Goal: Task Accomplishment & Management: Use online tool/utility

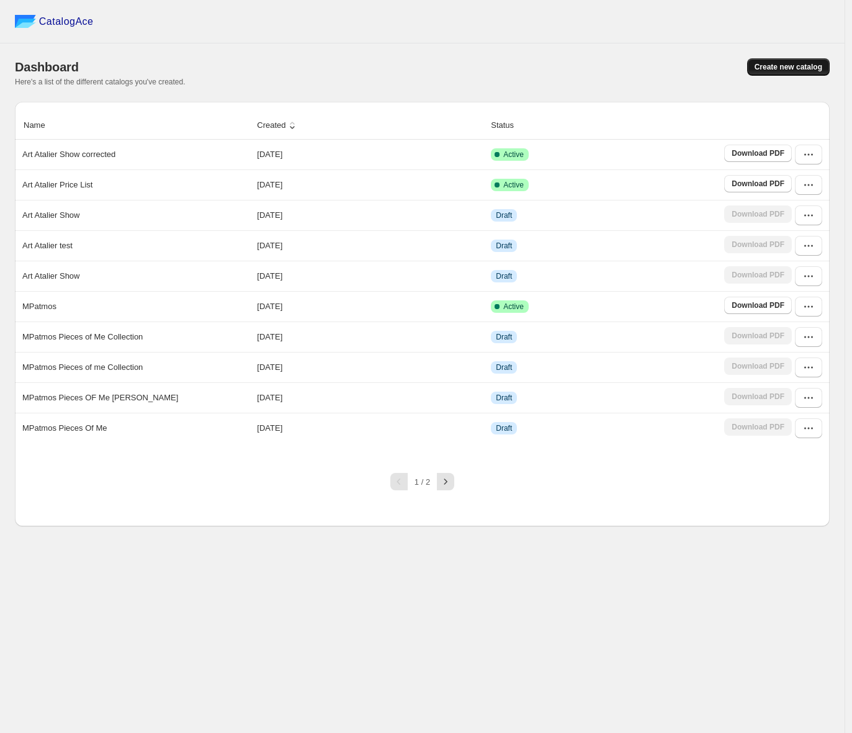
click at [792, 70] on span "Create new catalog" at bounding box center [789, 67] width 68 height 10
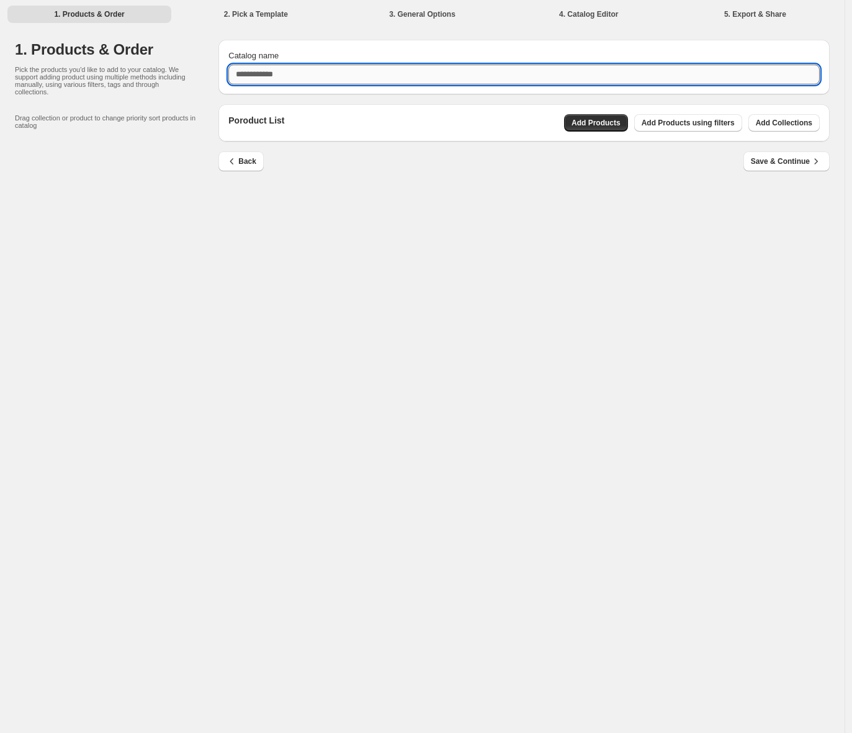
click at [518, 75] on input "Catalog name" at bounding box center [523, 75] width 591 height 20
click at [259, 74] on input "**********" at bounding box center [523, 75] width 591 height 20
type input "**********"
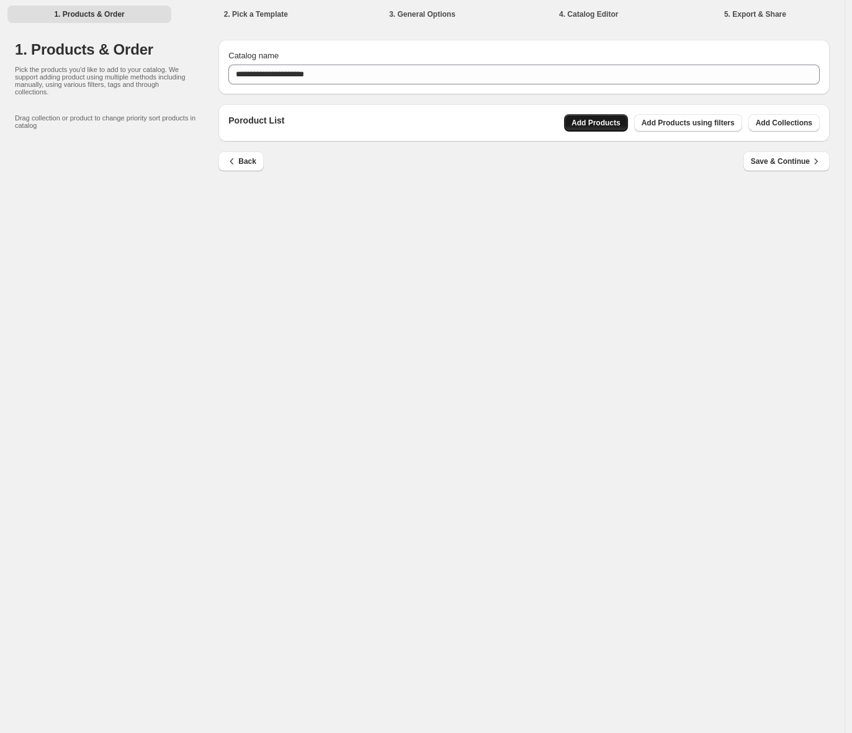
click at [599, 125] on span "Add Products" at bounding box center [596, 123] width 49 height 10
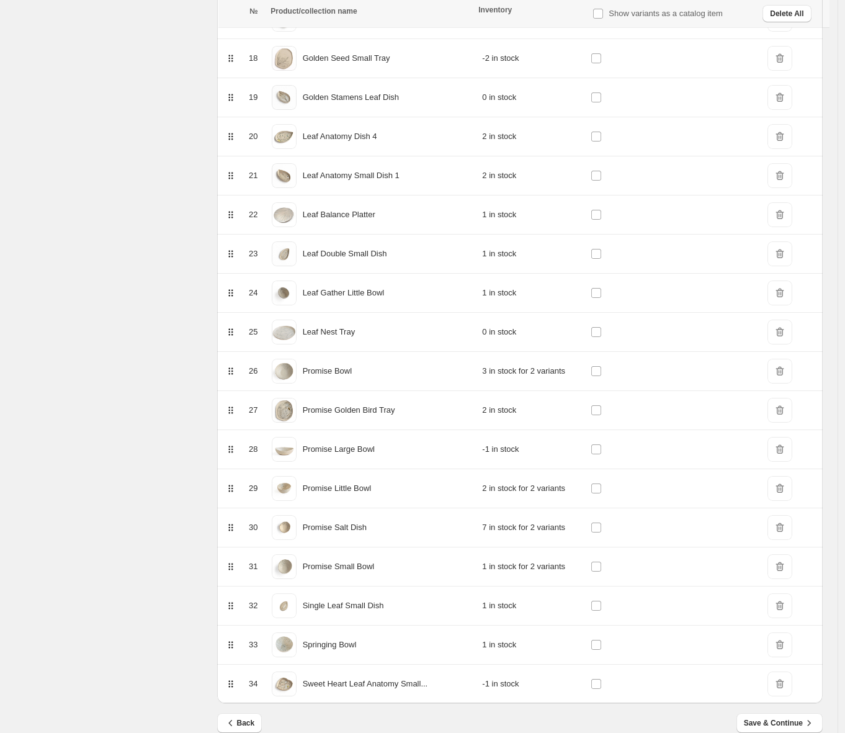
scroll to position [876, 0]
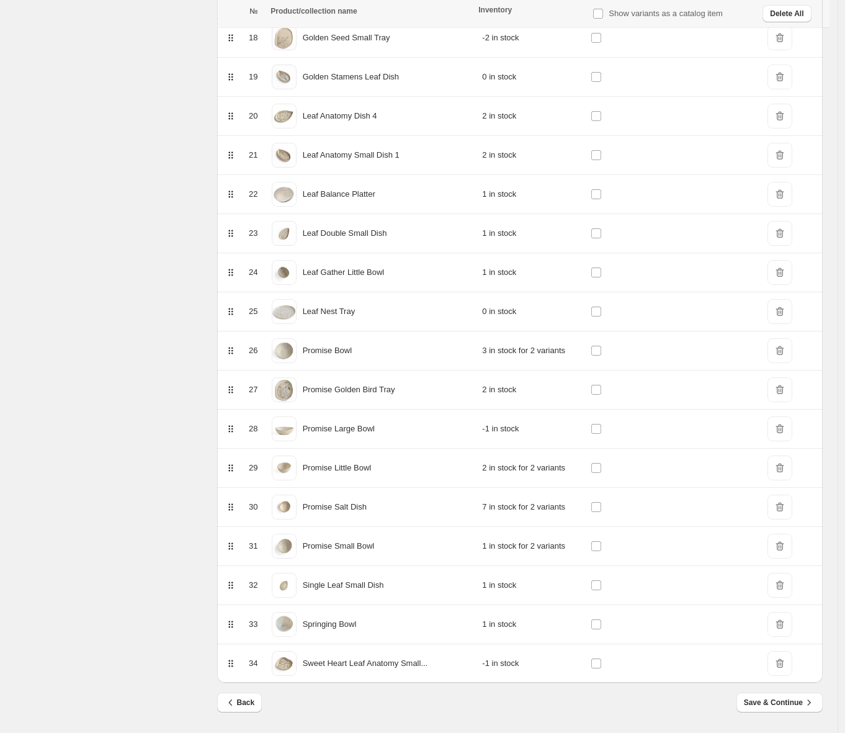
click at [768, 702] on span "Save & Continue" at bounding box center [779, 702] width 71 height 12
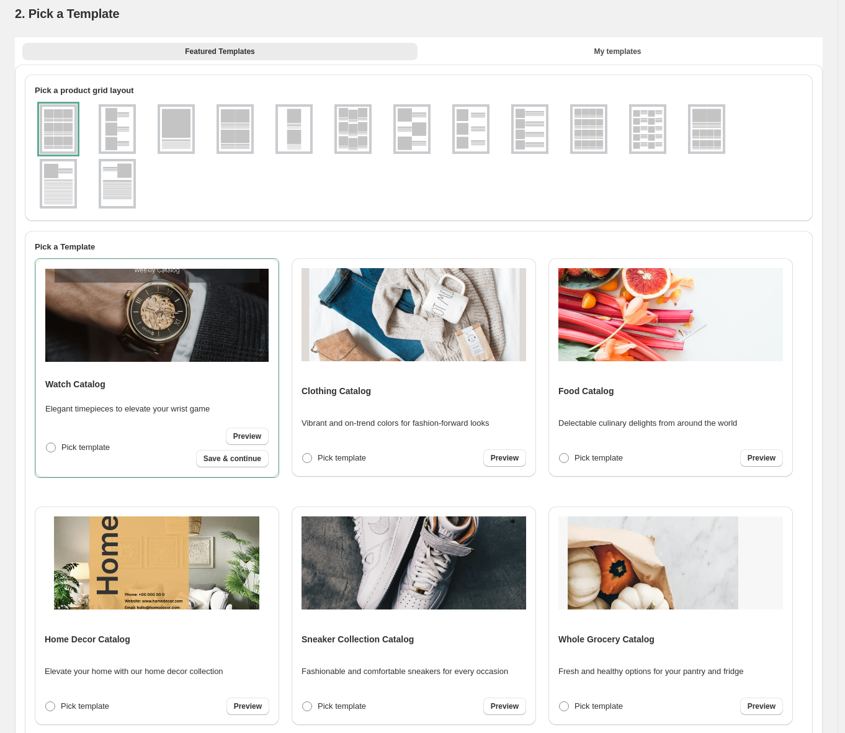
scroll to position [0, 0]
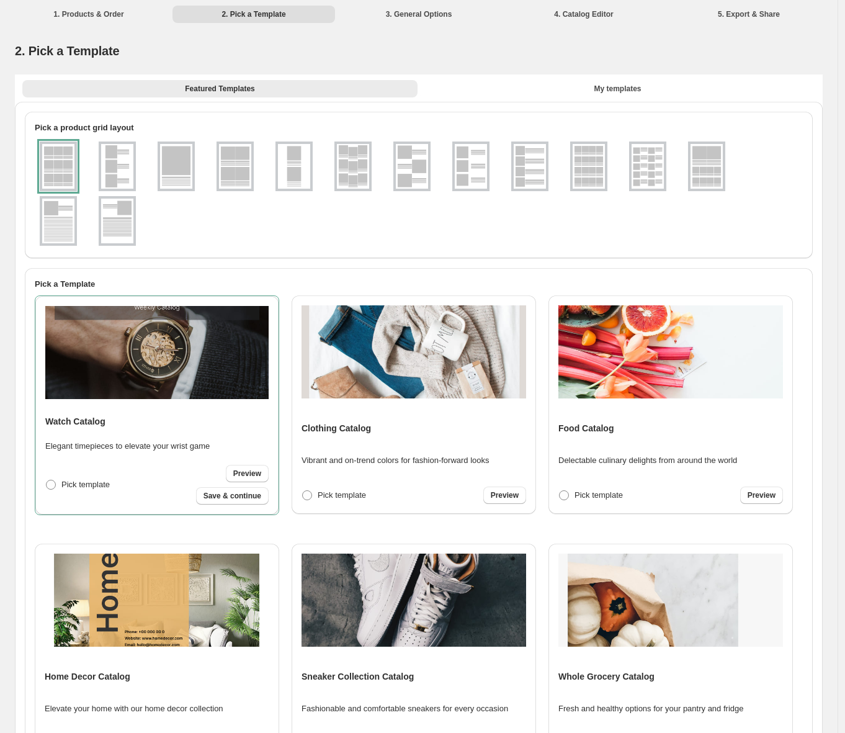
click at [234, 172] on img at bounding box center [235, 166] width 32 height 45
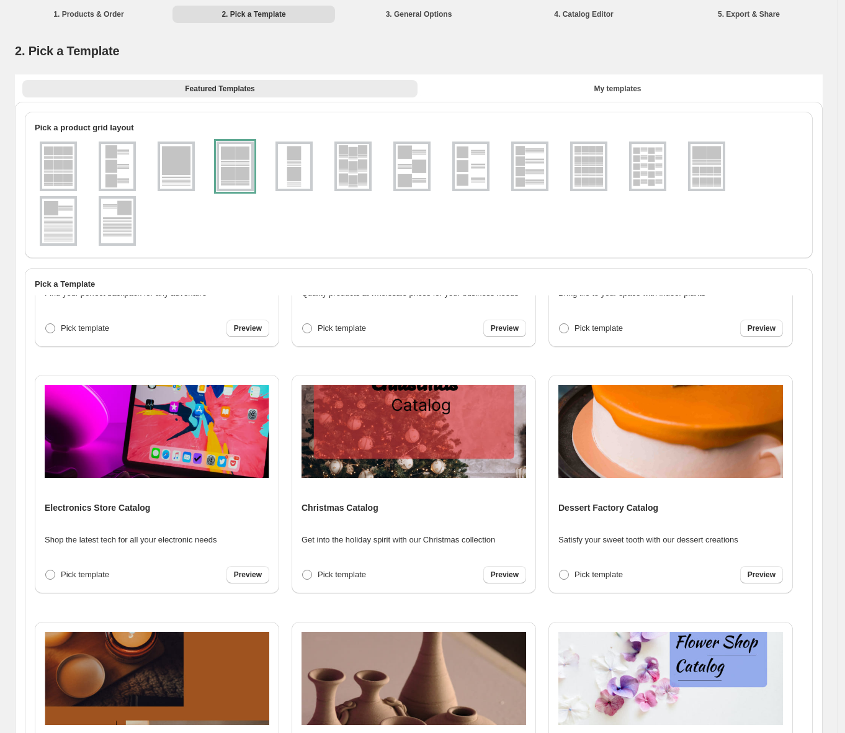
scroll to position [1689, 0]
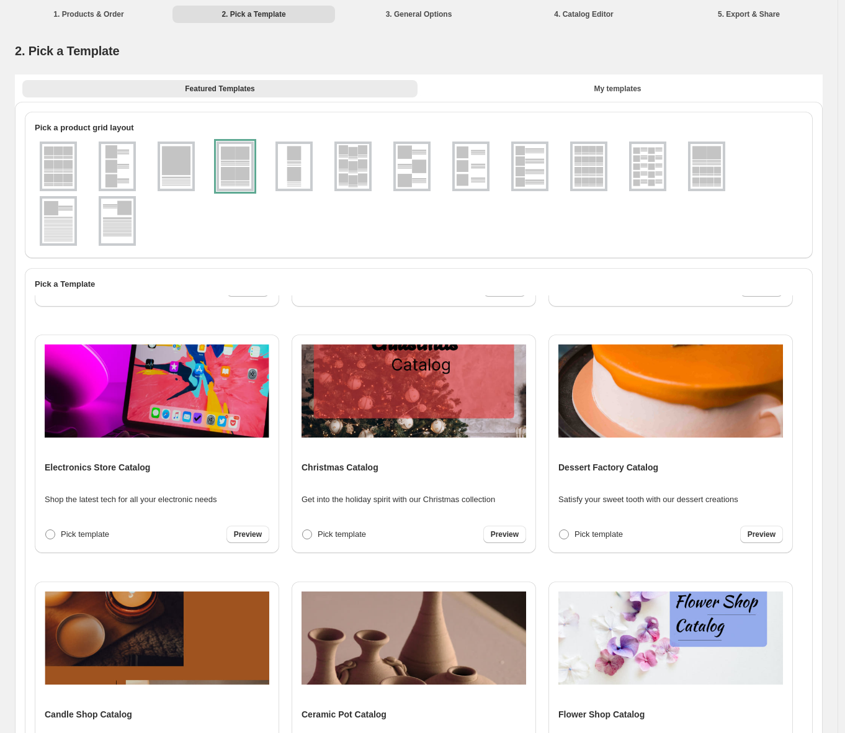
click at [423, 668] on img at bounding box center [414, 637] width 225 height 93
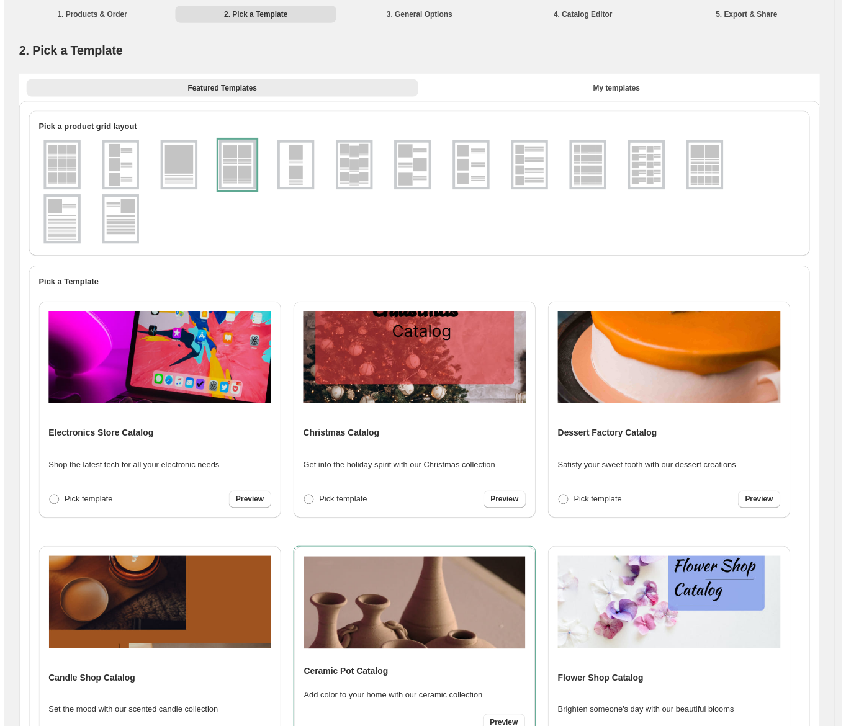
scroll to position [1725, 0]
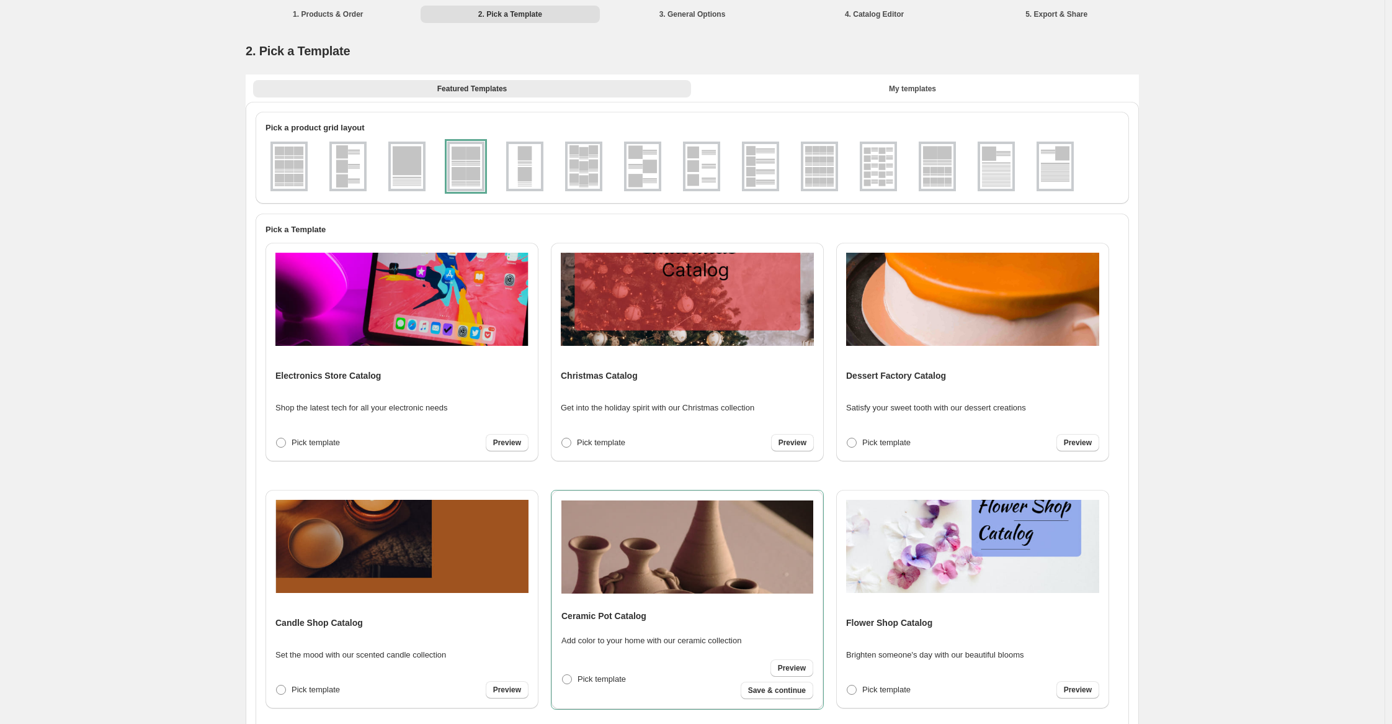
click at [786, 691] on span "Save & continue" at bounding box center [777, 690] width 58 height 10
select select "**********"
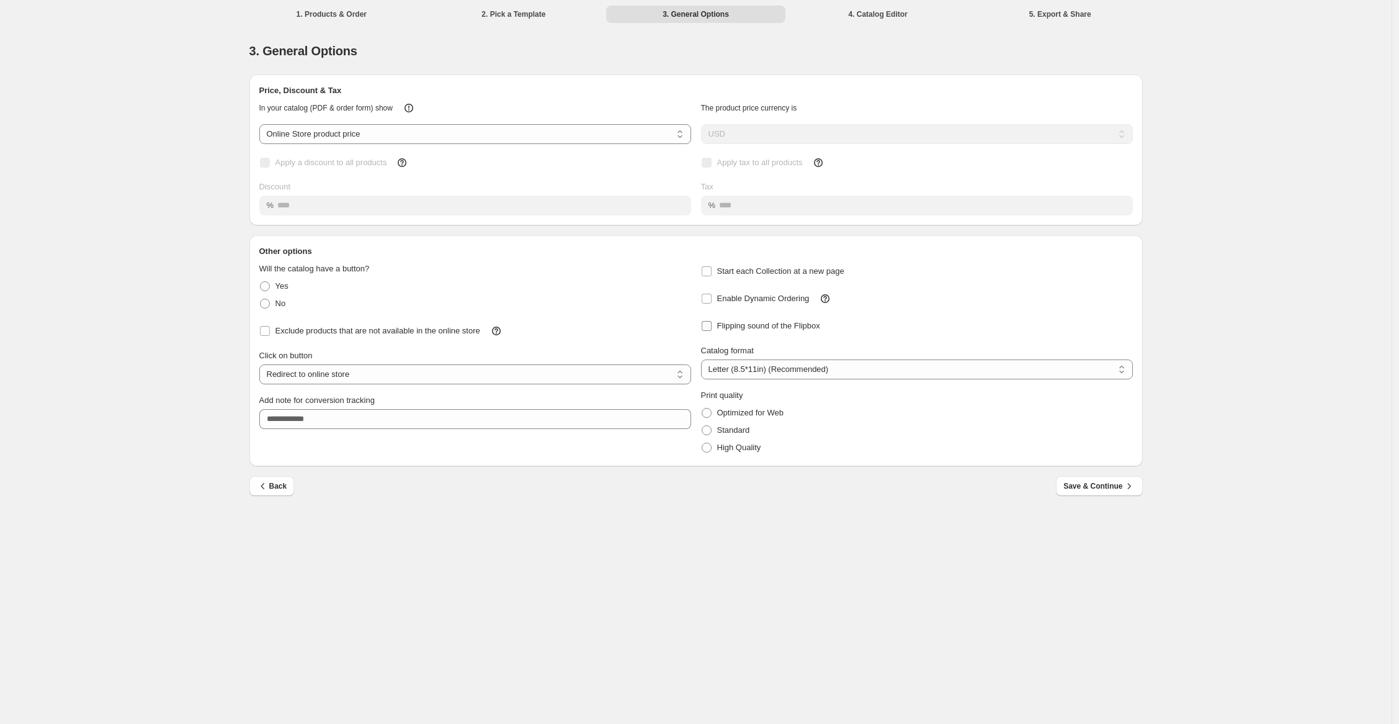
click at [708, 330] on span at bounding box center [706, 325] width 11 height 11
click at [357, 139] on select "**********" at bounding box center [475, 134] width 432 height 20
select select "****"
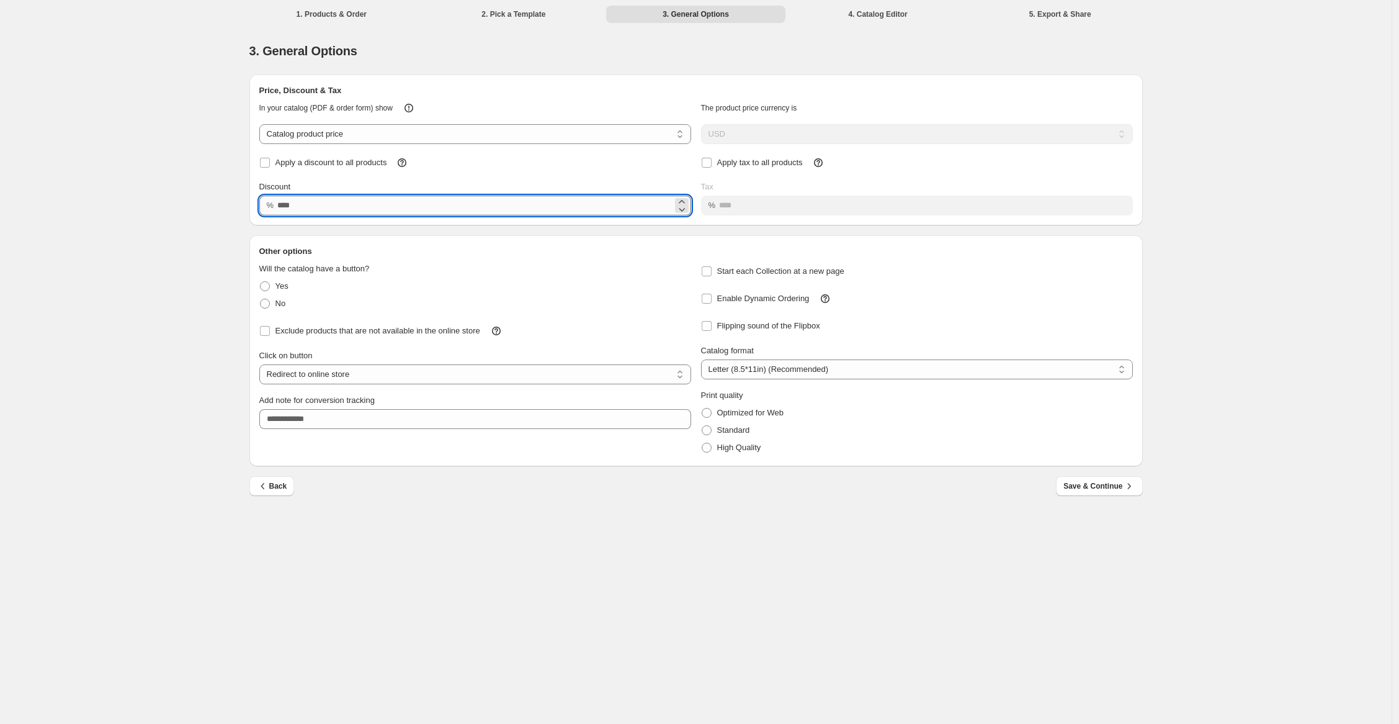
click at [310, 208] on input "Discount" at bounding box center [474, 205] width 395 height 20
type input "**"
click at [684, 379] on select "**********" at bounding box center [475, 374] width 432 height 20
click at [851, 488] on span "Save & Continue" at bounding box center [1099, 486] width 71 height 12
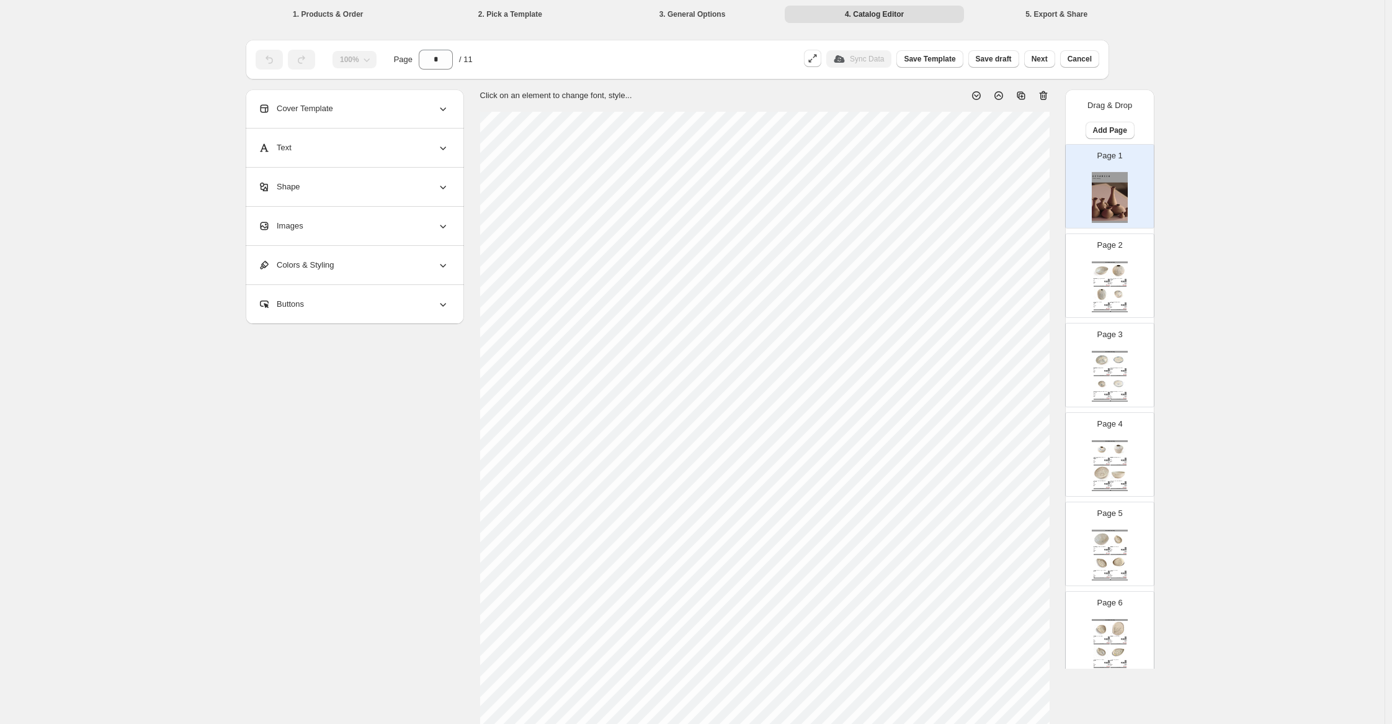
click at [851, 94] on icon at bounding box center [1044, 96] width 1 height 4
type input "*"
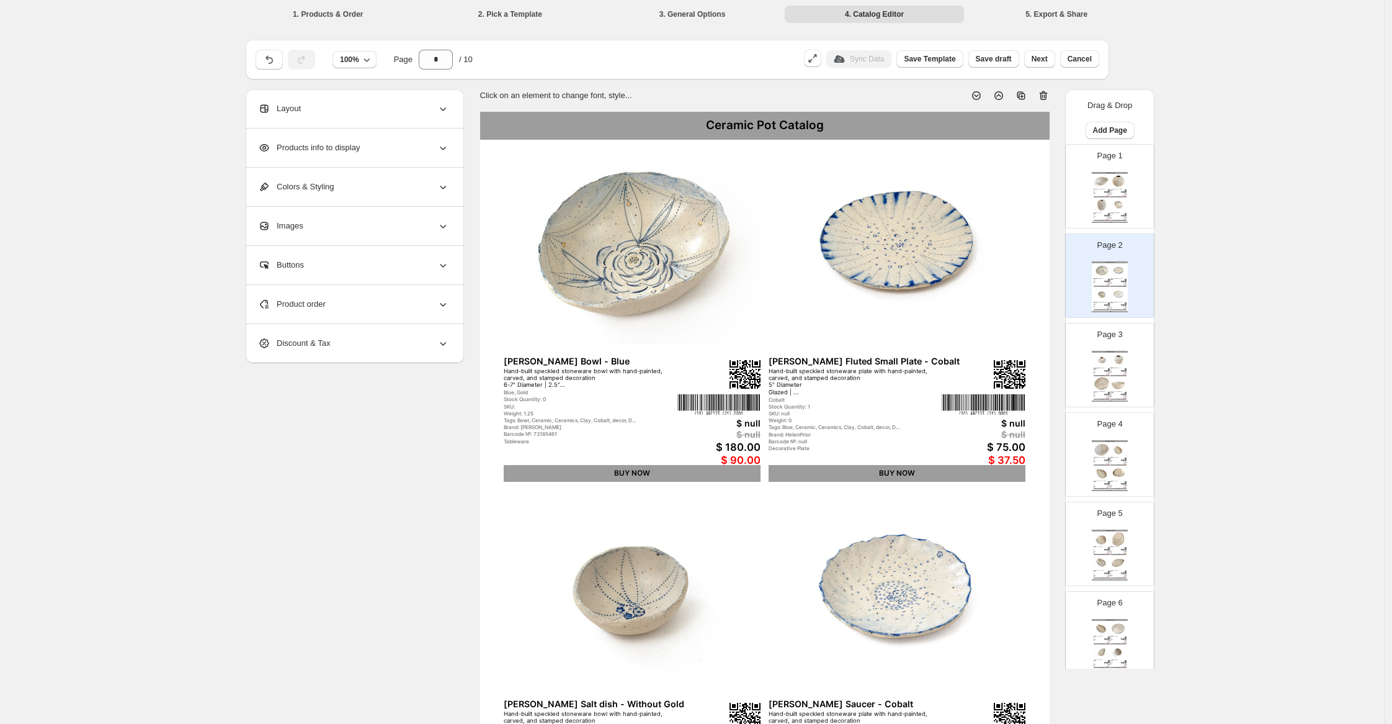
click at [447, 110] on icon at bounding box center [443, 108] width 12 height 12
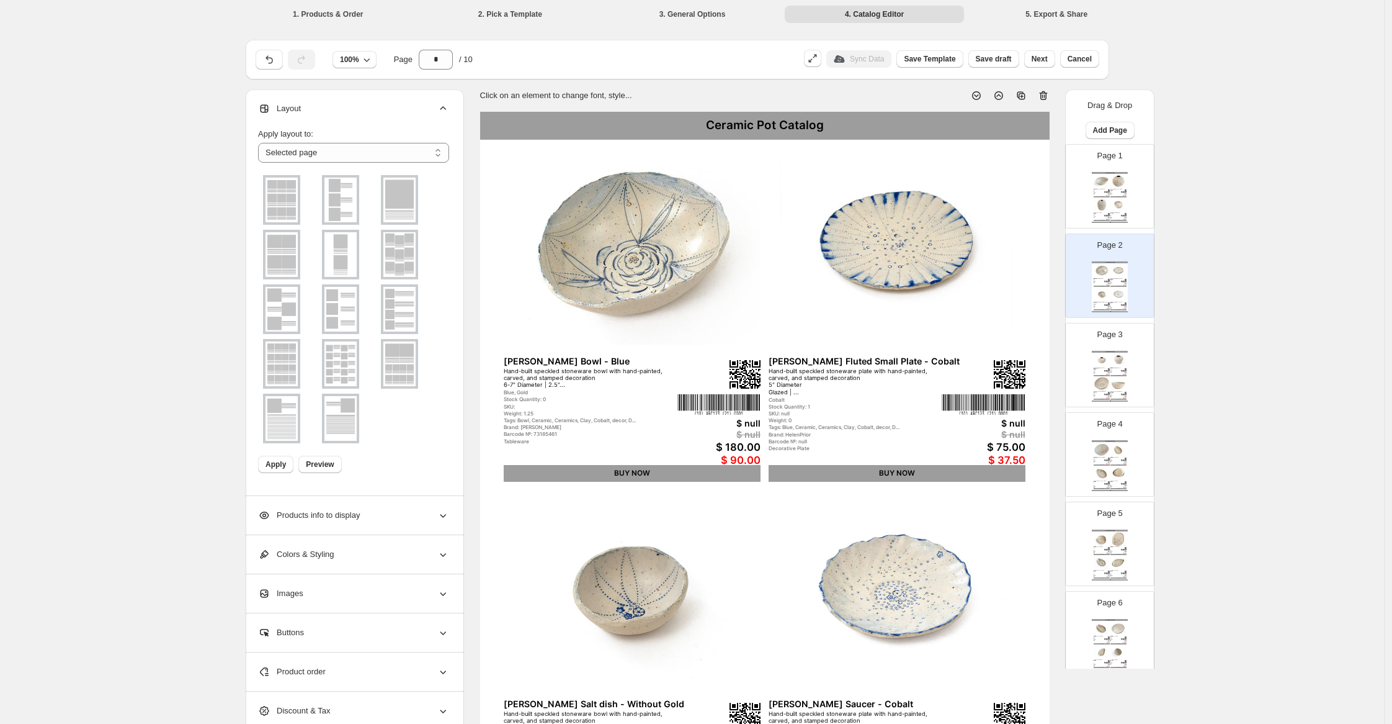
click at [444, 514] on icon at bounding box center [444, 516] width 6 height 4
click at [443, 559] on select "**********" at bounding box center [353, 559] width 191 height 20
select select "*********"
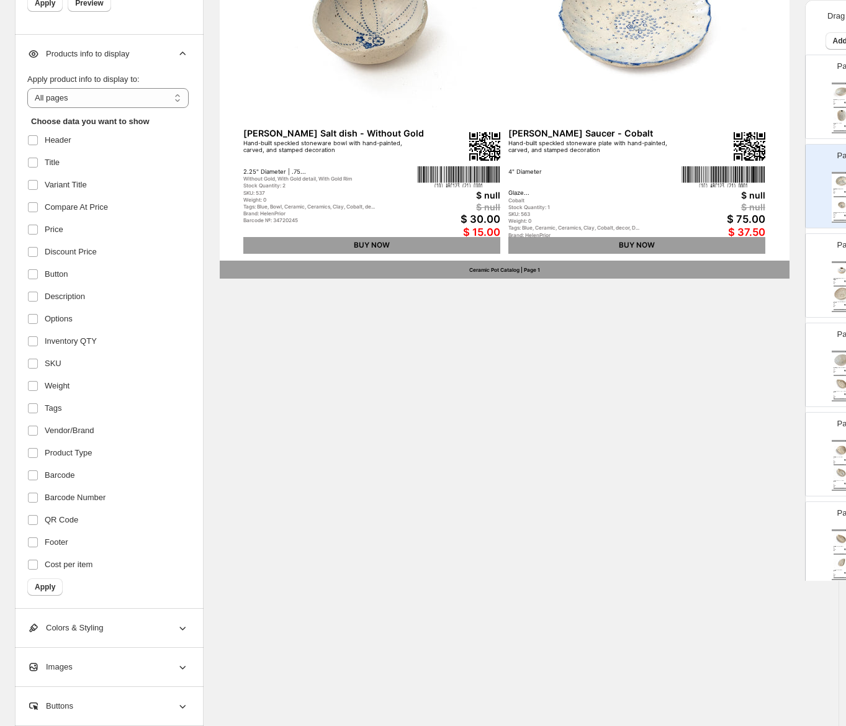
scroll to position [590, 0]
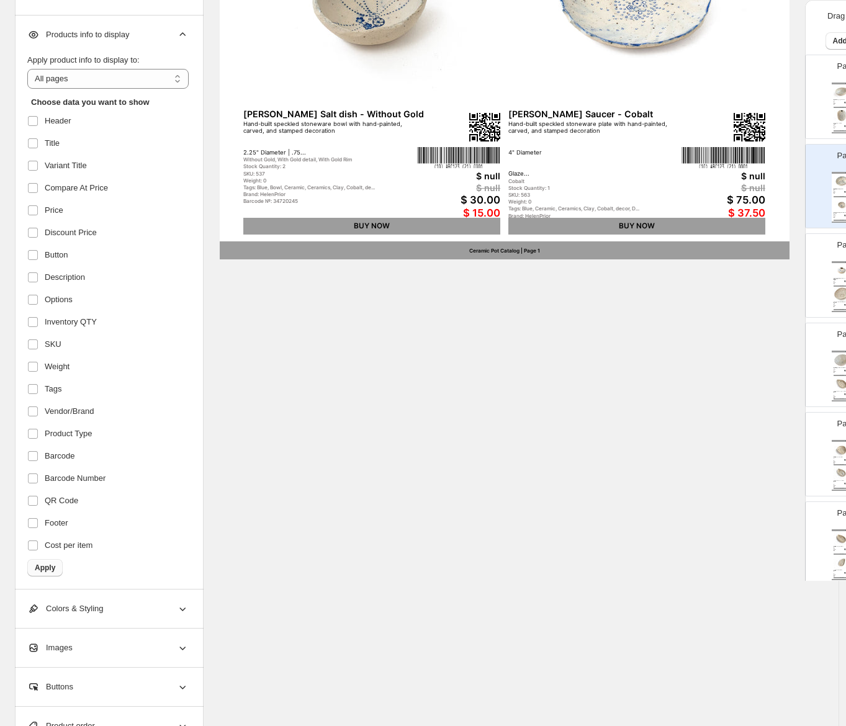
click at [43, 565] on span "Apply" at bounding box center [45, 568] width 20 height 10
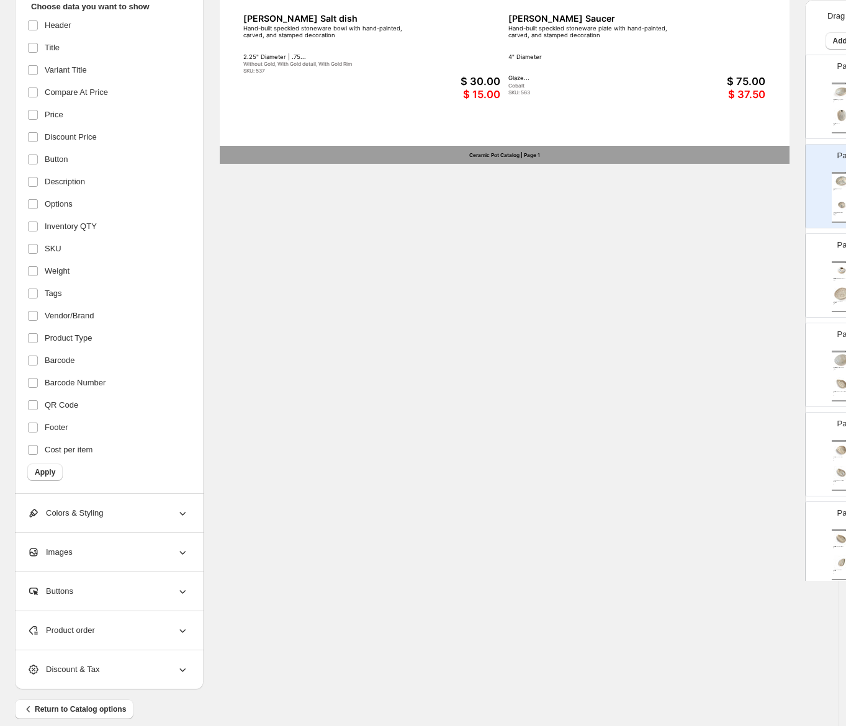
scroll to position [699, 0]
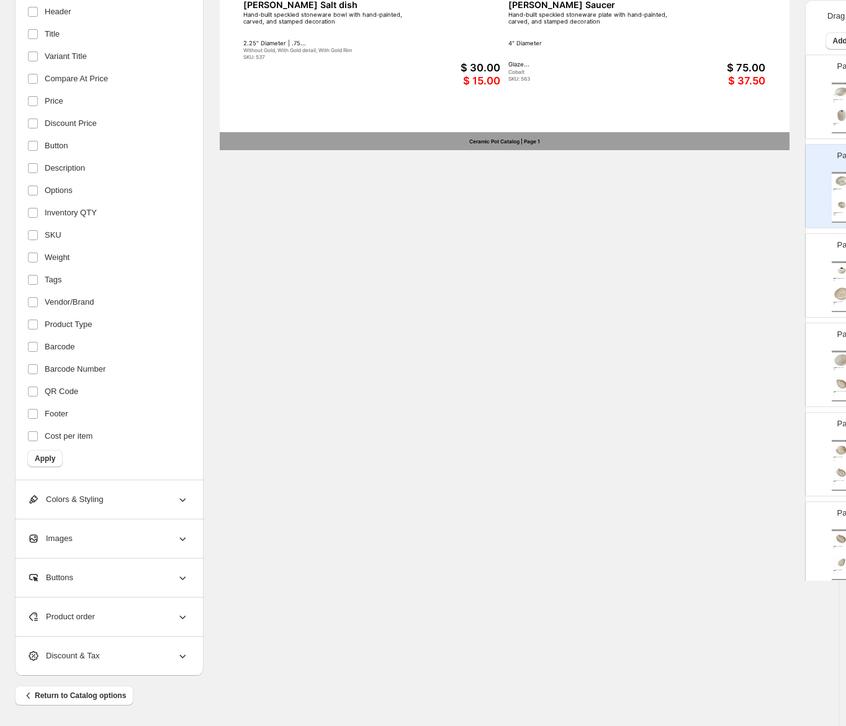
click at [179, 499] on icon at bounding box center [182, 499] width 12 height 12
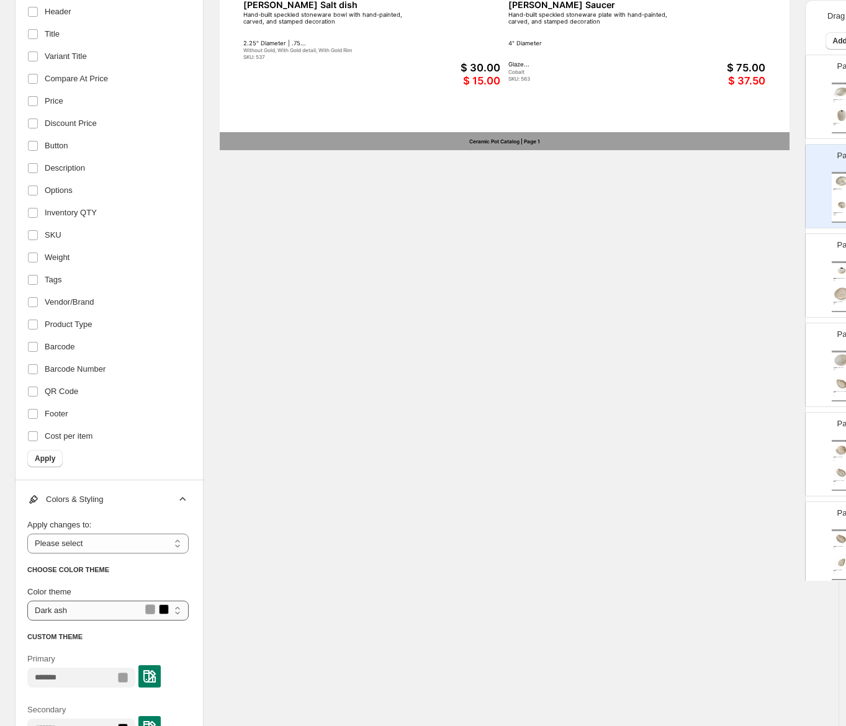
click at [177, 612] on select "**********" at bounding box center [107, 611] width 161 height 20
click at [128, 678] on div at bounding box center [123, 678] width 10 height 10
click at [156, 678] on img at bounding box center [149, 676] width 12 height 12
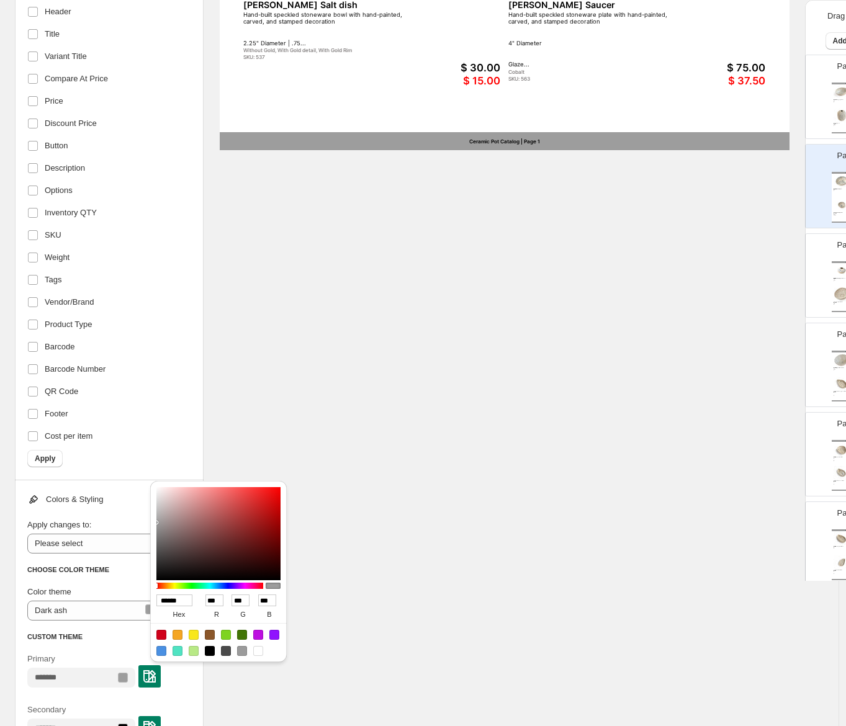
drag, startPoint x: 261, startPoint y: 651, endPoint x: 259, endPoint y: 657, distance: 6.5
click at [261, 650] on div at bounding box center [258, 651] width 10 height 10
type input "******"
type input "***"
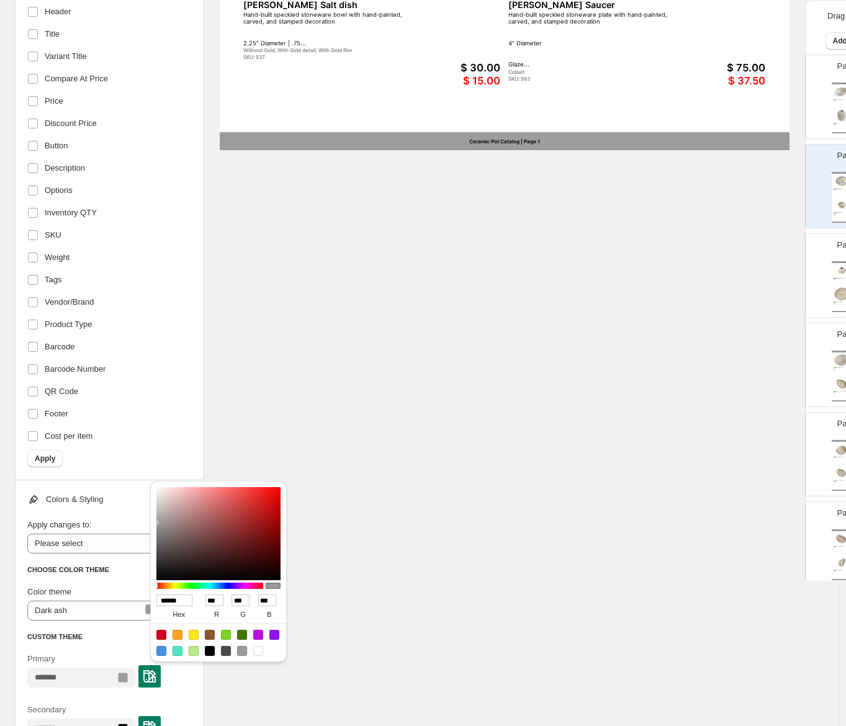
type input "***"
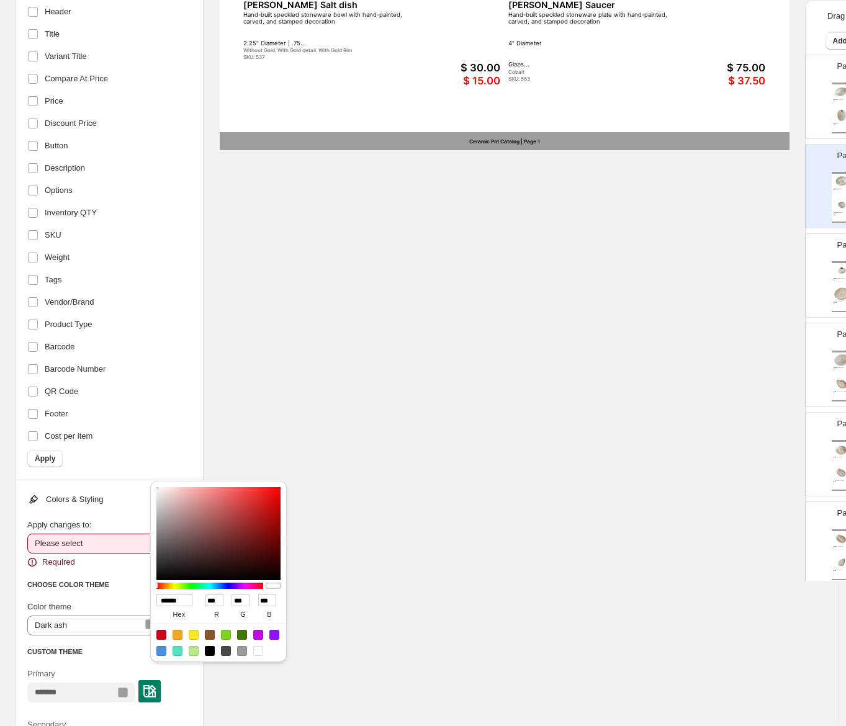
click at [120, 546] on select "**********" at bounding box center [107, 544] width 161 height 20
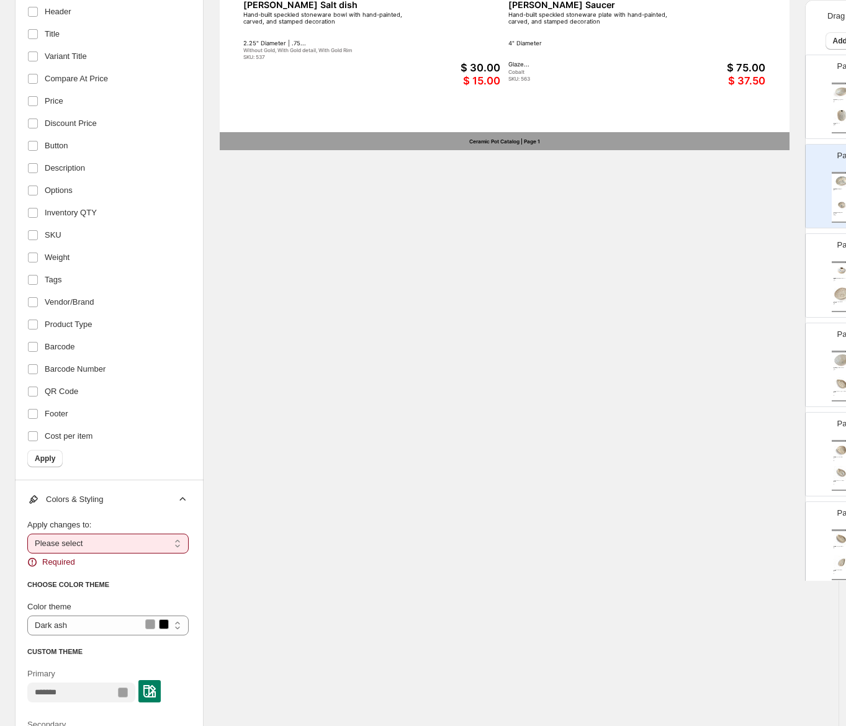
select select "**********"
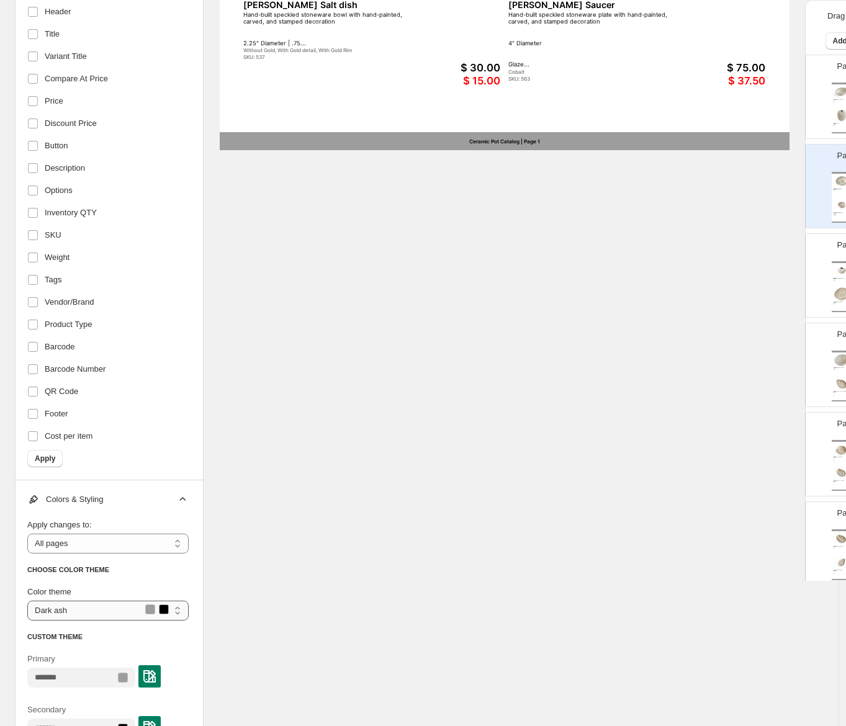
click at [180, 612] on select "**********" at bounding box center [107, 611] width 161 height 20
click at [128, 678] on div at bounding box center [123, 678] width 10 height 10
click at [156, 678] on img at bounding box center [149, 676] width 12 height 12
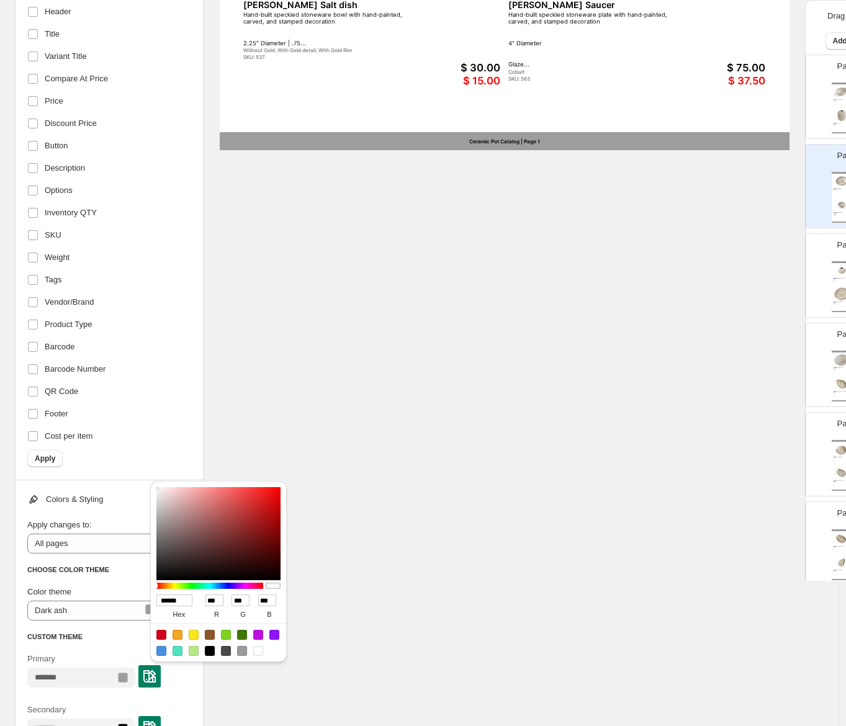
click at [256, 651] on div at bounding box center [258, 651] width 10 height 10
click at [190, 701] on div "**********" at bounding box center [109, 632] width 189 height 305
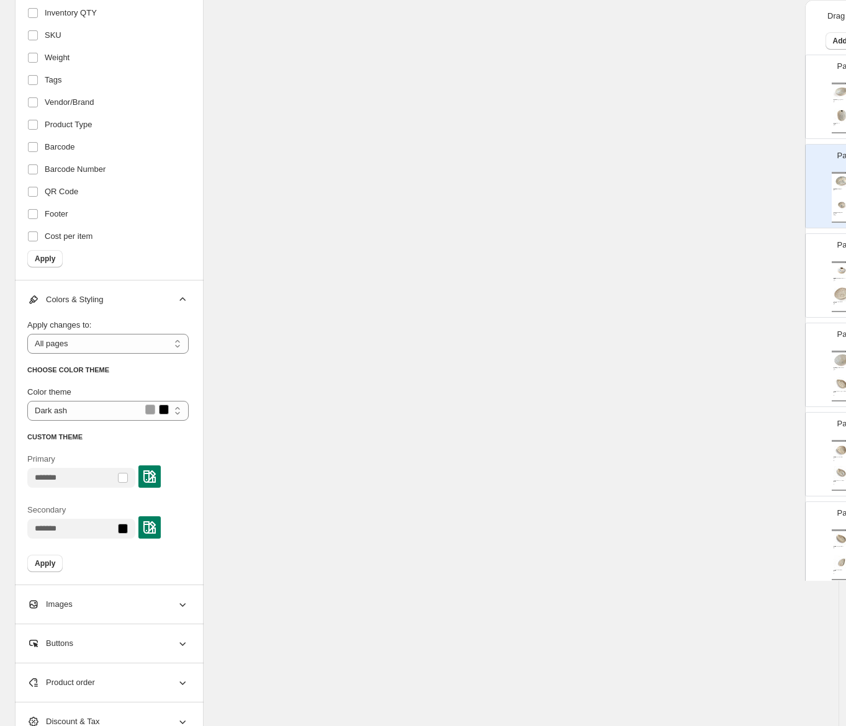
scroll to position [910, 0]
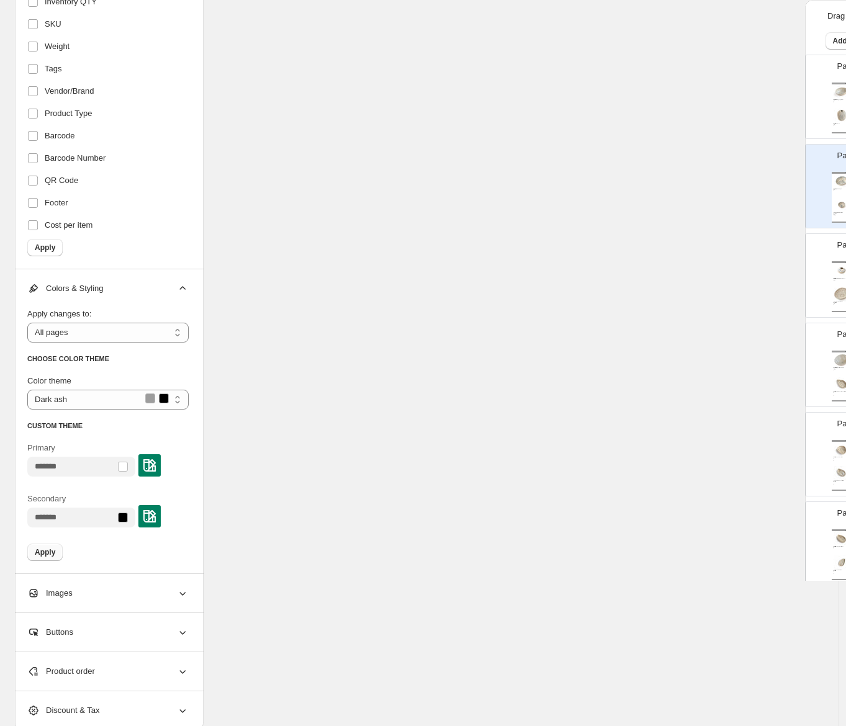
click at [53, 555] on span "Apply" at bounding box center [45, 552] width 20 height 10
click at [182, 595] on icon at bounding box center [182, 593] width 12 height 12
click at [180, 635] on select "**********" at bounding box center [107, 637] width 161 height 20
select select "**********"
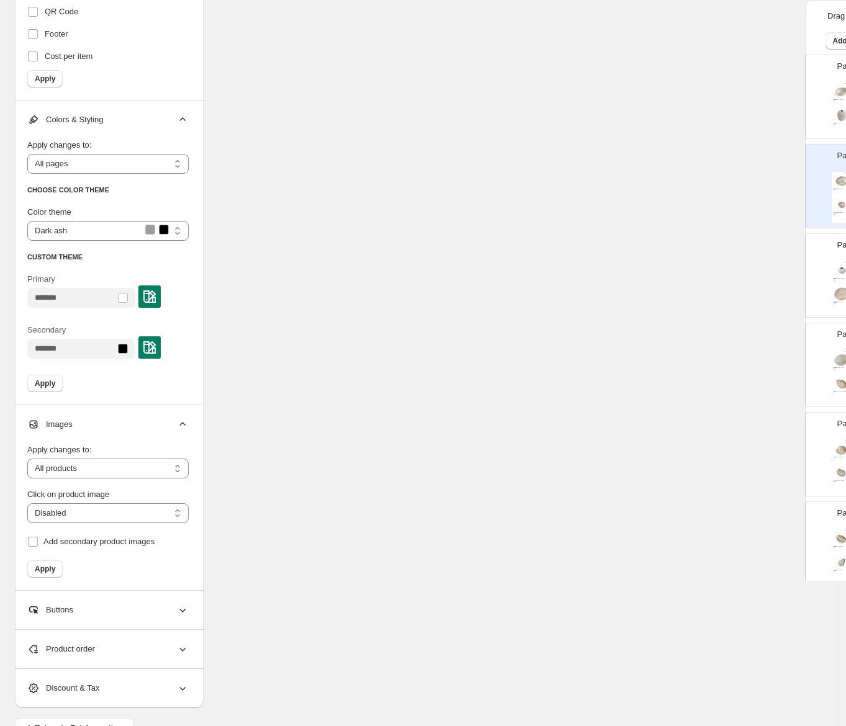
scroll to position [1111, 0]
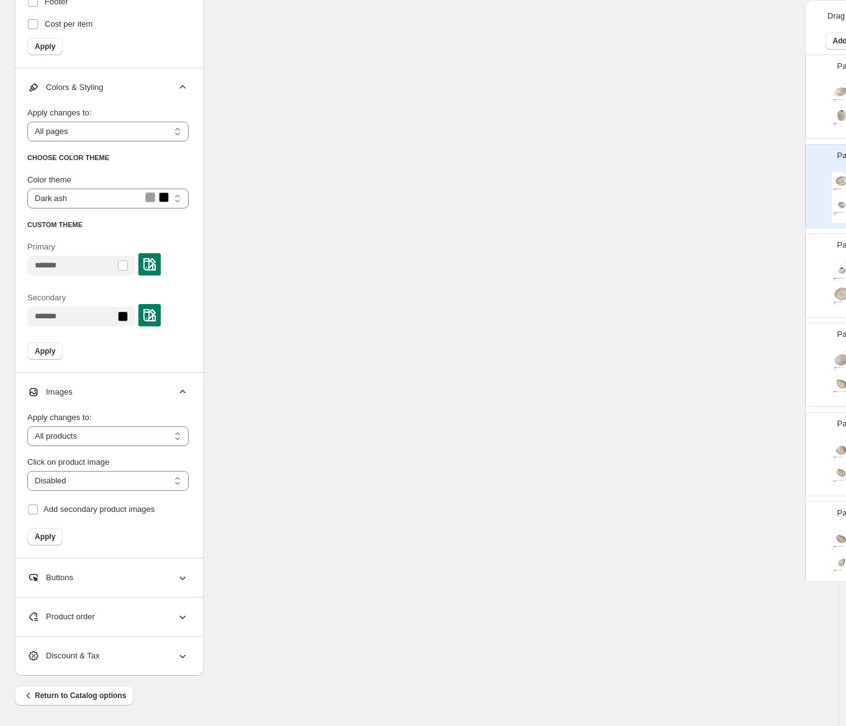
click at [181, 580] on icon at bounding box center [182, 578] width 12 height 12
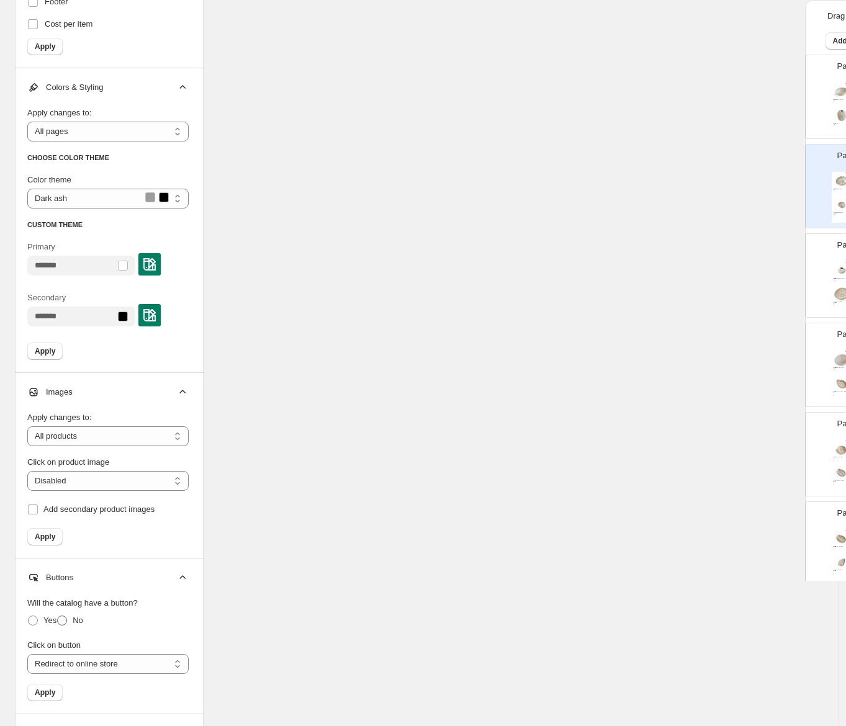
click at [65, 620] on span at bounding box center [62, 621] width 10 height 10
click at [44, 693] on span "Apply" at bounding box center [45, 693] width 20 height 10
click at [44, 693] on div "Apply" at bounding box center [107, 692] width 161 height 17
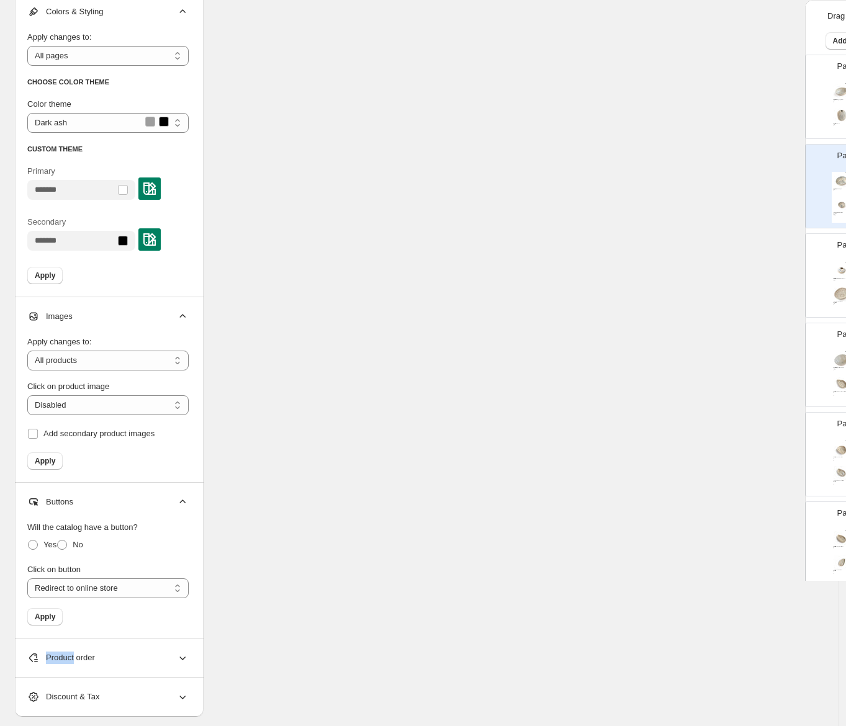
scroll to position [1227, 0]
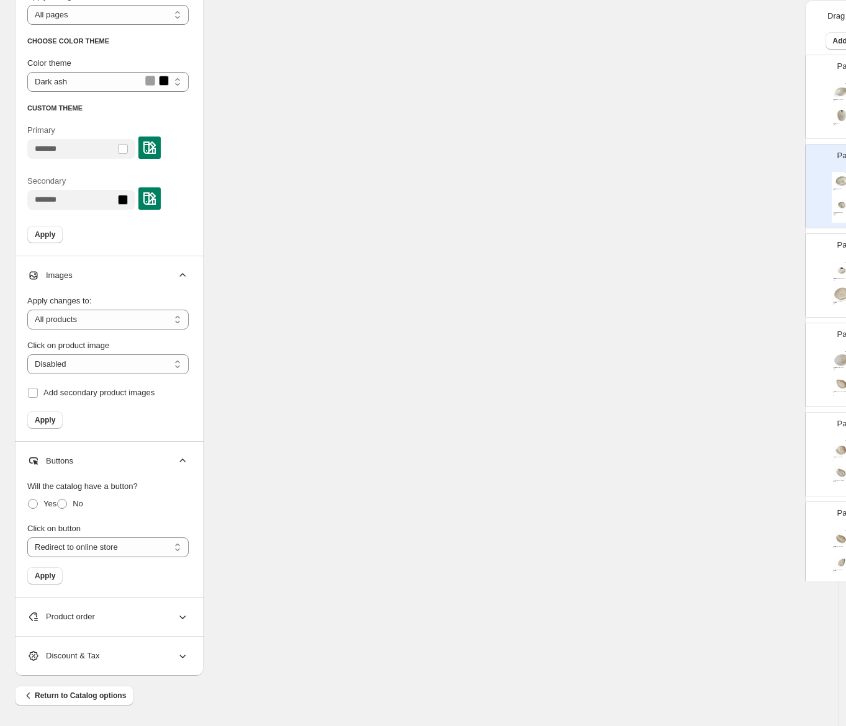
click at [180, 616] on icon at bounding box center [183, 618] width 6 height 4
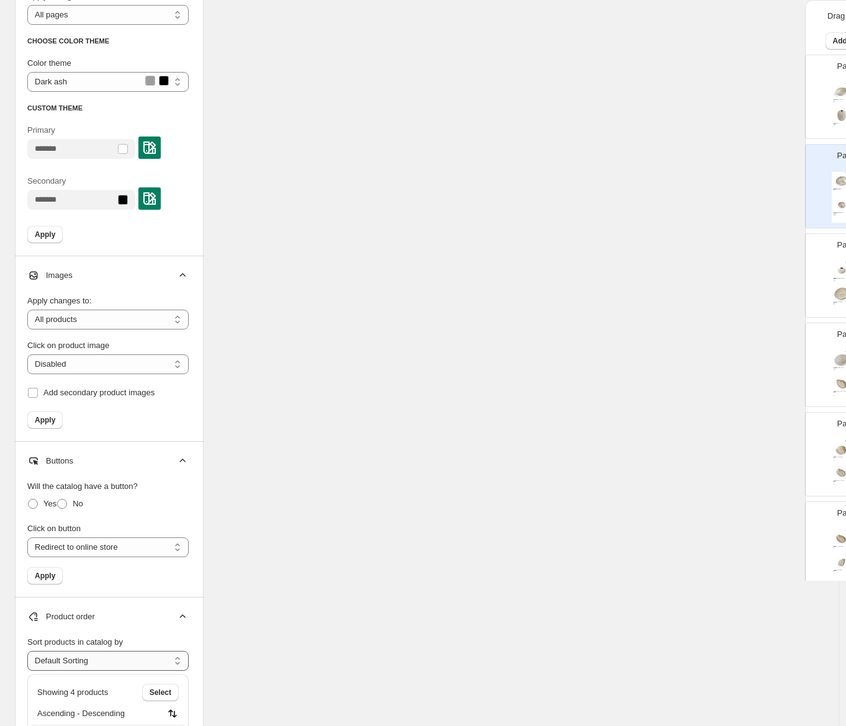
click at [176, 659] on select "**********" at bounding box center [107, 661] width 161 height 20
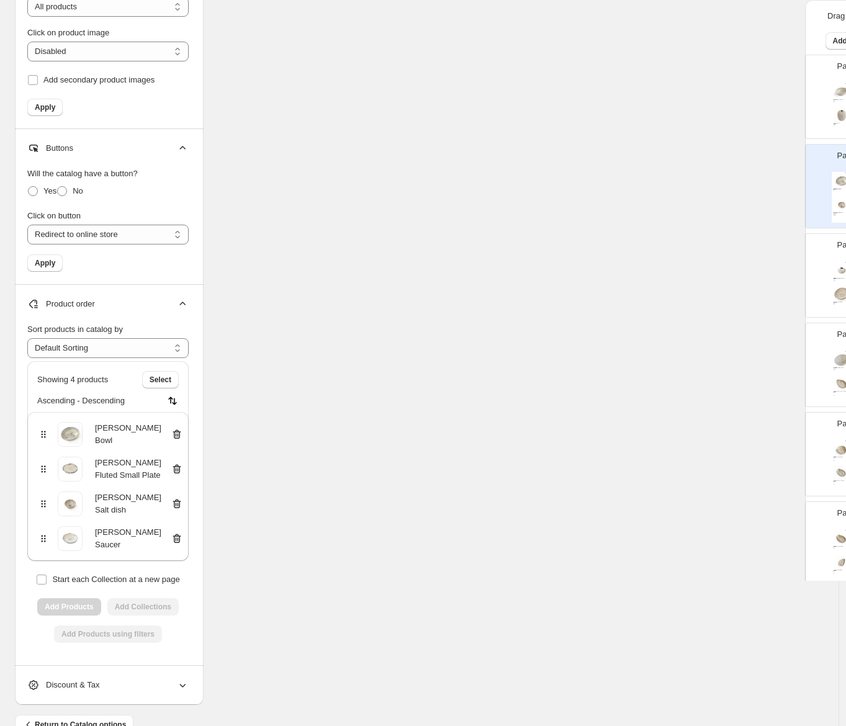
scroll to position [1543, 0]
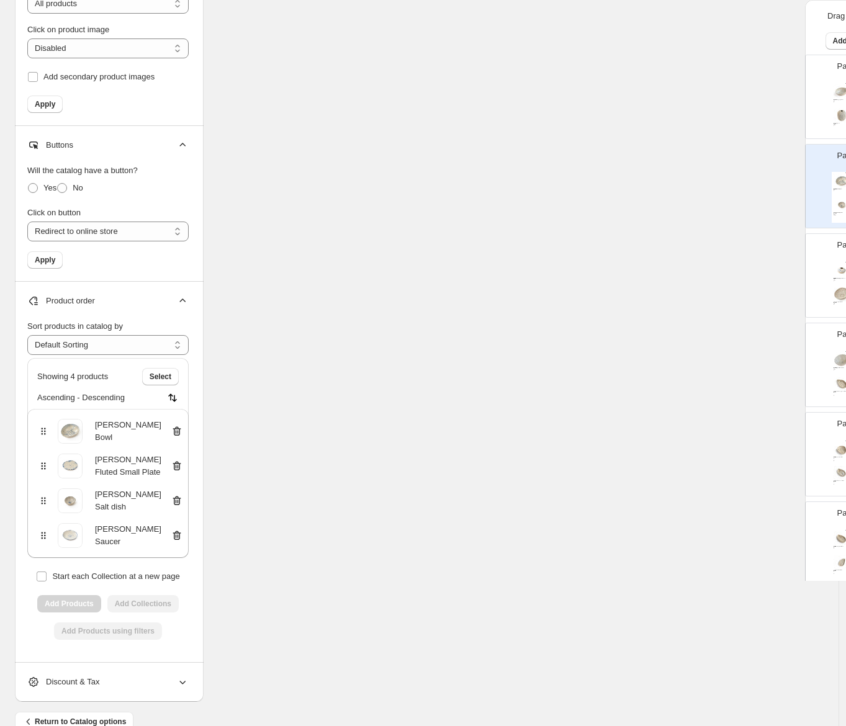
click at [187, 649] on div "**********" at bounding box center [107, 491] width 161 height 342
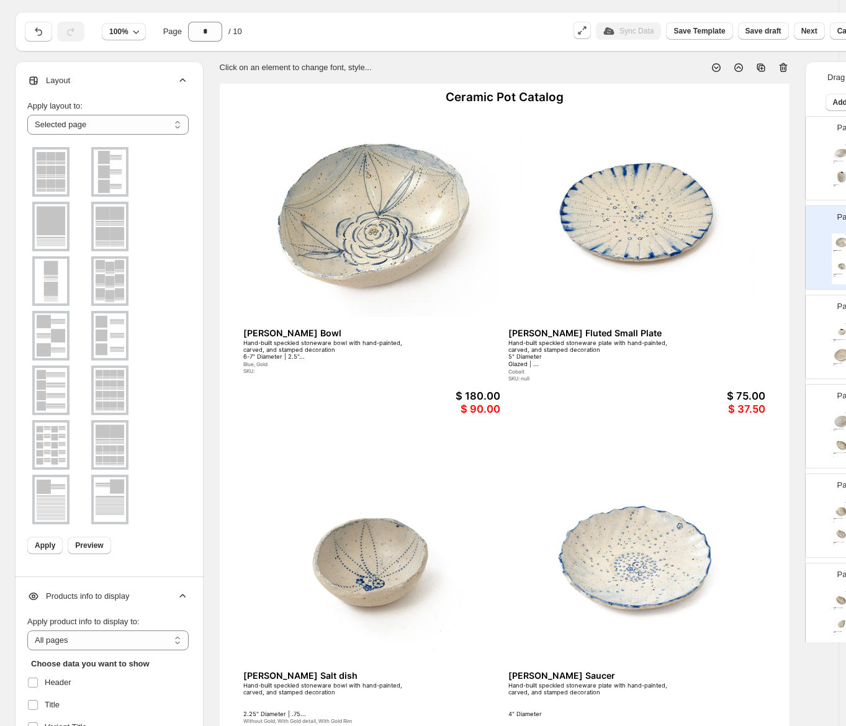
scroll to position [0, 0]
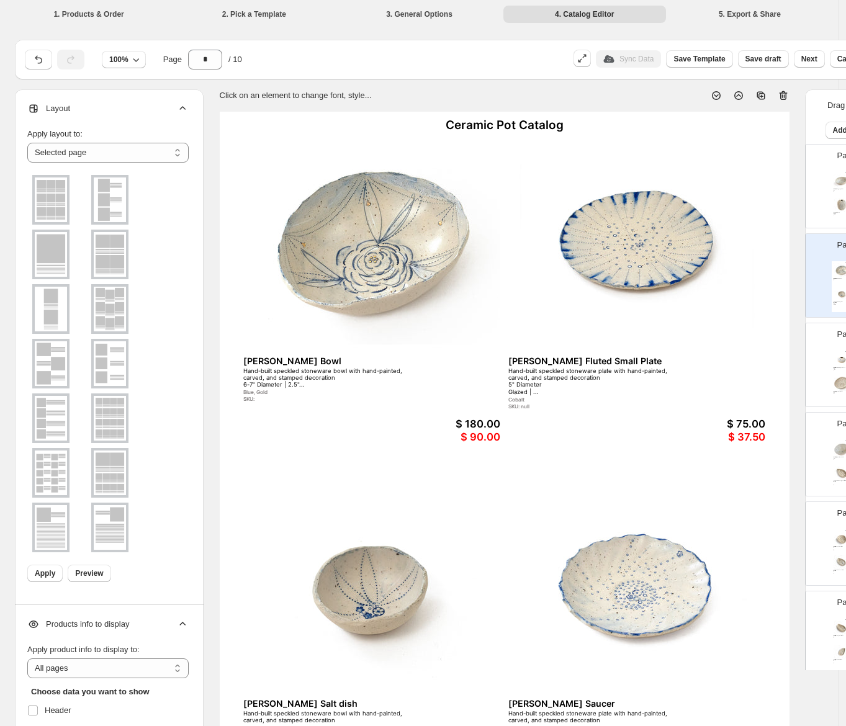
click at [568, 124] on div "Ceramic Pot Catalog" at bounding box center [505, 126] width 570 height 28
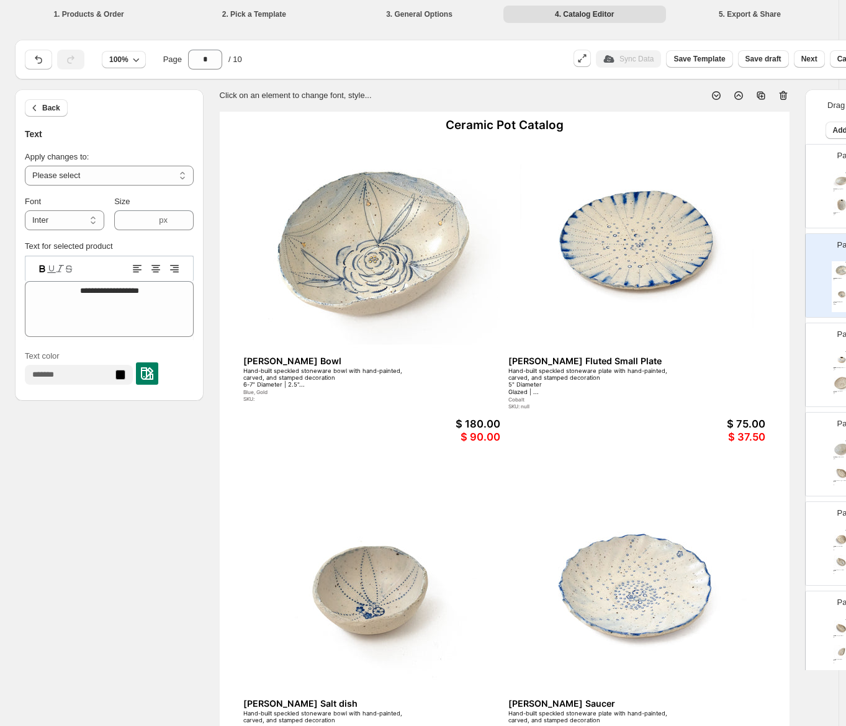
click at [561, 127] on div "Ceramic Pot Catalog" at bounding box center [505, 126] width 570 height 28
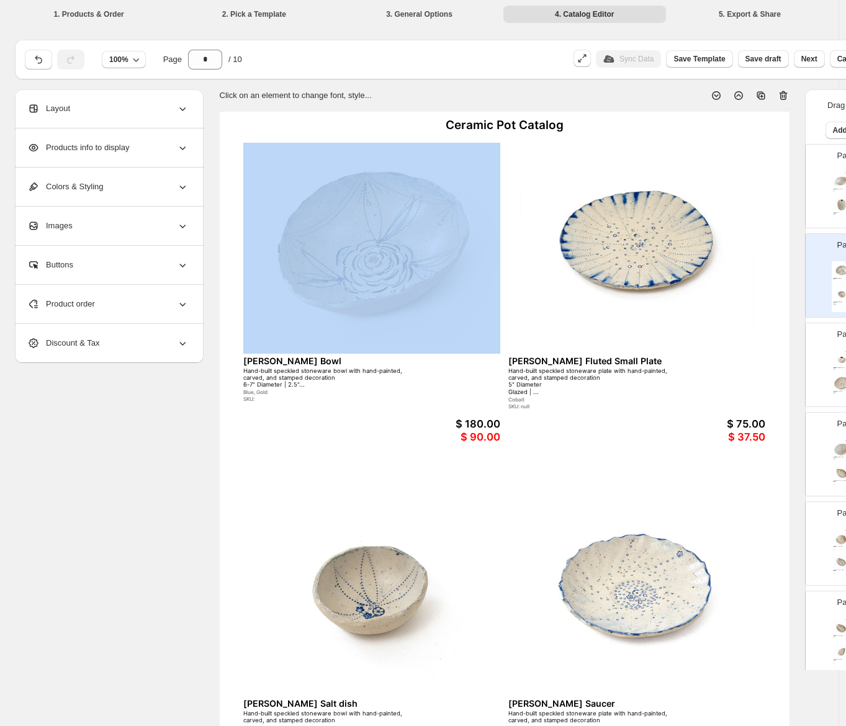
click at [561, 127] on div "Ceramic Pot Catalog" at bounding box center [505, 126] width 570 height 28
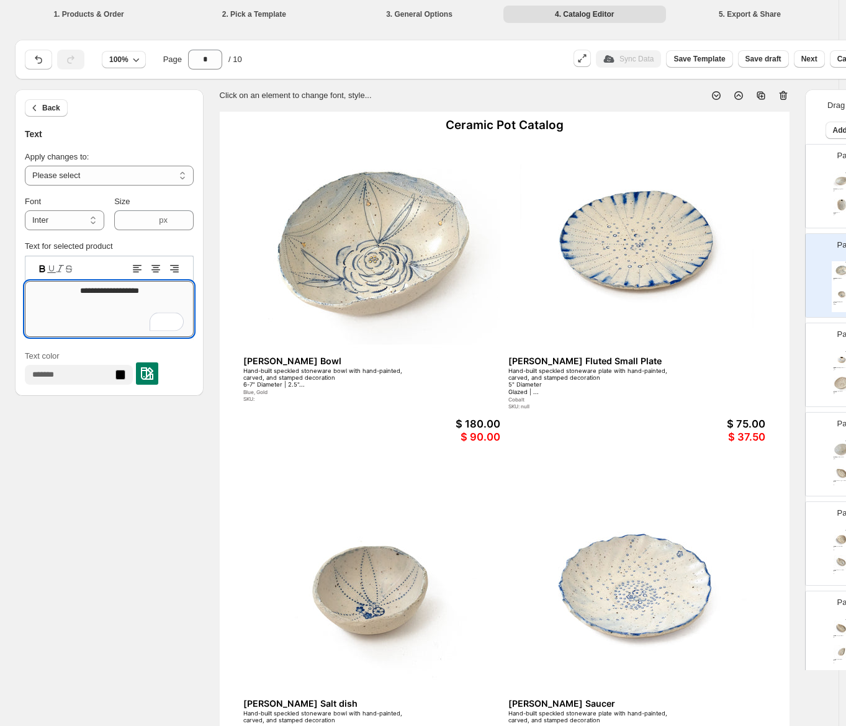
drag, startPoint x: 153, startPoint y: 289, endPoint x: 53, endPoint y: 300, distance: 99.8
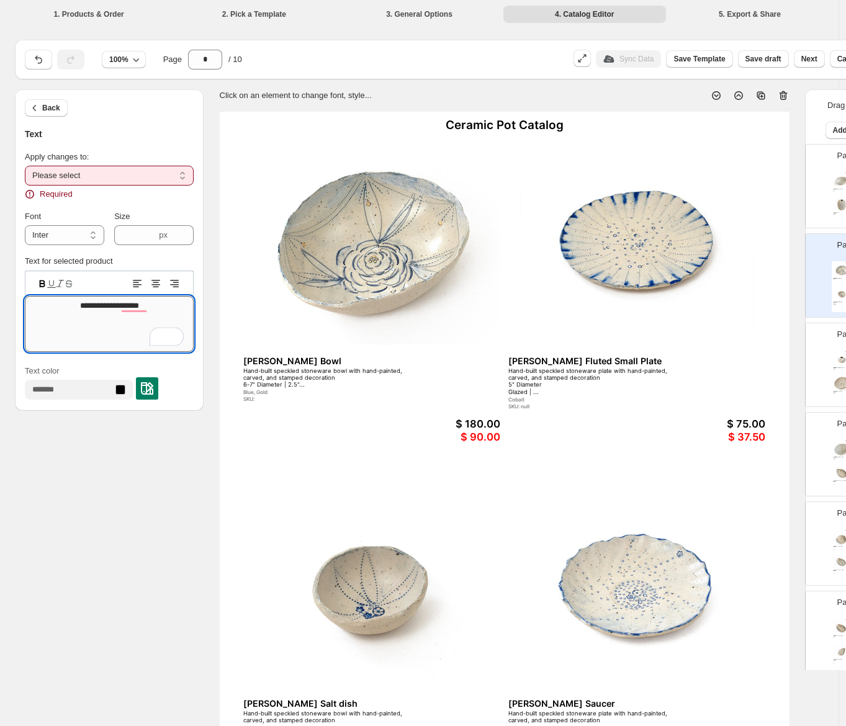
type textarea "**********"
click at [177, 172] on select "**********" at bounding box center [109, 176] width 169 height 20
select select "**********"
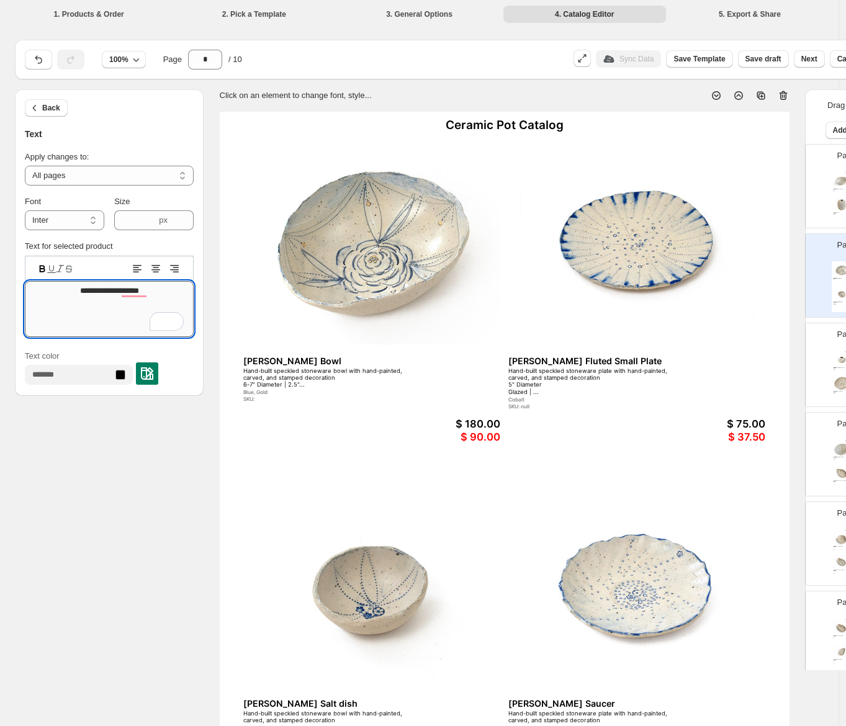
drag, startPoint x: 140, startPoint y: 293, endPoint x: 54, endPoint y: 294, distance: 86.3
click at [54, 292] on textarea "**********" at bounding box center [109, 309] width 169 height 56
drag, startPoint x: 66, startPoint y: 292, endPoint x: 58, endPoint y: 295, distance: 8.1
click at [61, 292] on textarea "**********" at bounding box center [109, 309] width 169 height 56
type textarea "**********"
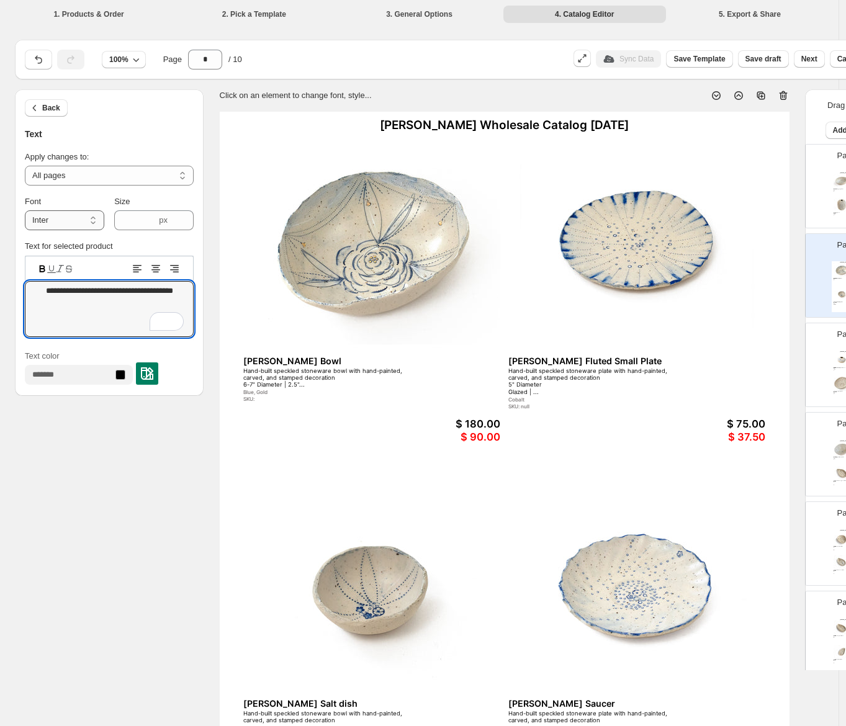
click at [95, 222] on select "**********" at bounding box center [64, 220] width 79 height 20
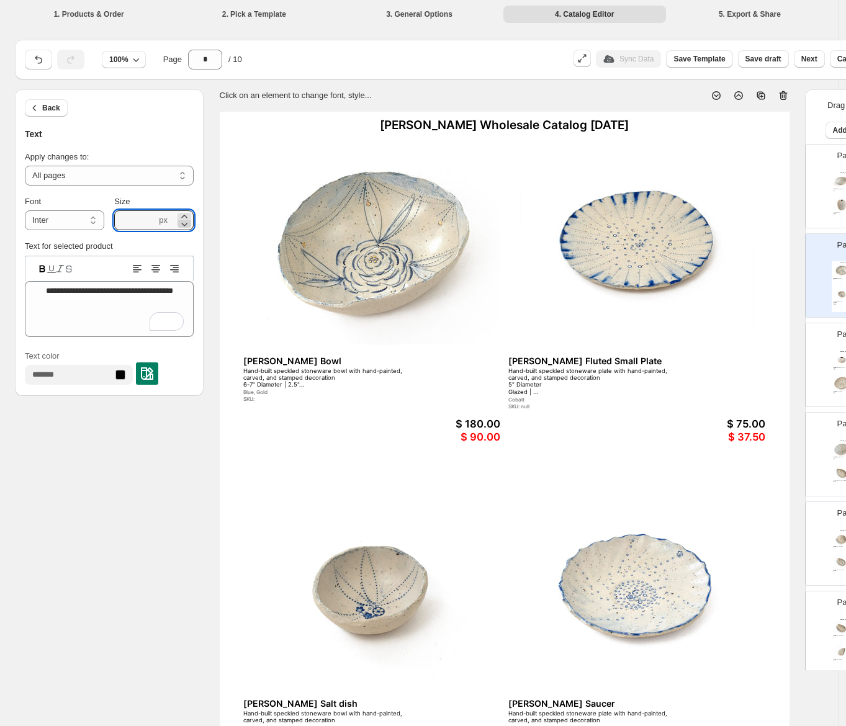
click at [182, 224] on icon at bounding box center [184, 224] width 12 height 12
click at [184, 225] on icon at bounding box center [184, 224] width 12 height 12
click at [182, 227] on icon at bounding box center [184, 224] width 12 height 12
click at [182, 228] on icon at bounding box center [184, 224] width 12 height 12
click at [184, 226] on icon at bounding box center [184, 224] width 12 height 12
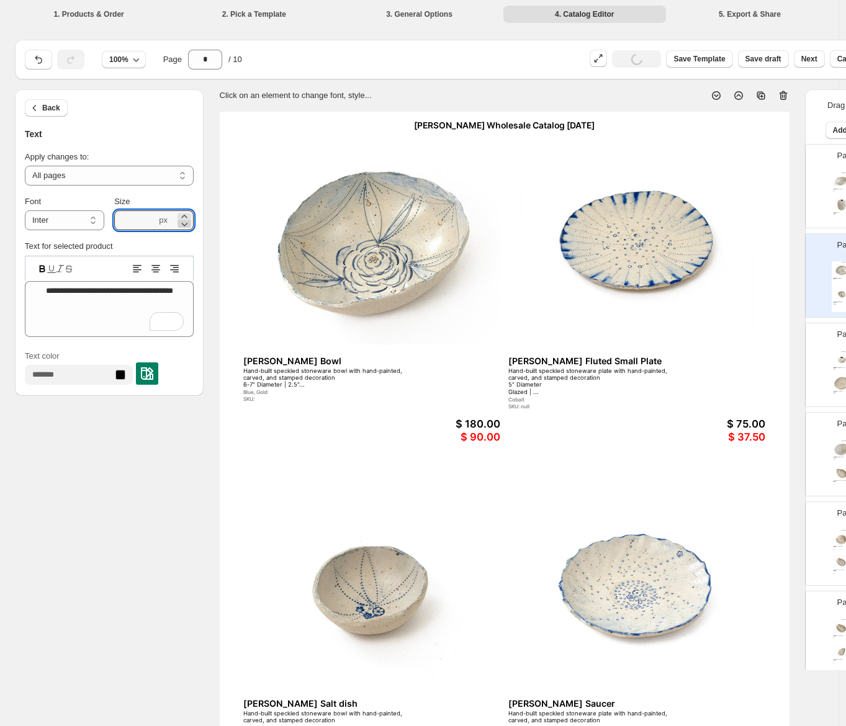
click at [186, 226] on icon at bounding box center [184, 224] width 12 height 12
click at [186, 214] on icon at bounding box center [184, 216] width 12 height 12
click at [184, 216] on icon at bounding box center [184, 216] width 12 height 12
click at [183, 217] on icon at bounding box center [184, 216] width 12 height 12
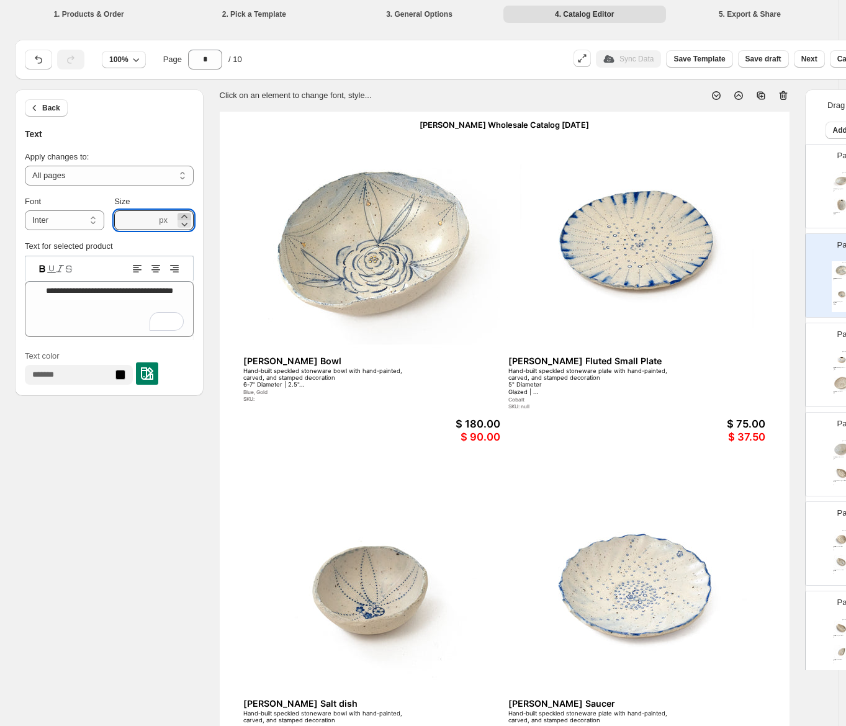
type input "****"
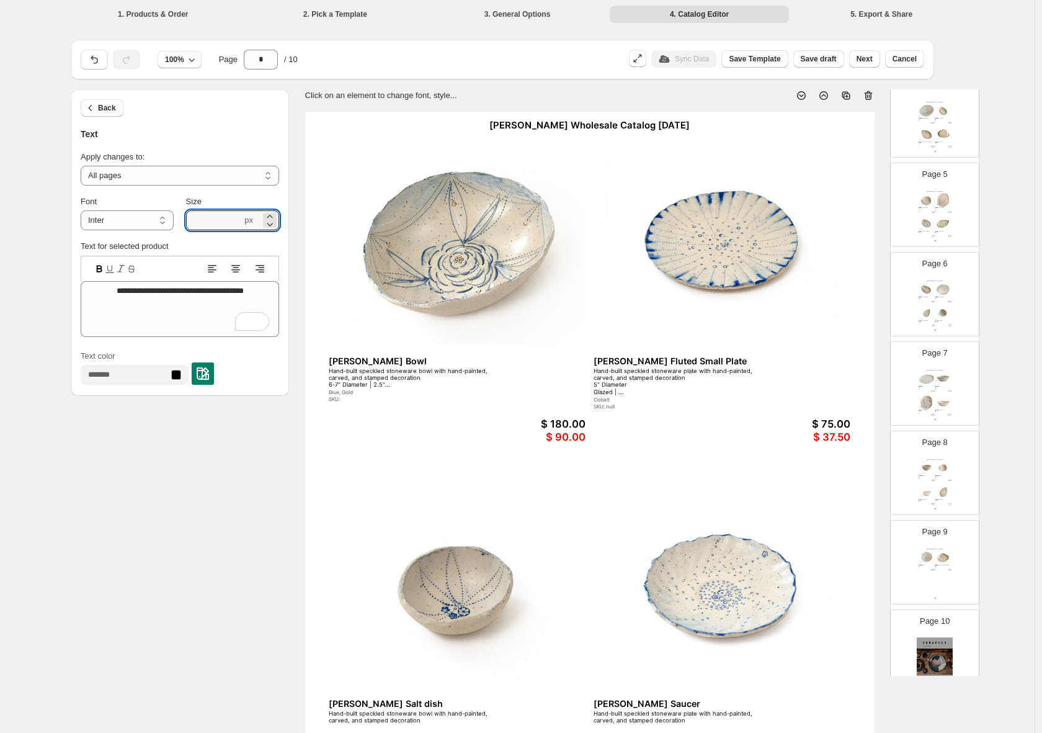
scroll to position [389, 0]
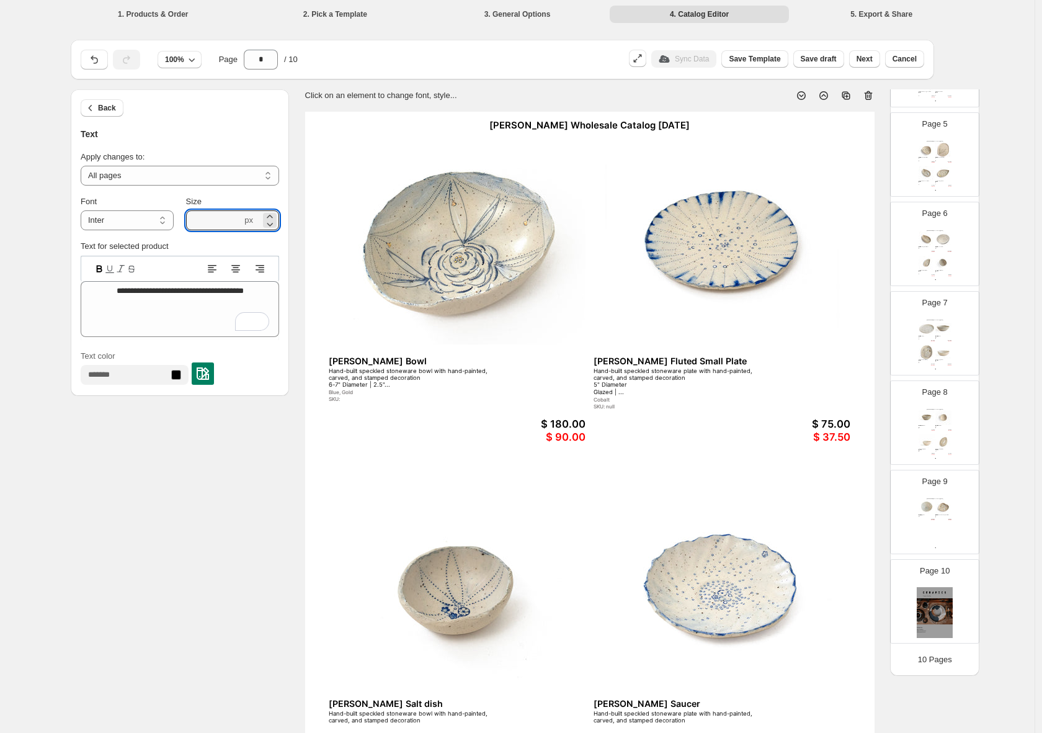
click at [851, 598] on img at bounding box center [935, 612] width 36 height 51
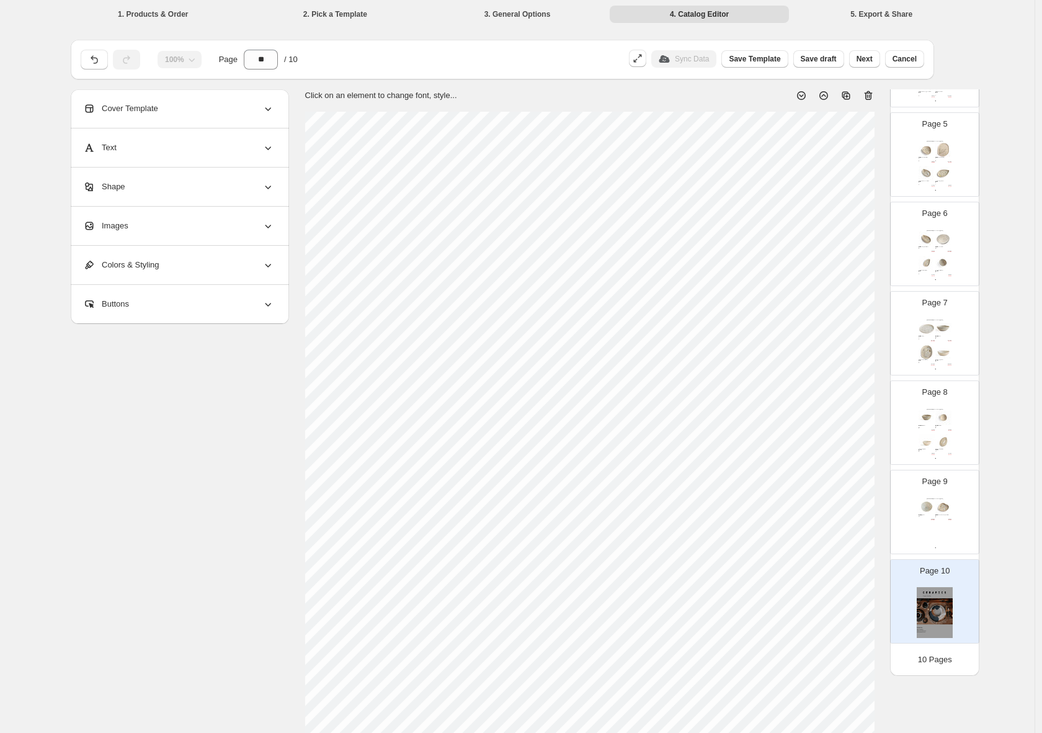
click at [851, 95] on icon at bounding box center [869, 95] width 12 height 12
type input "*"
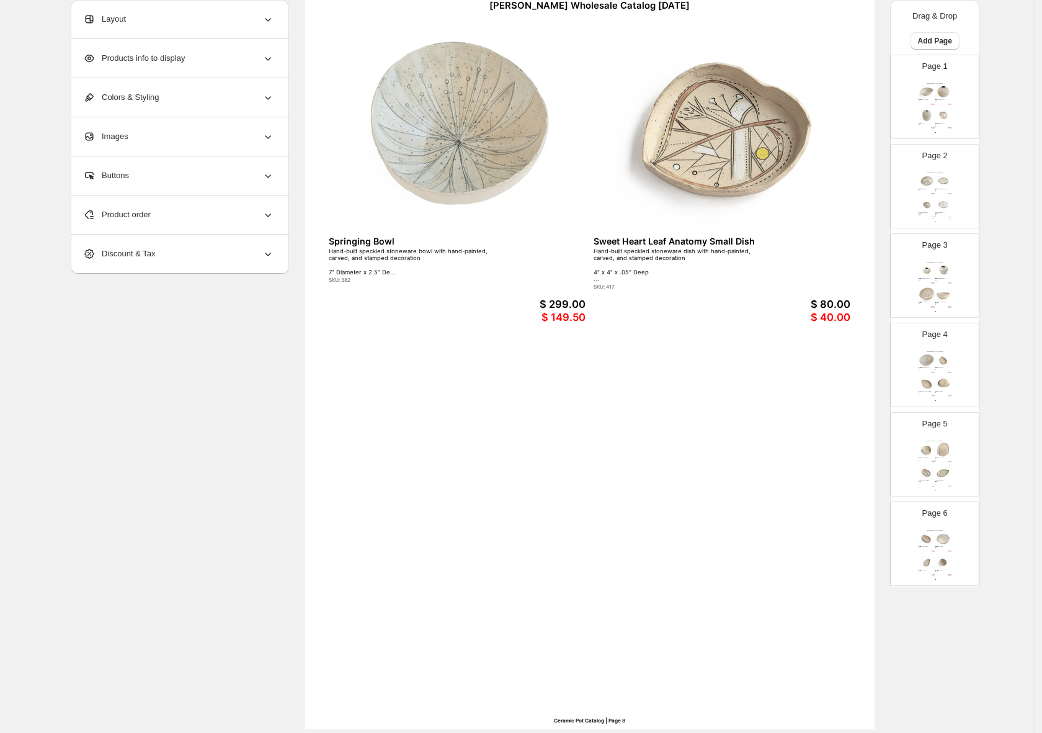
scroll to position [166, 0]
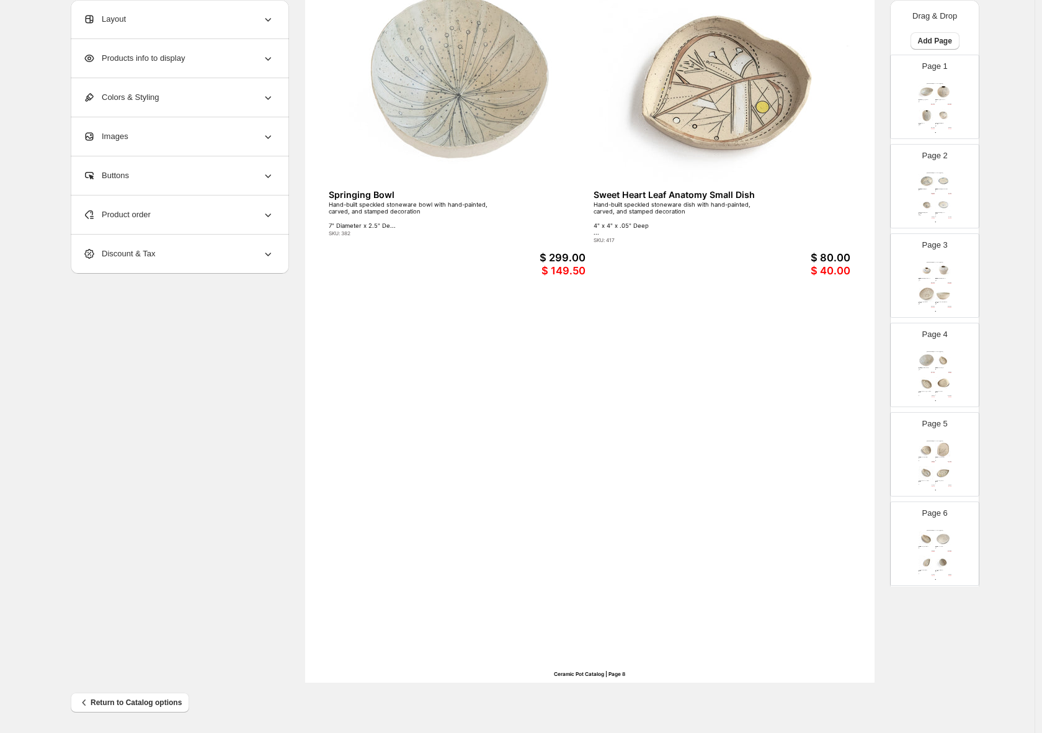
click at [621, 674] on div "Ceramic Pot Catalog | Page 8" at bounding box center [590, 674] width 570 height 18
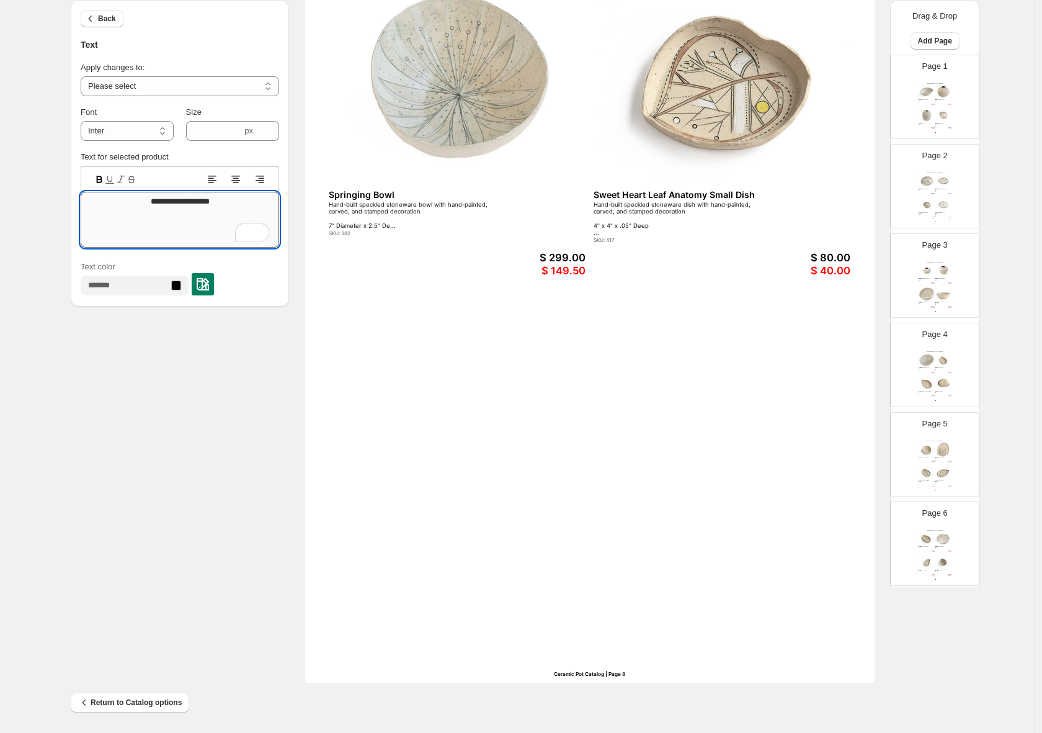
drag, startPoint x: 225, startPoint y: 202, endPoint x: 138, endPoint y: 207, distance: 87.0
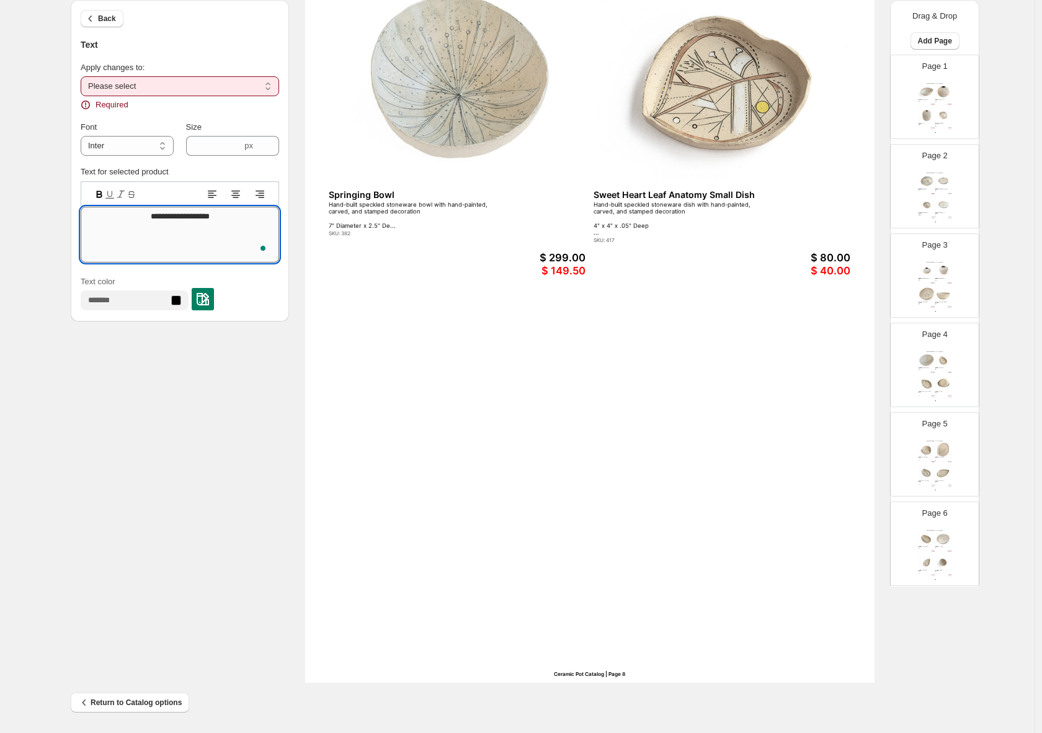
type textarea "**********"
click at [272, 86] on select "**********" at bounding box center [180, 86] width 199 height 20
select select "**********"
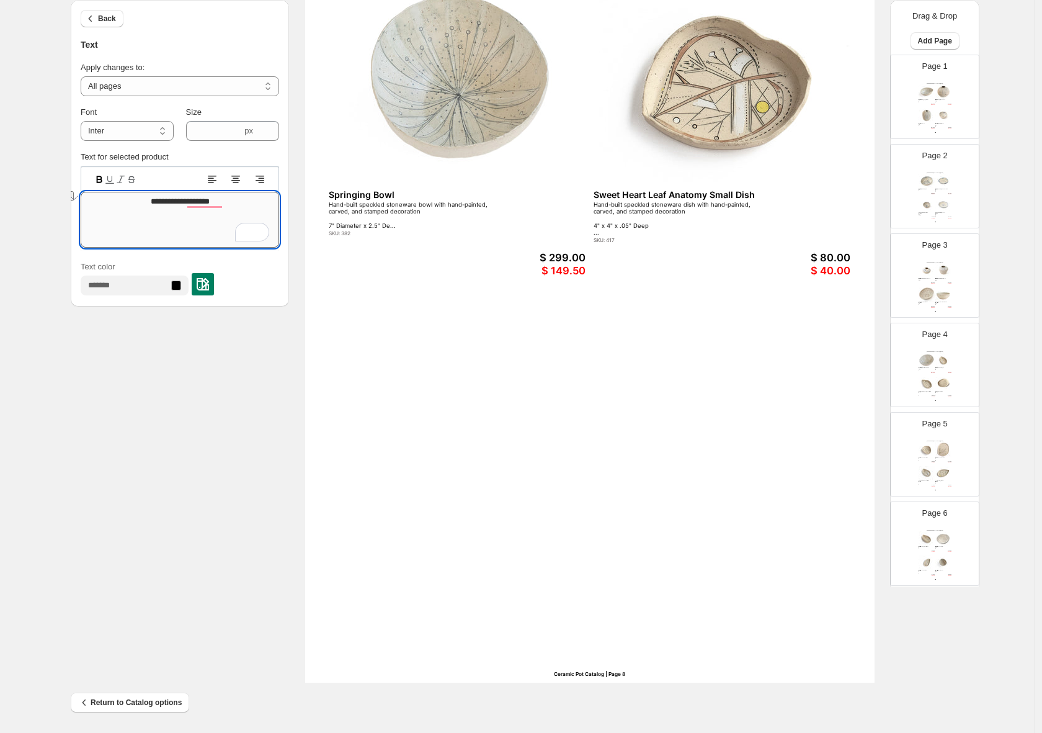
drag, startPoint x: 236, startPoint y: 202, endPoint x: 112, endPoint y: 207, distance: 123.6
click at [119, 204] on textarea "**********" at bounding box center [180, 220] width 199 height 56
type textarea "**********"
click at [200, 505] on div "**********" at bounding box center [518, 303] width 894 height 760
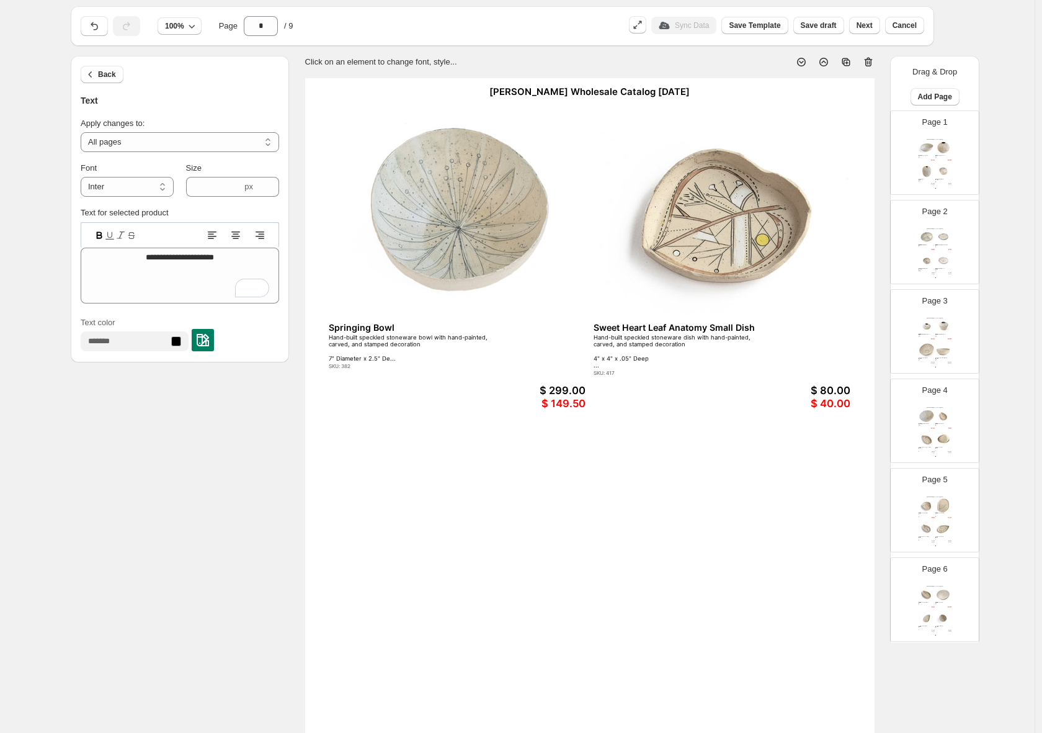
scroll to position [0, 0]
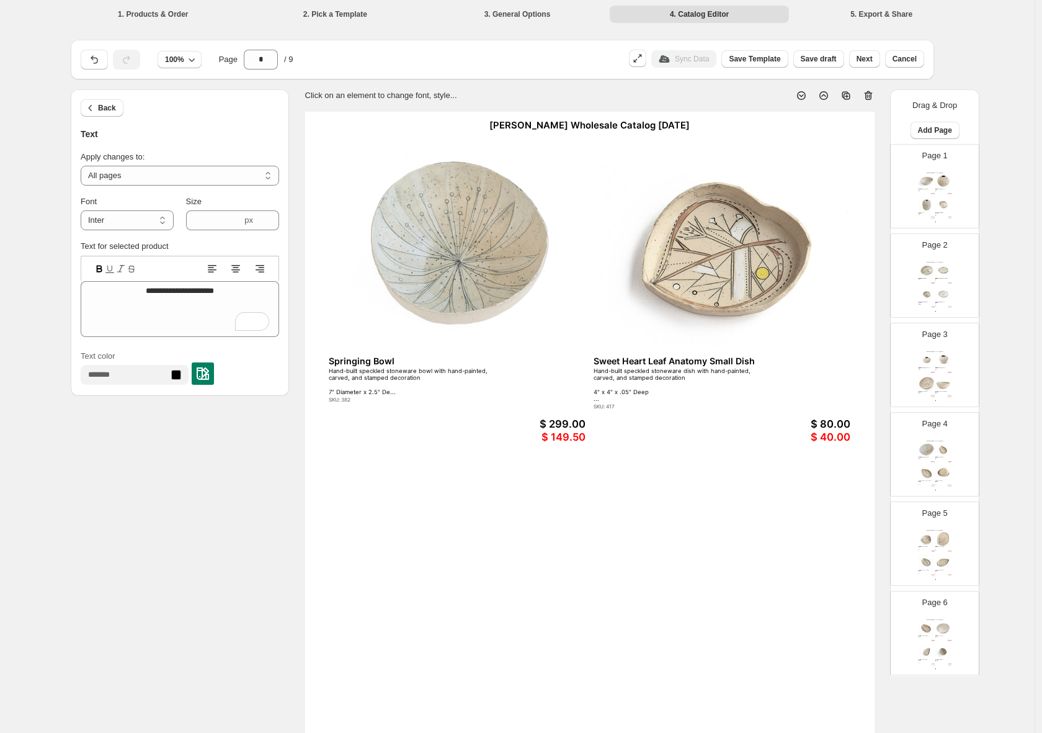
click at [697, 127] on div "Helen Prior Wholesale Catalog August 2025" at bounding box center [590, 126] width 570 height 28
type input "****"
type textarea "**********"
drag, startPoint x: 823, startPoint y: 63, endPoint x: 823, endPoint y: 69, distance: 6.9
click at [823, 63] on span "Save draft" at bounding box center [819, 59] width 36 height 10
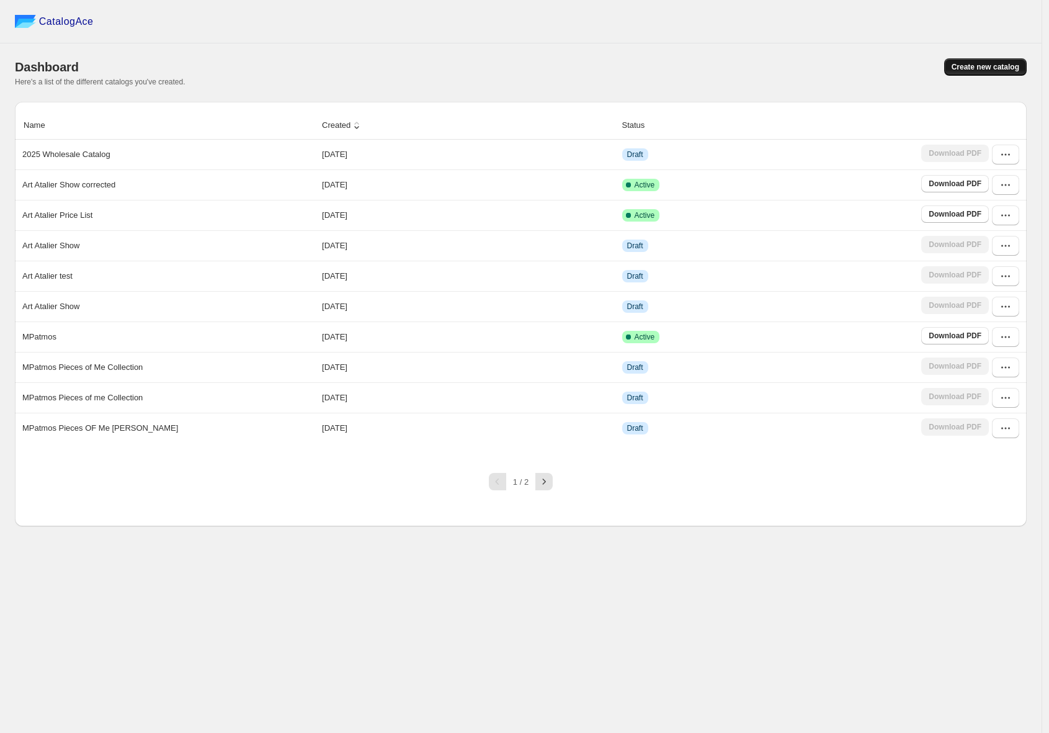
click at [851, 71] on span "Create new catalog" at bounding box center [986, 67] width 68 height 10
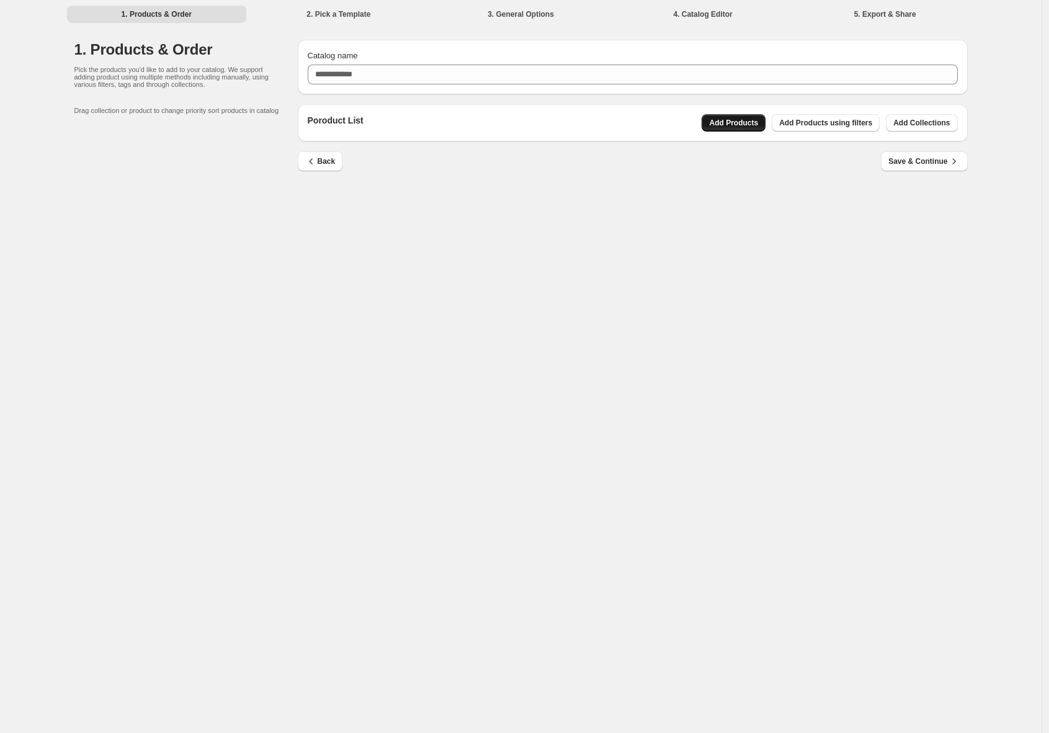
click at [746, 127] on span "Add Products" at bounding box center [733, 123] width 49 height 10
click at [238, 267] on div "1. Products & Order 2. Pick a Template 3. General Options 4. Catalog Editor 5. …" at bounding box center [521, 366] width 1042 height 733
click at [326, 164] on span "Back" at bounding box center [320, 161] width 30 height 12
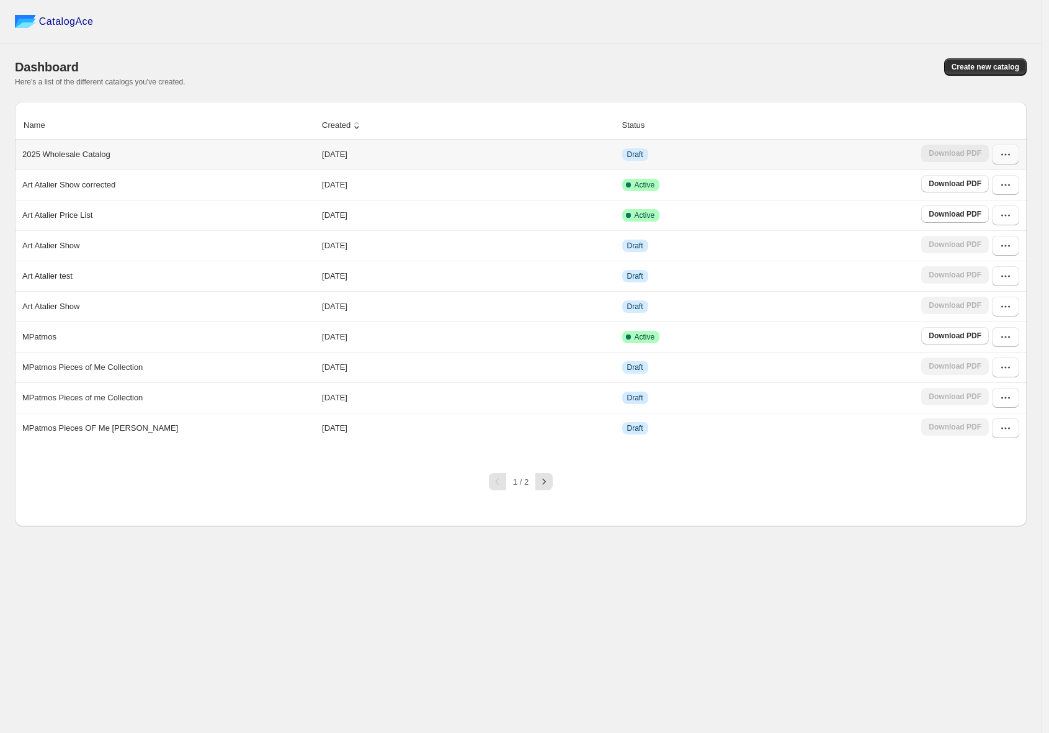
click at [851, 158] on icon "button" at bounding box center [1006, 154] width 12 height 12
click at [851, 249] on span "Edit" at bounding box center [999, 245] width 64 height 12
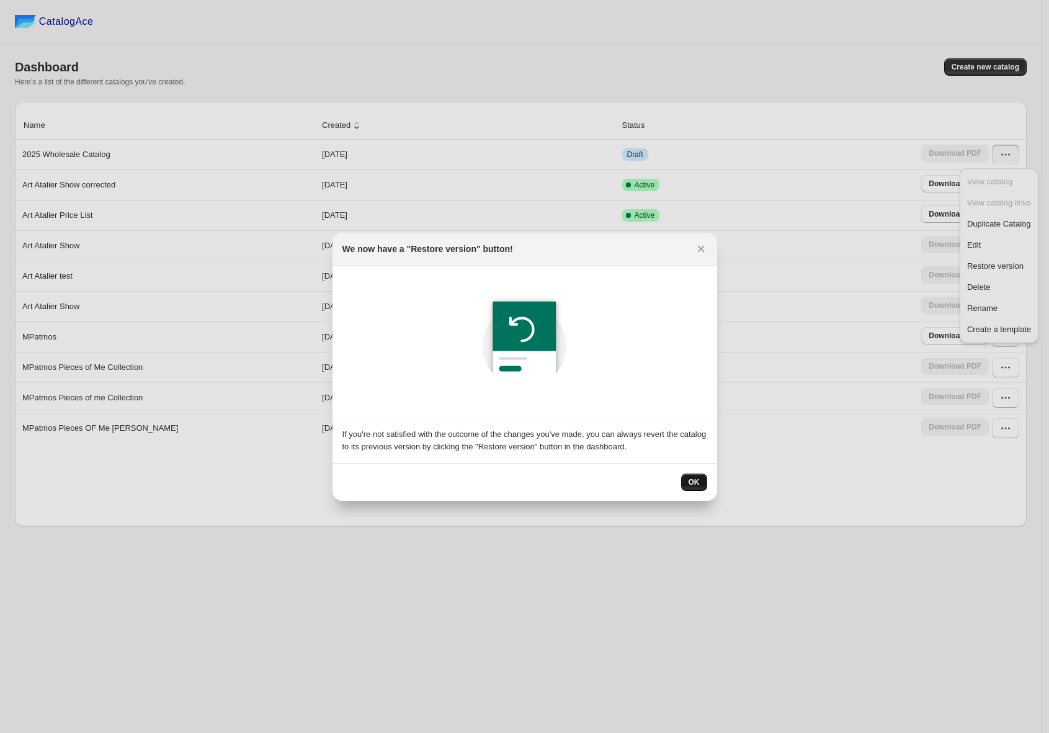
click at [697, 482] on span "OK" at bounding box center [694, 482] width 11 height 10
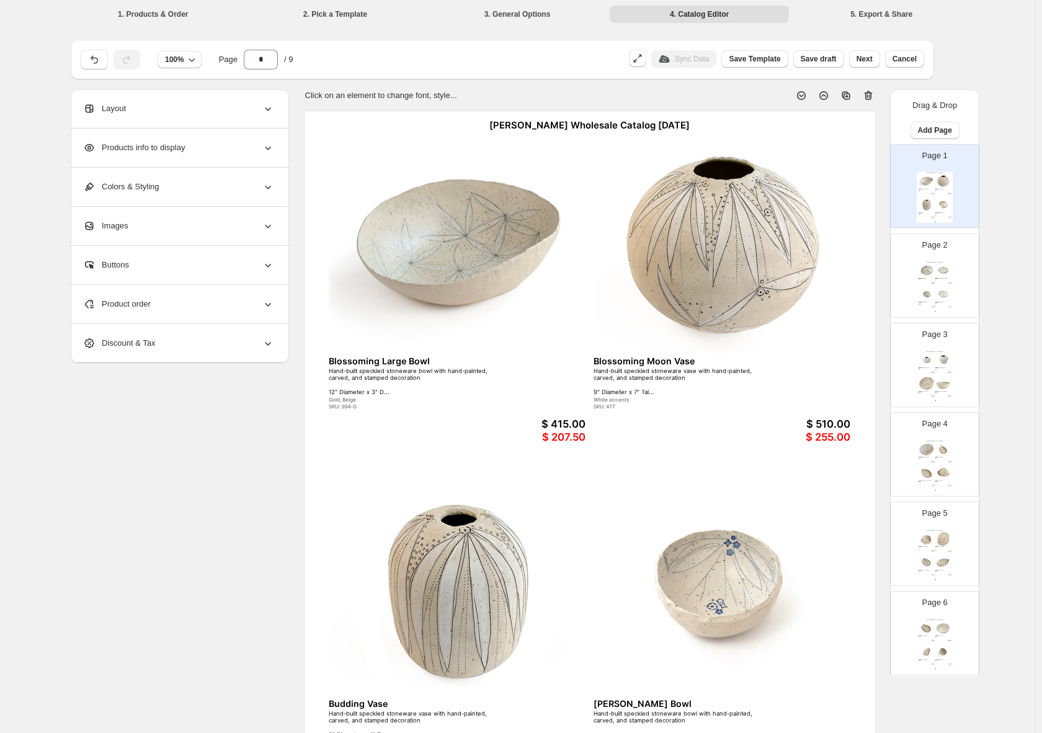
click at [271, 307] on icon at bounding box center [268, 304] width 12 height 12
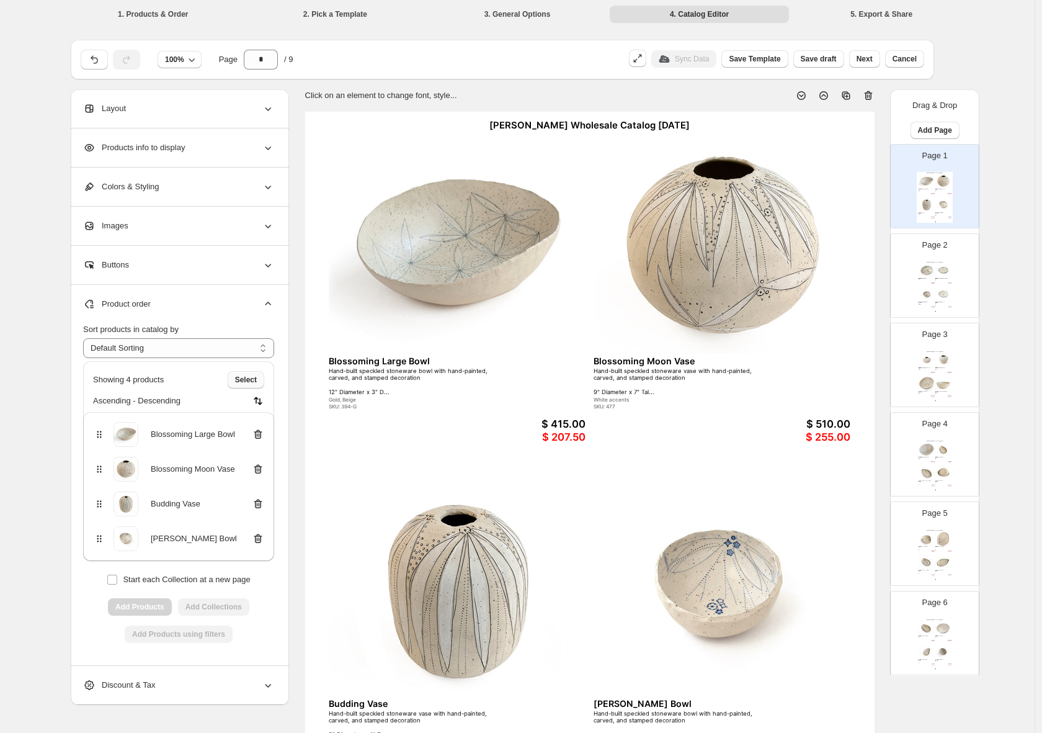
click at [247, 381] on span "Select" at bounding box center [246, 380] width 22 height 10
click at [246, 381] on span "Cancel" at bounding box center [245, 380] width 24 height 10
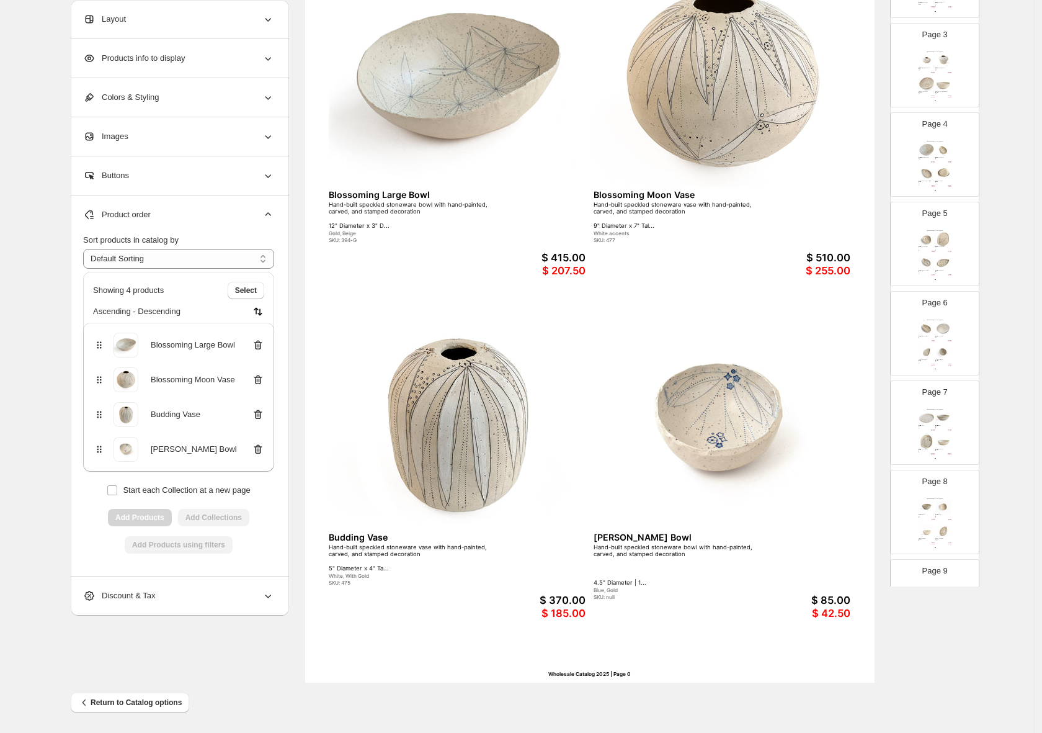
scroll to position [300, 0]
click at [851, 536] on div "Helen Prior Wholesale Catalog August 2025 Springing Bowl Hand-built speckled st…" at bounding box center [935, 523] width 36 height 51
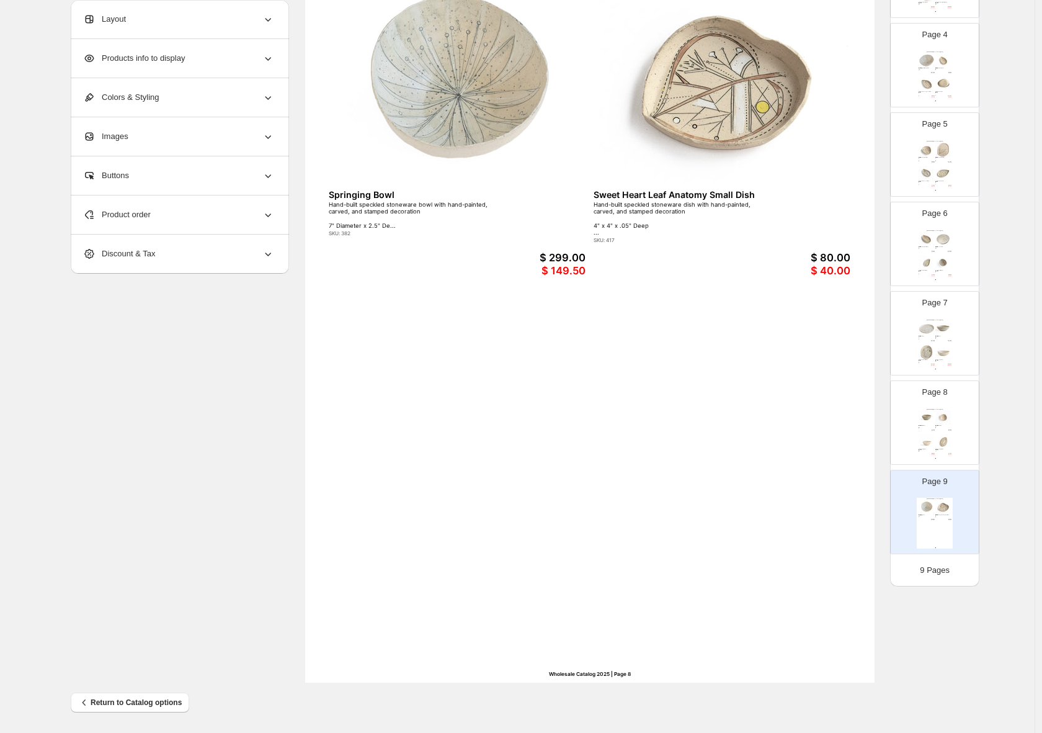
click at [491, 463] on div "Helen Prior Wholesale Catalog August 2025 Springing Bowl Hand-built speckled st…" at bounding box center [590, 313] width 570 height 737
click at [851, 432] on div "Helen Prior Wholesale Catalog August 2025 Promise Little Bowl Hand-built speckl…" at bounding box center [935, 433] width 36 height 51
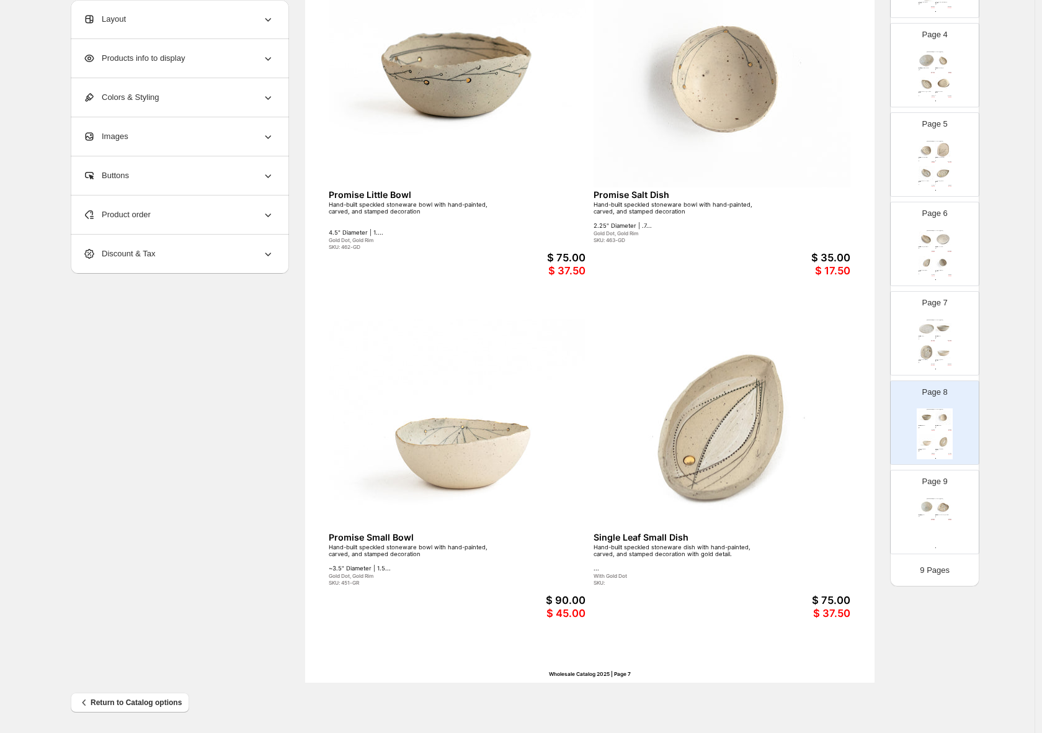
click at [851, 366] on div "Helen Prior Wholesale Catalog August 2025 Leaf Nest Tray Hand-built speckled st…" at bounding box center [935, 344] width 36 height 51
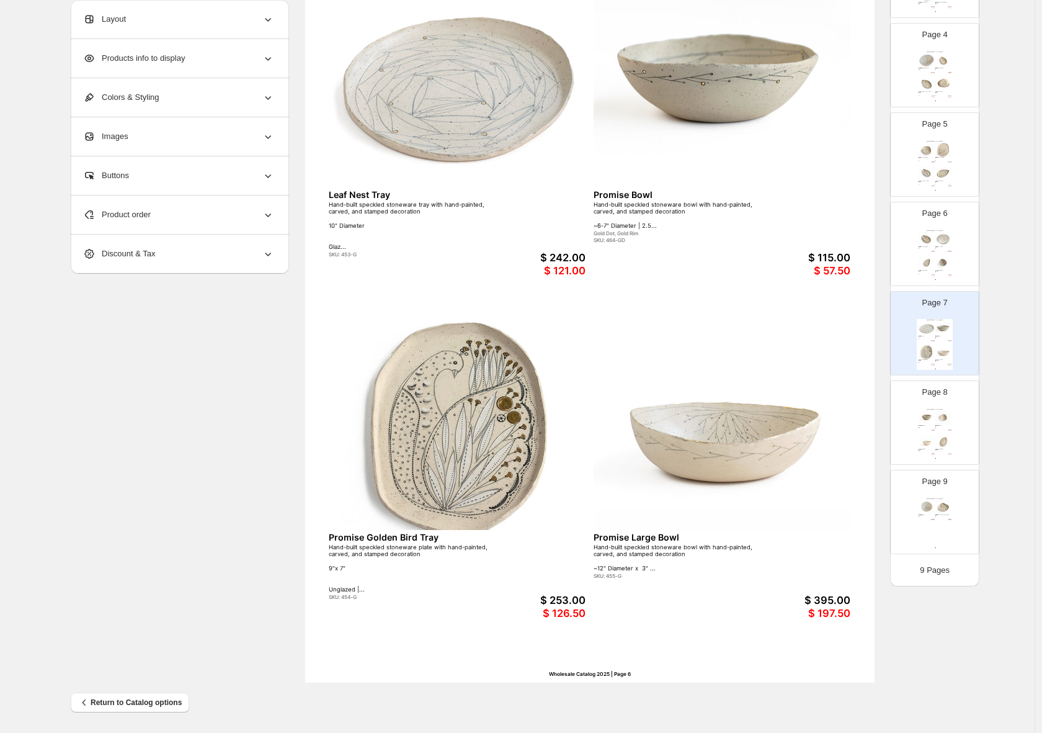
click at [851, 280] on div "Wholesale Catalog 2025 | Page undefined" at bounding box center [935, 279] width 36 height 1
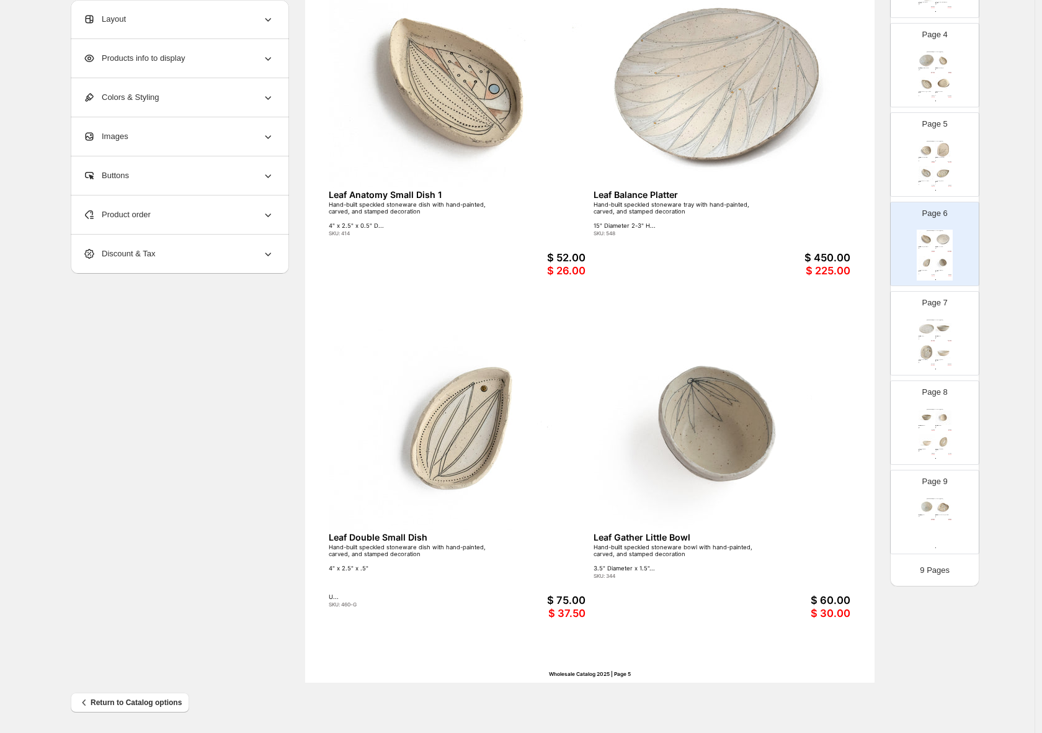
click at [851, 174] on img at bounding box center [944, 173] width 16 height 15
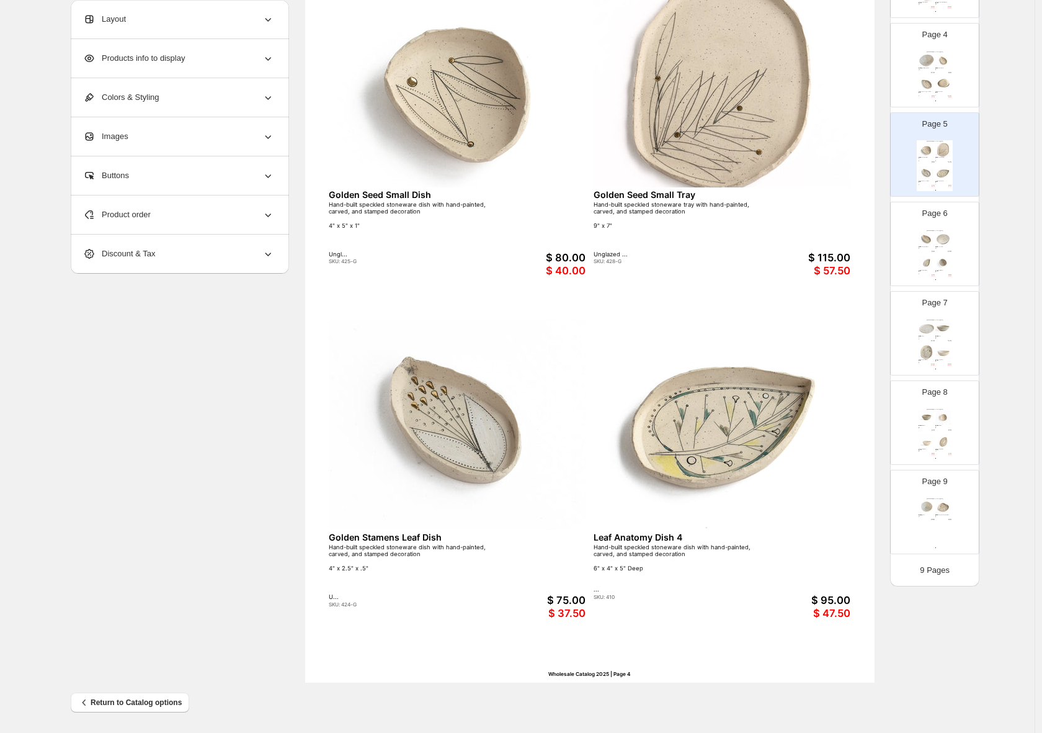
click at [851, 89] on img at bounding box center [944, 84] width 16 height 15
type input "*"
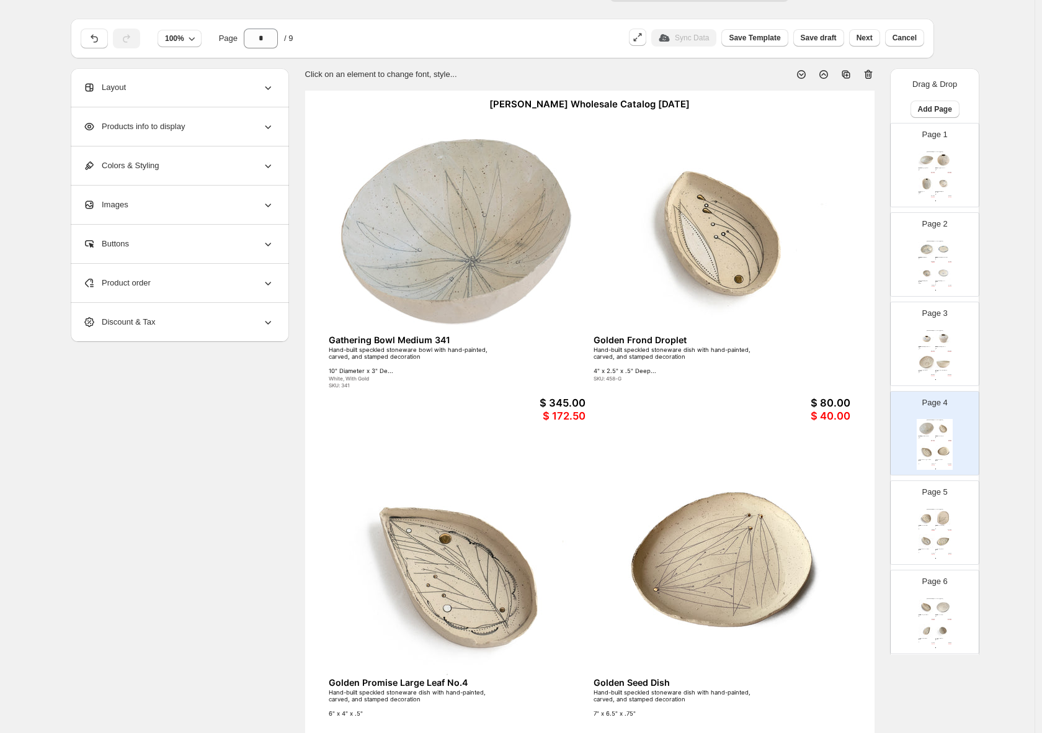
scroll to position [0, 0]
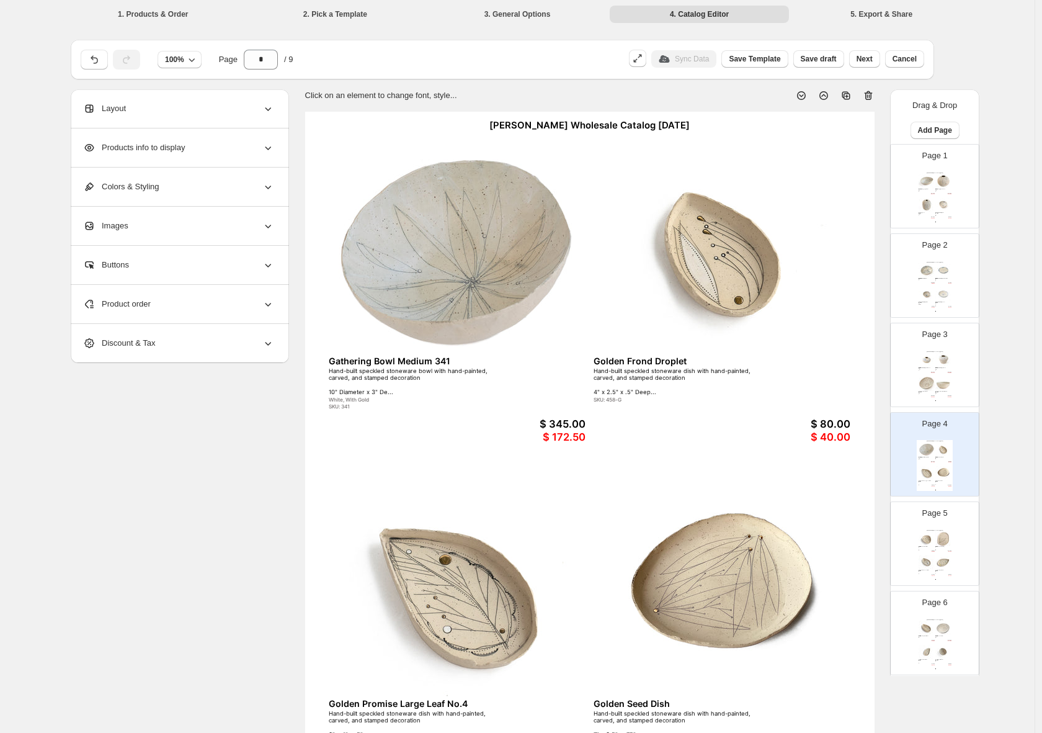
click at [820, 64] on button "Save draft" at bounding box center [819, 58] width 51 height 17
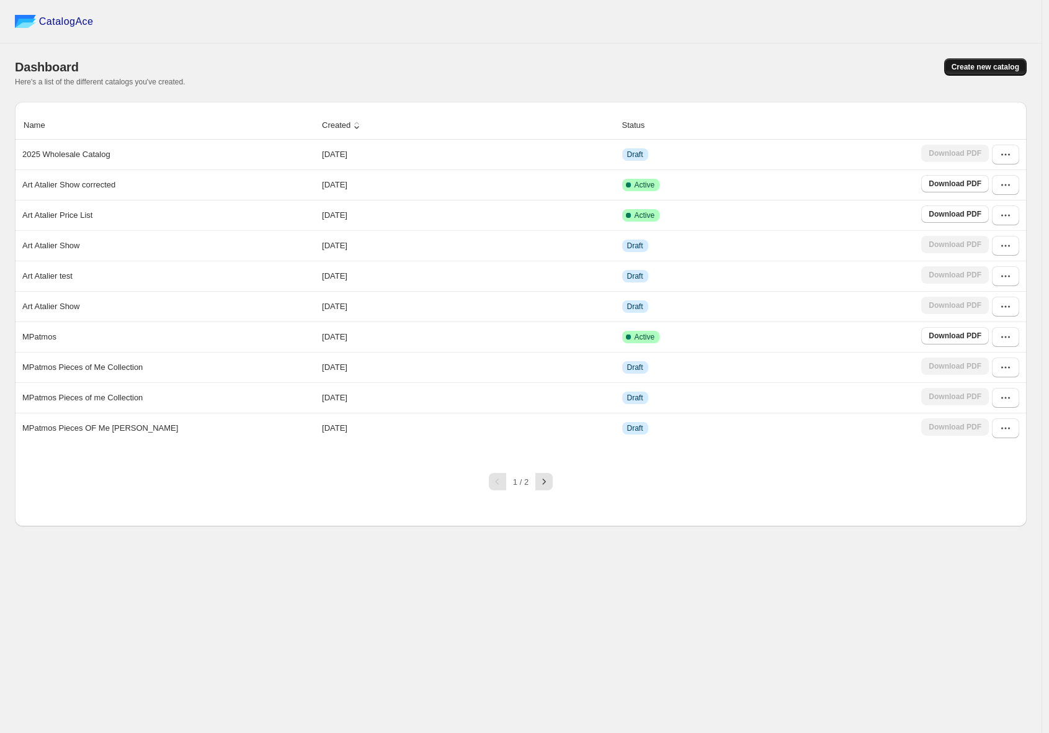
click at [851, 66] on span "Create new catalog" at bounding box center [986, 67] width 68 height 10
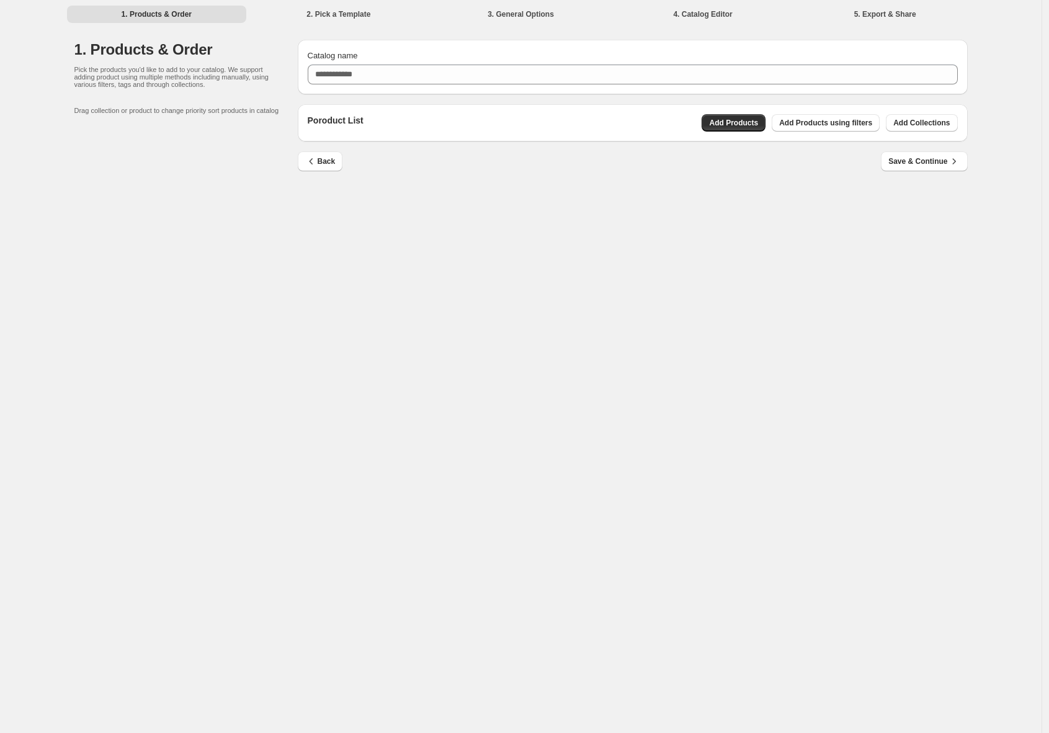
drag, startPoint x: 733, startPoint y: 123, endPoint x: 730, endPoint y: 143, distance: 20.8
click at [732, 143] on div "Catalog name Poroduct List Add Products Add Products using filters Add Collecti…" at bounding box center [628, 109] width 680 height 158
click at [851, 123] on span "Add Collections" at bounding box center [922, 123] width 56 height 10
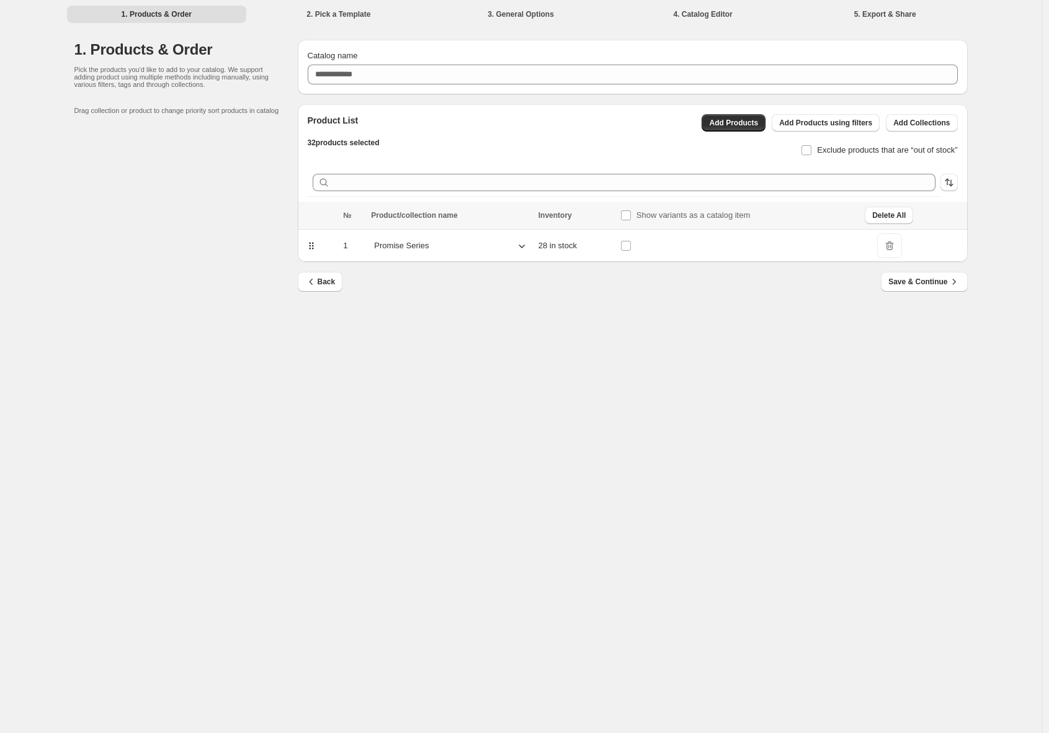
click at [400, 248] on p "Promise Series" at bounding box center [401, 246] width 55 height 12
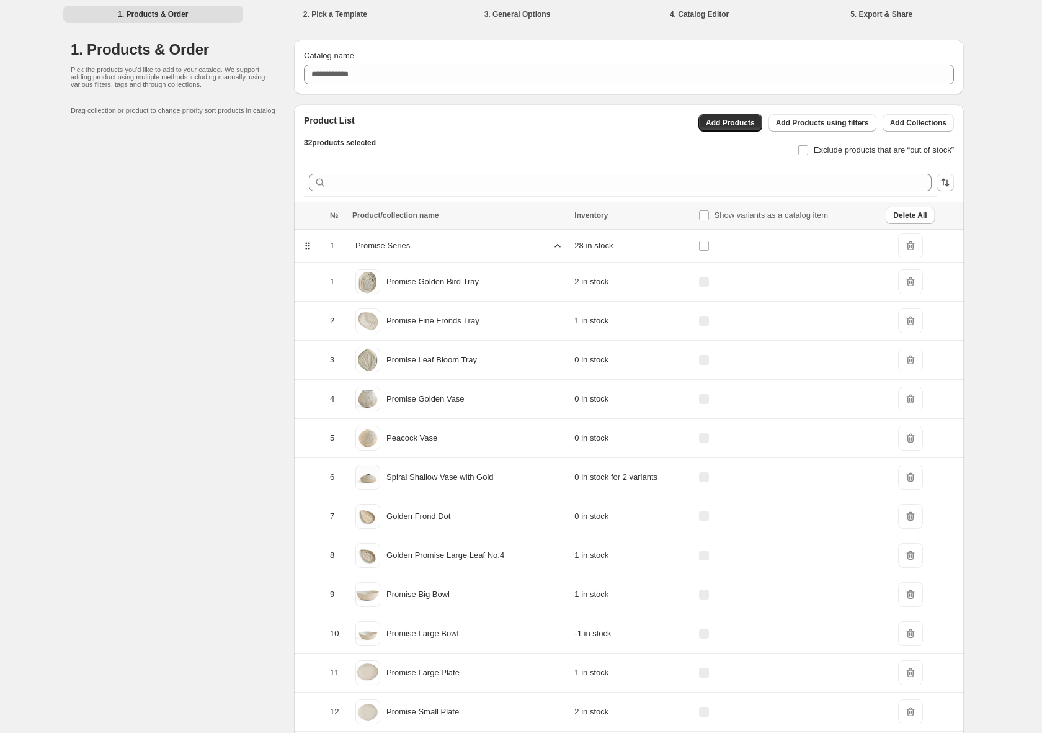
click at [148, 18] on li "1. Products & Order" at bounding box center [153, 13] width 180 height 17
click at [143, 50] on h1 "1. Products & Order" at bounding box center [182, 50] width 223 height 20
drag, startPoint x: 148, startPoint y: 55, endPoint x: 145, endPoint y: 46, distance: 9.8
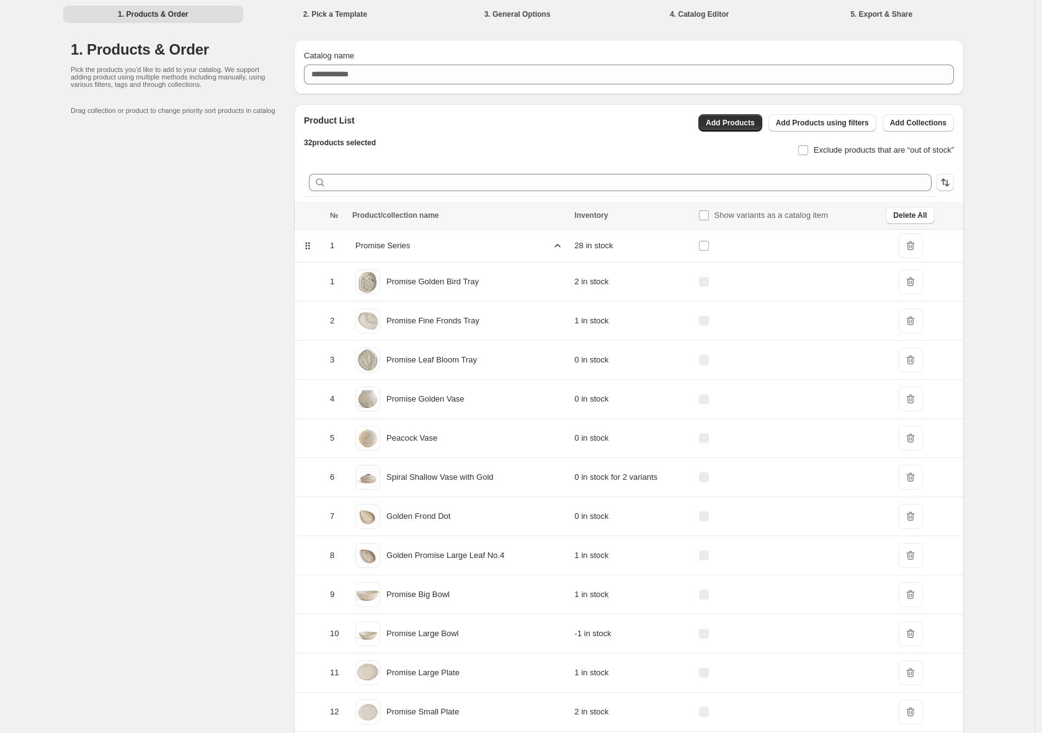
click at [148, 55] on h1 "1. Products & Order" at bounding box center [182, 50] width 223 height 20
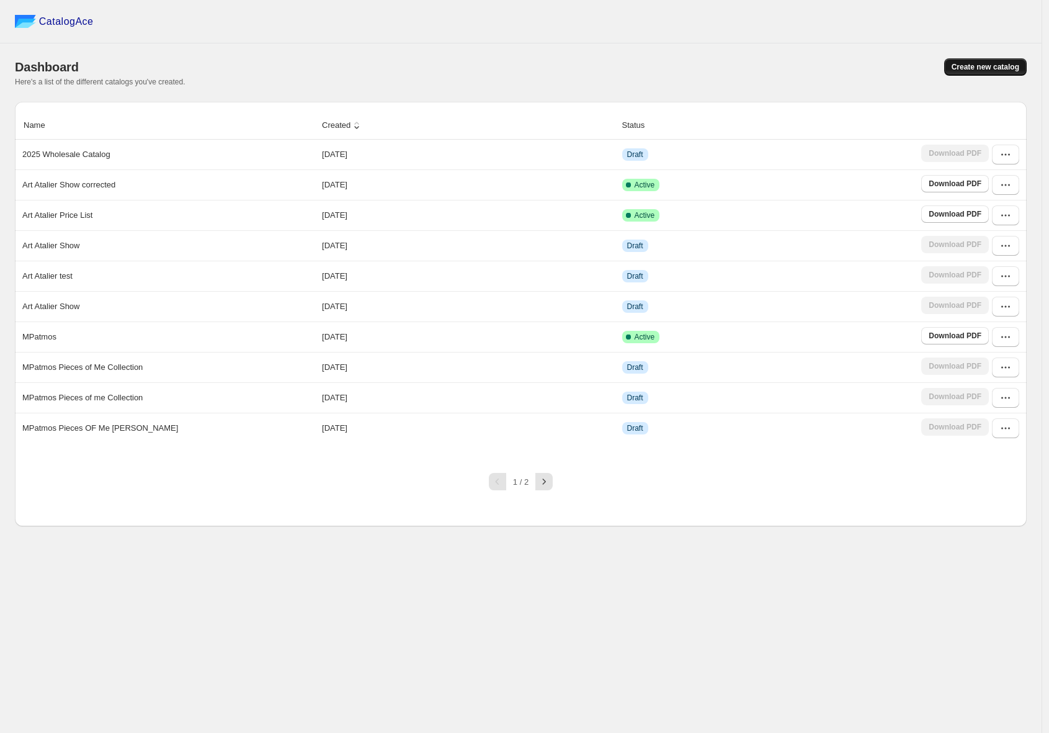
click at [1004, 67] on span "Create new catalog" at bounding box center [986, 67] width 68 height 10
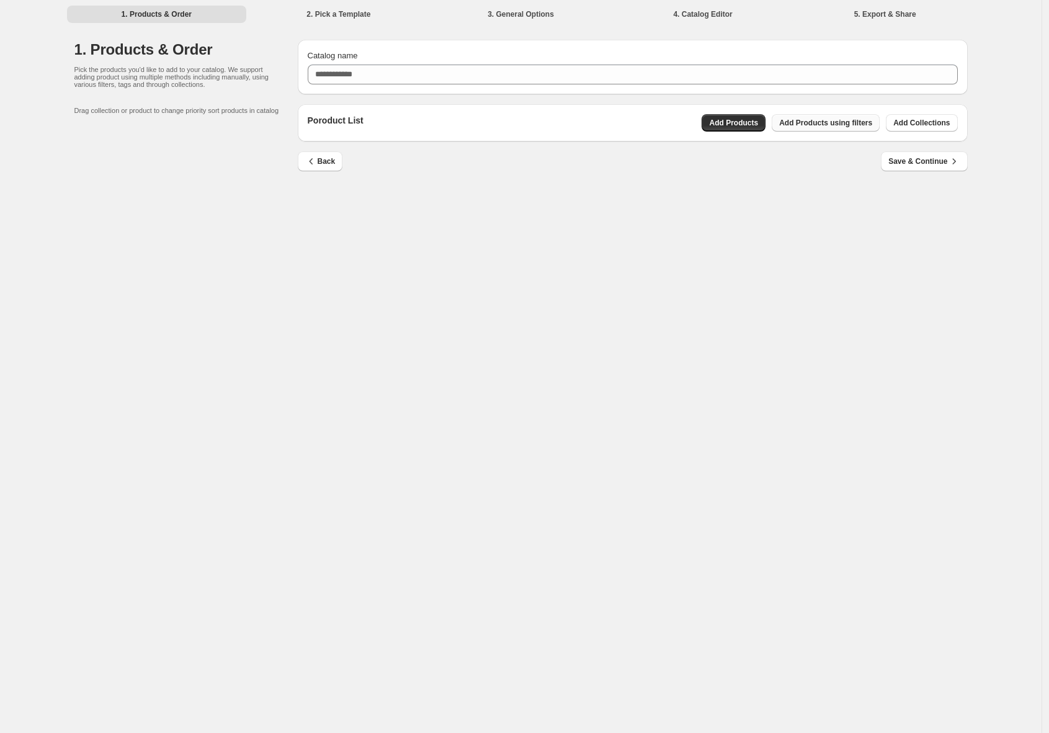
click at [799, 123] on span "Add Products using filters" at bounding box center [825, 123] width 93 height 10
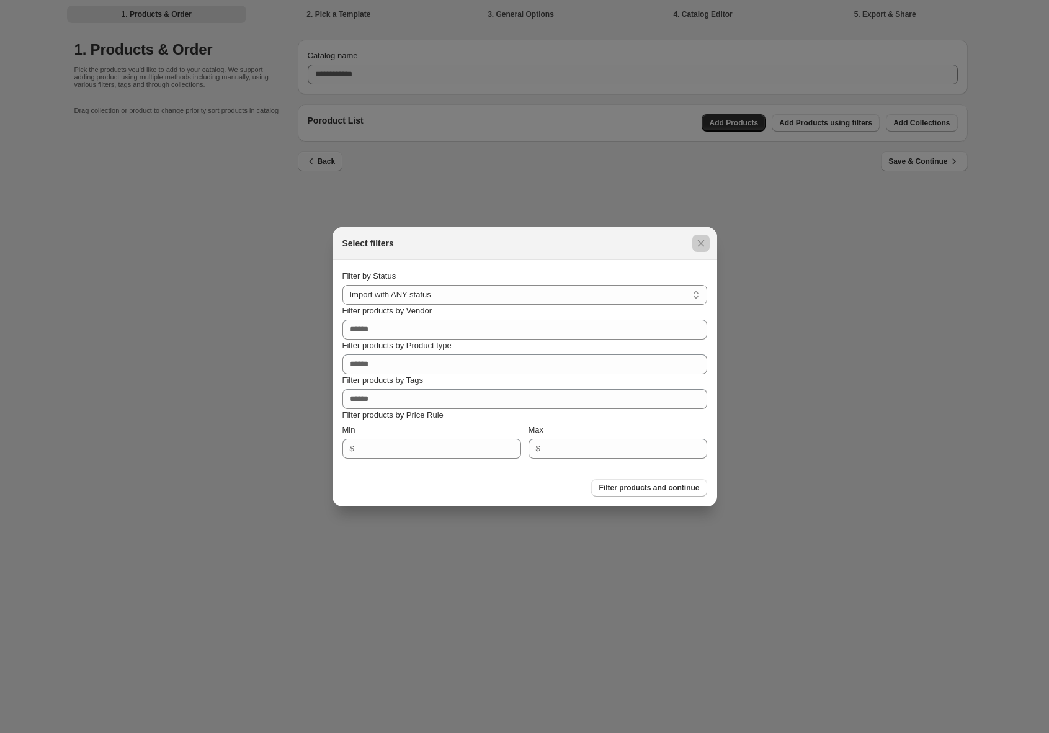
click at [316, 161] on div at bounding box center [524, 366] width 1049 height 733
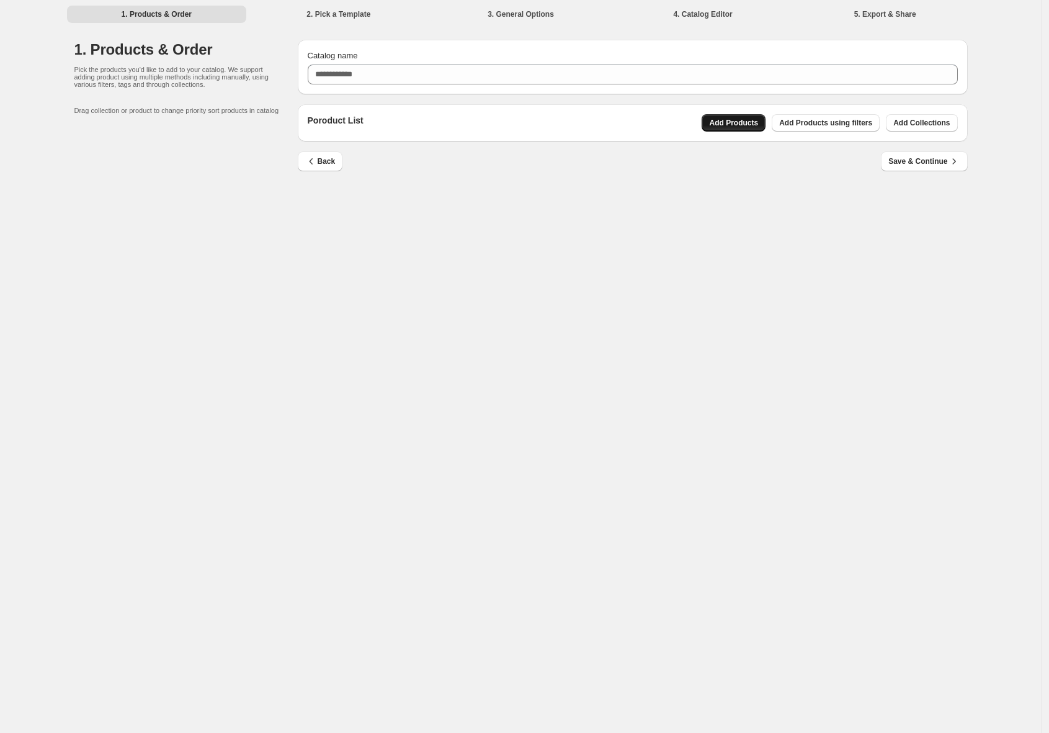
click at [742, 125] on span "Add Products" at bounding box center [733, 123] width 49 height 10
click at [727, 124] on span "Add Products" at bounding box center [733, 123] width 49 height 10
click at [795, 321] on div "1. Products & Order 2. Pick a Template 3. General Options 4. Catalog Editor 5. …" at bounding box center [521, 366] width 1042 height 733
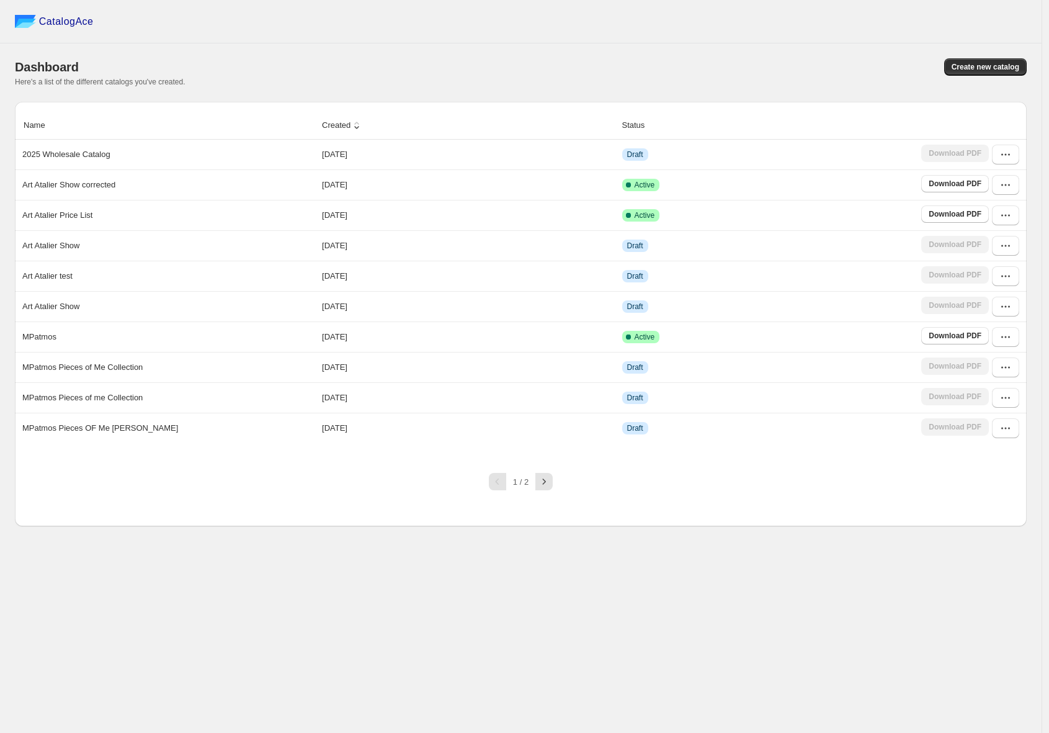
click at [984, 68] on span "Create new catalog" at bounding box center [986, 67] width 68 height 10
click at [1010, 156] on icon "button" at bounding box center [1006, 154] width 12 height 12
click at [982, 244] on span "Edit" at bounding box center [999, 245] width 64 height 12
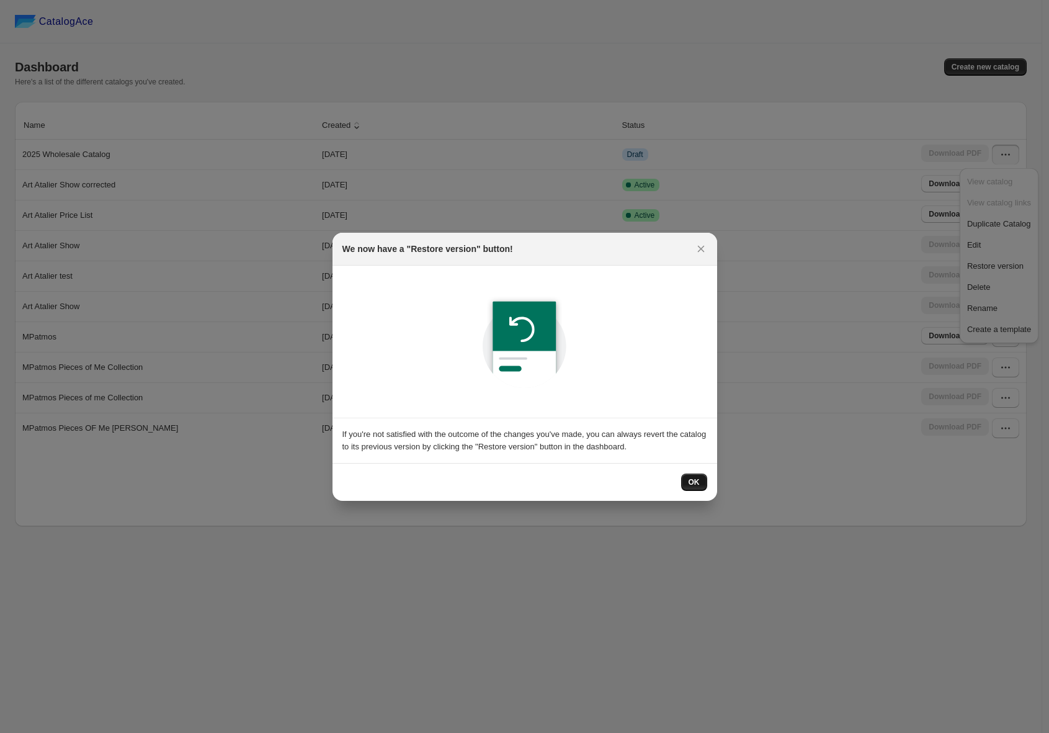
click at [697, 483] on span "OK" at bounding box center [694, 482] width 11 height 10
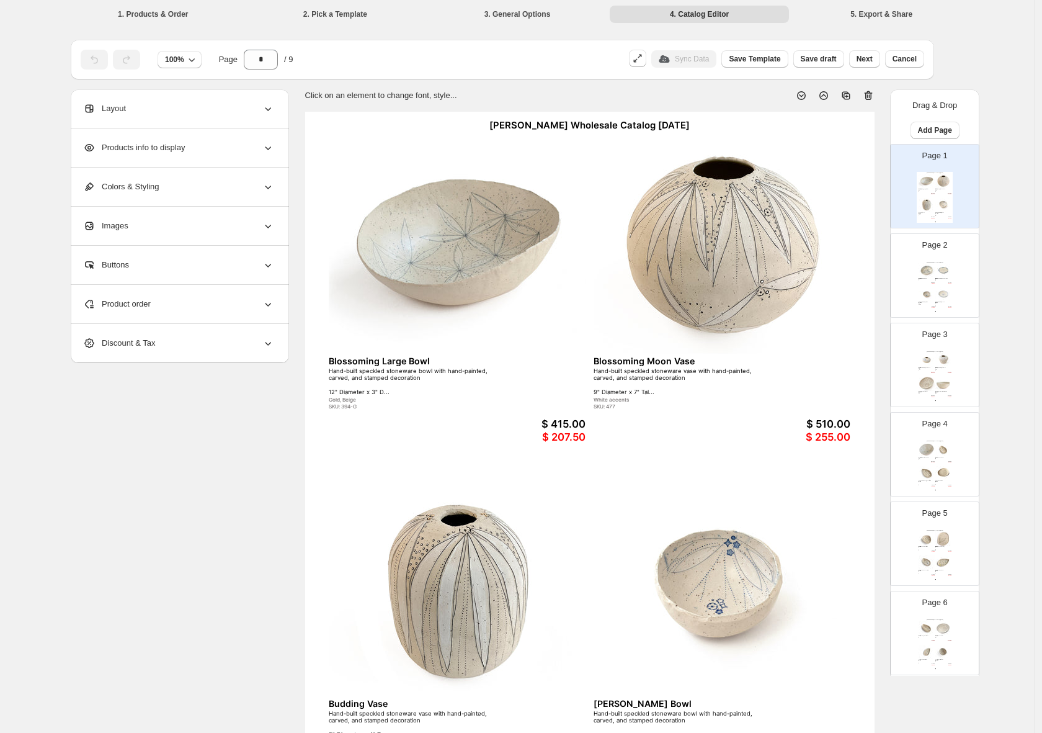
click at [933, 277] on div "Helen Prior Wholesale Catalog August 2025 Delphine Bowl Hand-built speckled sto…" at bounding box center [935, 286] width 36 height 51
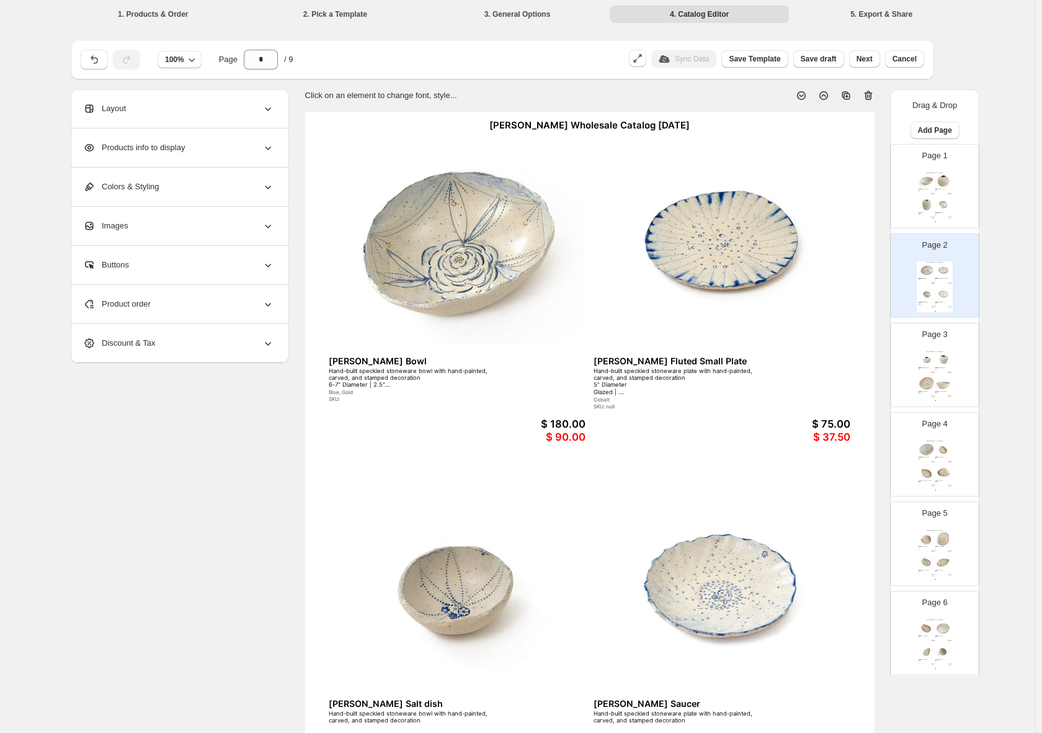
click at [933, 195] on div "Helen Prior Wholesale Catalog August 2025 Blossoming Large Bowl Hand-built spec…" at bounding box center [935, 197] width 36 height 51
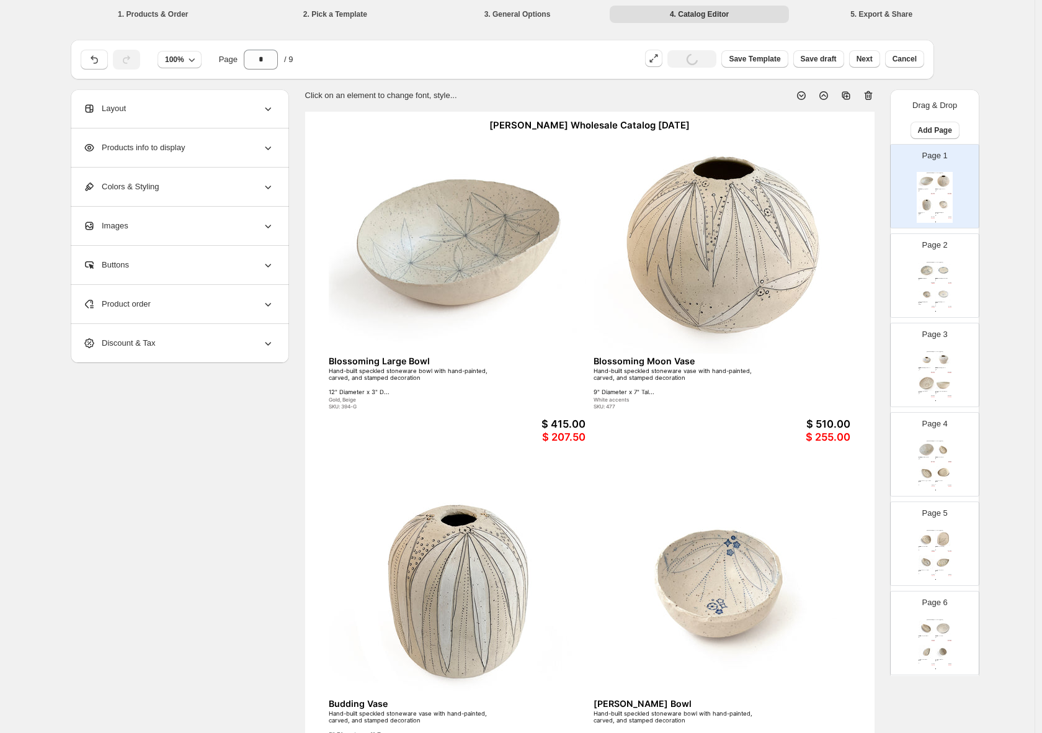
drag, startPoint x: 940, startPoint y: 300, endPoint x: 938, endPoint y: 313, distance: 13.2
click at [939, 300] on img at bounding box center [944, 294] width 16 height 15
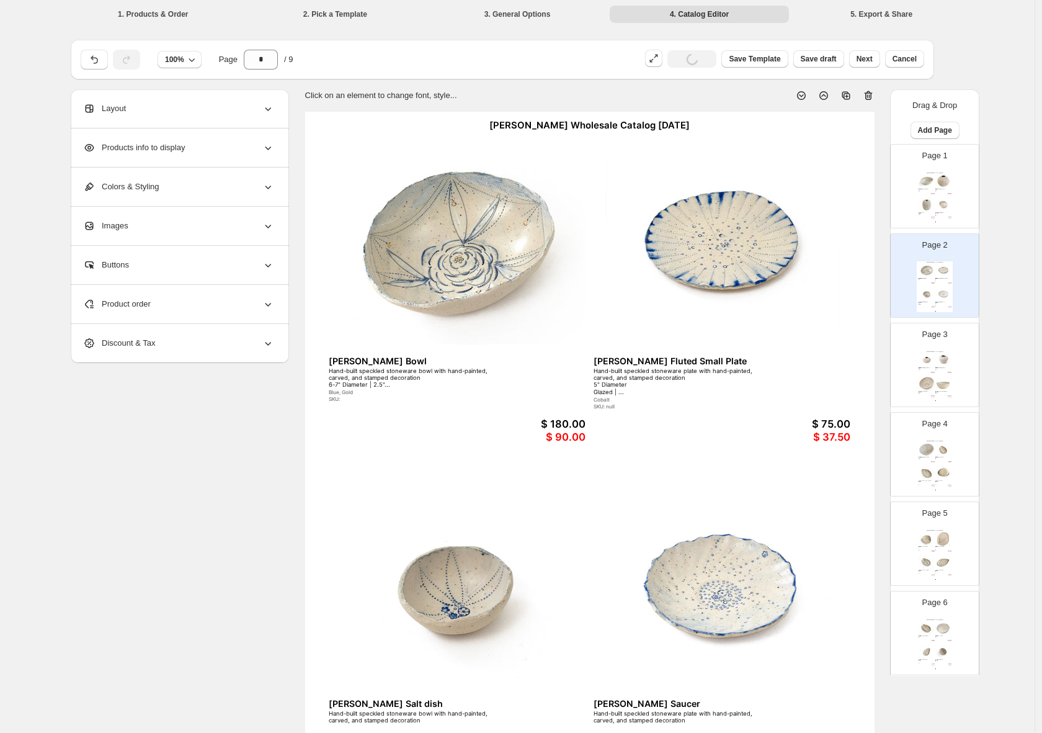
drag, startPoint x: 930, startPoint y: 197, endPoint x: 930, endPoint y: 215, distance: 17.4
click at [931, 198] on img at bounding box center [927, 205] width 16 height 15
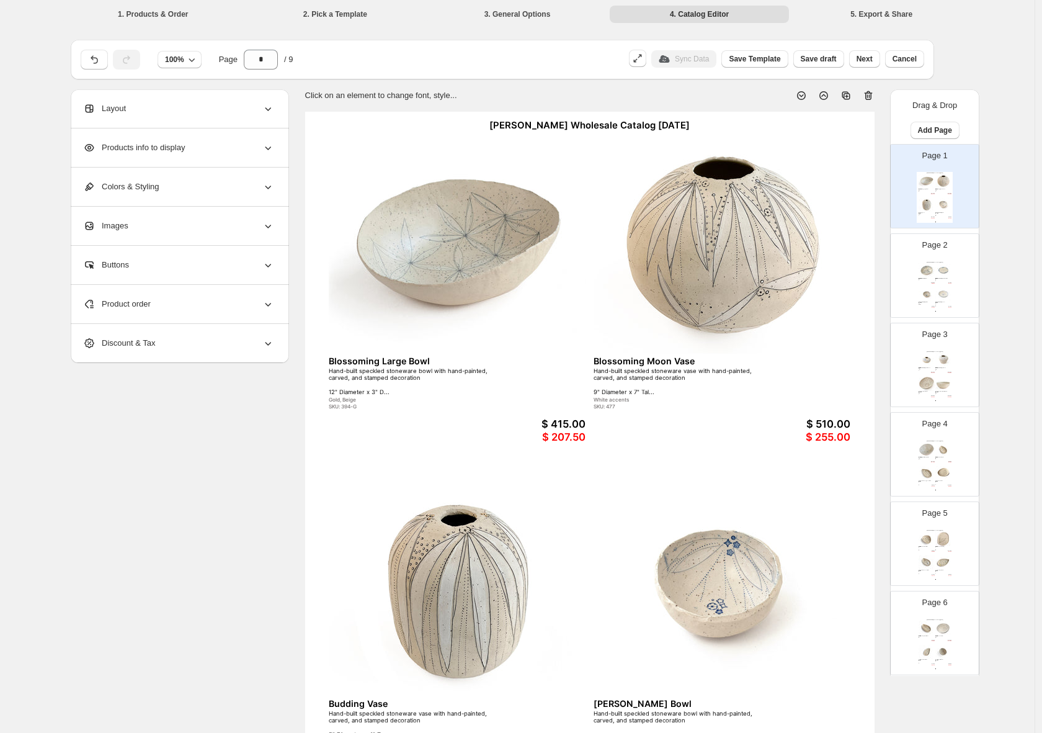
drag, startPoint x: 915, startPoint y: 205, endPoint x: 915, endPoint y: 213, distance: 8.1
click at [915, 204] on div "Page 1 Helen Prior Wholesale Catalog August 2025 Blossoming Large Bowl Hand-bui…" at bounding box center [930, 181] width 78 height 83
click at [930, 351] on div "Helen Prior Wholesale Catalog August 2025" at bounding box center [935, 352] width 36 height 2
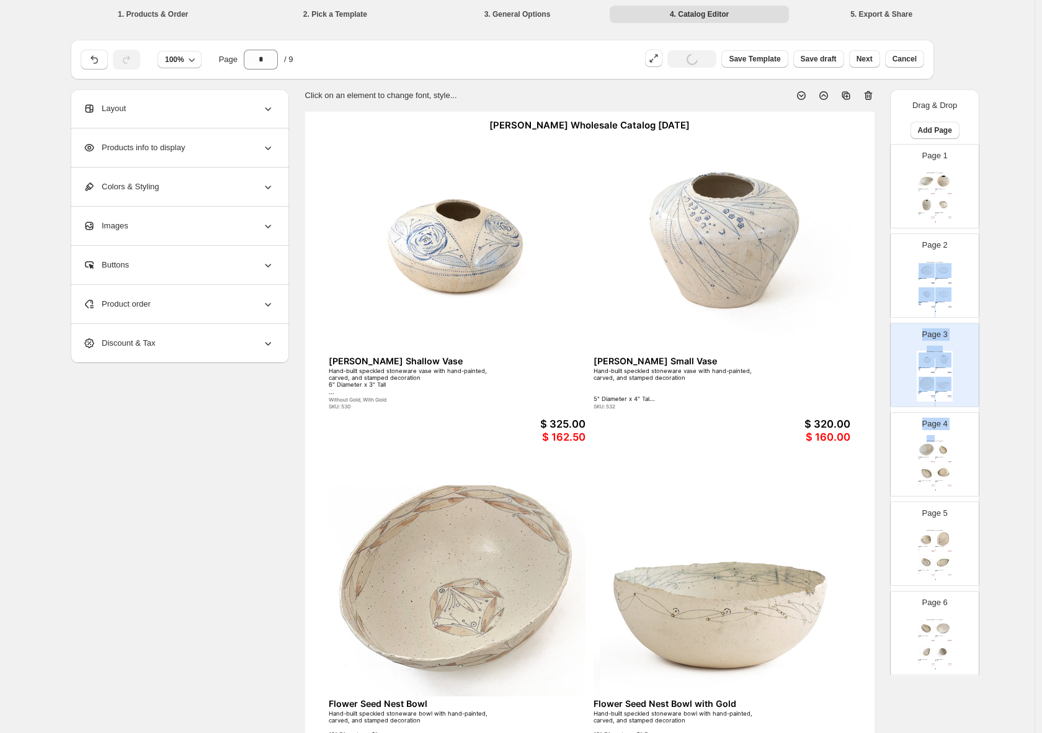
drag, startPoint x: 933, startPoint y: 441, endPoint x: 936, endPoint y: 449, distance: 9.2
click at [933, 441] on div "Helen Prior Wholesale Catalog August 2025" at bounding box center [935, 441] width 36 height 2
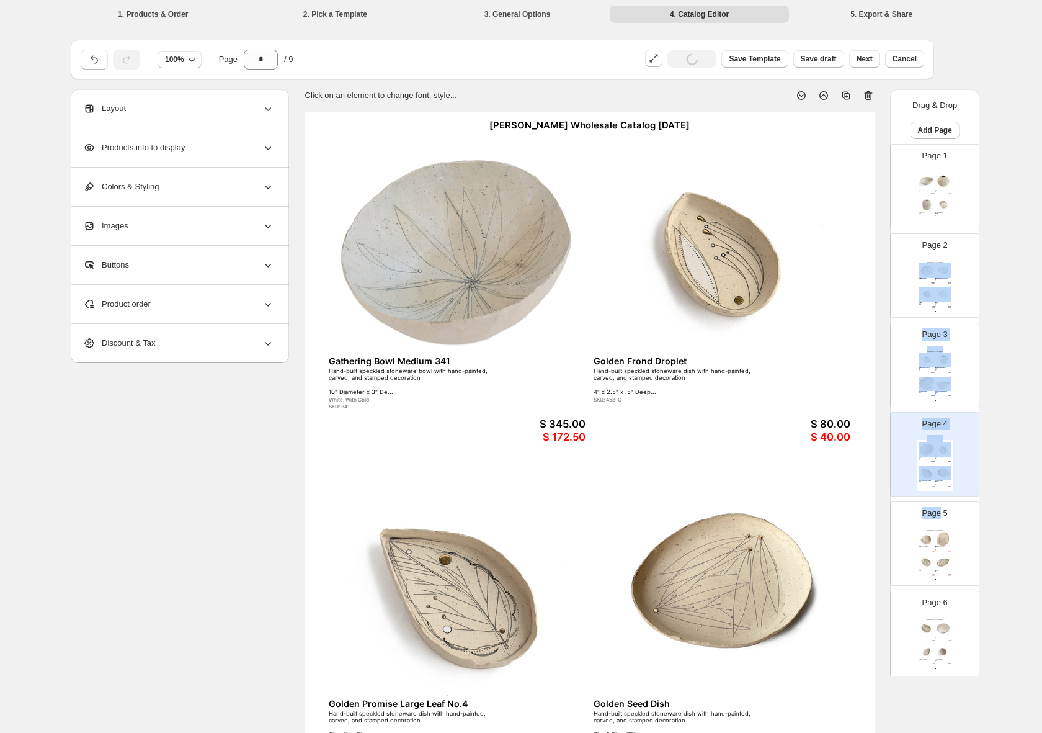
click at [939, 515] on p "Page 5" at bounding box center [935, 513] width 25 height 12
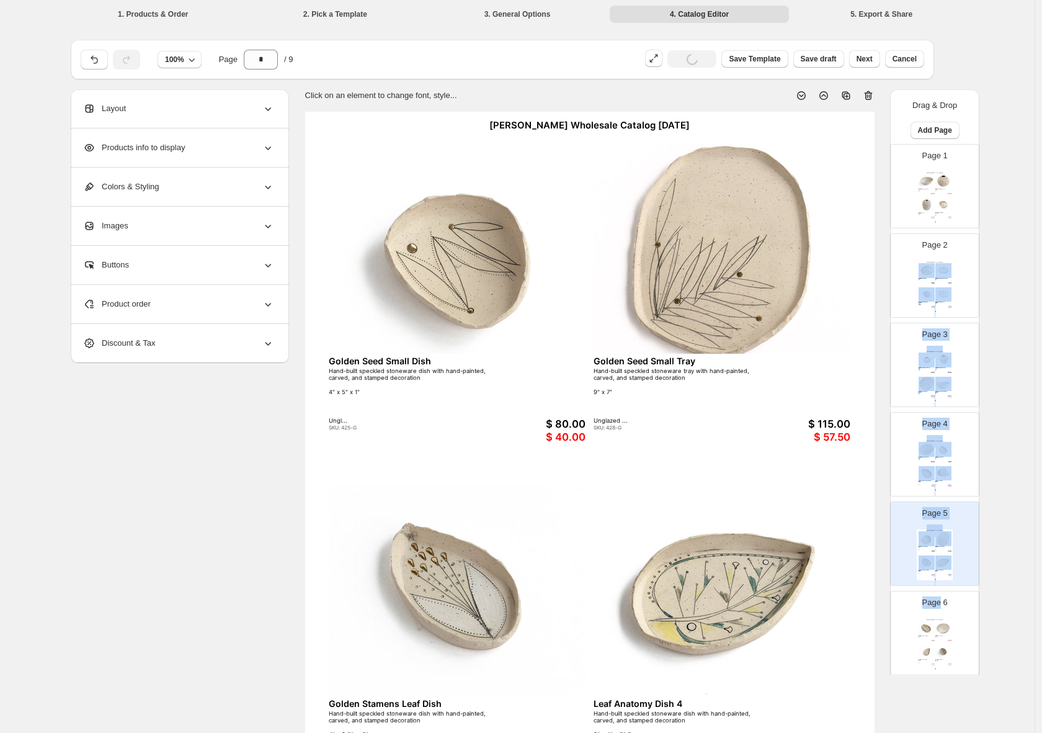
click at [938, 597] on p "Page 6" at bounding box center [935, 602] width 25 height 12
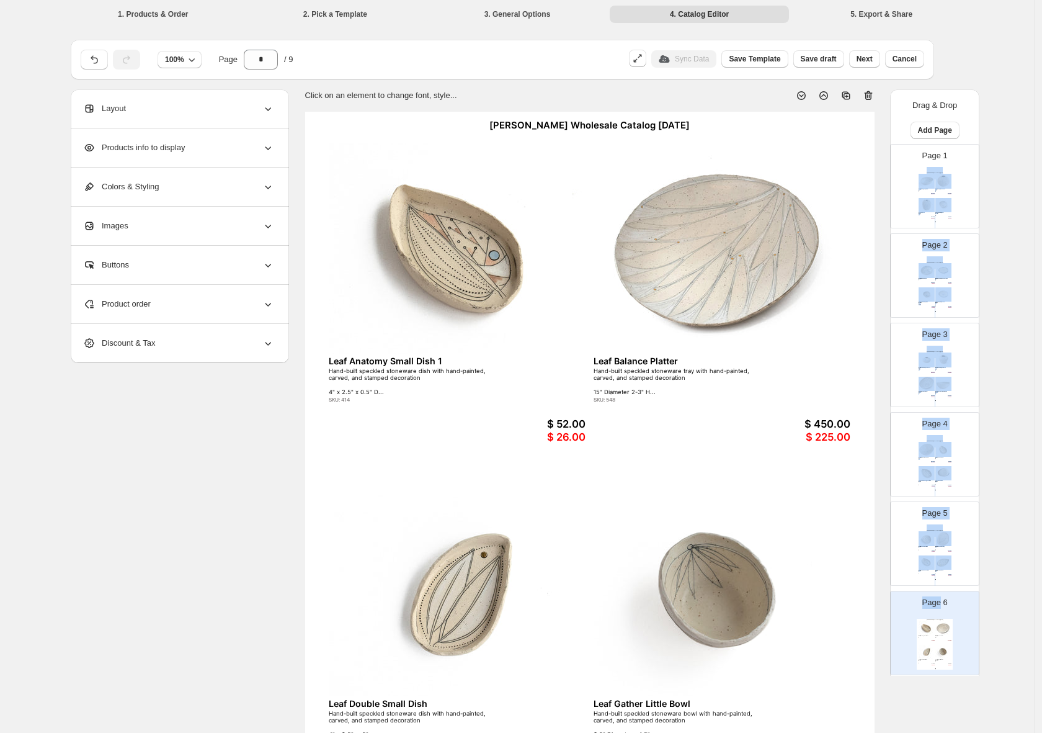
click at [923, 194] on div "Helen Prior Wholesale Catalog August 2025 Blossoming Large Bowl Hand-built spec…" at bounding box center [935, 197] width 36 height 51
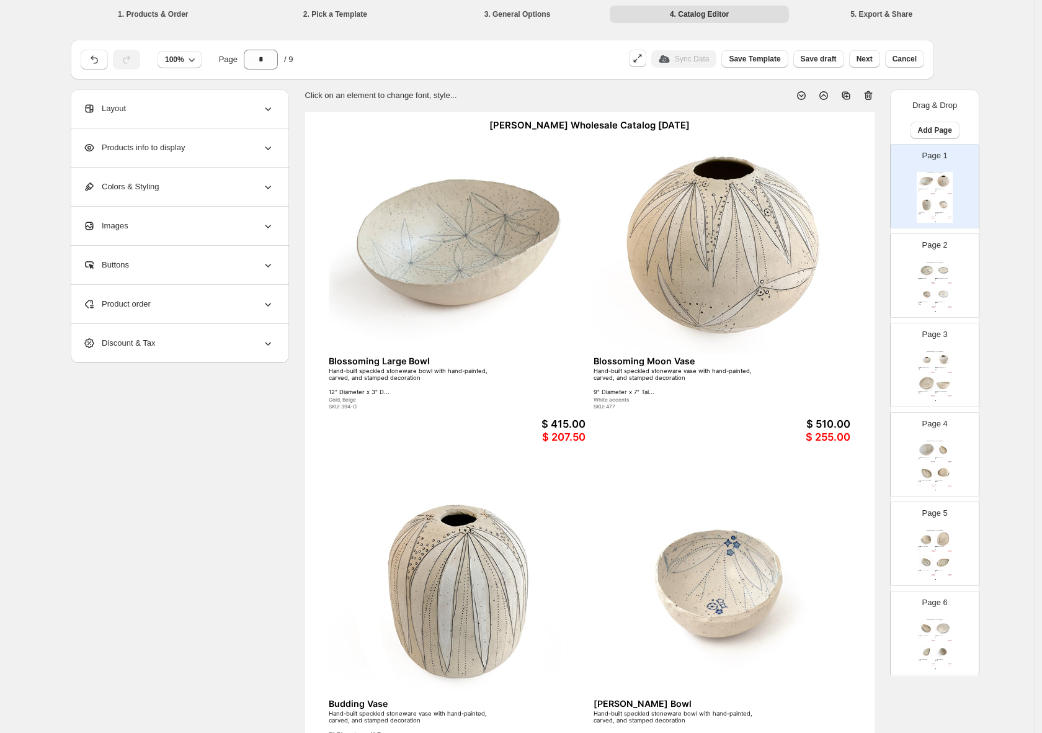
click at [136, 483] on div "**********" at bounding box center [518, 469] width 894 height 760
click at [215, 305] on div "Product order" at bounding box center [178, 304] width 191 height 38
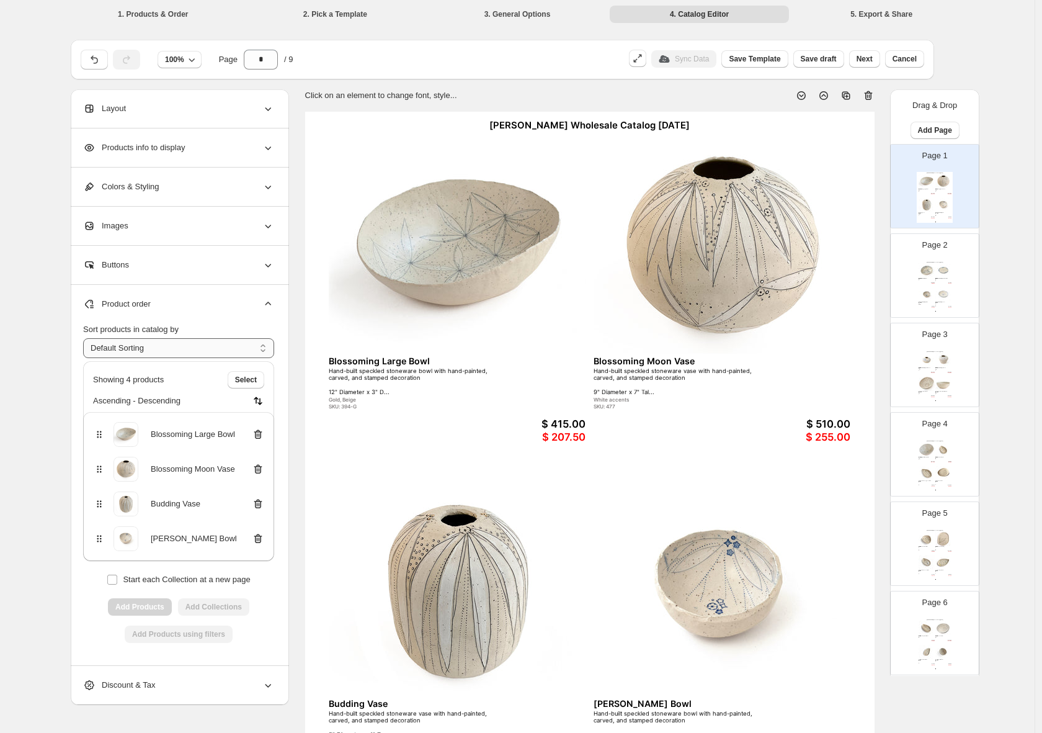
click at [265, 350] on select "**********" at bounding box center [178, 348] width 191 height 20
click at [269, 230] on icon at bounding box center [268, 226] width 12 height 12
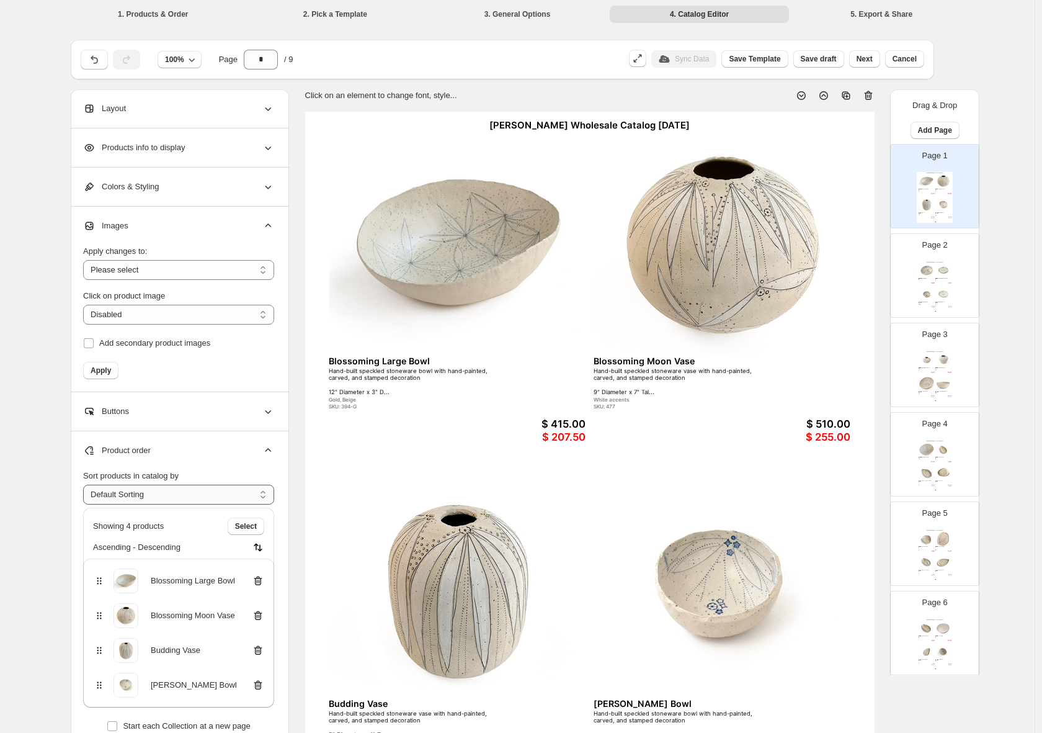
click at [258, 495] on select "**********" at bounding box center [178, 495] width 191 height 20
click at [296, 472] on section "Click on an element to change font, style... Helen Prior Wholesale Catalog Augu…" at bounding box center [589, 469] width 601 height 760
click at [296, 475] on section "Click on an element to change font, style... Helen Prior Wholesale Catalog Augu…" at bounding box center [589, 469] width 601 height 760
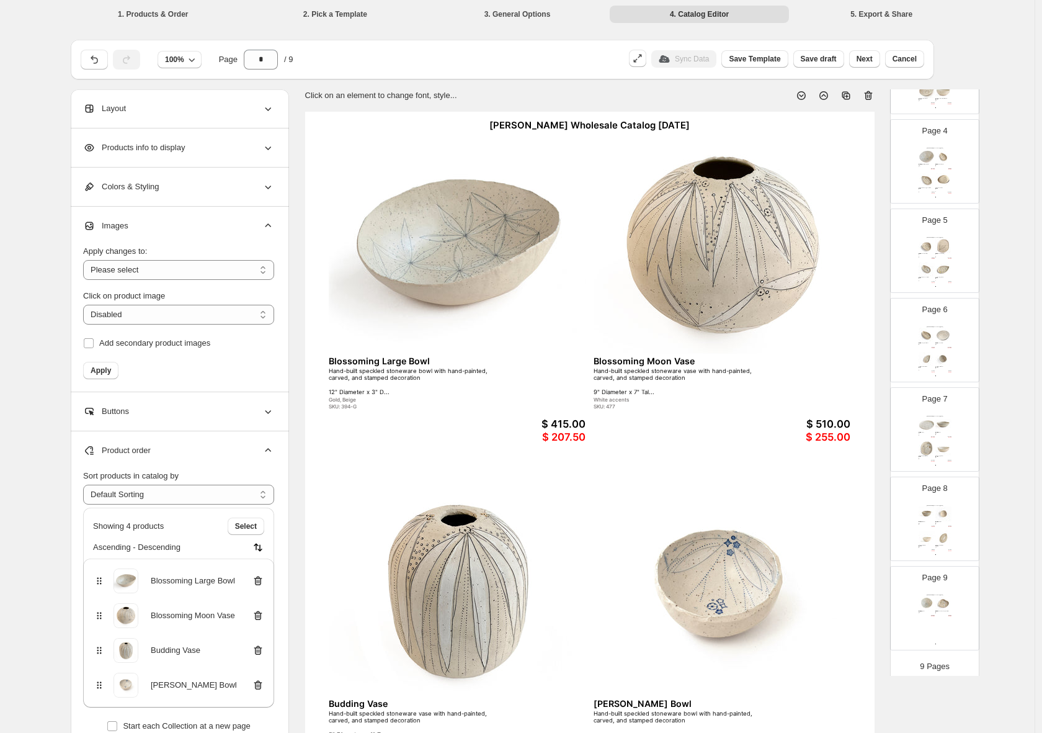
scroll to position [300, 0]
click at [936, 590] on img at bounding box center [944, 596] width 16 height 15
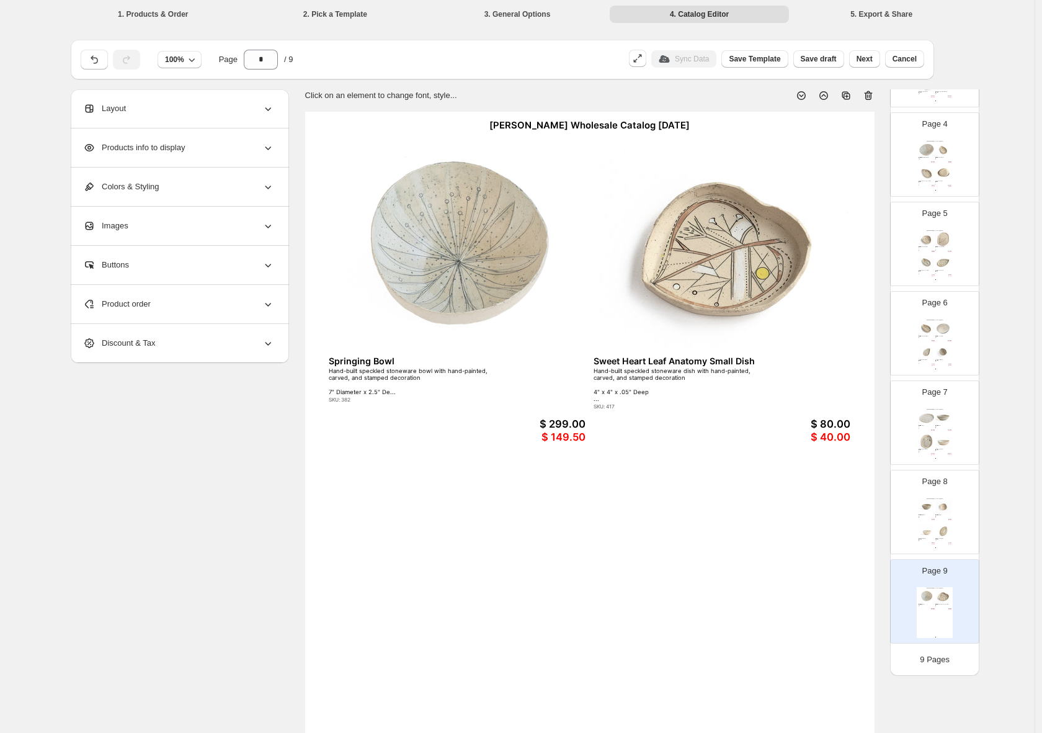
click at [946, 542] on div "$ 75.00" at bounding box center [948, 542] width 5 height 1
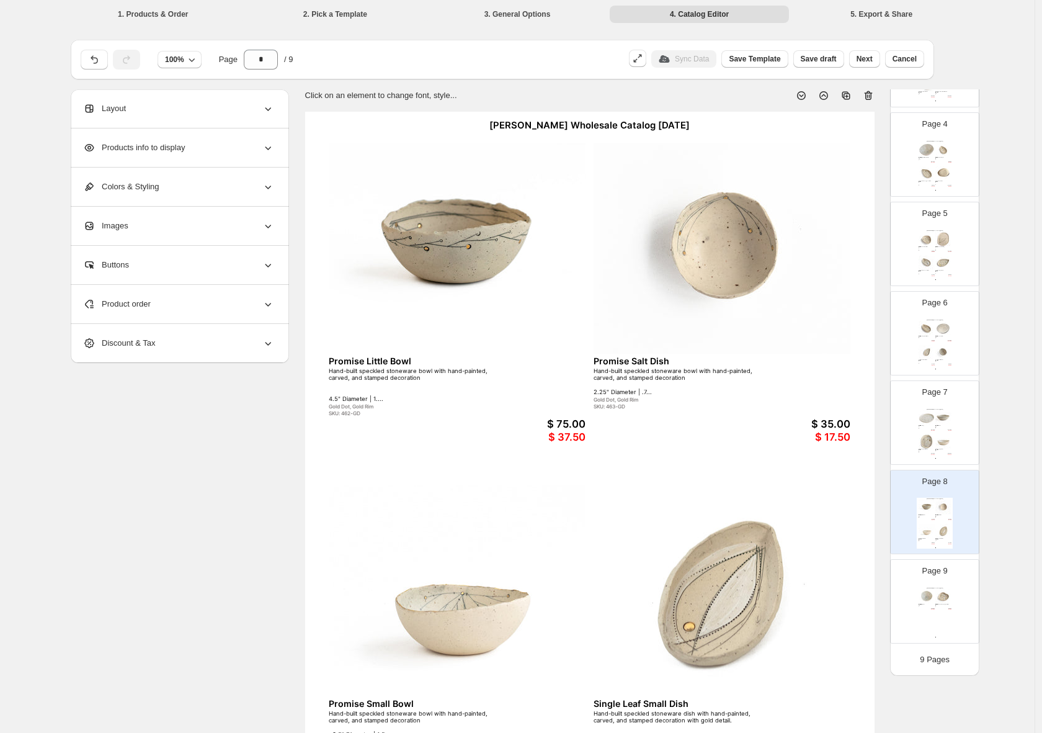
click at [955, 522] on div "Page 8 Helen Prior Wholesale Catalog August 2025 Promise Little Bowl Hand-built…" at bounding box center [930, 506] width 78 height 83
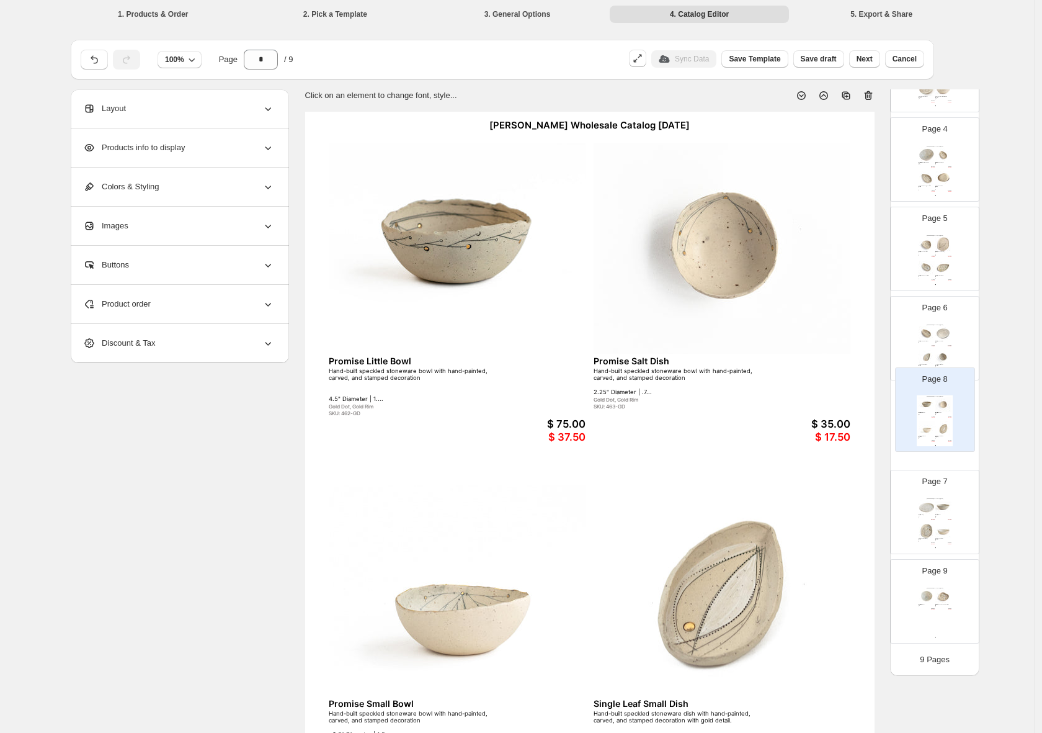
drag, startPoint x: 941, startPoint y: 526, endPoint x: 944, endPoint y: 415, distance: 111.1
click at [941, 420] on div "Page 1 Helen Prior Wholesale Catalog August 2025 Blossoming Large Bowl Hand-bui…" at bounding box center [934, 248] width 89 height 799
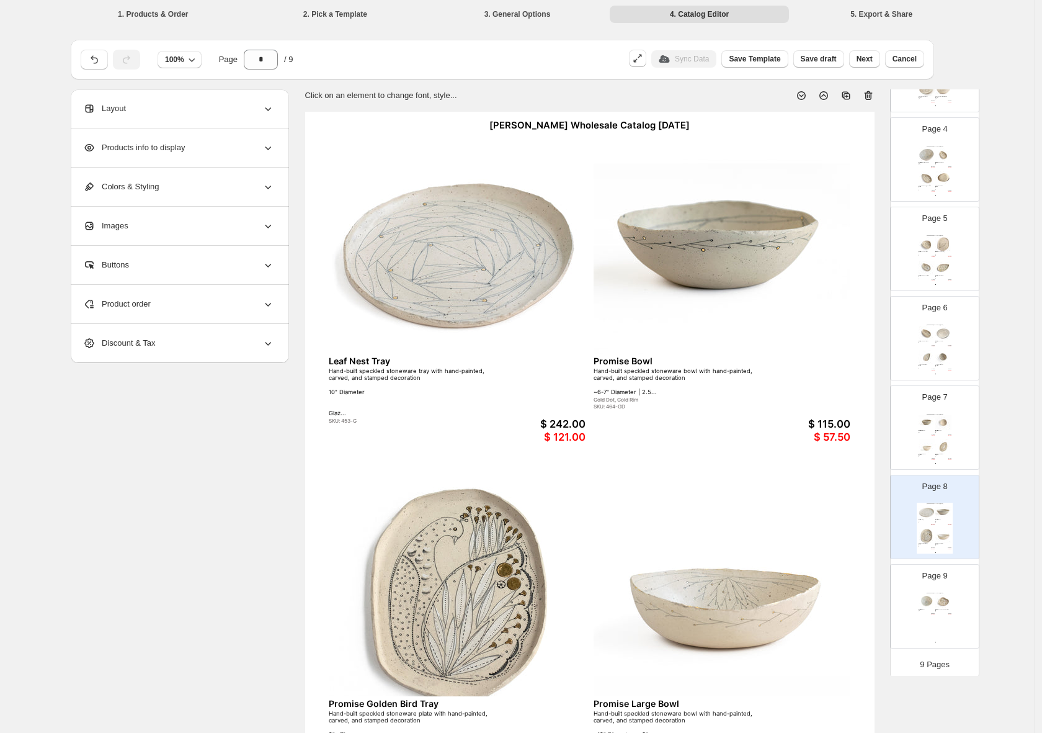
click at [942, 272] on img at bounding box center [944, 268] width 16 height 15
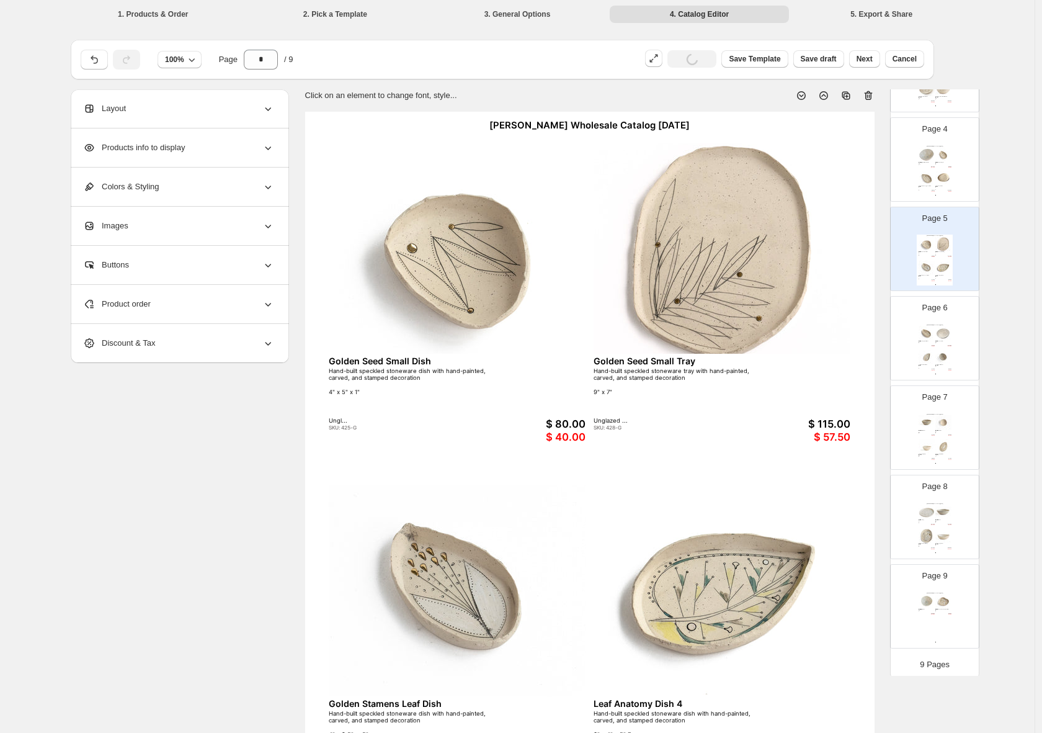
click at [940, 184] on img at bounding box center [944, 178] width 16 height 15
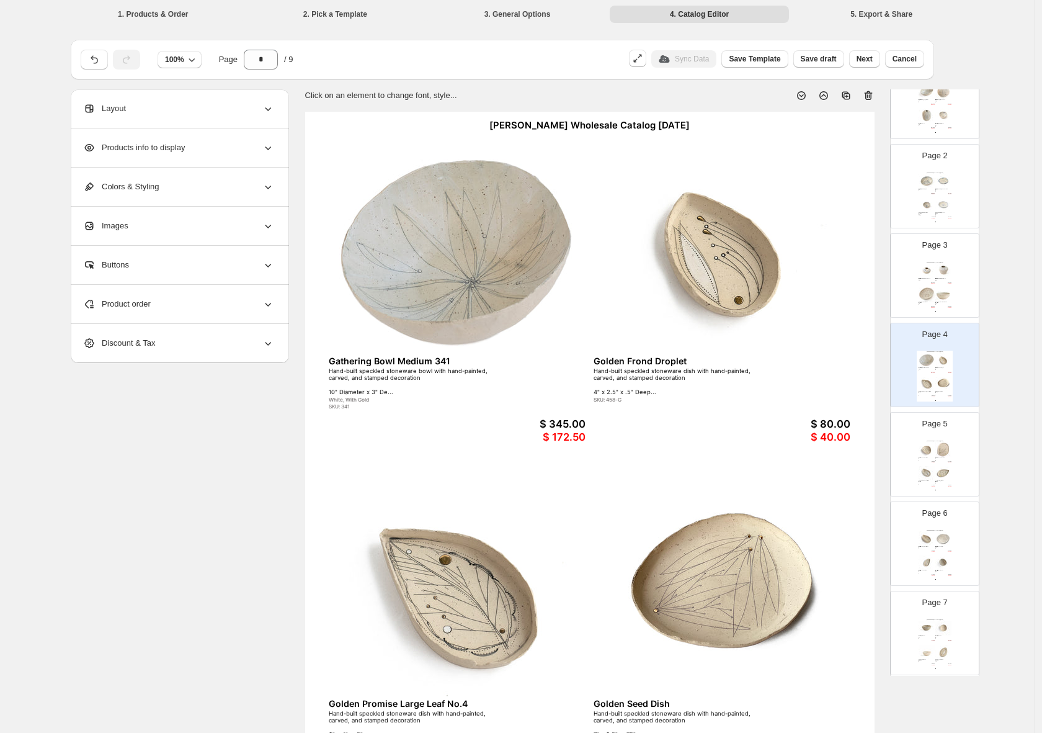
scroll to position [89, 0]
click at [943, 267] on img at bounding box center [944, 271] width 16 height 15
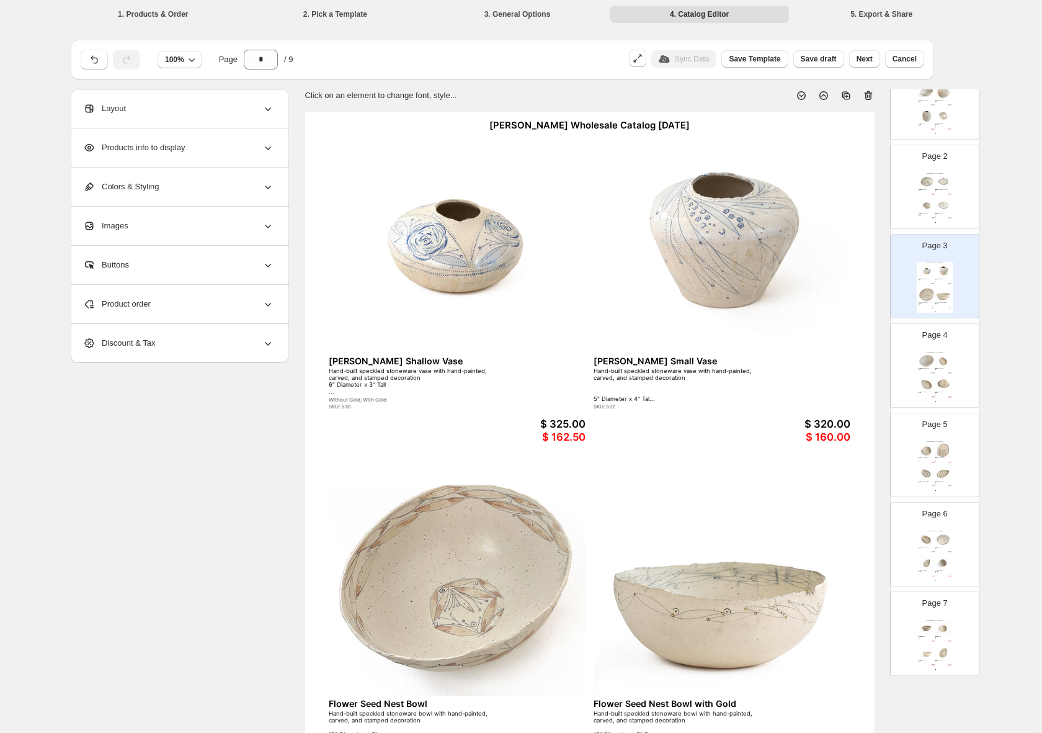
click at [936, 210] on img at bounding box center [944, 206] width 16 height 15
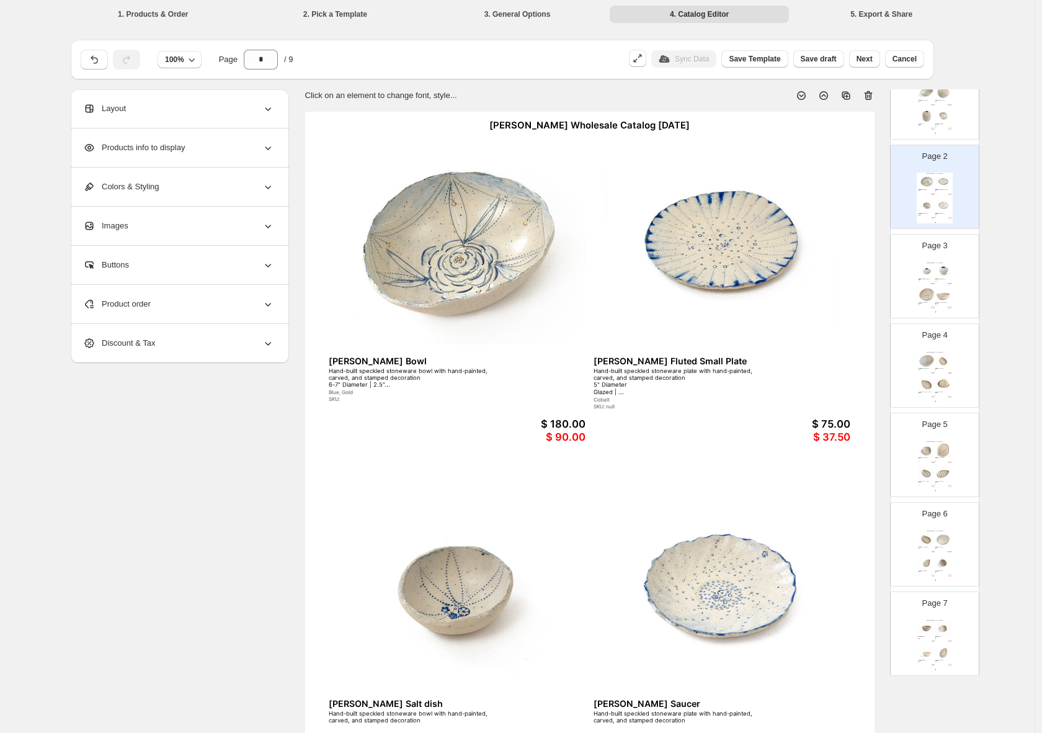
click at [933, 199] on div "Helen Prior Wholesale Catalog August 2025 Delphine Bowl Hand-built speckled sto…" at bounding box center [935, 198] width 36 height 51
click at [950, 119] on div "Page 1 Helen Prior Wholesale Catalog August 2025 Blossoming Large Bowl Hand-bui…" at bounding box center [930, 92] width 78 height 83
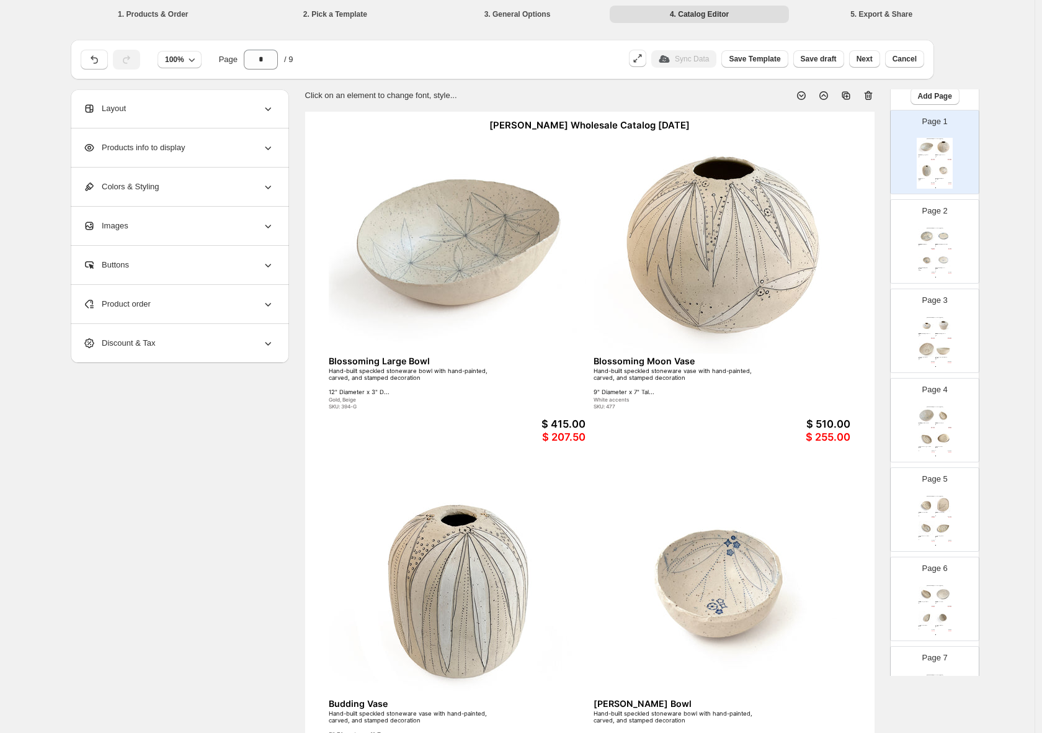
scroll to position [34, 0]
click at [933, 437] on img at bounding box center [927, 440] width 16 height 15
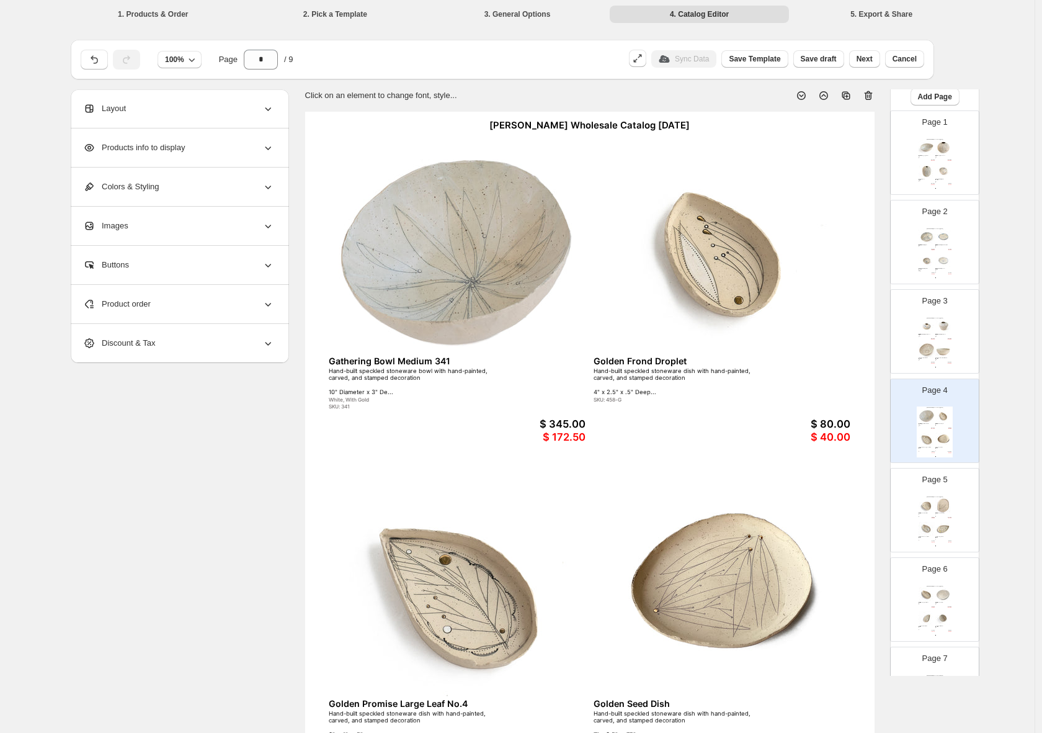
click at [931, 496] on div "Helen Prior Wholesale Catalog August 2025" at bounding box center [935, 497] width 36 height 2
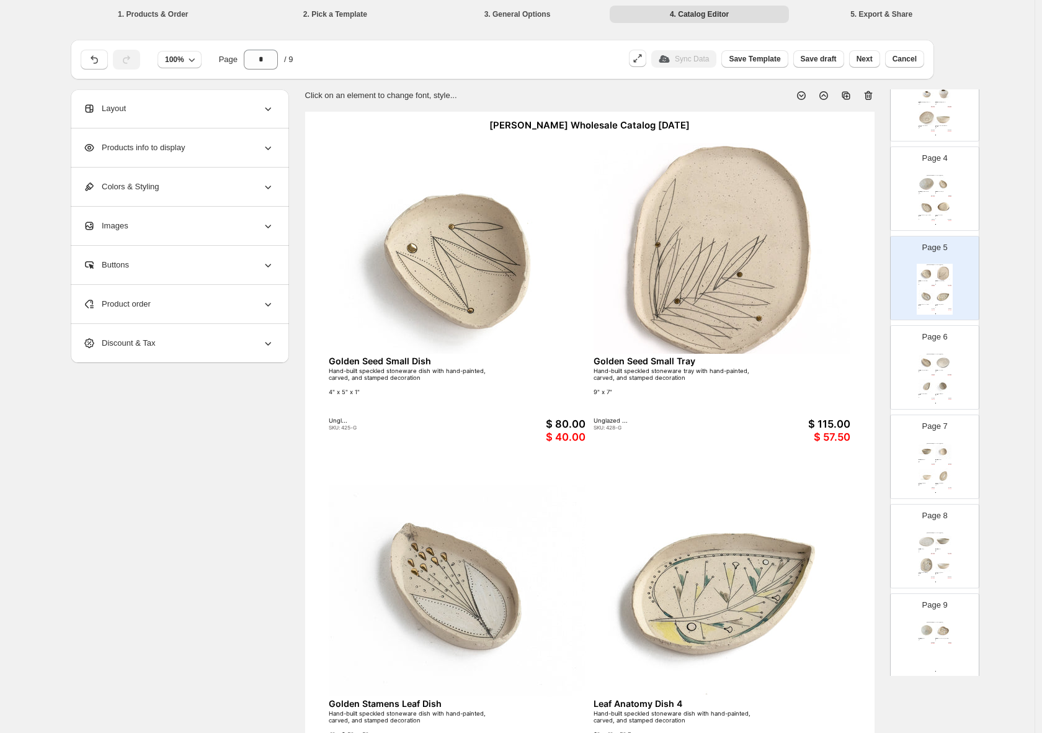
scroll to position [300, 0]
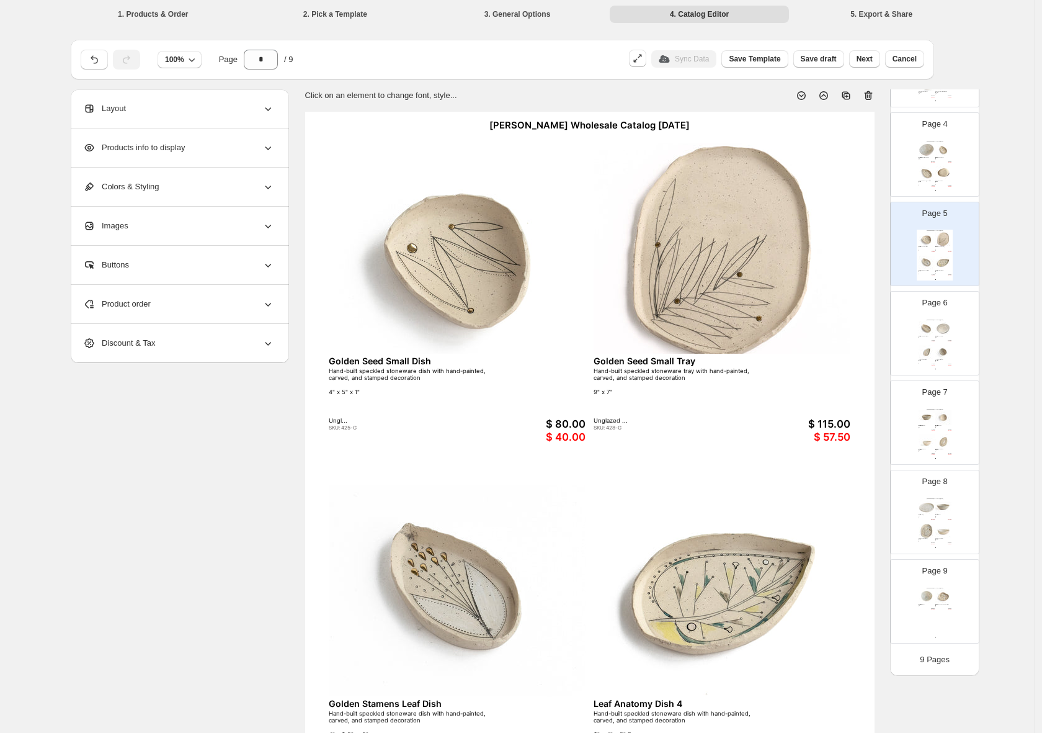
click at [944, 608] on div "SKU: 417" at bounding box center [941, 607] width 11 height 1
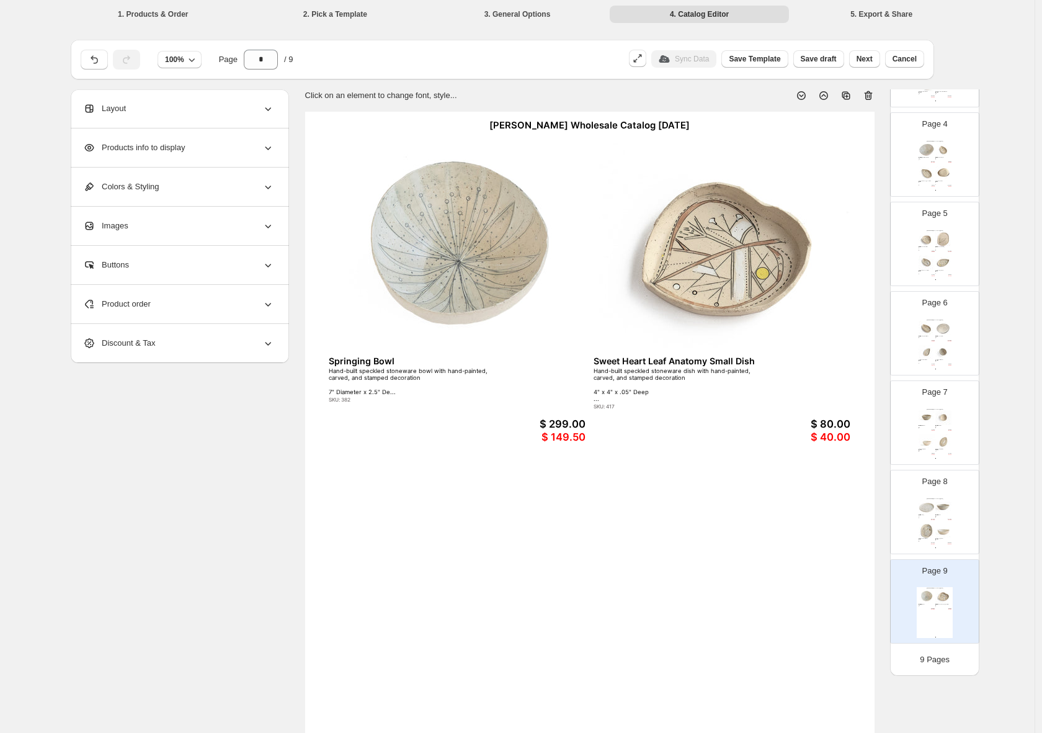
click at [937, 521] on div "Helen Prior Wholesale Catalog August 2025 Leaf Nest Tray Hand-built speckled st…" at bounding box center [935, 523] width 36 height 51
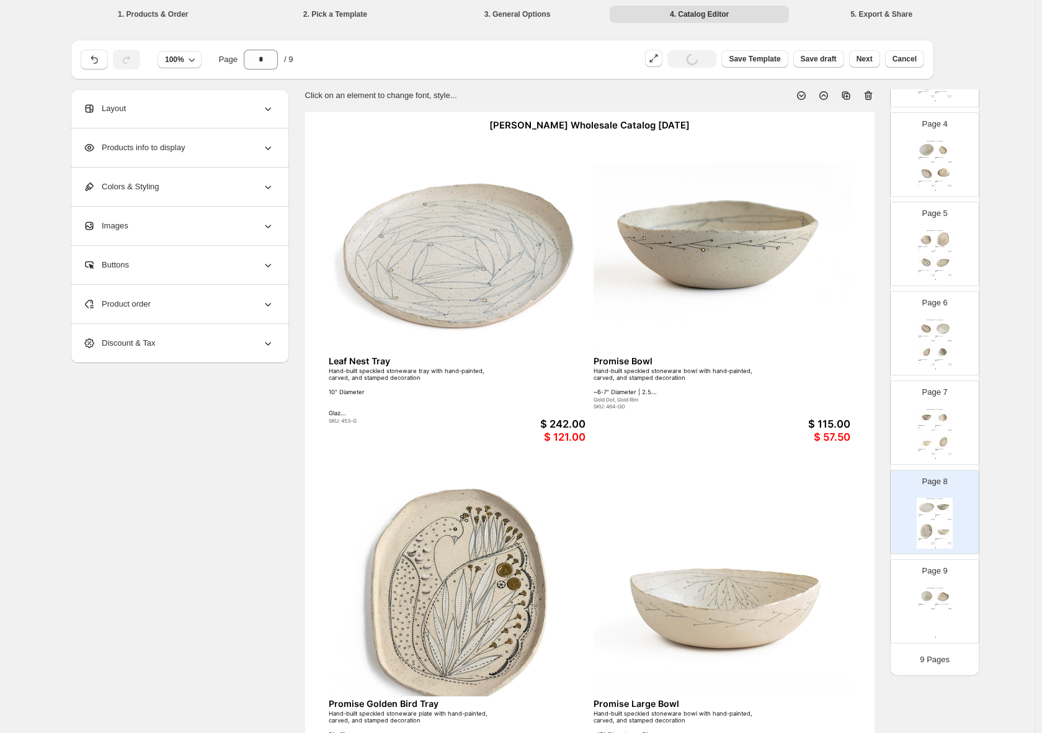
click at [935, 428] on div "Page 1 Helen Prior Wholesale Catalog August 2025 Blossoming Large Bowl Hand-bui…" at bounding box center [934, 243] width 89 height 799
click at [932, 348] on div "Helen Prior Wholesale Catalog August 2025 Leaf Anatomy Small Dish 1 Hand-built …" at bounding box center [935, 349] width 36 height 51
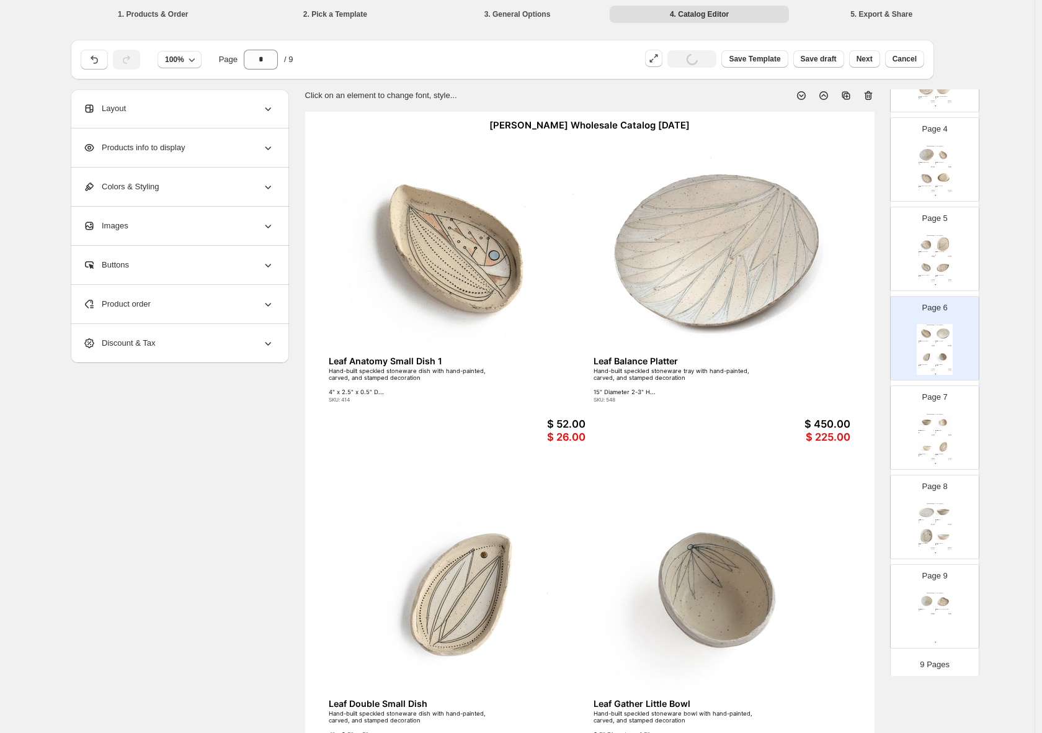
click at [941, 271] on img at bounding box center [944, 268] width 16 height 15
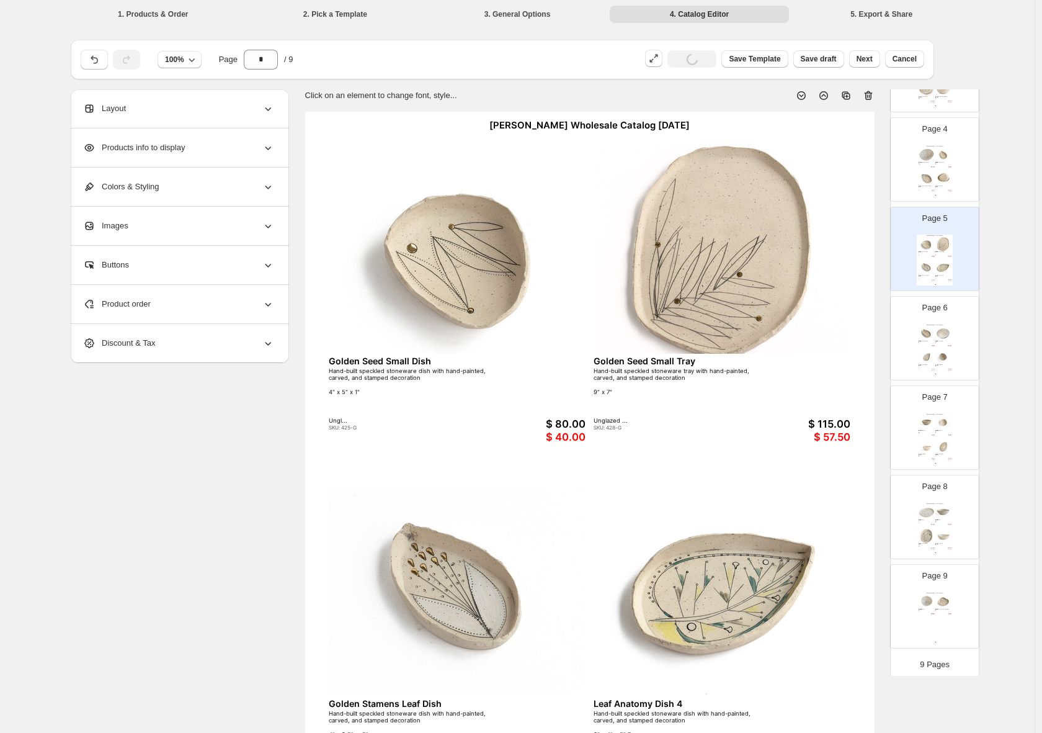
click at [931, 183] on img at bounding box center [927, 178] width 16 height 15
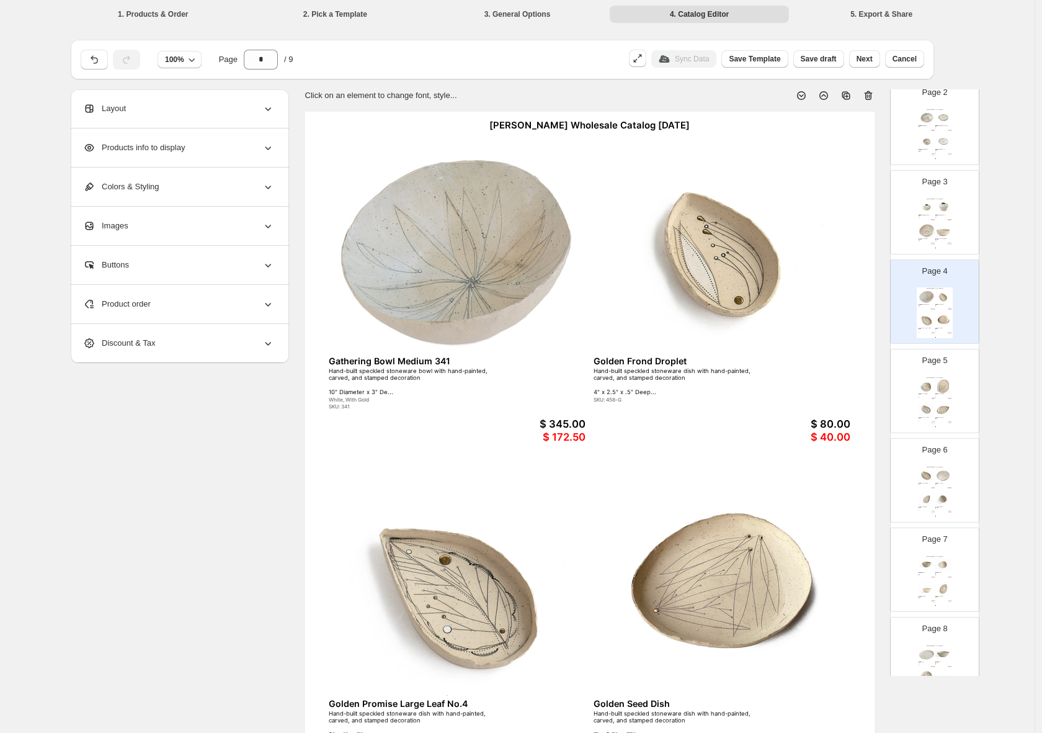
scroll to position [127, 0]
click at [934, 225] on div "Helen Prior Wholesale Catalog August 2025" at bounding box center [935, 224] width 36 height 2
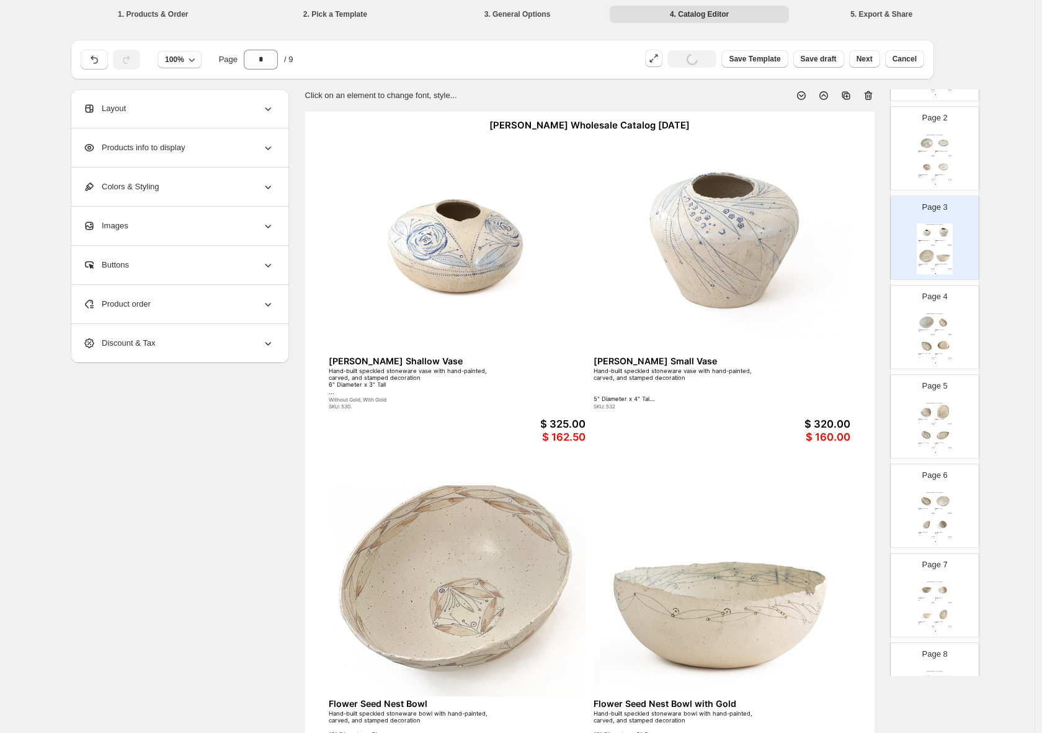
click at [931, 160] on img at bounding box center [927, 167] width 16 height 15
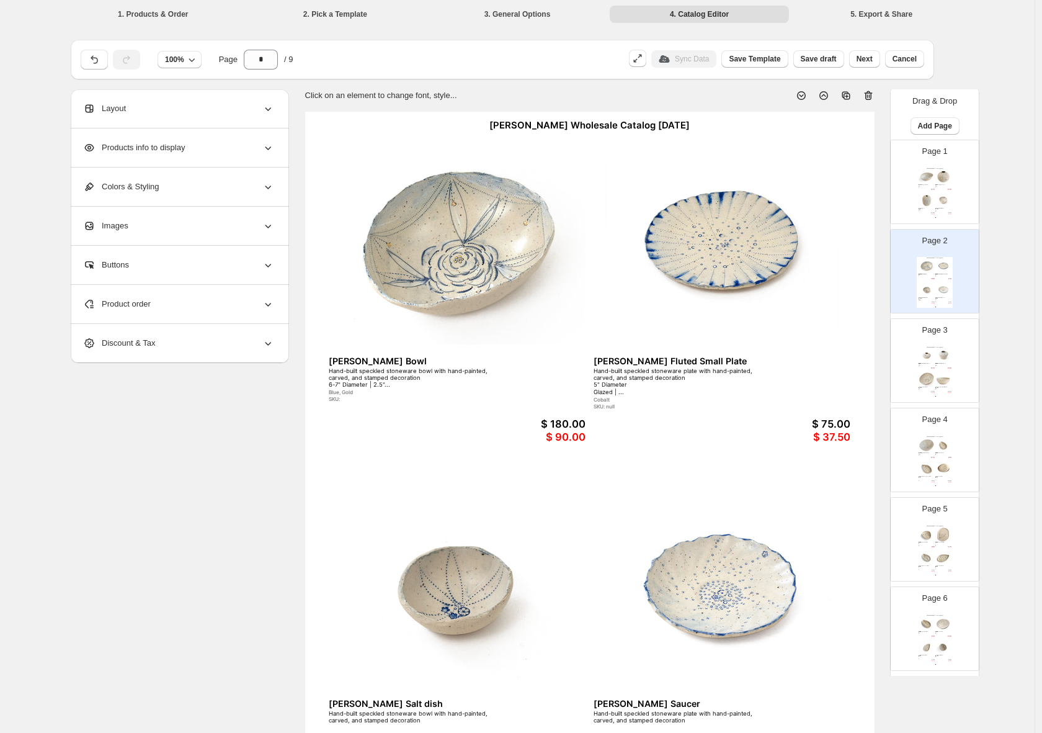
scroll to position [0, 0]
click at [936, 186] on img at bounding box center [944, 181] width 16 height 15
type input "*"
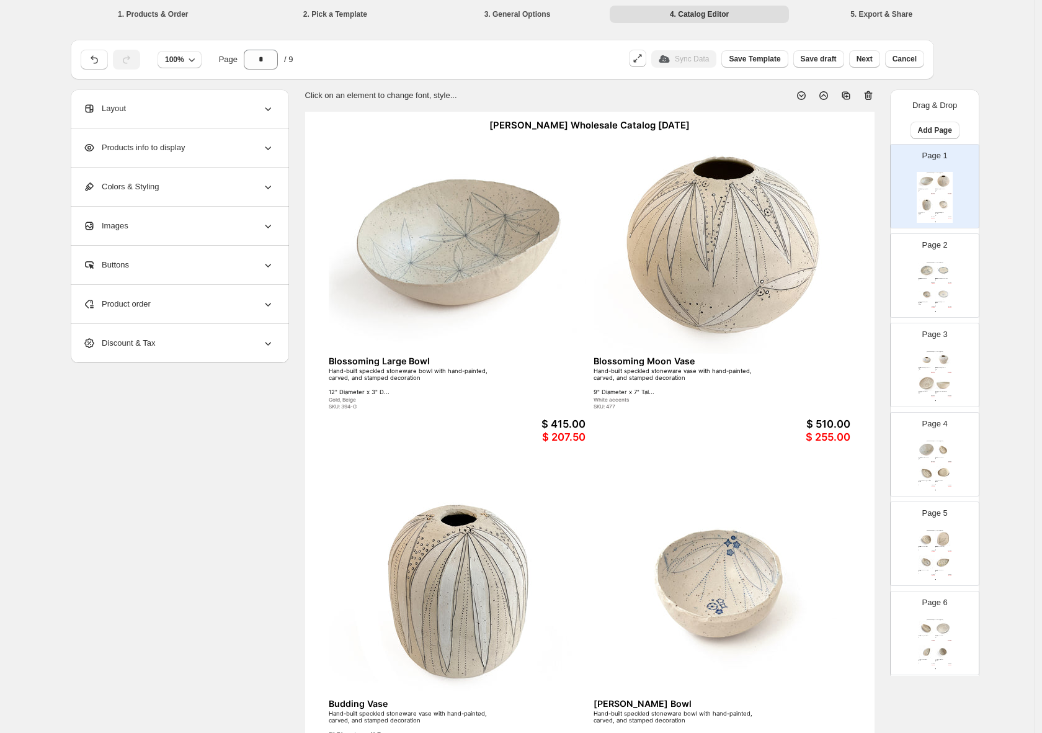
click at [567, 437] on div "$ 207.50" at bounding box center [544, 437] width 83 height 12
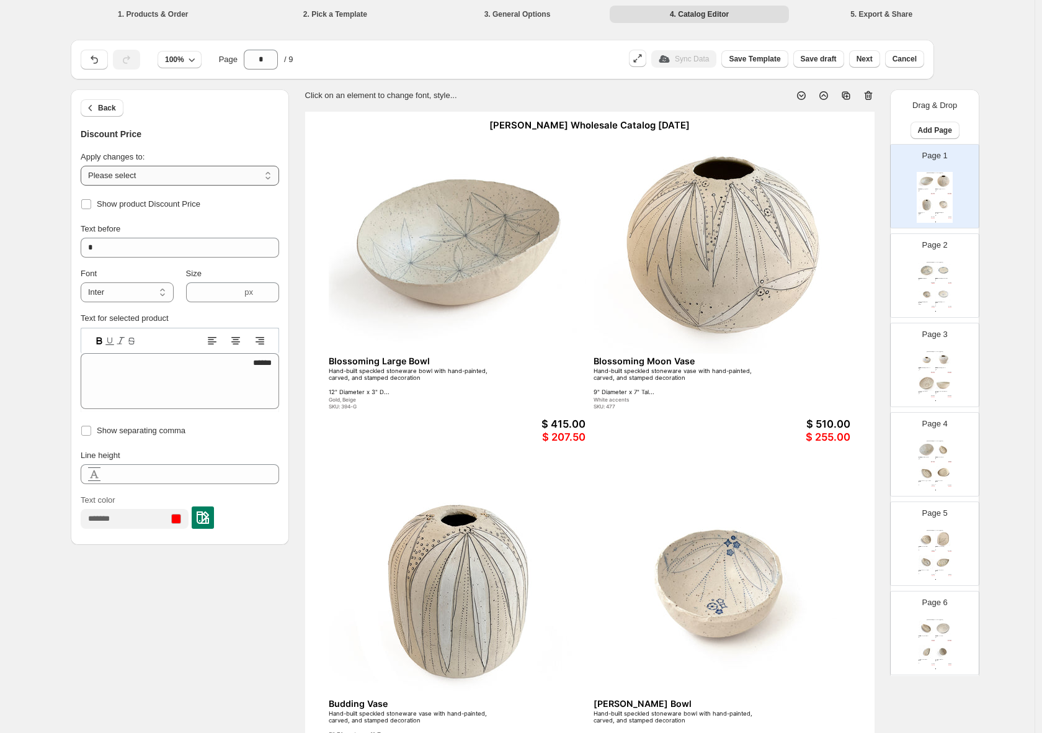
click at [271, 174] on select "**********" at bounding box center [180, 176] width 199 height 20
select select "**********"
click at [181, 522] on div at bounding box center [176, 519] width 10 height 10
click at [209, 522] on img at bounding box center [203, 517] width 12 height 12
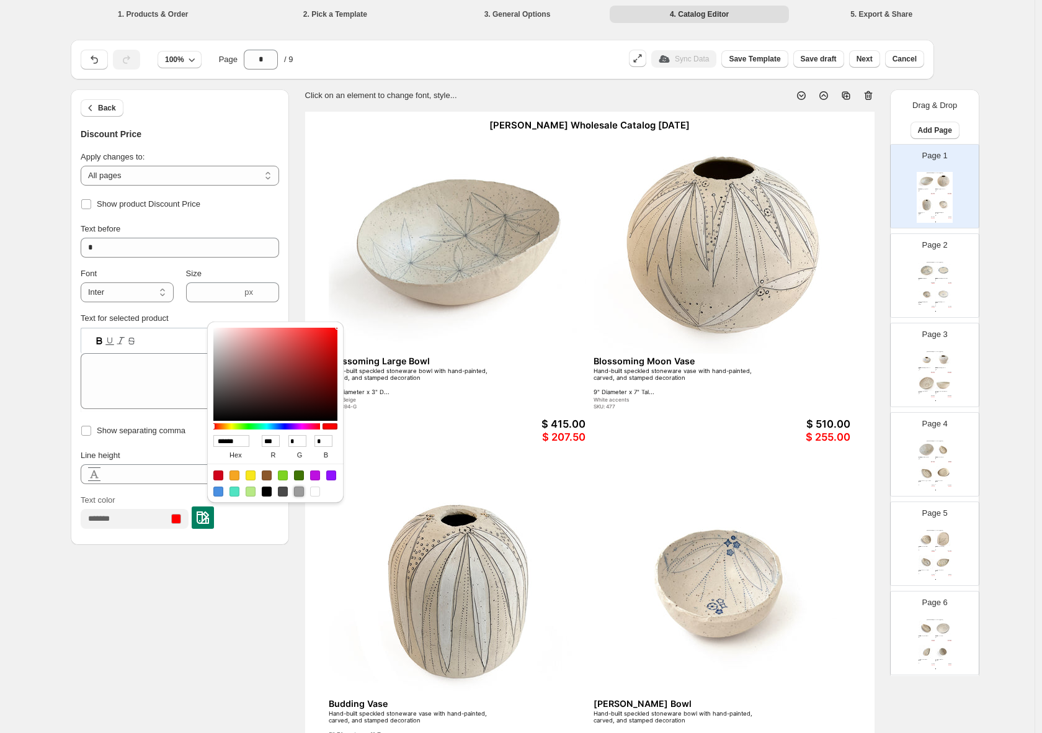
click at [298, 493] on div at bounding box center [299, 491] width 10 height 10
type input "******"
type input "***"
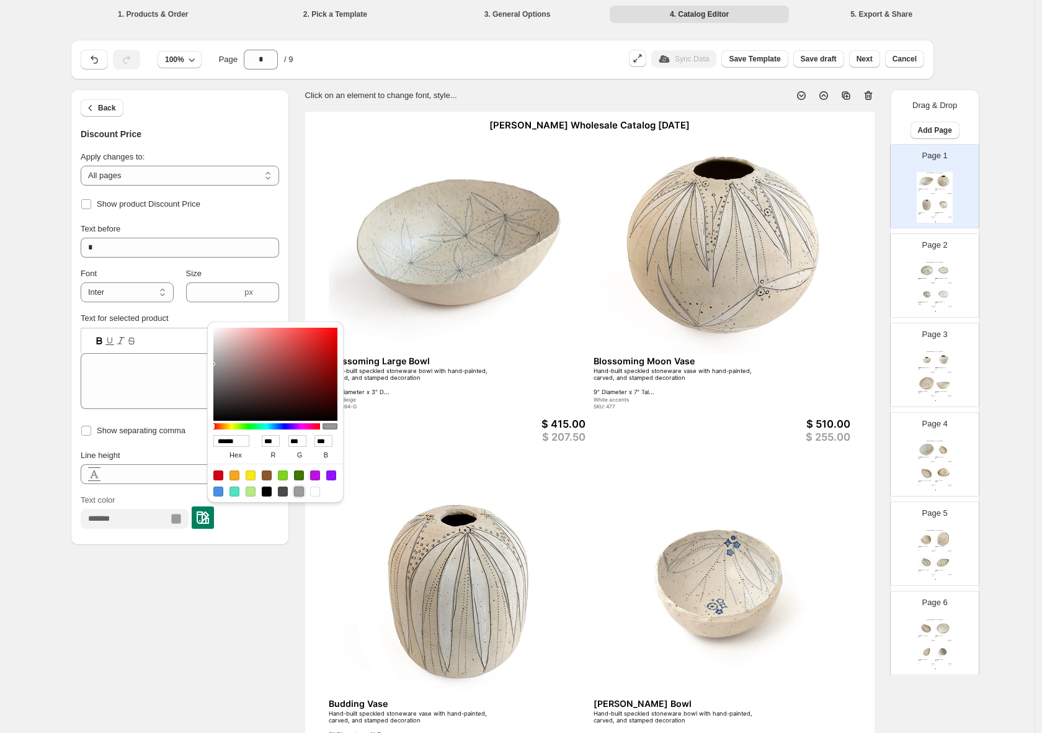
click at [268, 493] on div at bounding box center [267, 491] width 10 height 10
type input "******"
type input "*"
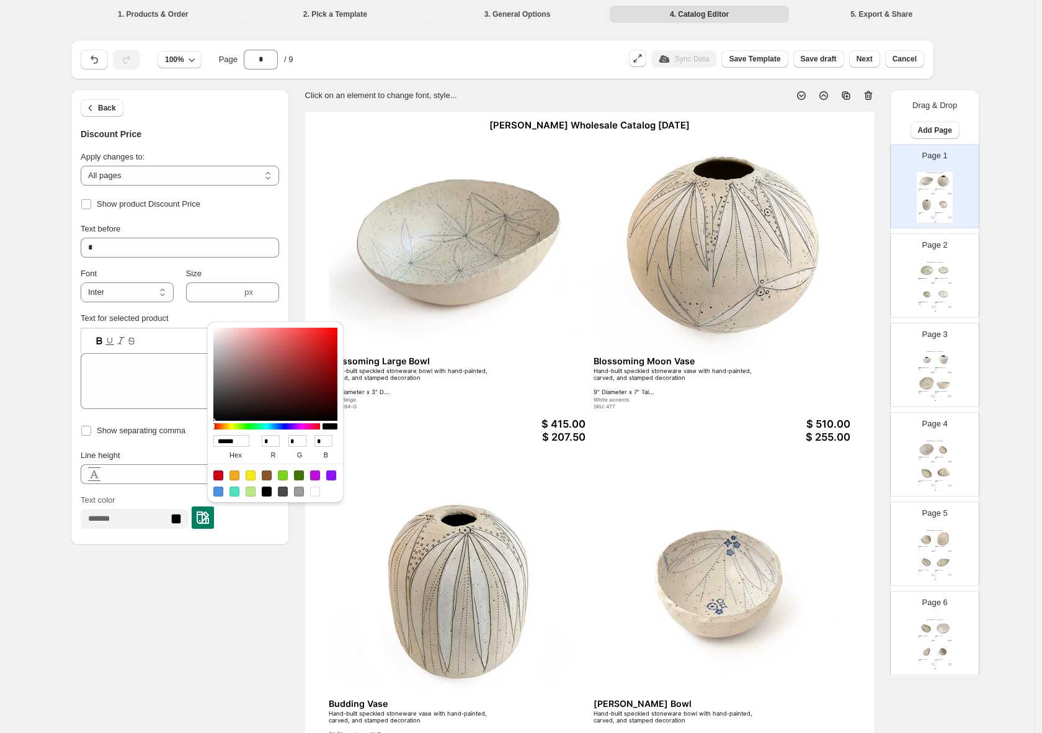
click at [266, 526] on div "Text color" at bounding box center [180, 511] width 199 height 35
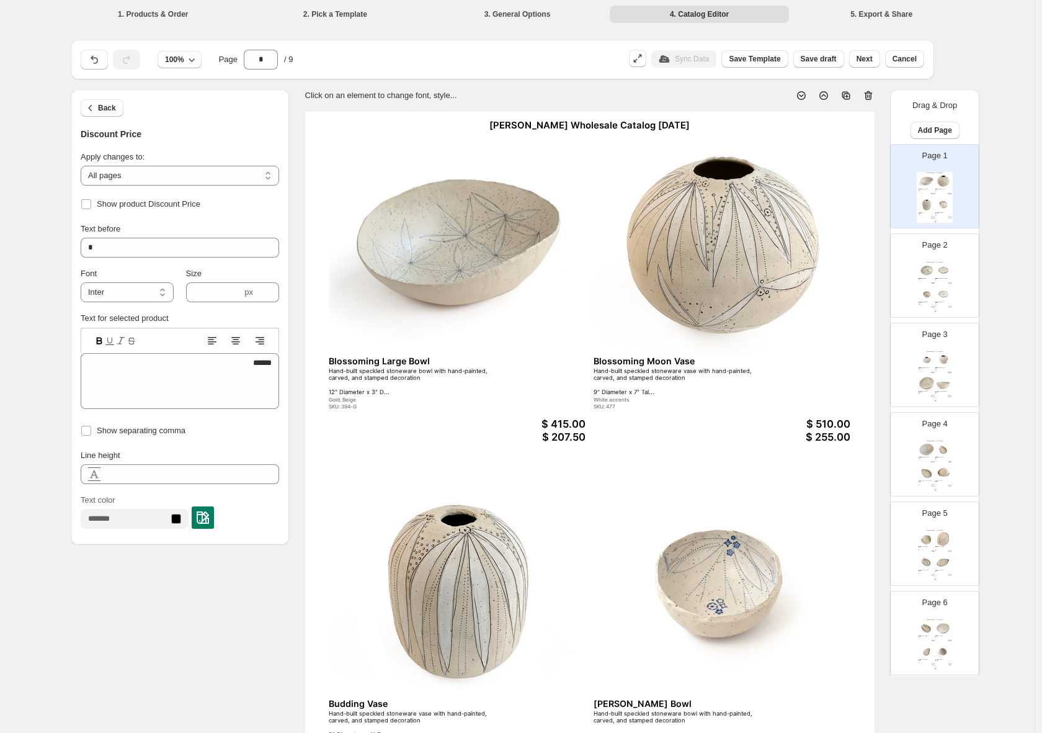
click at [576, 423] on div "$ 415.00" at bounding box center [544, 424] width 83 height 12
type textarea "******"
click at [209, 519] on img at bounding box center [203, 517] width 12 height 12
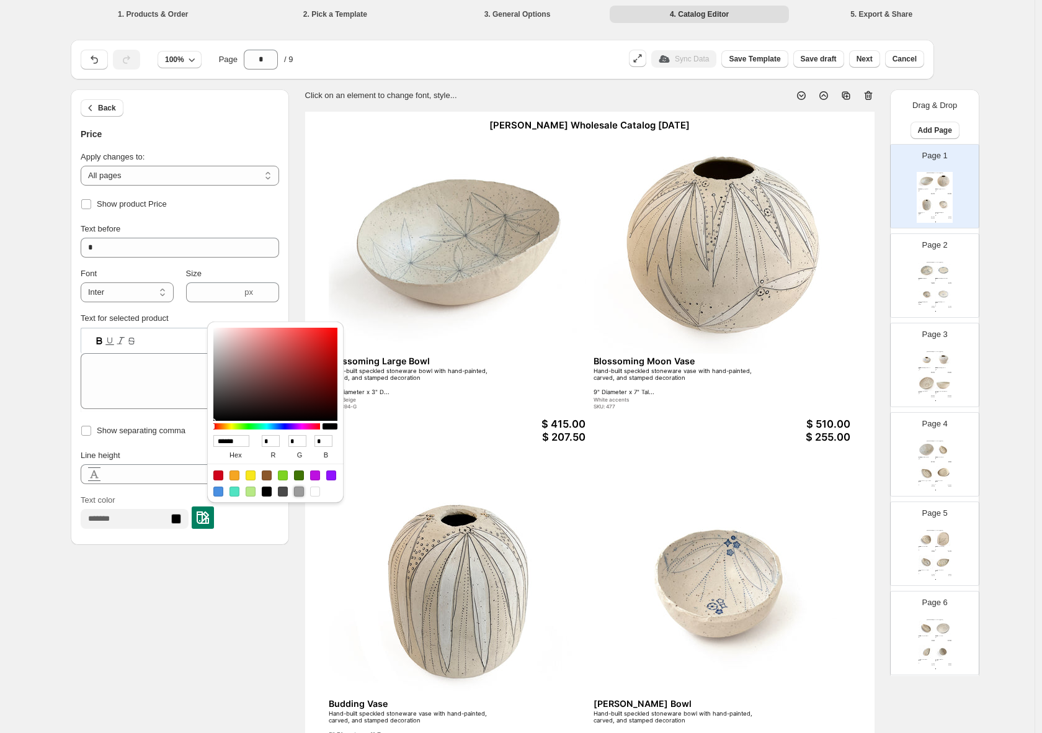
click at [299, 492] on div at bounding box center [299, 491] width 10 height 10
type input "******"
type input "***"
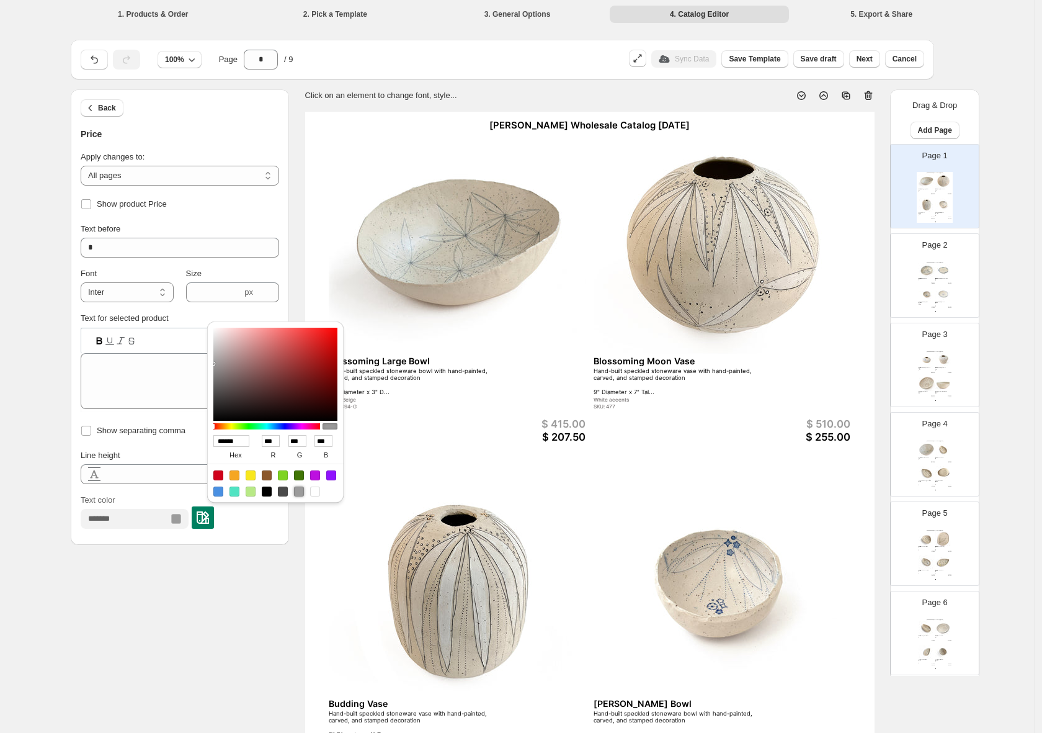
click at [253, 535] on div "**********" at bounding box center [180, 381] width 218 height 327
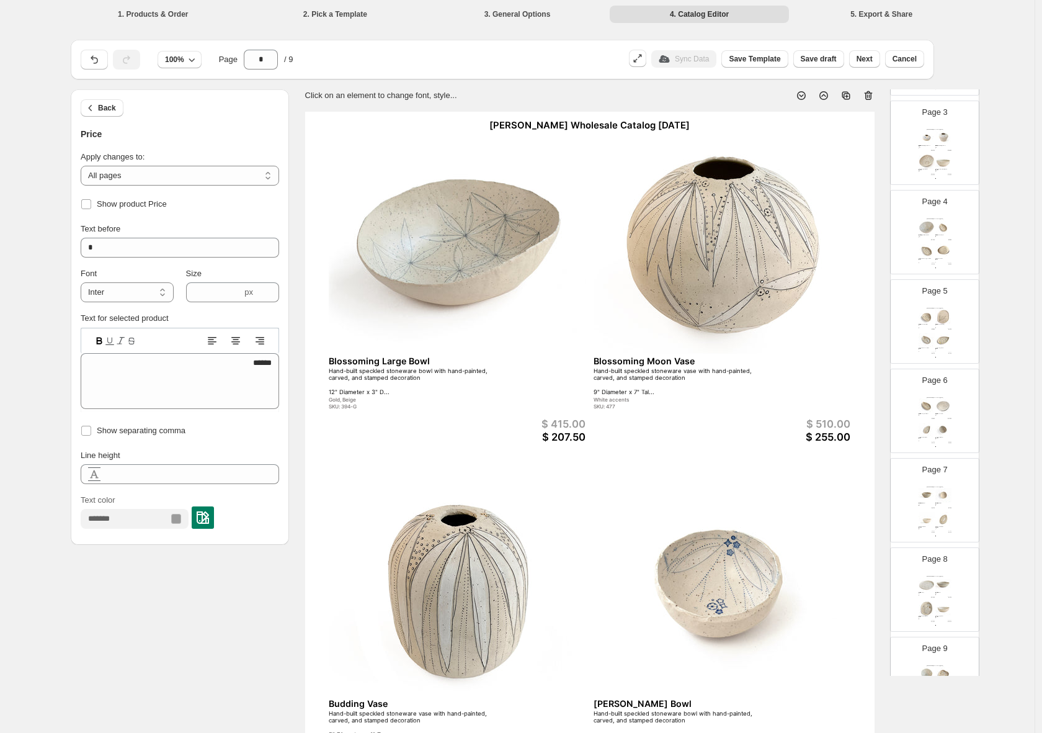
scroll to position [300, 0]
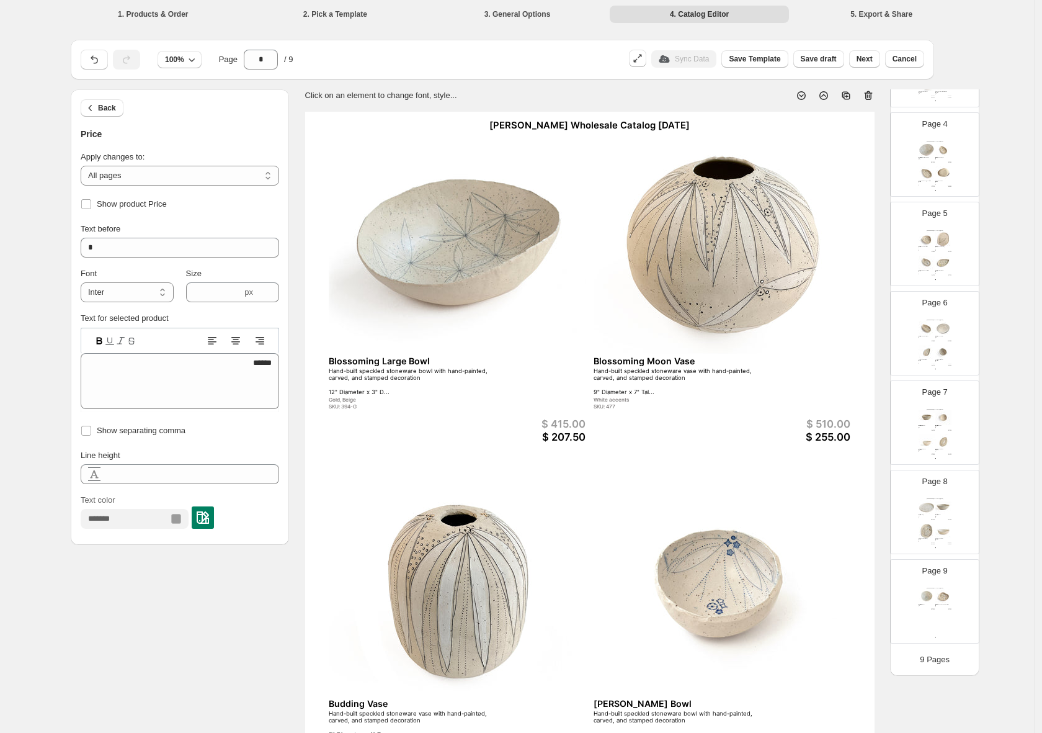
click at [930, 630] on div "Helen Prior Wholesale Catalog August 2025 Springing Bowl Hand-built speckled st…" at bounding box center [935, 612] width 36 height 51
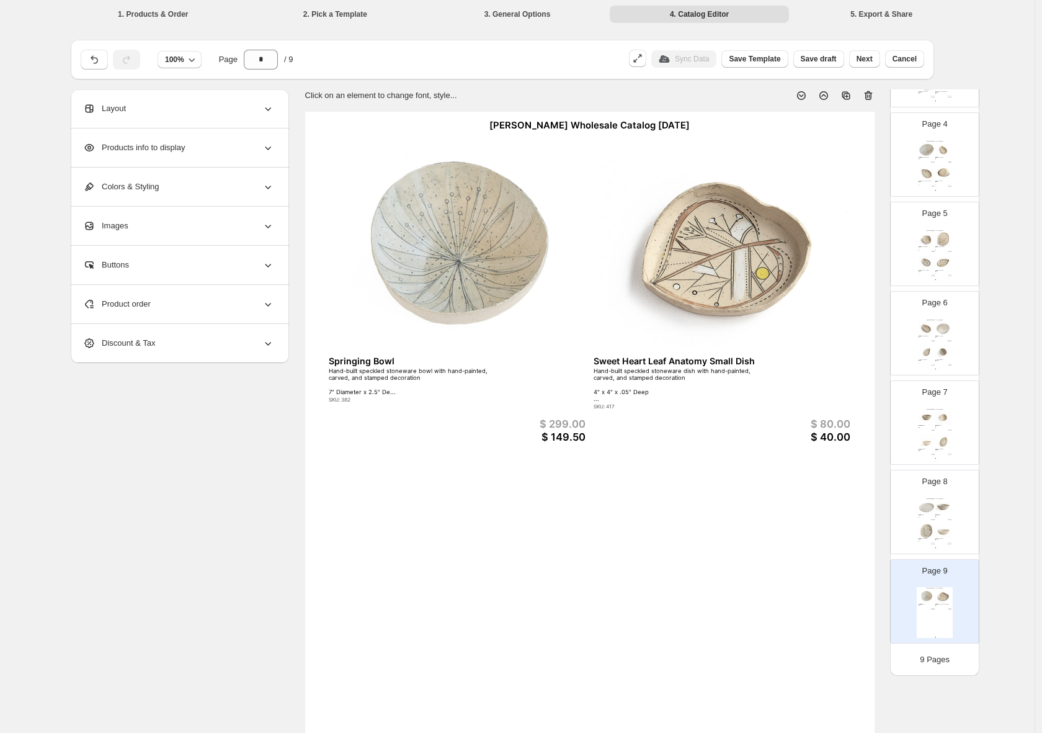
click at [935, 619] on div "Helen Prior Wholesale Catalog August 2025 Springing Bowl Hand-built speckled st…" at bounding box center [935, 612] width 36 height 51
click at [455, 588] on div "Helen Prior Wholesale Catalog August 2025 Springing Bowl Hand-built speckled st…" at bounding box center [590, 480] width 570 height 737
click at [457, 601] on div "Helen Prior Wholesale Catalog August 2025 Springing Bowl Hand-built speckled st…" at bounding box center [590, 480] width 570 height 737
click at [456, 603] on div "Helen Prior Wholesale Catalog August 2025 Springing Bowl Hand-built speckled st…" at bounding box center [590, 480] width 570 height 737
click at [849, 97] on icon at bounding box center [847, 97] width 4 height 4
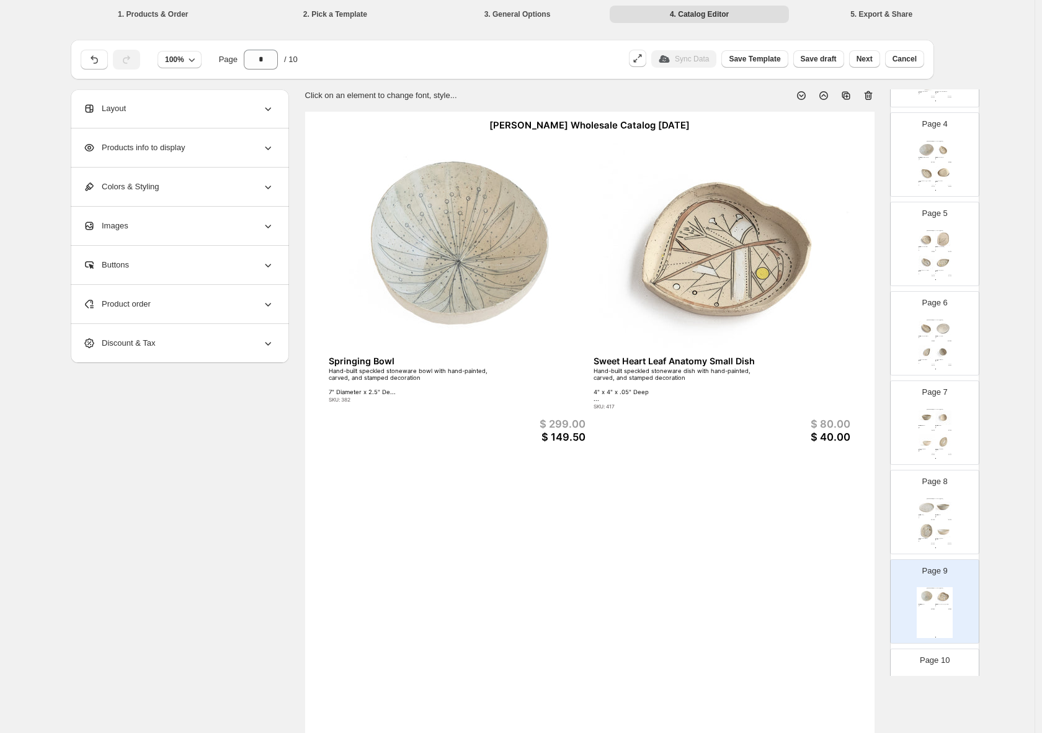
click at [850, 96] on icon at bounding box center [846, 95] width 12 height 12
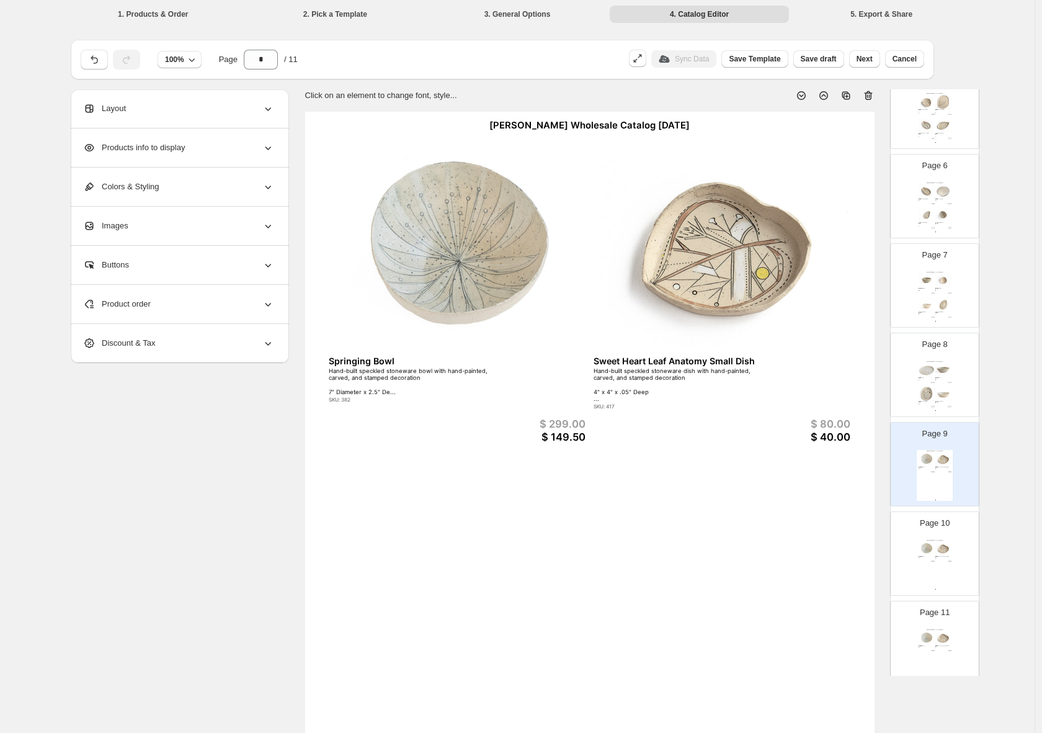
scroll to position [478, 0]
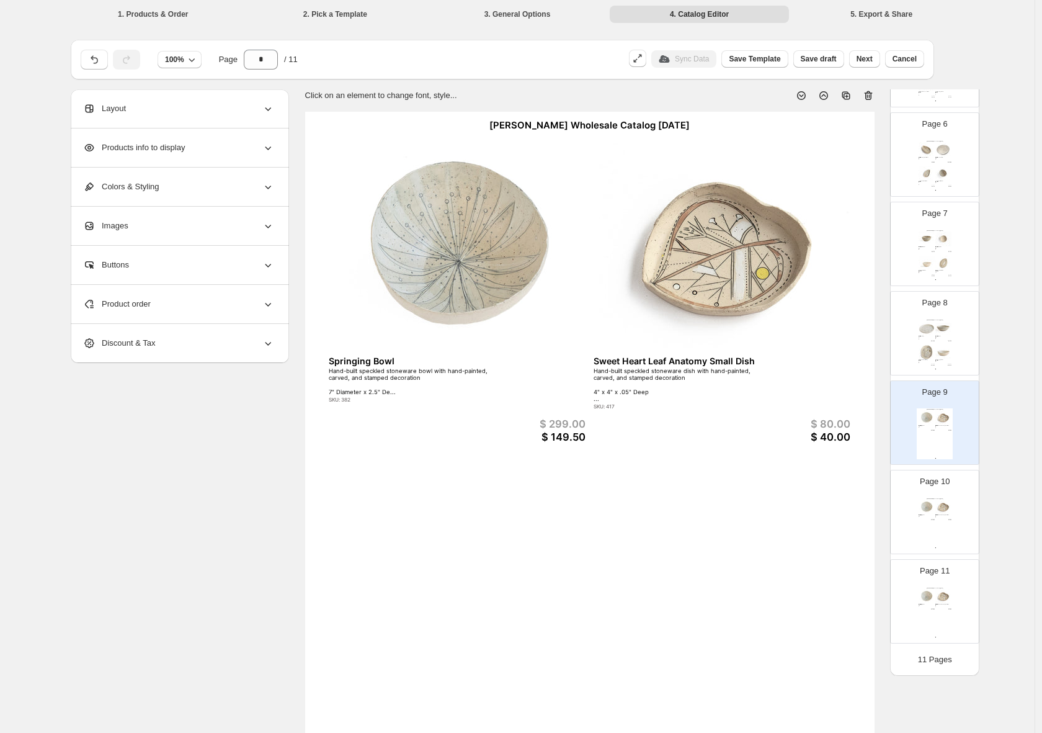
click at [943, 595] on img at bounding box center [944, 596] width 16 height 15
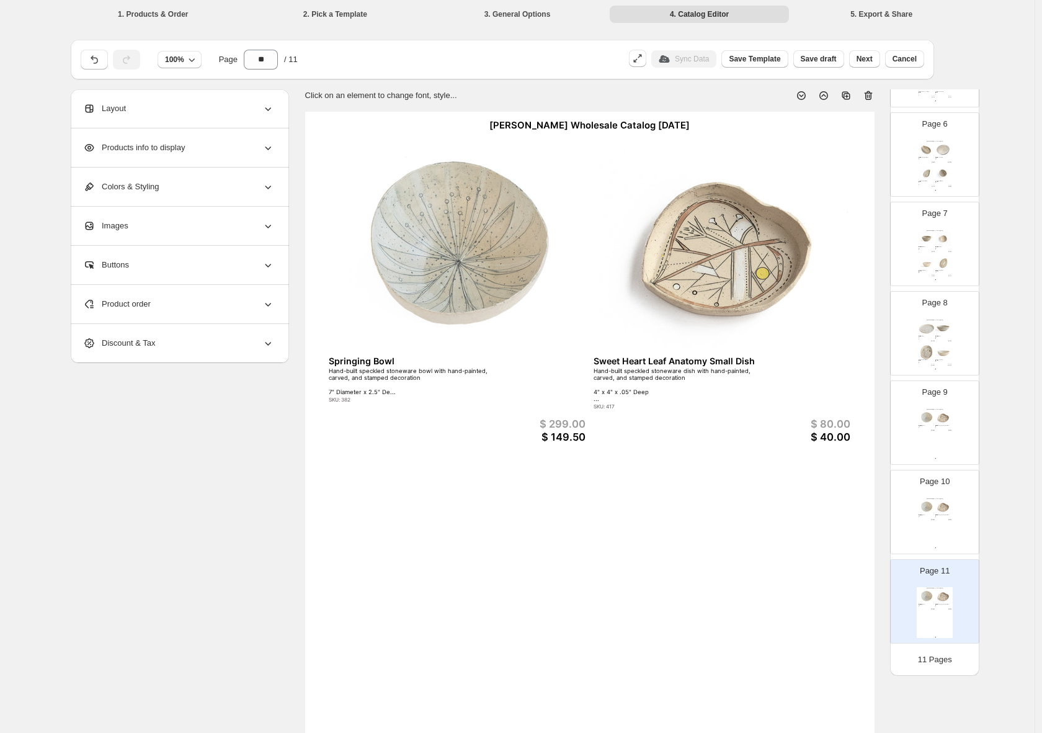
click at [868, 95] on icon at bounding box center [867, 96] width 1 height 4
click at [871, 98] on icon at bounding box center [869, 95] width 12 height 12
click at [930, 619] on div "Helen Prior Wholesale Catalog August 2025 Springing Bowl Hand-built speckled st…" at bounding box center [935, 612] width 36 height 51
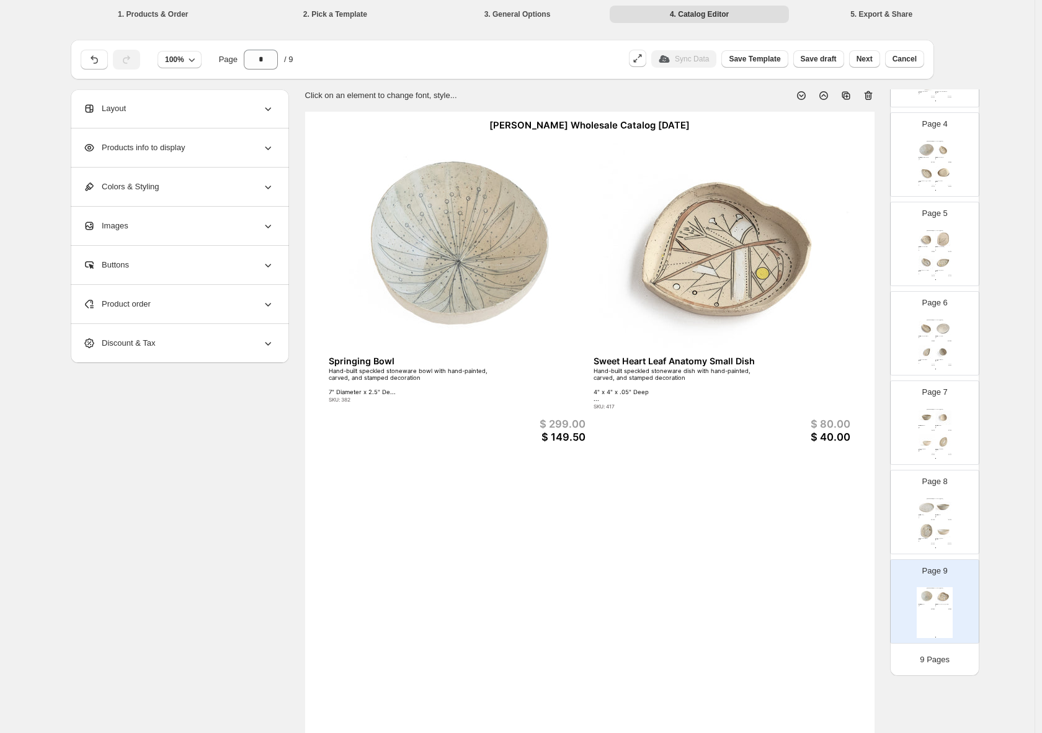
click at [815, 660] on div "Helen Prior Wholesale Catalog August 2025 Springing Bowl Hand-built speckled st…" at bounding box center [590, 480] width 570 height 737
click at [399, 572] on div "Helen Prior Wholesale Catalog August 2025 Springing Bowl Hand-built speckled st…" at bounding box center [590, 480] width 570 height 737
drag, startPoint x: 400, startPoint y: 586, endPoint x: 390, endPoint y: 586, distance: 9.9
click at [395, 588] on div "Helen Prior Wholesale Catalog August 2025 Springing Bowl Hand-built speckled st…" at bounding box center [590, 480] width 570 height 737
click at [271, 308] on icon at bounding box center [268, 304] width 12 height 12
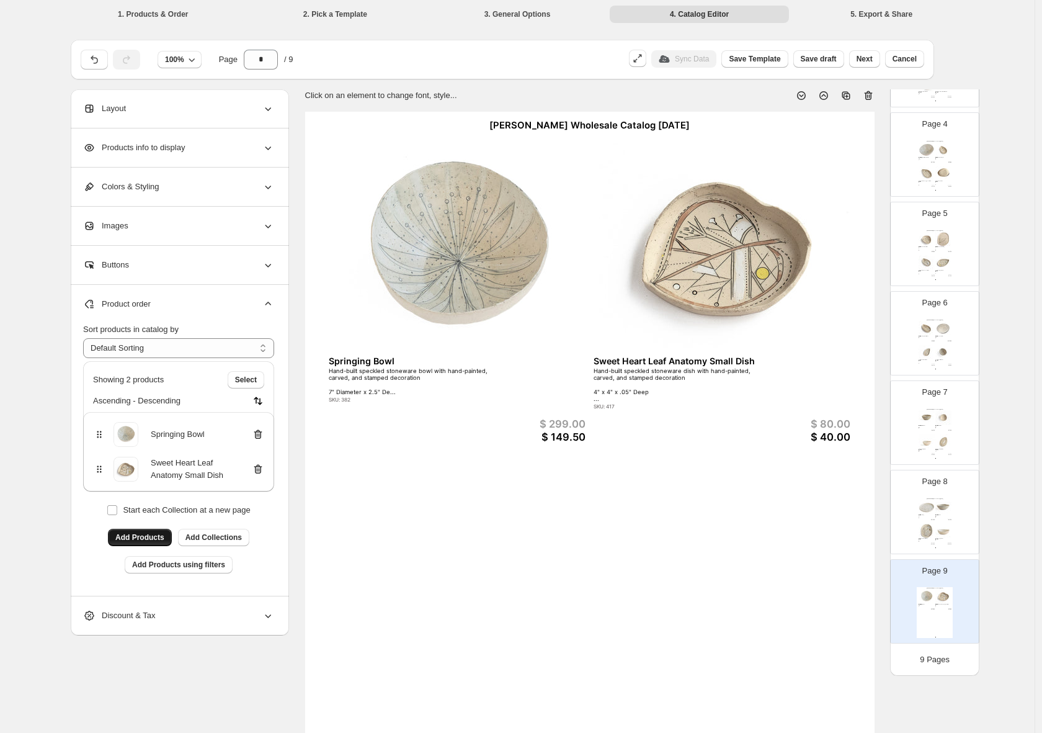
click at [139, 542] on span "Add Products" at bounding box center [139, 537] width 49 height 10
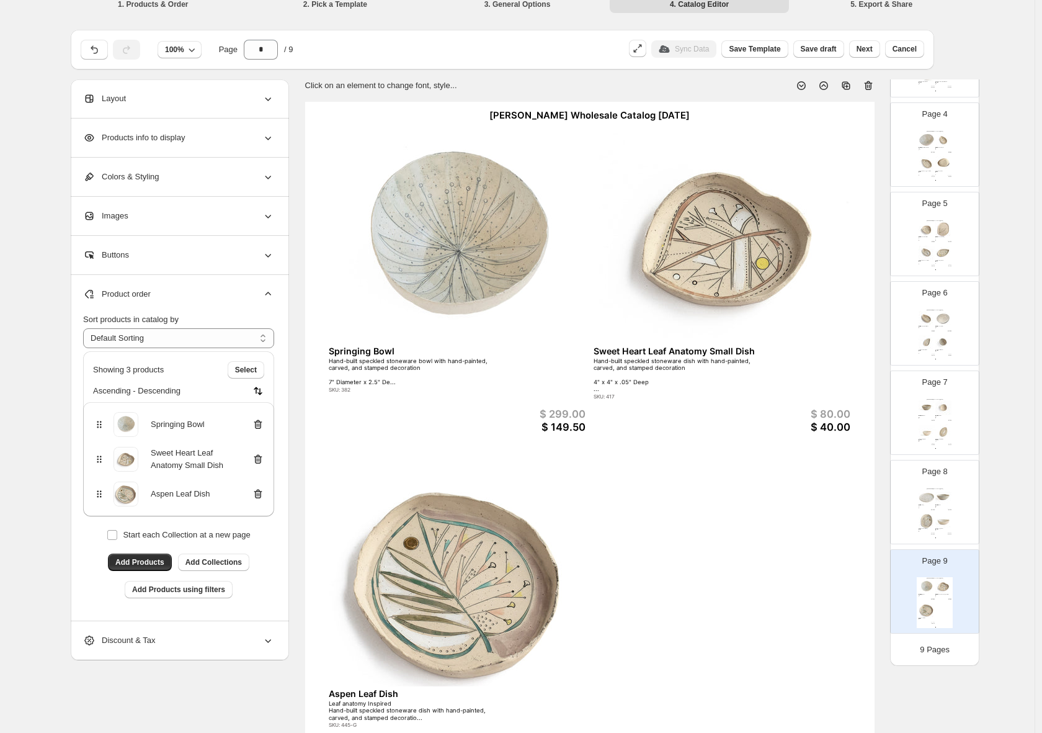
scroll to position [0, 0]
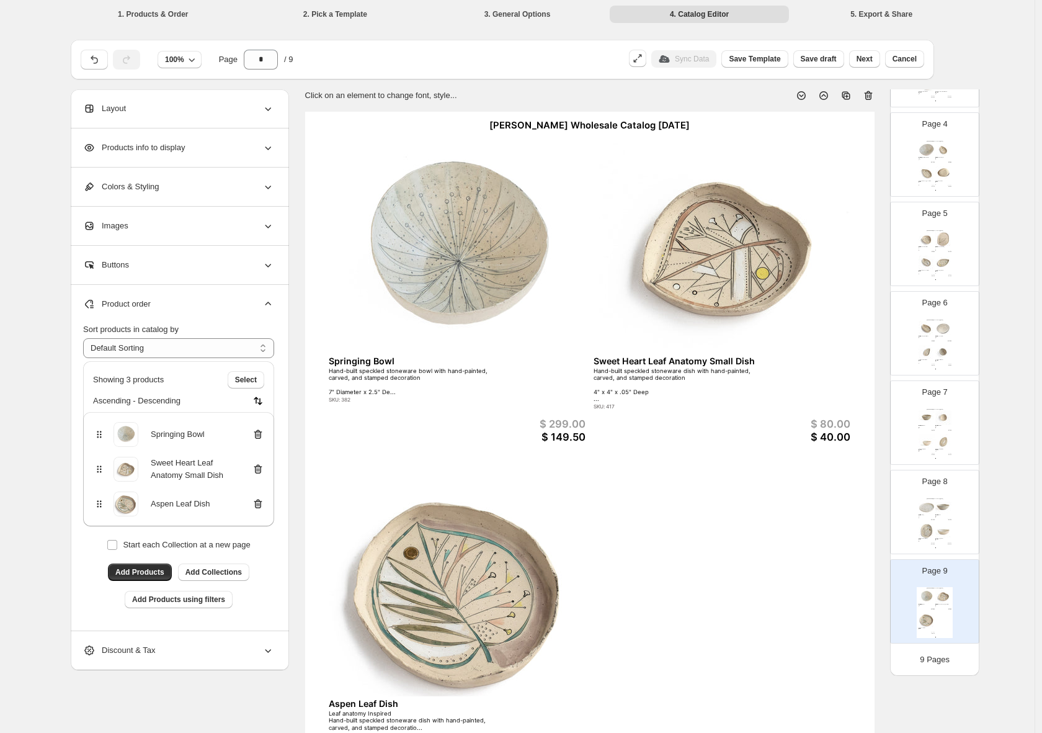
drag, startPoint x: 935, startPoint y: 526, endPoint x: 939, endPoint y: 515, distance: 11.7
click at [936, 526] on img at bounding box center [944, 531] width 16 height 15
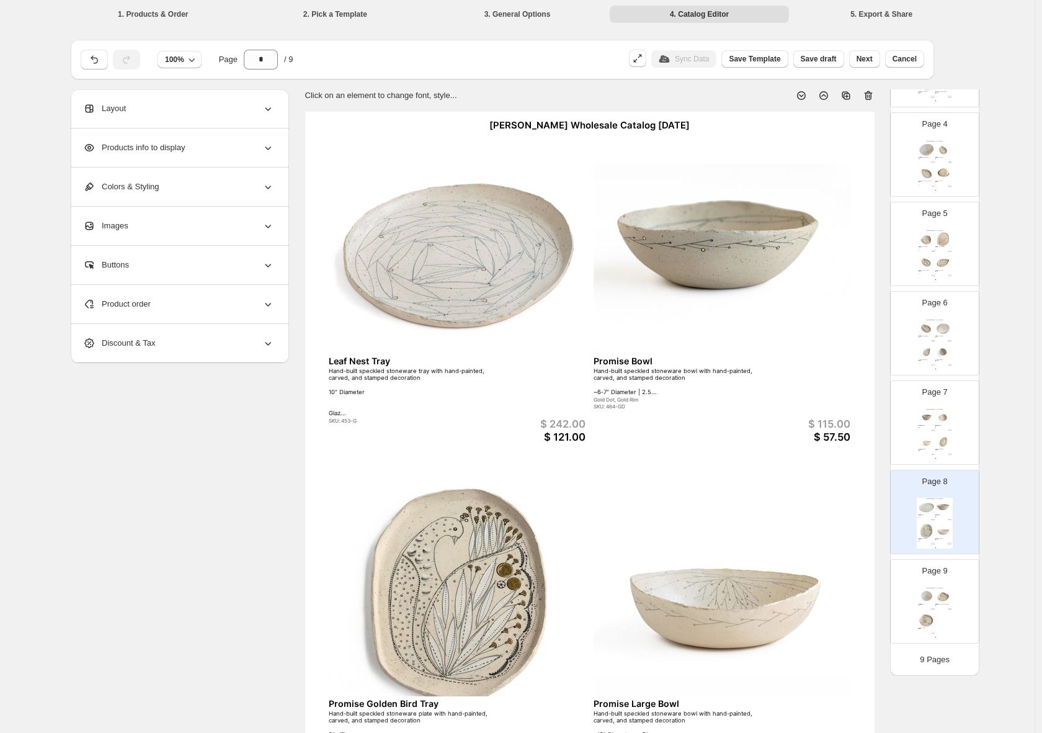
click at [940, 446] on img at bounding box center [944, 441] width 16 height 15
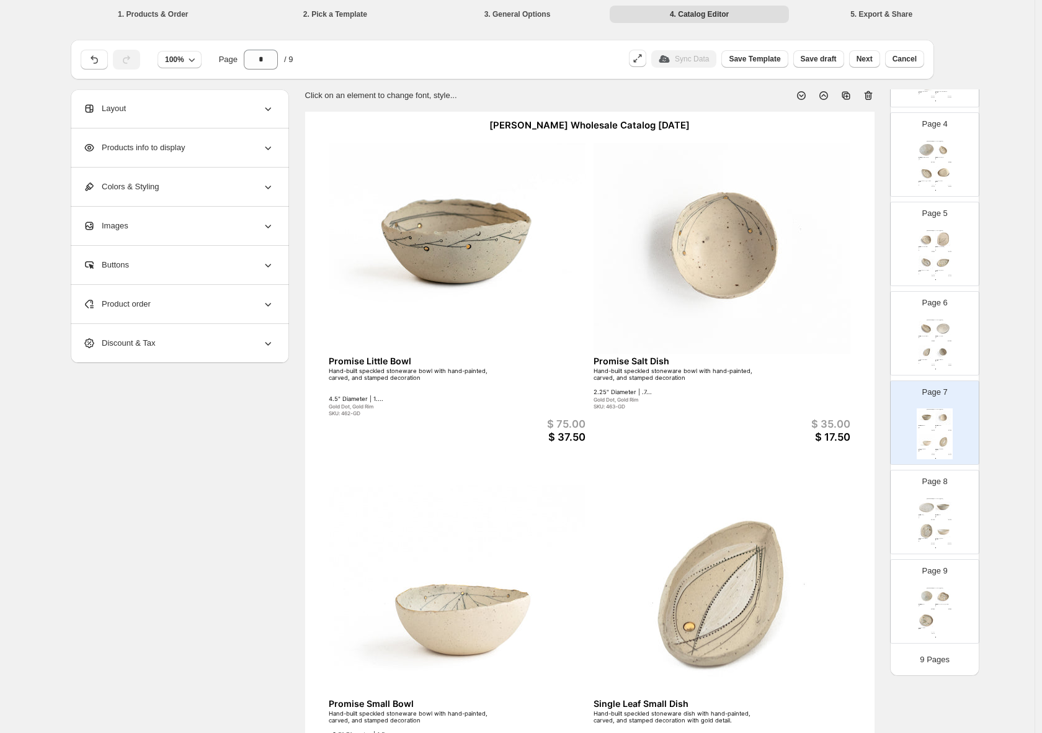
click at [926, 351] on img at bounding box center [927, 352] width 16 height 15
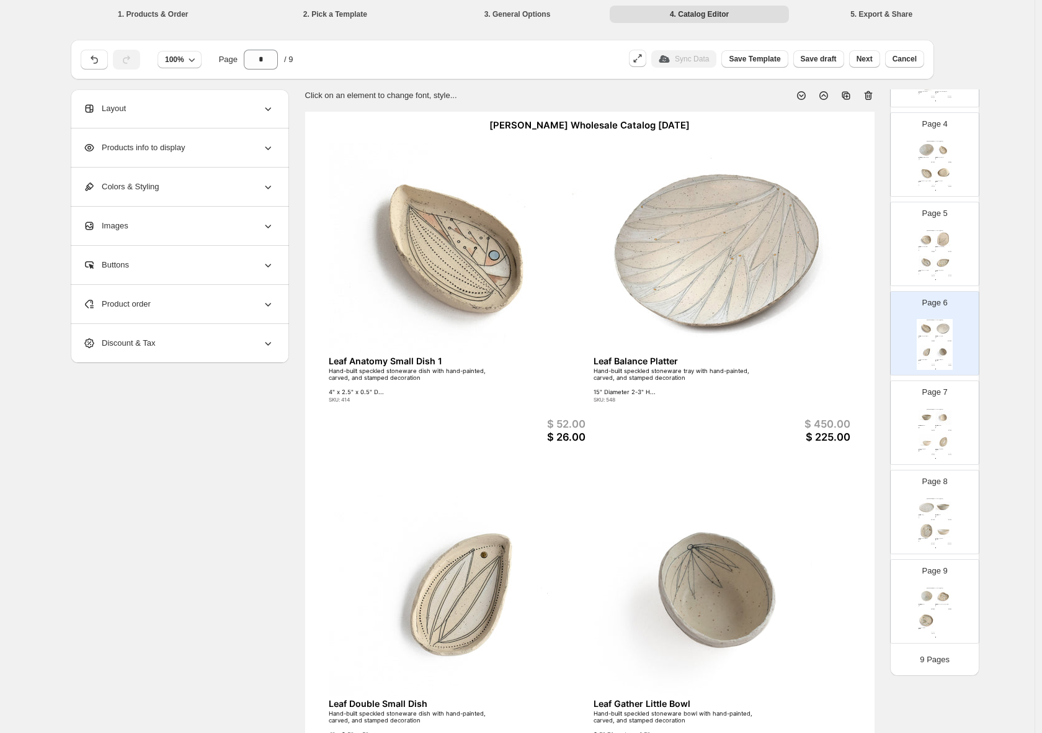
click at [928, 260] on img at bounding box center [927, 263] width 16 height 15
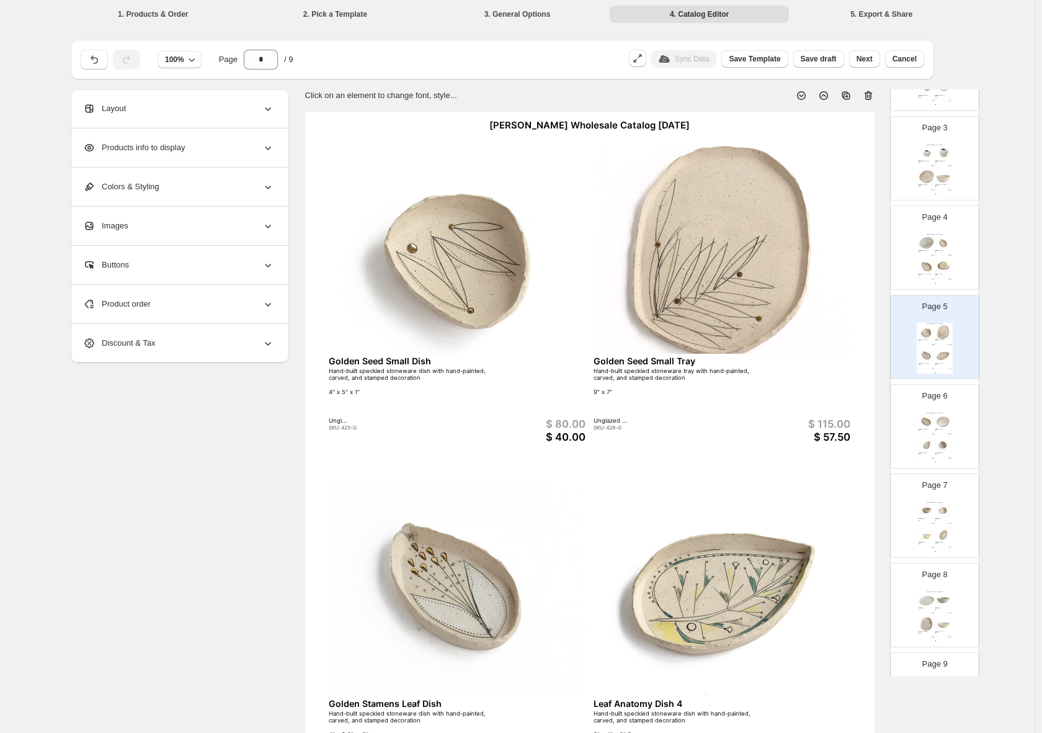
scroll to position [206, 0]
click at [941, 246] on img at bounding box center [944, 243] width 16 height 15
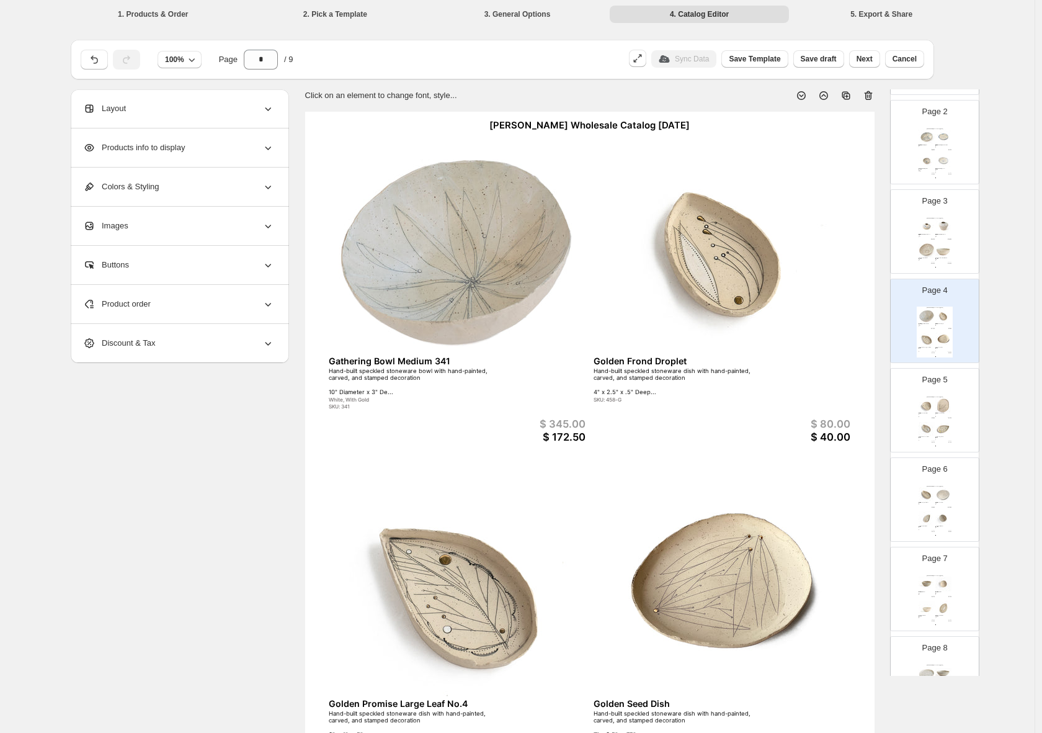
scroll to position [123, 0]
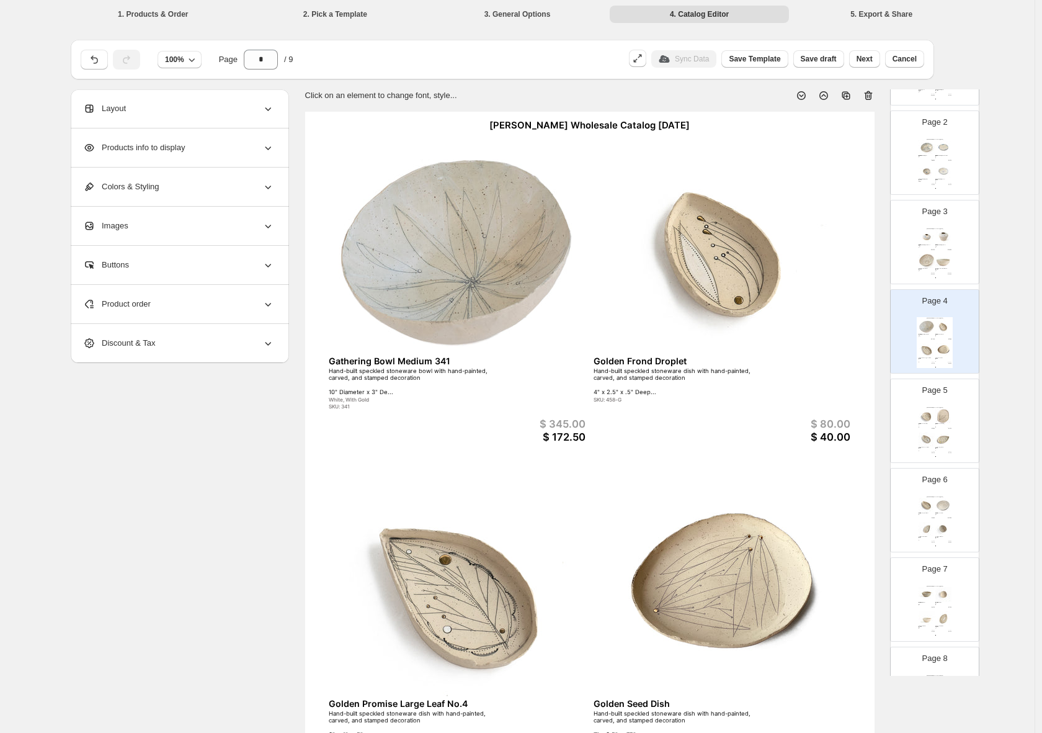
click at [933, 251] on div "Helen Prior Wholesale Catalog August 2025 Delphine Shallow Vase Hand-built spec…" at bounding box center [935, 253] width 36 height 51
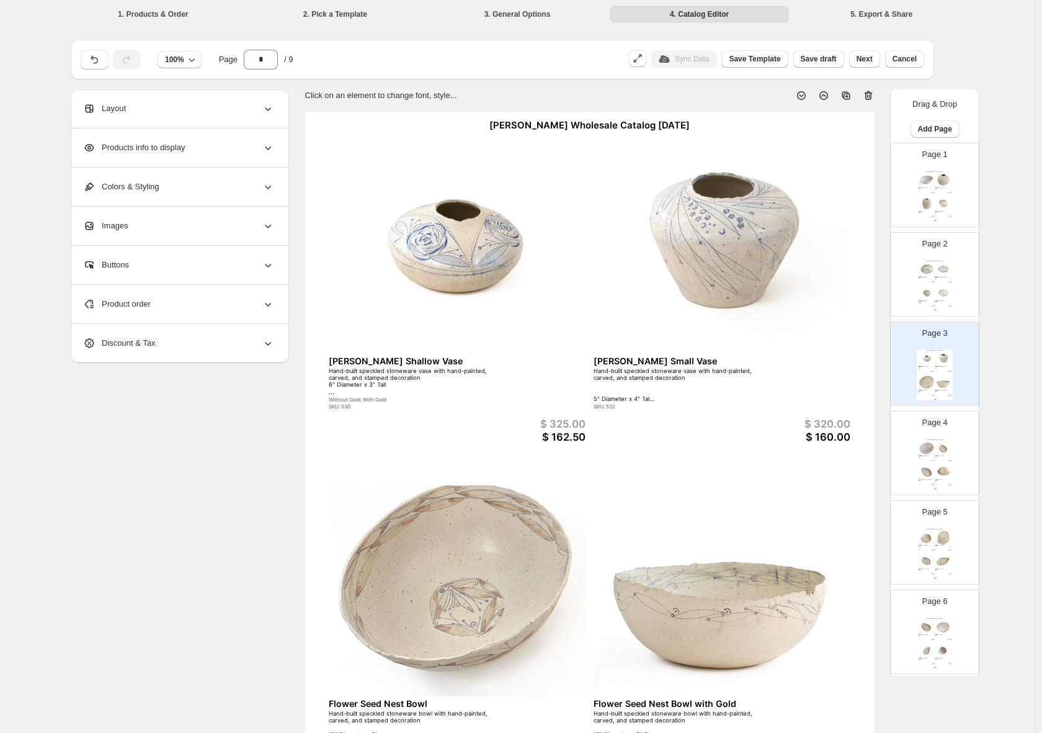
scroll to position [0, 0]
click at [939, 295] on img at bounding box center [944, 294] width 16 height 15
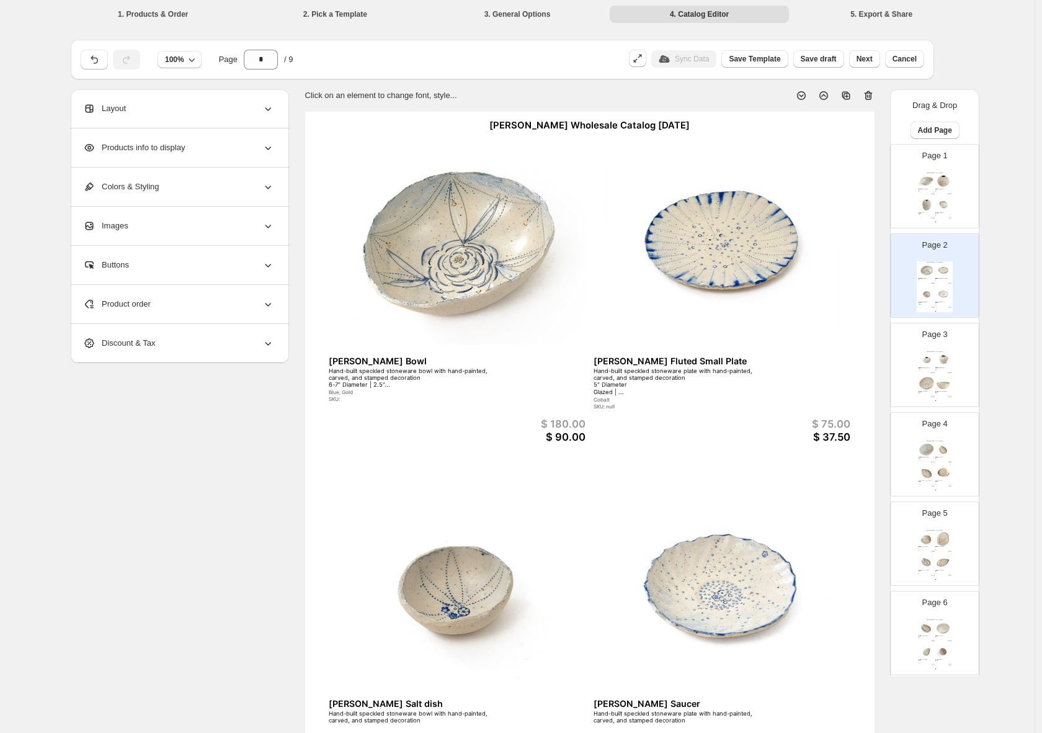
click at [939, 209] on img at bounding box center [944, 205] width 16 height 15
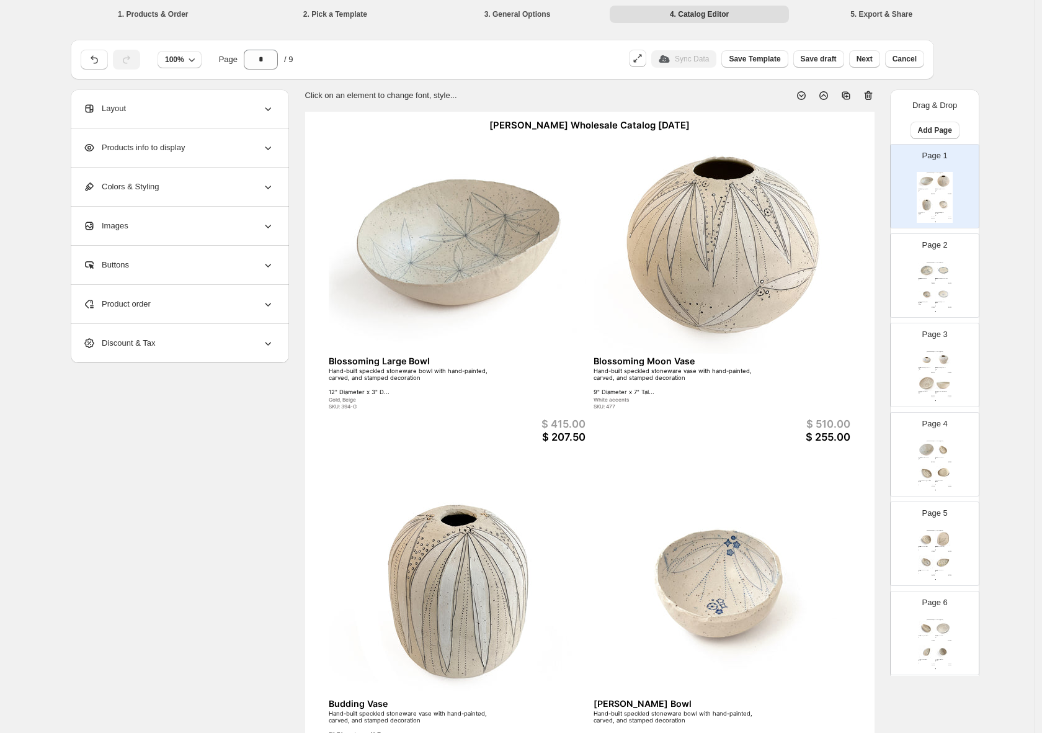
click at [937, 277] on img at bounding box center [944, 270] width 16 height 15
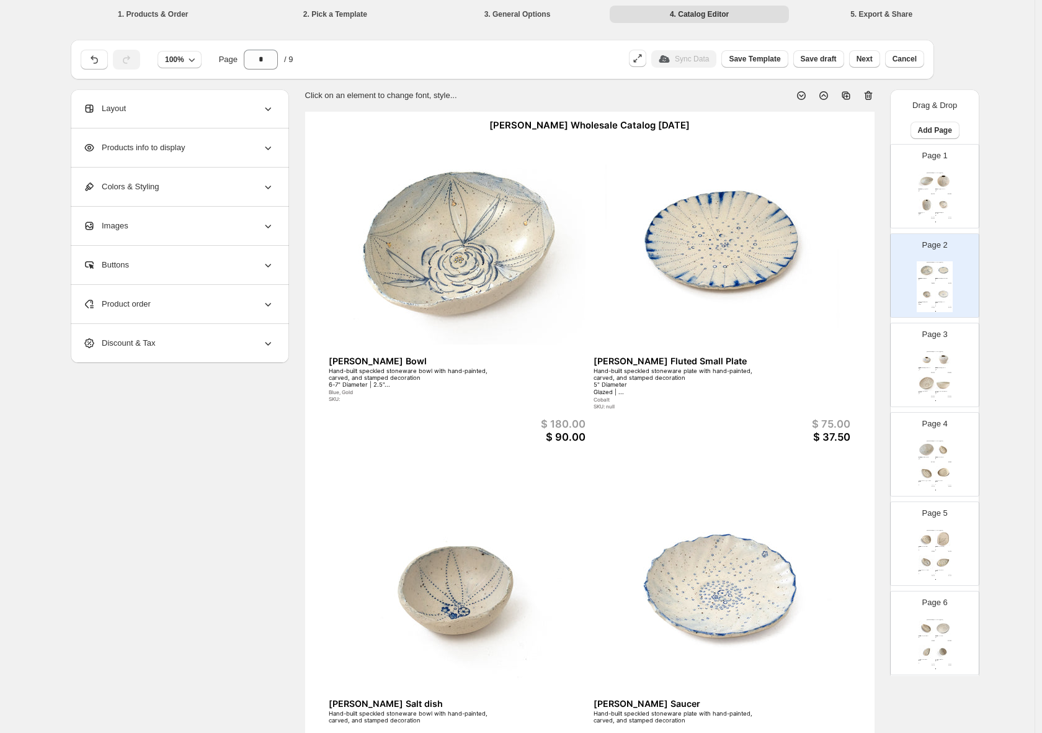
click at [928, 362] on img at bounding box center [927, 359] width 16 height 15
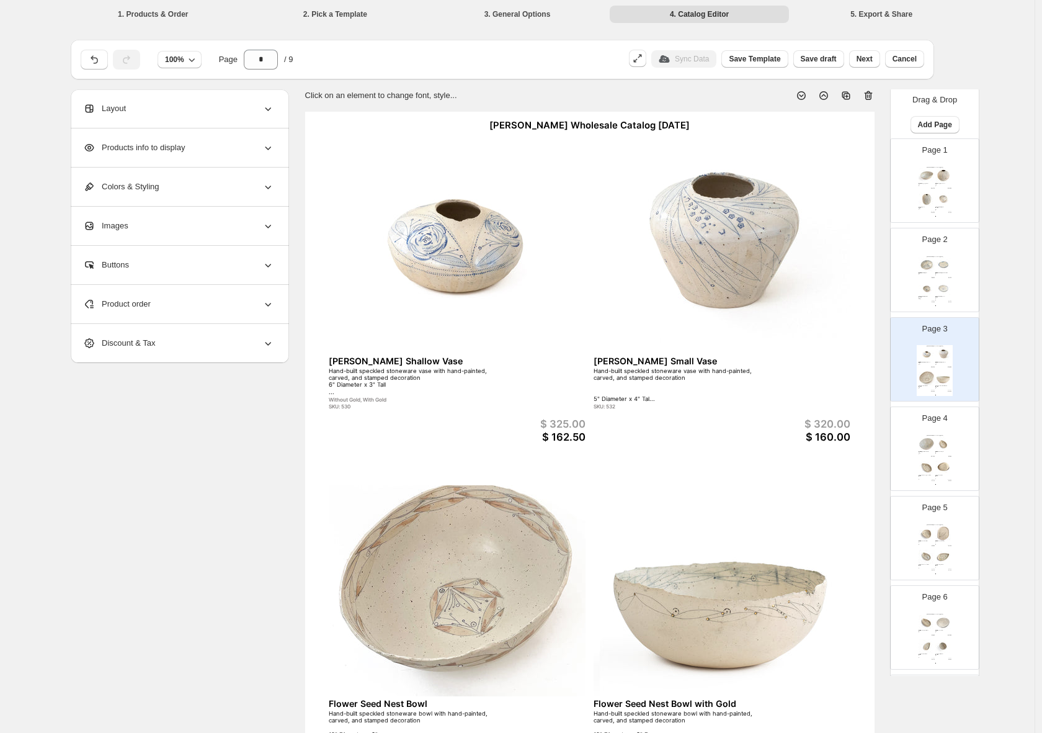
scroll to position [6, 0]
click at [930, 442] on img at bounding box center [927, 443] width 16 height 15
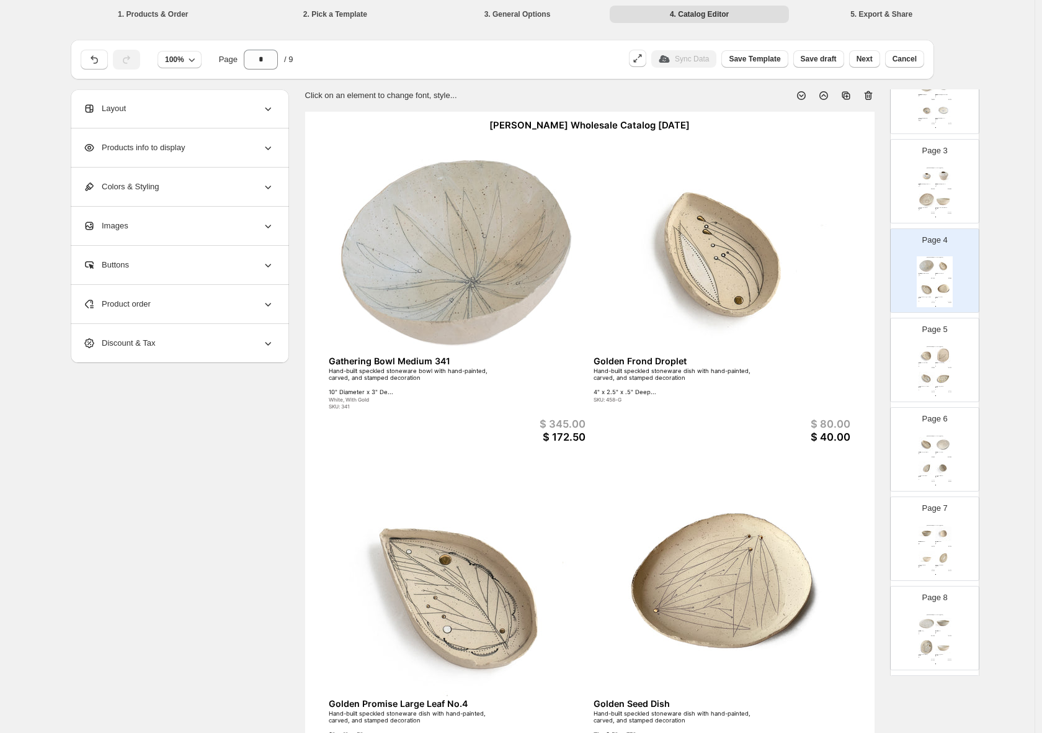
scroll to position [182, 0]
click at [933, 380] on img at bounding box center [927, 380] width 16 height 15
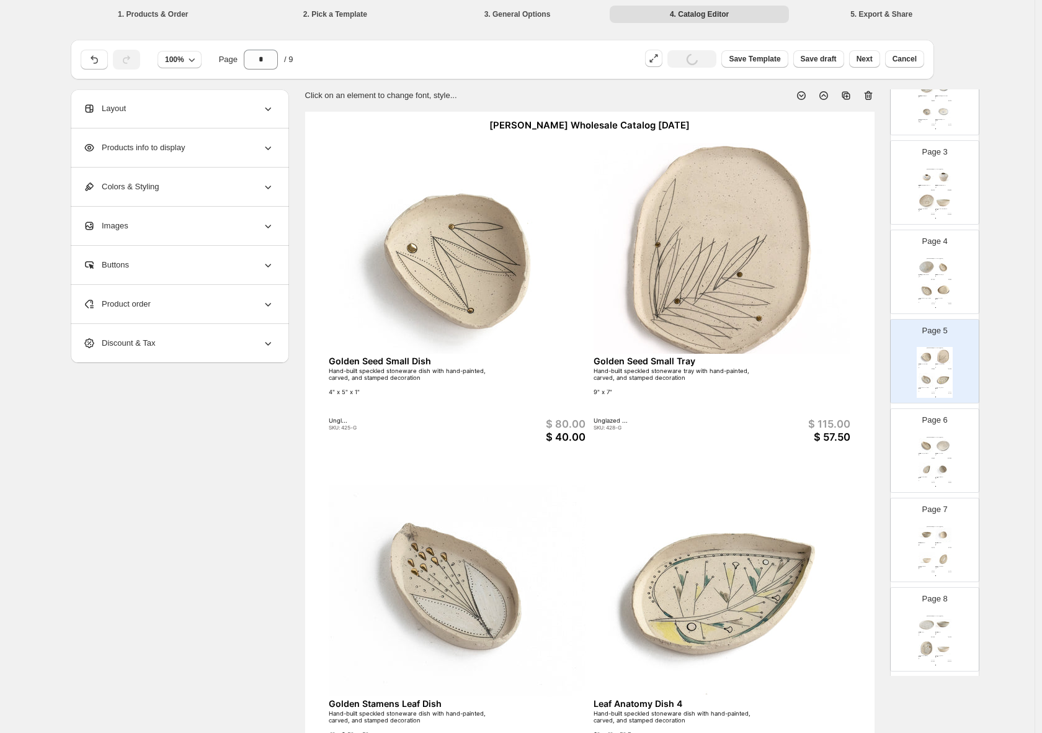
click at [931, 455] on div "Leaf Anatomy Small Dish 1 Hand-built speckled stoneware dish with hand-painted,…" at bounding box center [927, 454] width 16 height 2
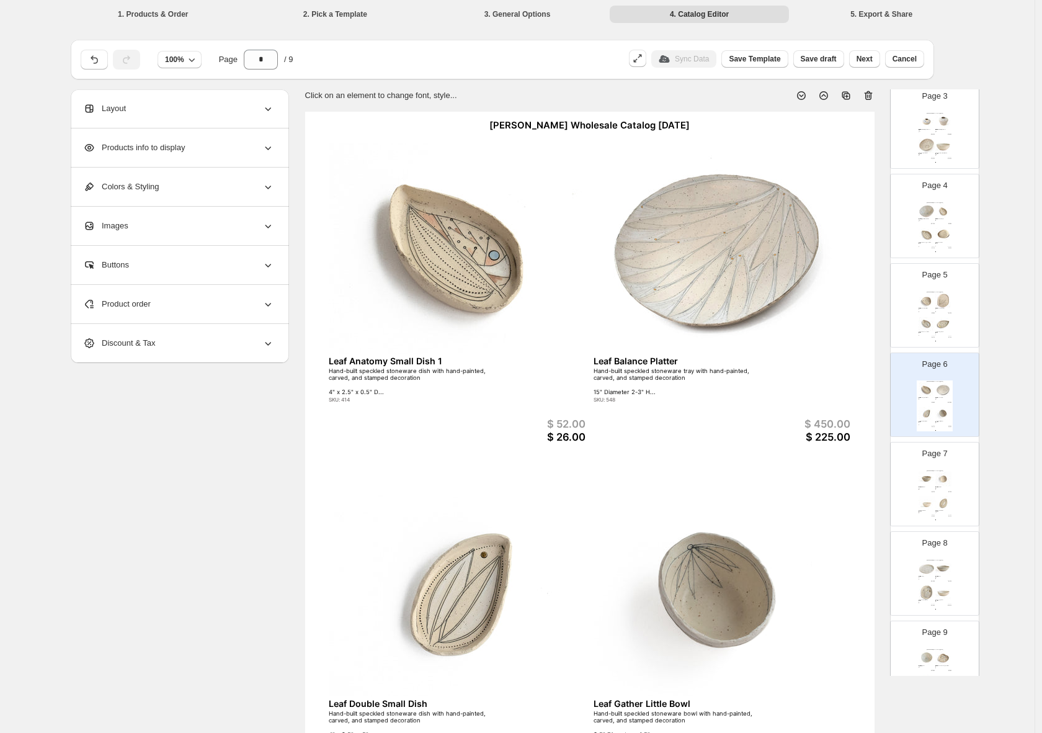
scroll to position [240, 0]
click at [930, 493] on div "Helen Prior Wholesale Catalog August 2025 Promise Little Bowl Hand-built speckl…" at bounding box center [935, 494] width 36 height 51
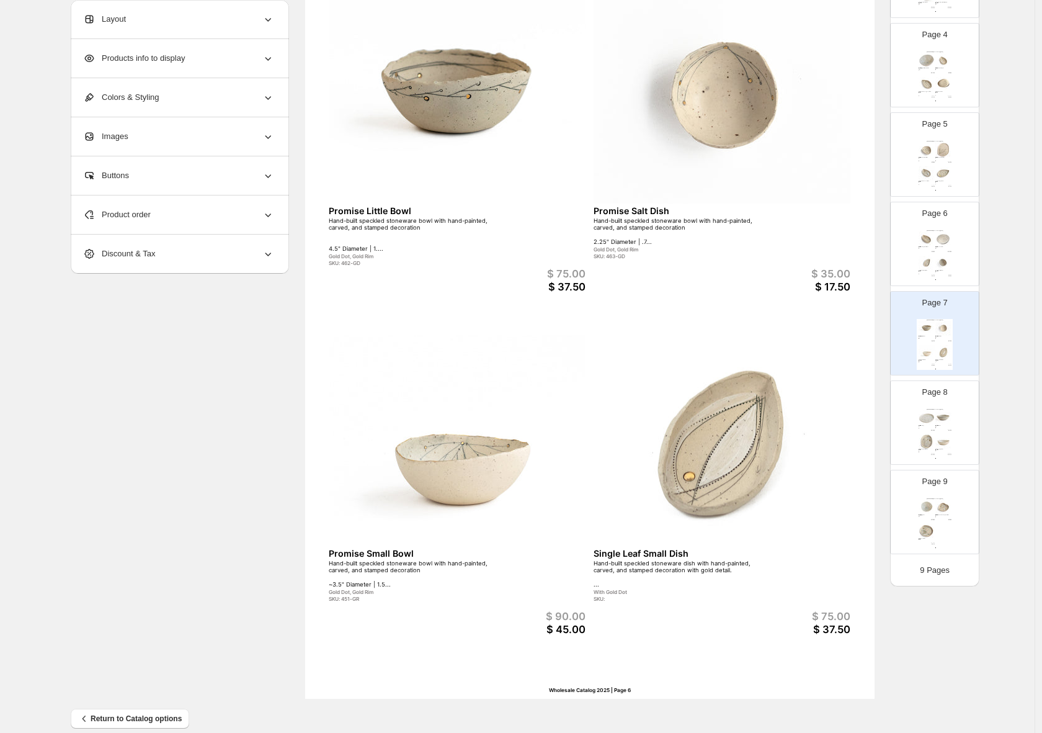
scroll to position [166, 0]
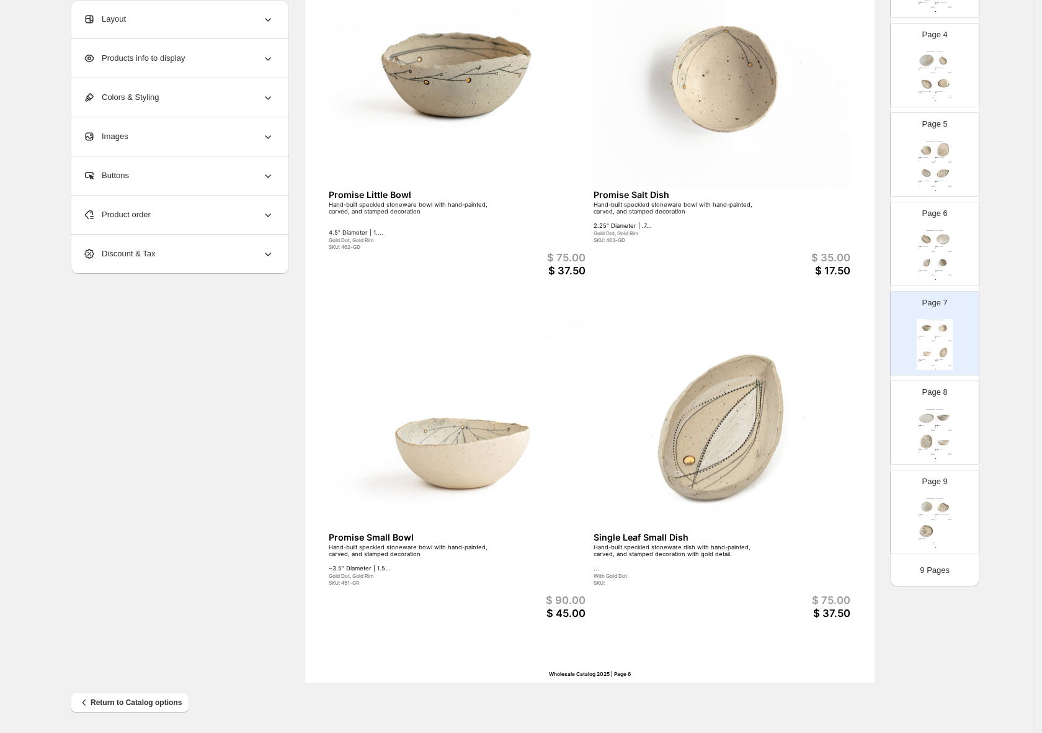
click at [939, 450] on div "Hand-built speckled stoneware bowl with hand-painted, carved, and stamped decor…" at bounding box center [941, 450] width 11 height 1
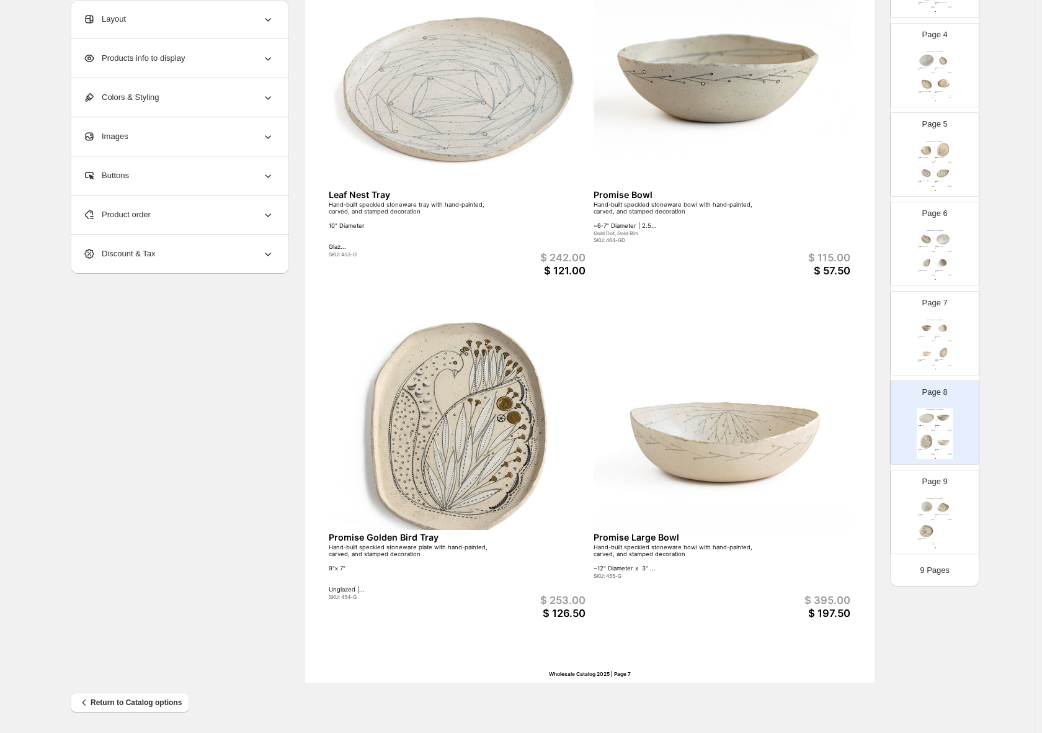
click at [936, 509] on img at bounding box center [944, 507] width 16 height 15
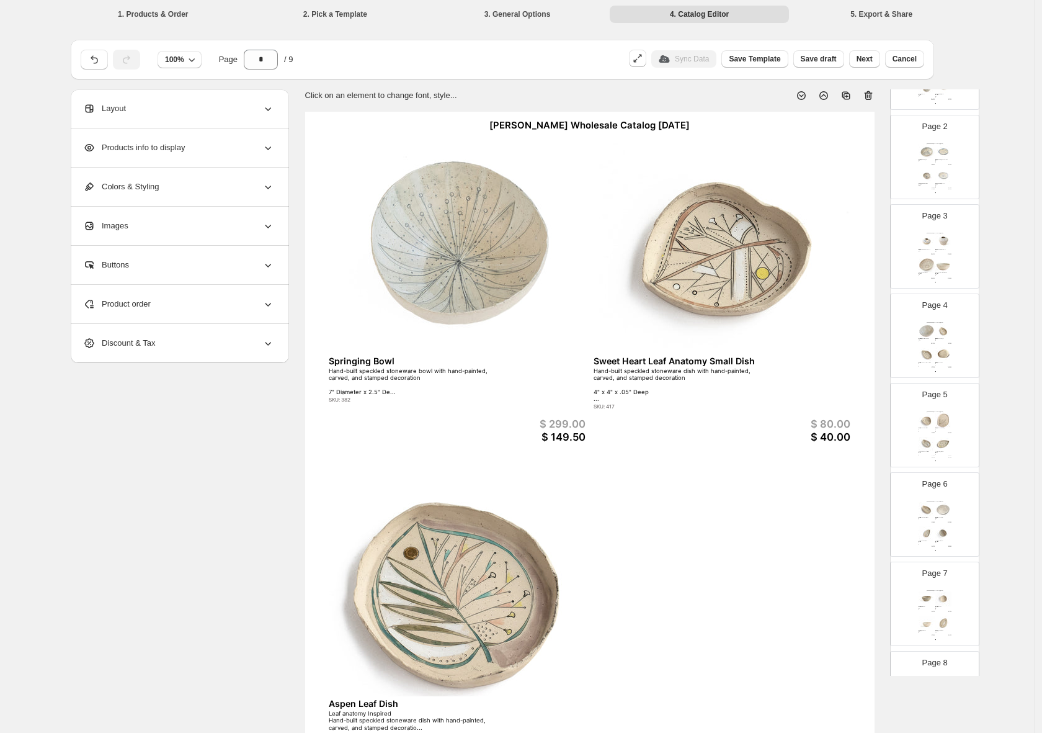
scroll to position [117, 0]
click at [939, 269] on img at bounding box center [944, 266] width 16 height 15
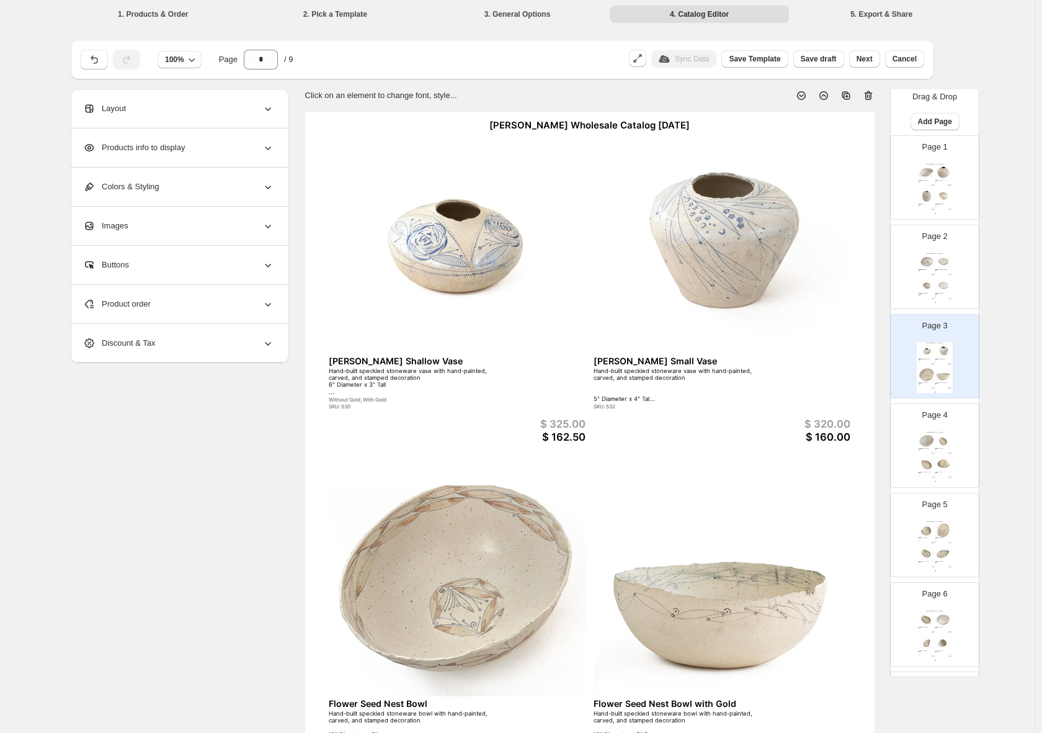
scroll to position [0, 0]
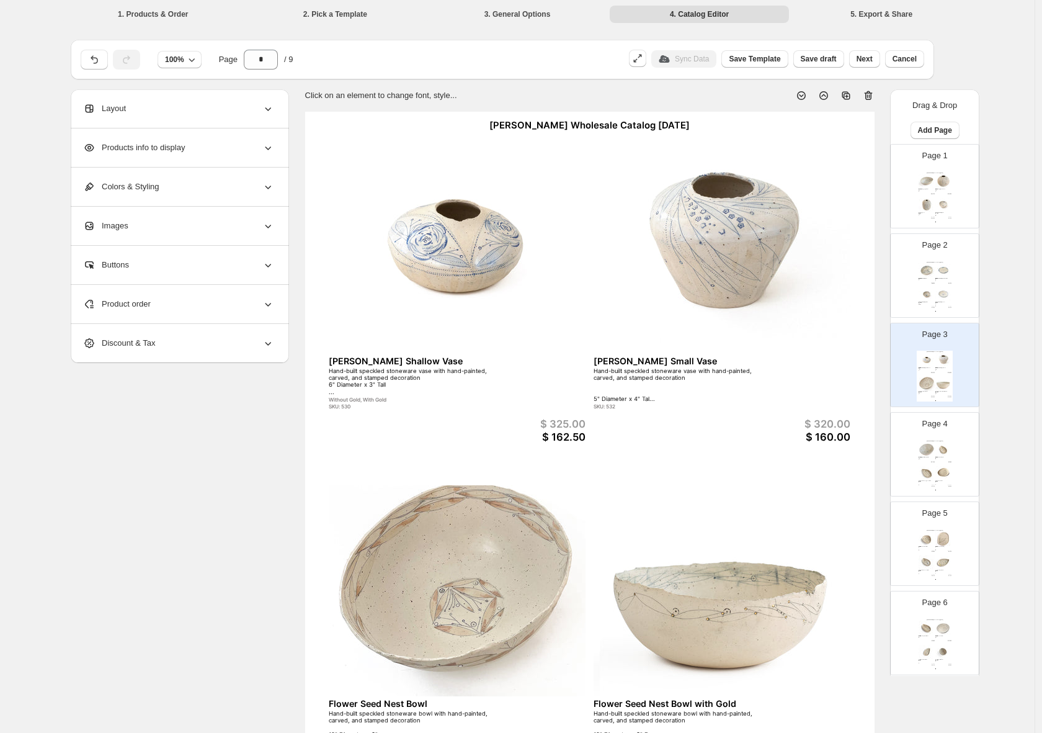
click at [941, 208] on img at bounding box center [944, 205] width 16 height 15
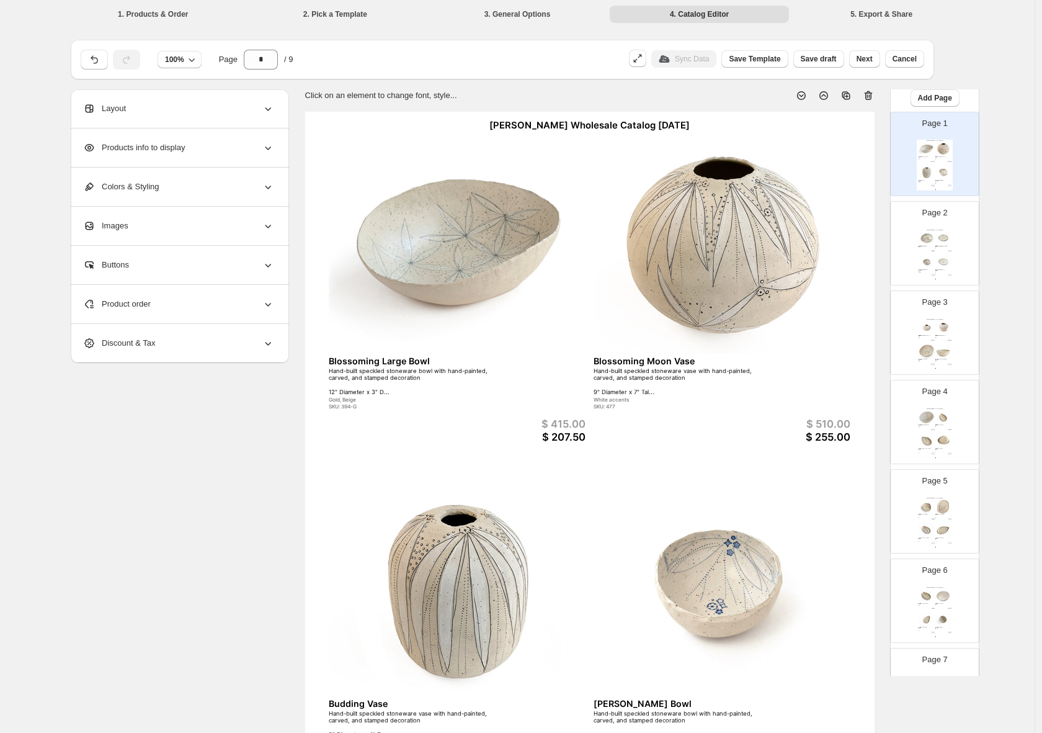
scroll to position [37, 0]
click at [936, 506] on img at bounding box center [944, 501] width 16 height 15
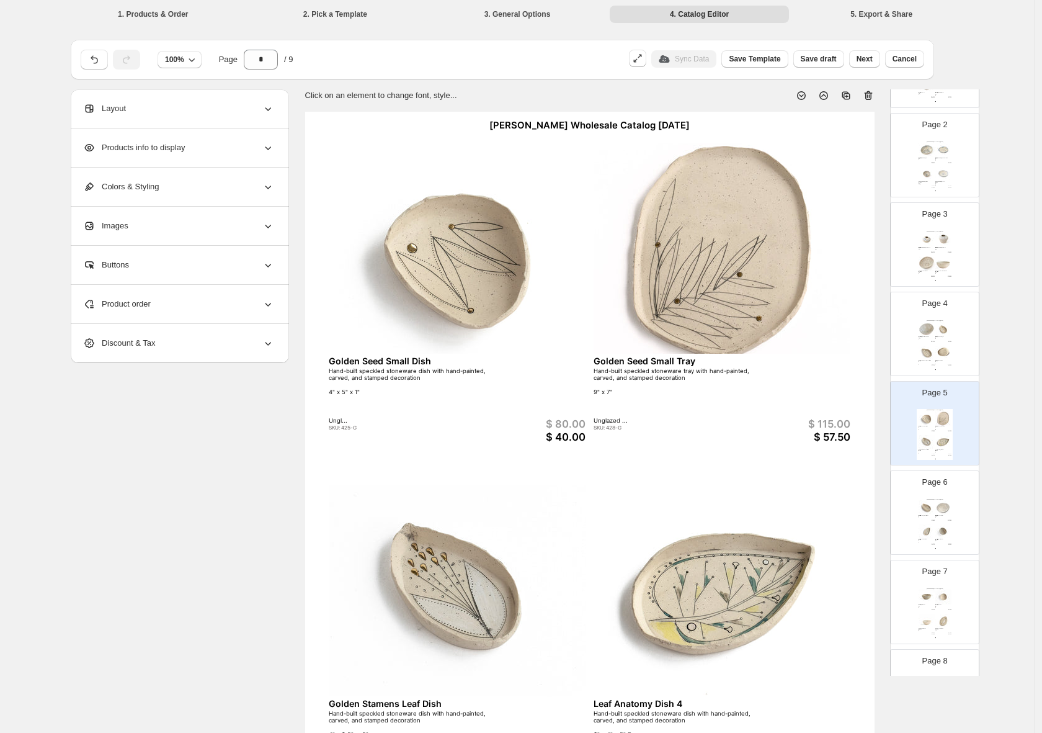
scroll to position [126, 0]
click at [947, 512] on div "Leaf Balance Platter Hand-built speckled stoneware tray with hand-painted, carv…" at bounding box center [944, 510] width 16 height 2
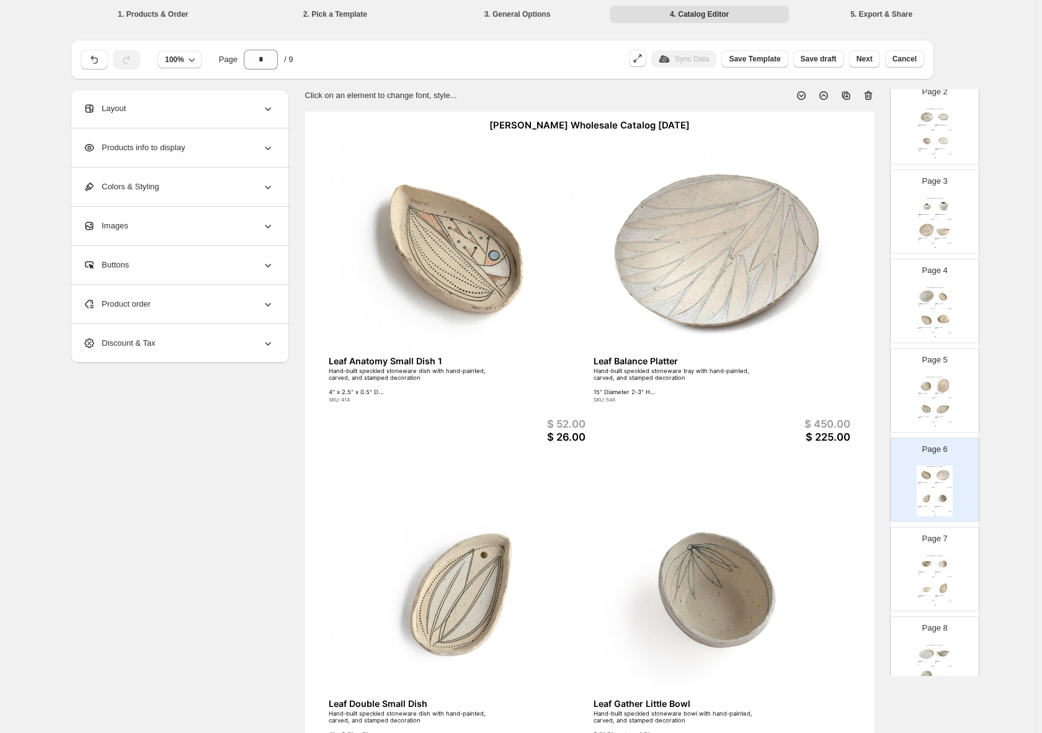
scroll to position [189, 0]
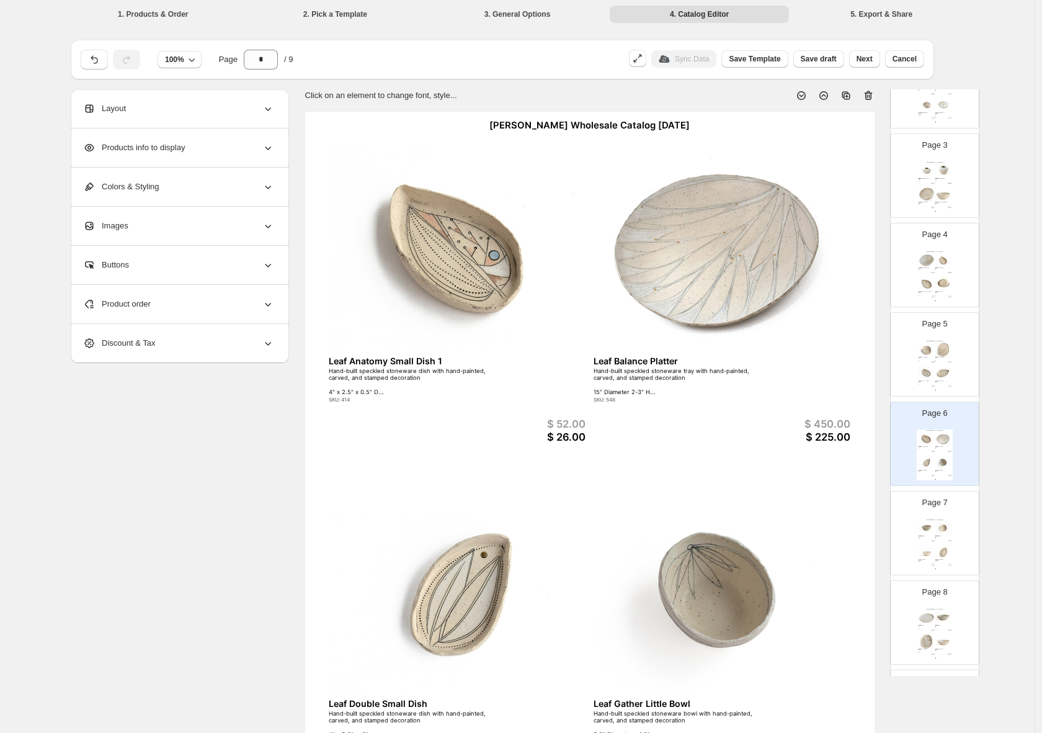
click at [936, 545] on img at bounding box center [944, 552] width 16 height 15
type input "*"
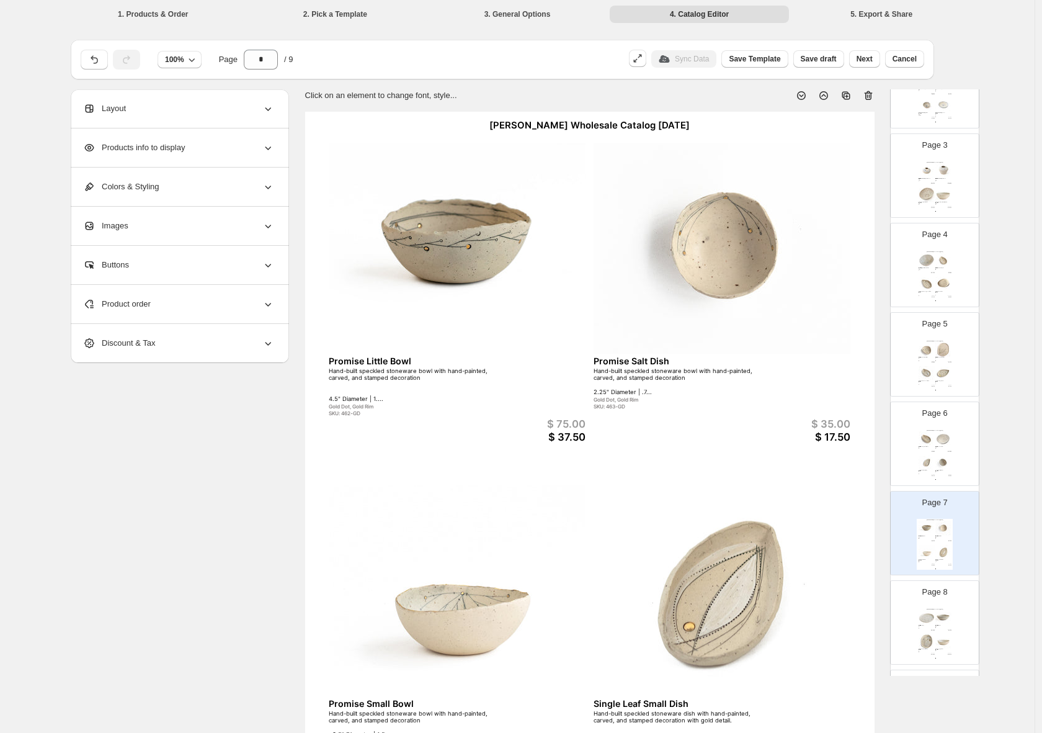
click at [441, 380] on div "Hand-built speckled stoneware bowl with hand-painted, carved, and stamped decor…" at bounding box center [415, 384] width 173 height 35
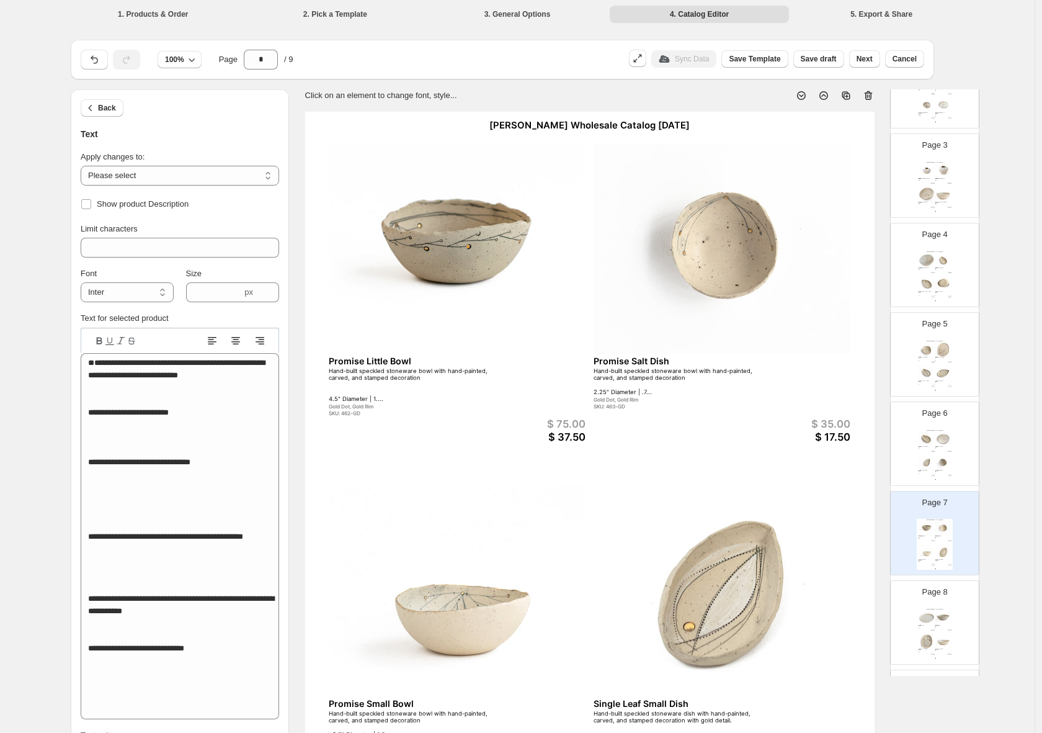
click at [457, 298] on img at bounding box center [457, 249] width 257 height 212
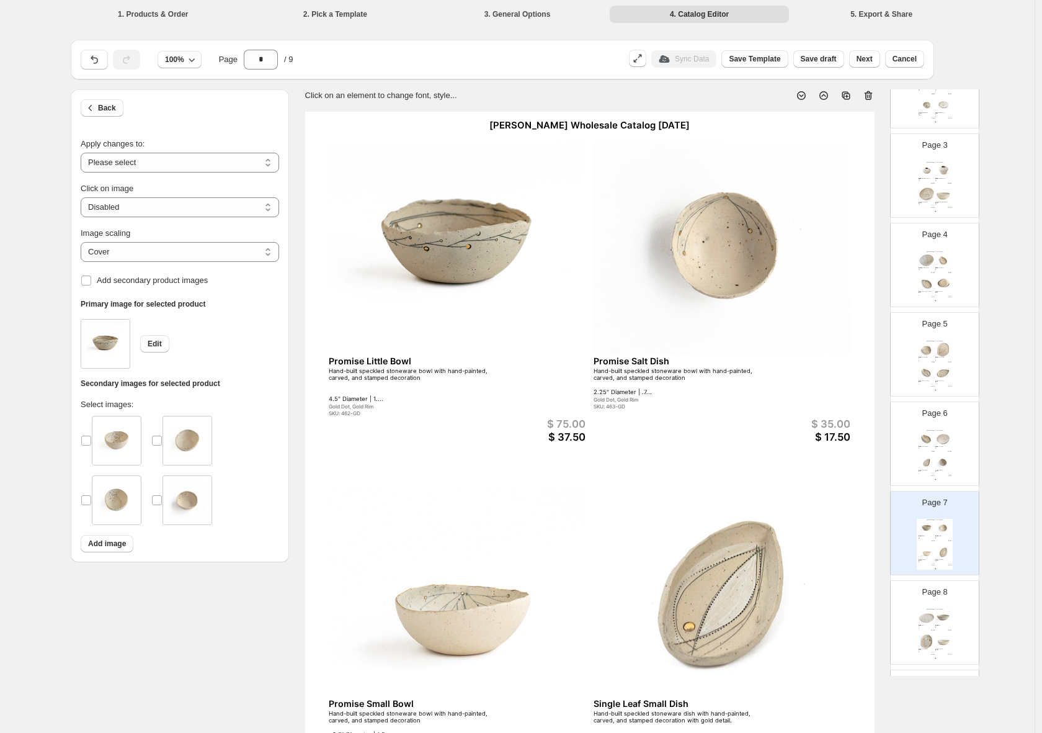
click at [186, 442] on img at bounding box center [187, 440] width 37 height 43
click at [187, 442] on img at bounding box center [187, 440] width 37 height 43
click at [158, 345] on span "Edit" at bounding box center [155, 344] width 14 height 10
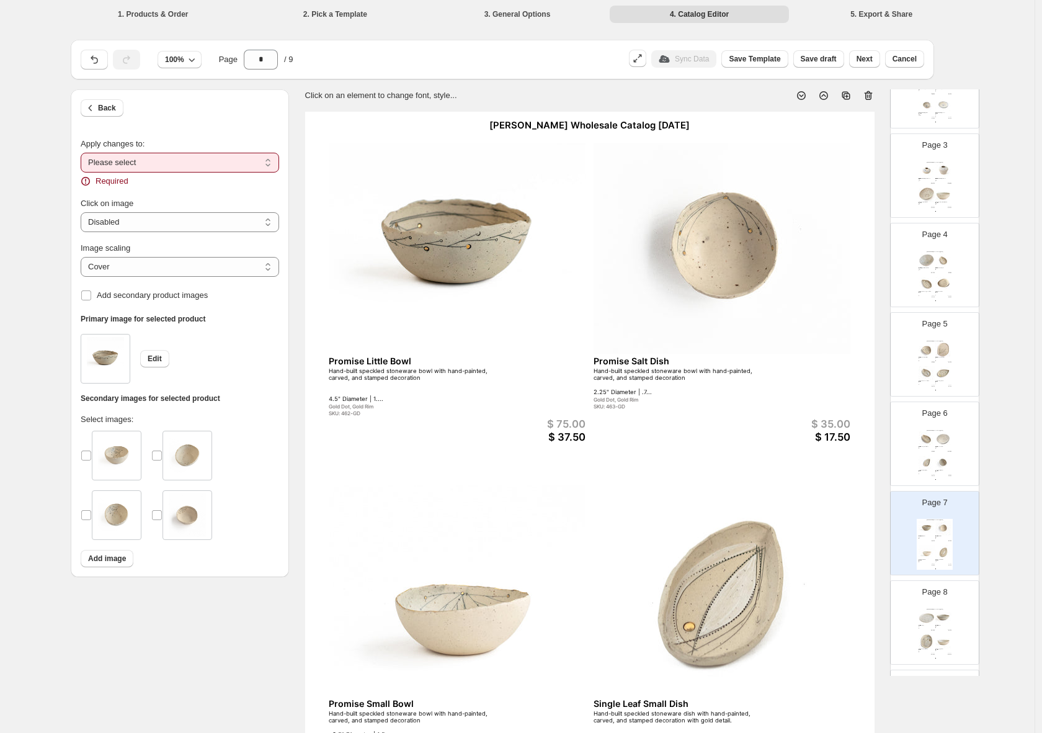
click at [274, 163] on select "**********" at bounding box center [180, 163] width 199 height 20
select select "**********"
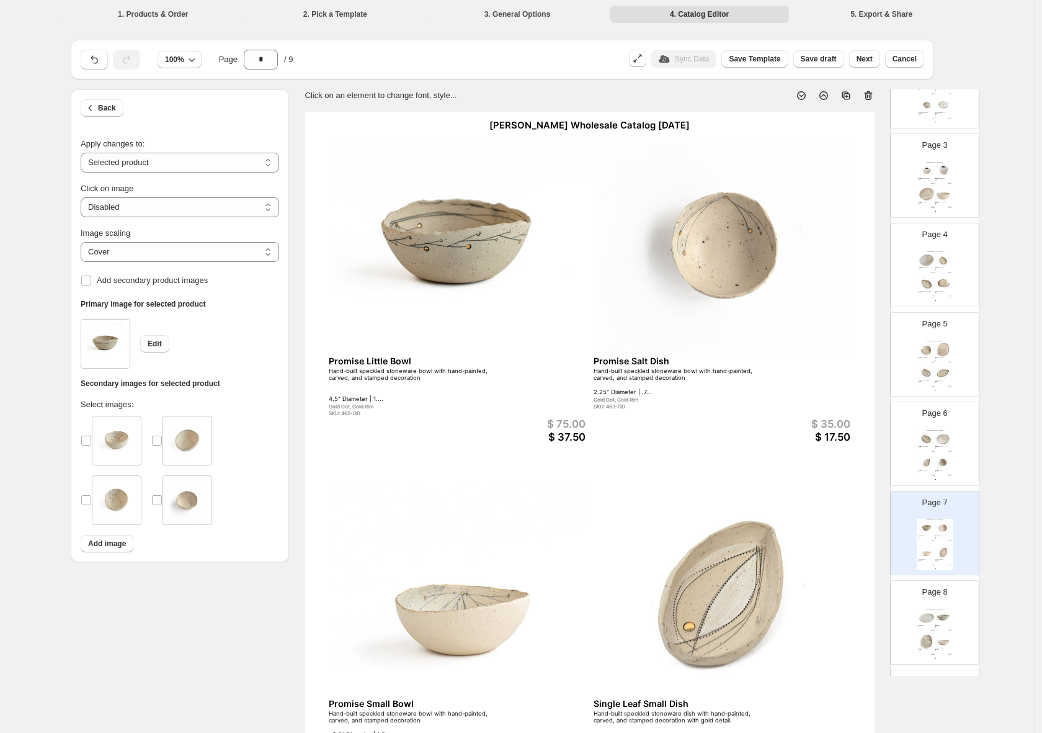
click at [129, 447] on img at bounding box center [116, 440] width 37 height 43
click at [298, 395] on section "Click on an element to change font, style... Helen Prior Wholesale Catalog Augu…" at bounding box center [589, 469] width 601 height 760
click at [936, 625] on div "Promise Bowl" at bounding box center [943, 625] width 14 height 1
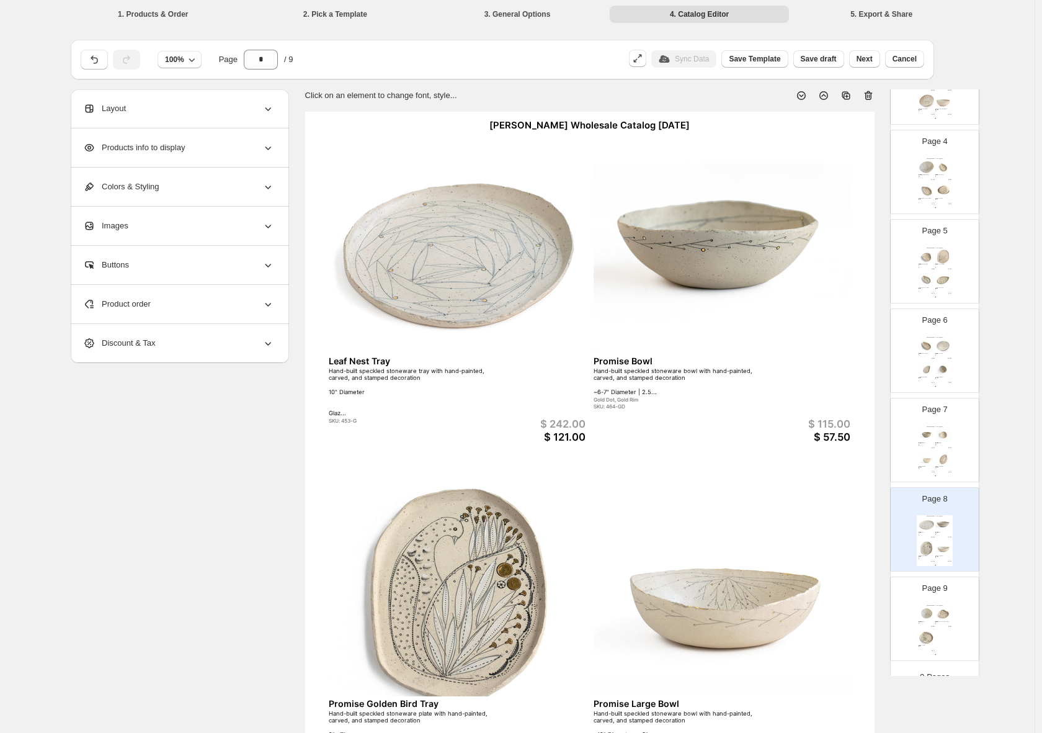
scroll to position [288, 0]
click at [941, 642] on div "Helen Prior Wholesale Catalog August 2025 Springing Bowl Hand-built speckled st…" at bounding box center [935, 624] width 36 height 51
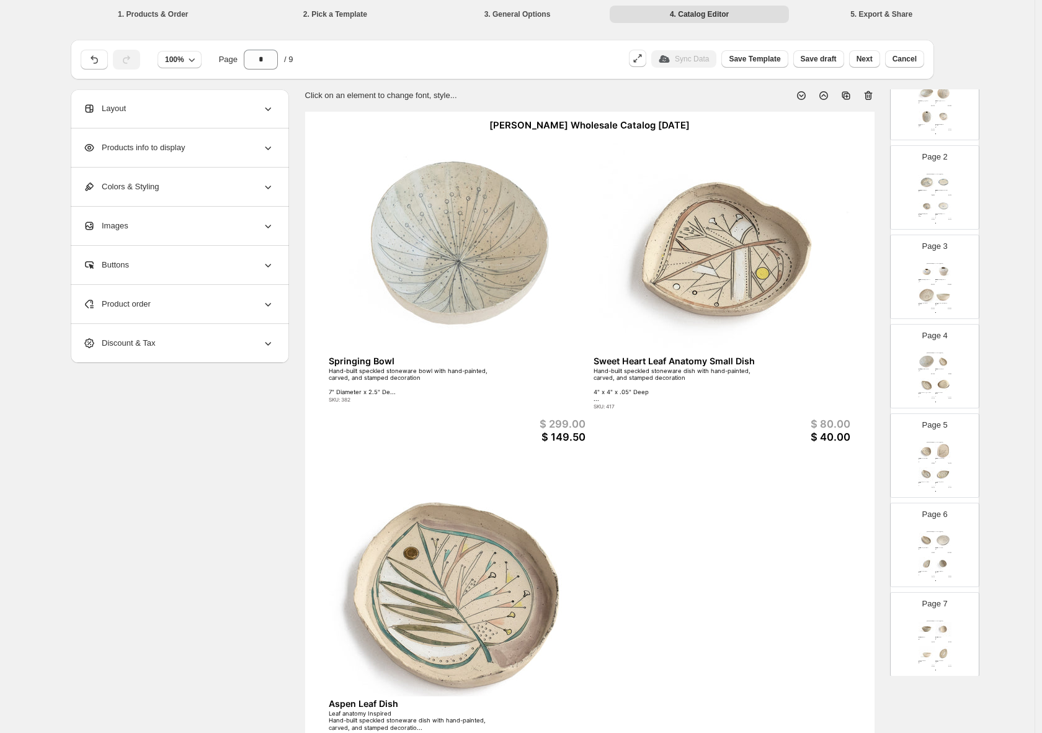
scroll to position [0, 0]
drag, startPoint x: 928, startPoint y: 202, endPoint x: 932, endPoint y: 213, distance: 12.0
click at [928, 202] on img at bounding box center [927, 205] width 16 height 15
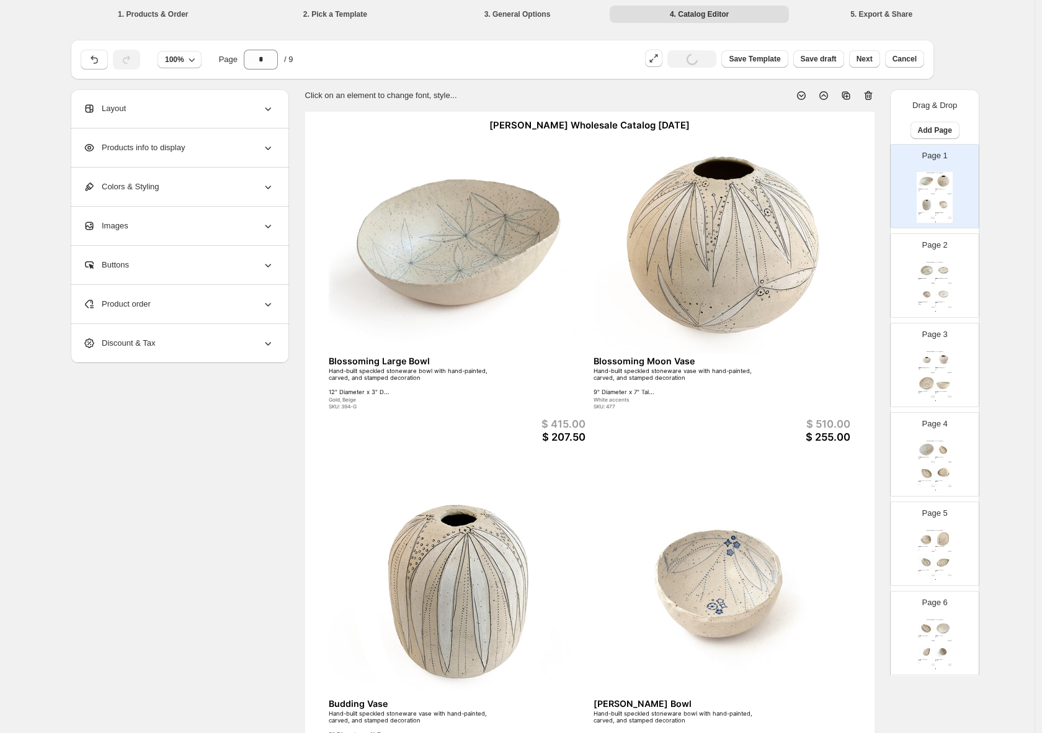
click at [930, 261] on div "Helen Prior Wholesale Catalog August 2025" at bounding box center [935, 262] width 36 height 2
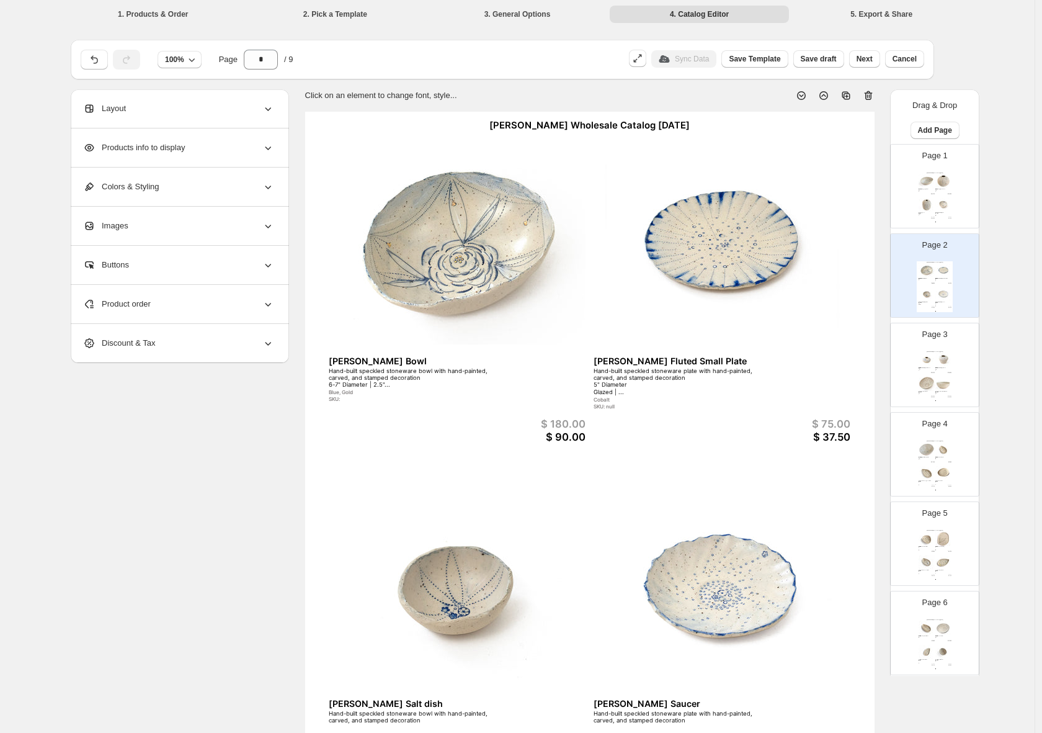
click at [930, 362] on img at bounding box center [927, 359] width 16 height 15
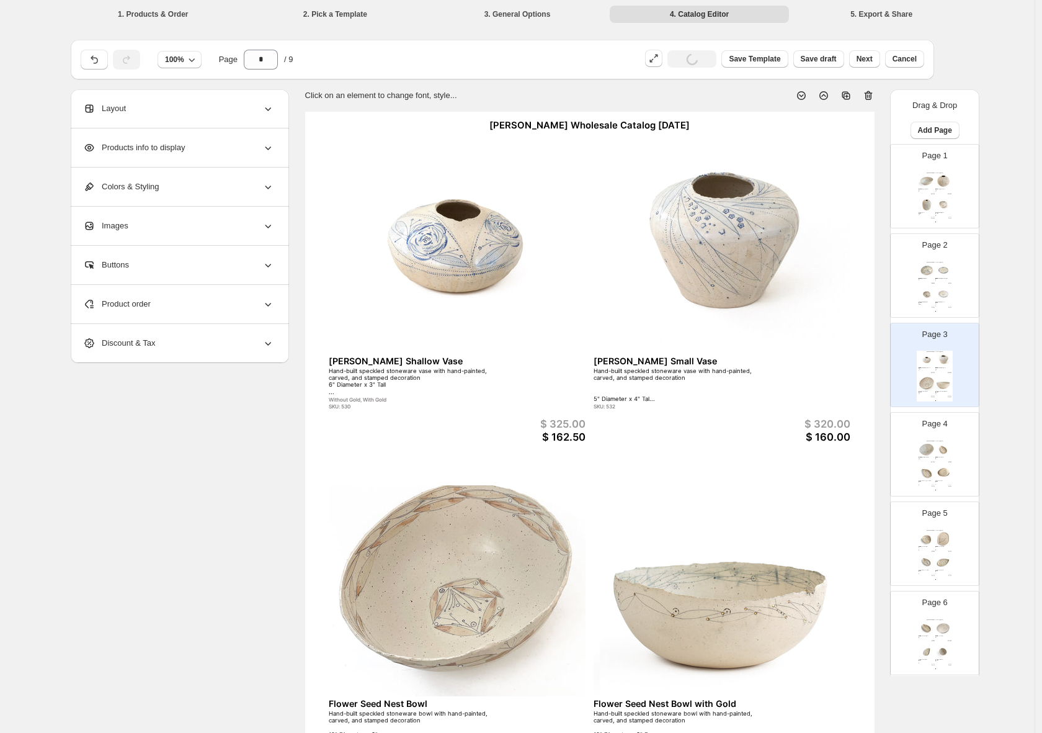
click at [928, 465] on div "Helen Prior Wholesale Catalog August 2025 Gathering Bowl Medium 341 Hand-built …" at bounding box center [935, 465] width 36 height 51
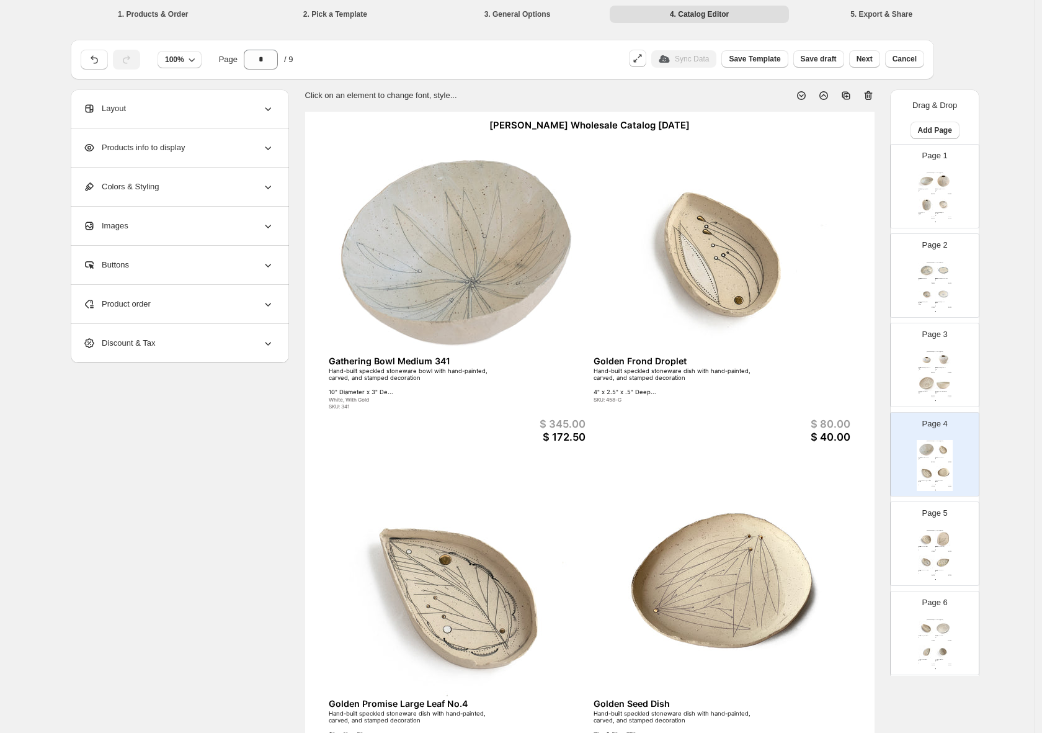
click at [943, 557] on img at bounding box center [944, 562] width 16 height 15
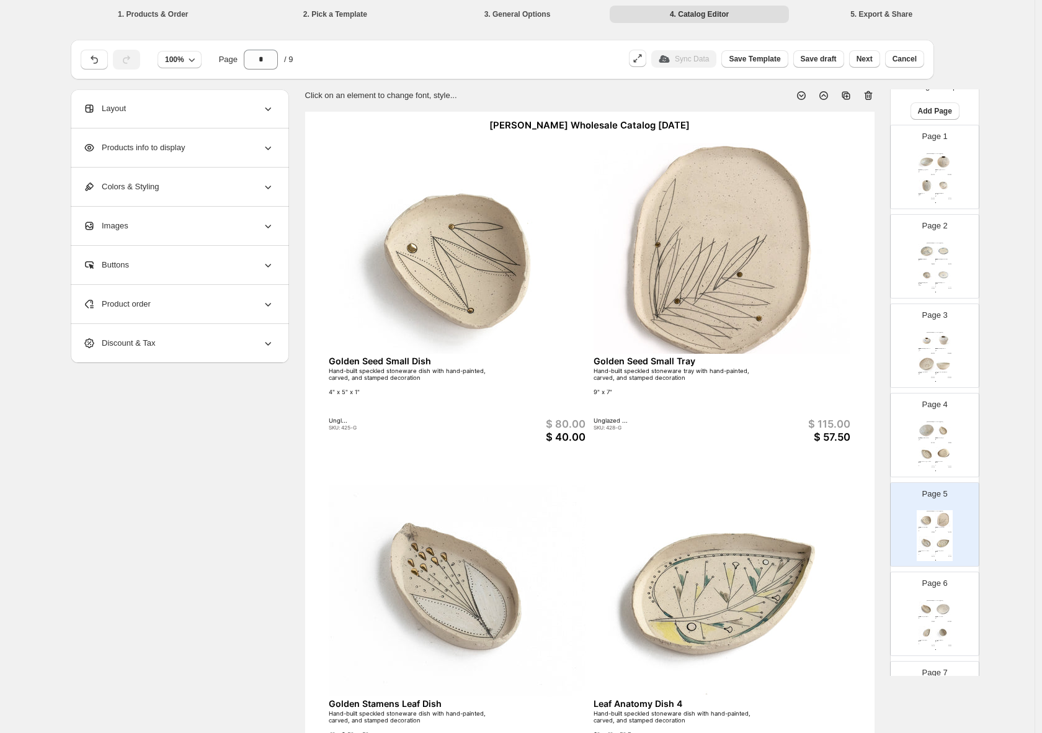
scroll to position [19, 0]
drag, startPoint x: 931, startPoint y: 605, endPoint x: 936, endPoint y: 601, distance: 6.6
click at [931, 605] on img at bounding box center [927, 608] width 16 height 15
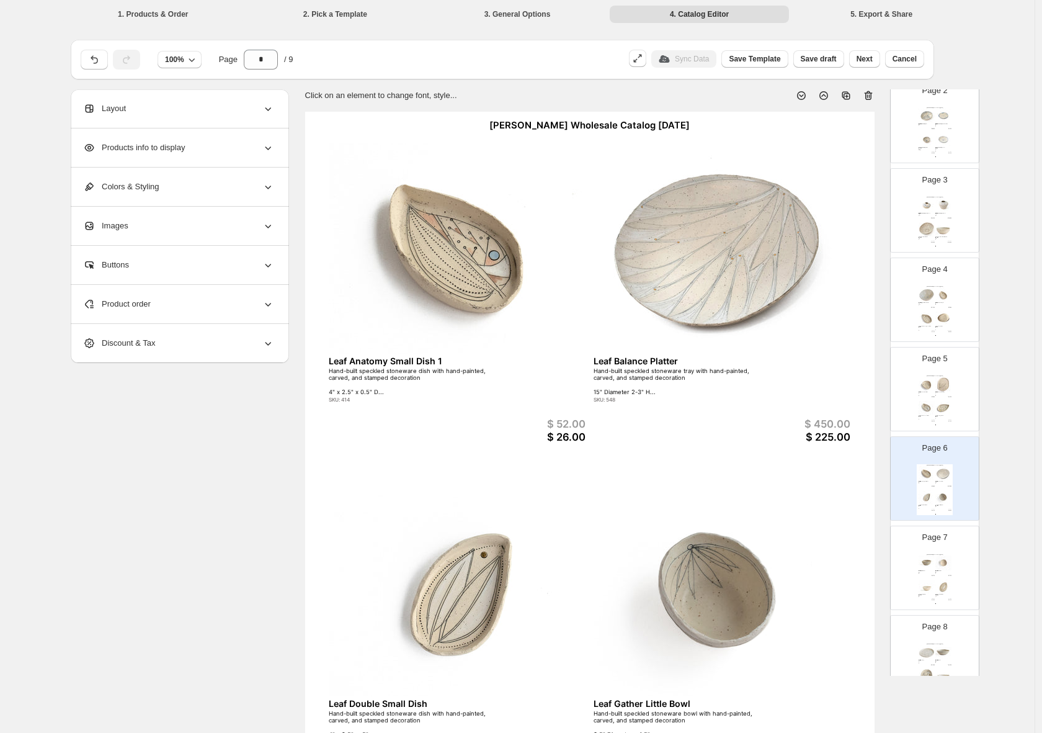
scroll to position [156, 0]
click at [933, 580] on img at bounding box center [927, 585] width 16 height 15
type input "*"
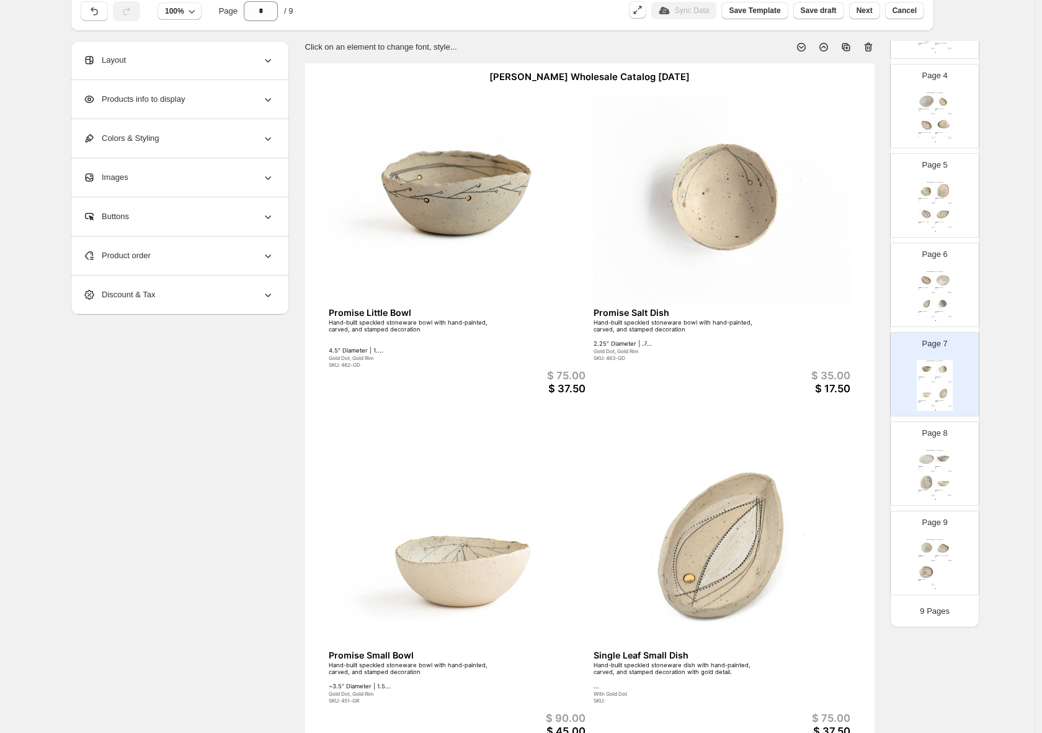
scroll to position [0, 0]
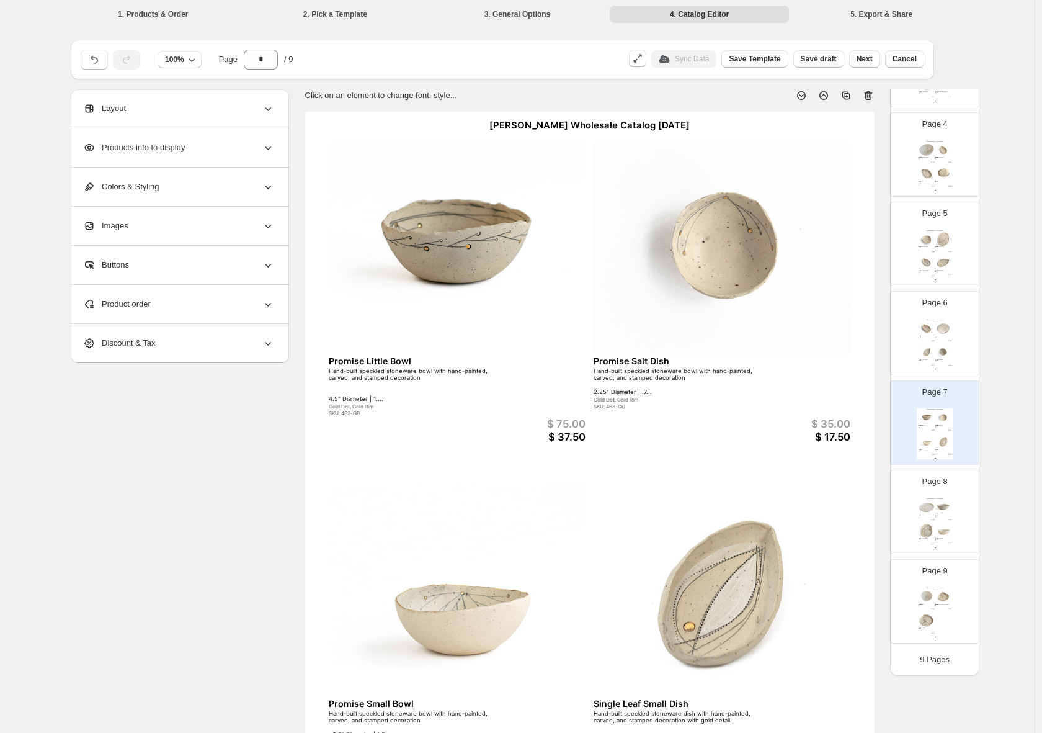
drag, startPoint x: 661, startPoint y: 103, endPoint x: 666, endPoint y: 99, distance: 6.6
click at [661, 102] on div "Click on an element to change font, style... Helen Prior Wholesale Catalog Augu…" at bounding box center [590, 463] width 570 height 769
click at [174, 15] on li "1. Products & Order" at bounding box center [153, 13] width 180 height 17
click at [173, 14] on li "1. Products & Order" at bounding box center [153, 13] width 180 height 17
click at [160, 15] on li "1. Products & Order" at bounding box center [153, 13] width 180 height 17
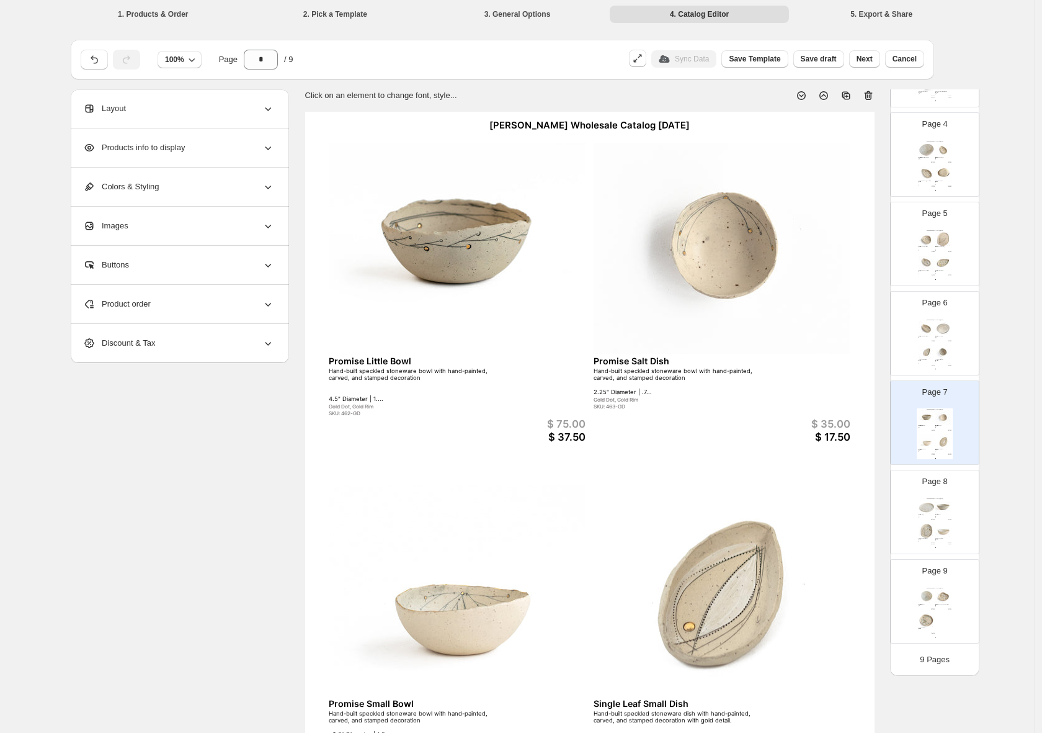
click at [168, 19] on li "1. Products & Order" at bounding box center [153, 13] width 180 height 17
click at [271, 266] on icon at bounding box center [269, 266] width 6 height 4
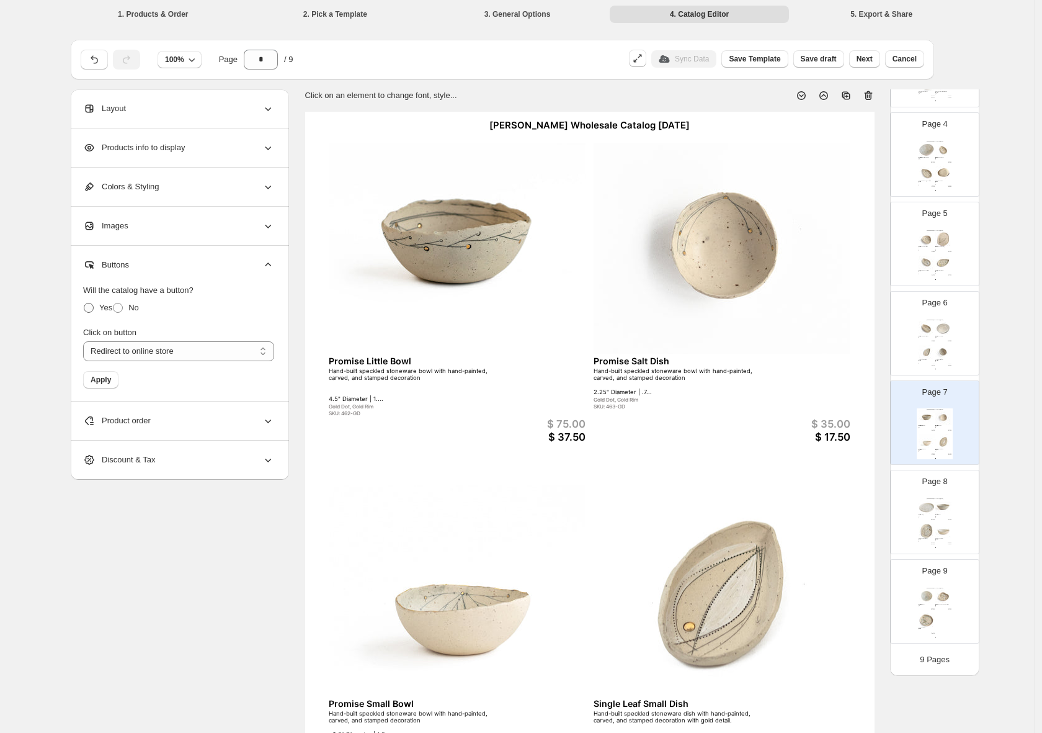
click at [91, 311] on span at bounding box center [89, 308] width 10 height 10
drag, startPoint x: 105, startPoint y: 378, endPoint x: 109, endPoint y: 389, distance: 11.8
click at [105, 378] on span "Apply" at bounding box center [101, 380] width 20 height 10
drag, startPoint x: 473, startPoint y: 472, endPoint x: 476, endPoint y: 480, distance: 8.4
click at [473, 472] on div "BUY NOW" at bounding box center [457, 473] width 257 height 17
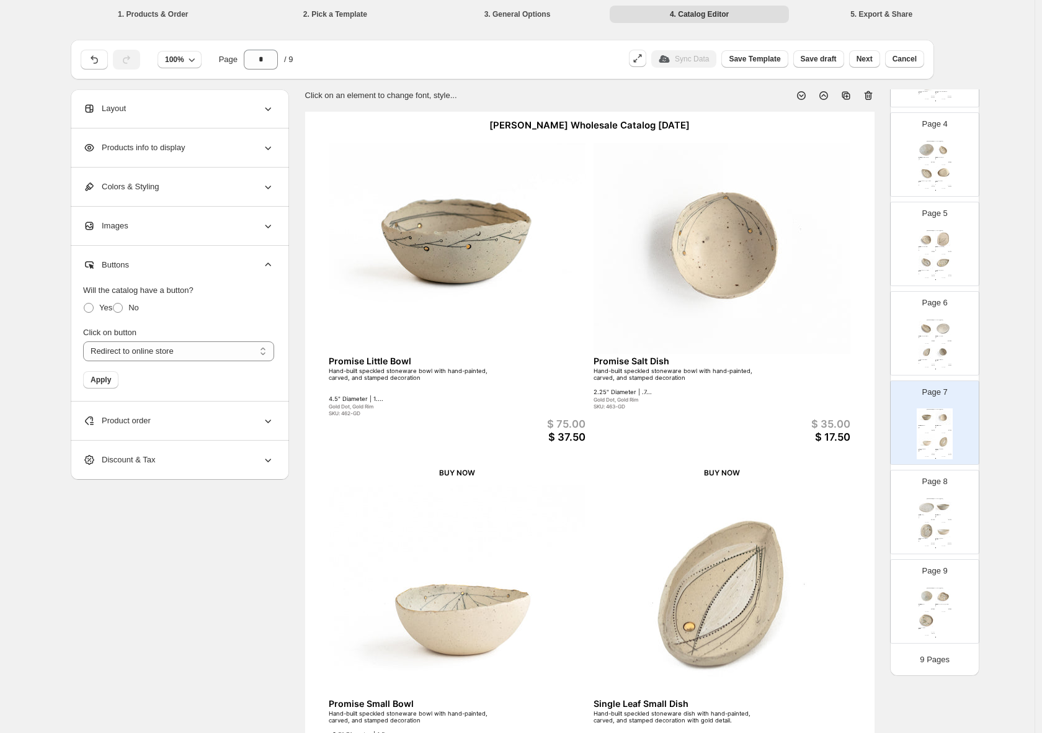
select select "**********"
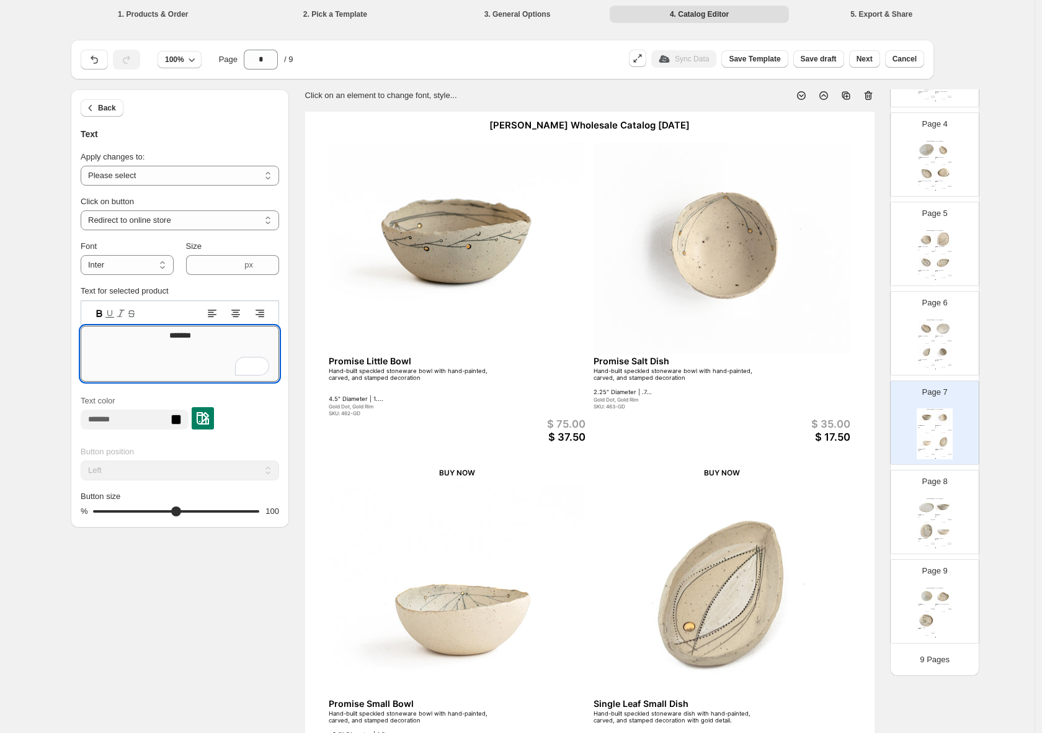
drag, startPoint x: 202, startPoint y: 334, endPoint x: 160, endPoint y: 336, distance: 41.6
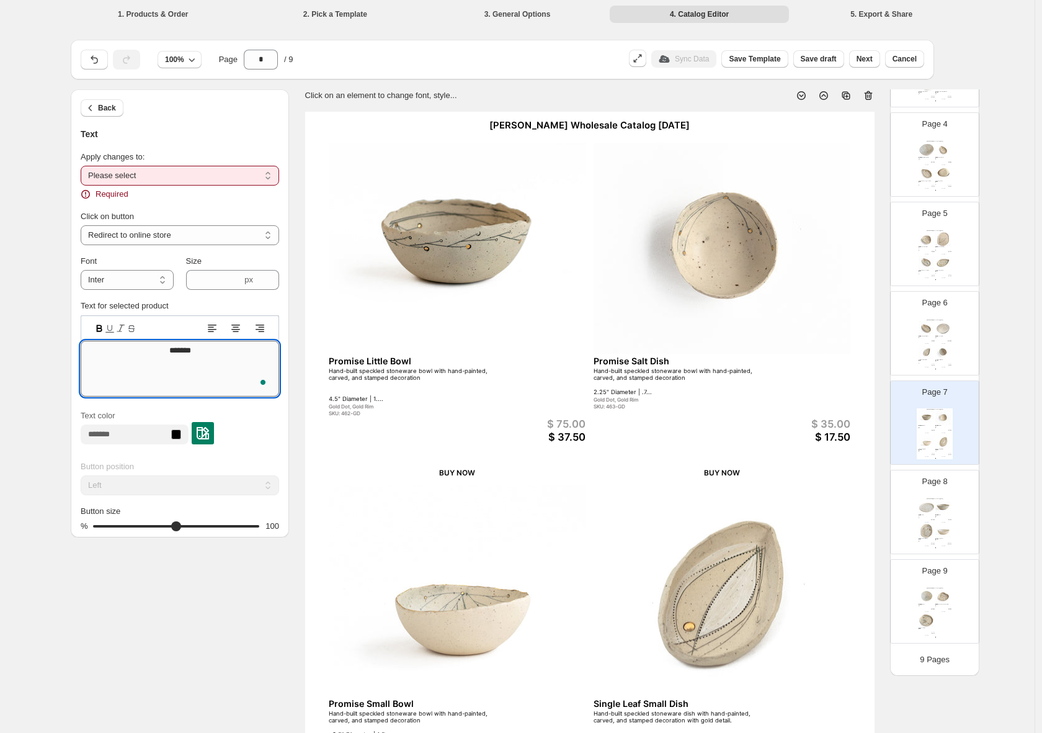
type textarea "*******"
click at [270, 178] on select "**********" at bounding box center [180, 176] width 199 height 20
select select "**********"
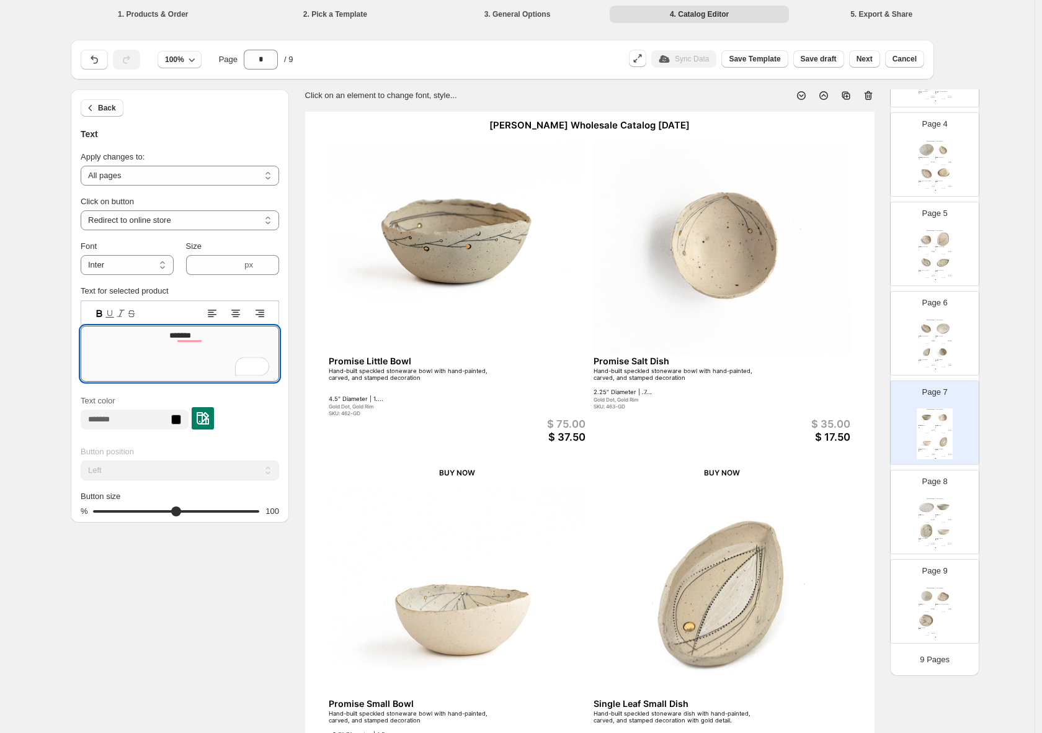
drag, startPoint x: 211, startPoint y: 334, endPoint x: 136, endPoint y: 336, distance: 75.1
click at [136, 333] on textarea "*******" at bounding box center [180, 354] width 199 height 56
click at [187, 336] on textarea "**********" at bounding box center [180, 354] width 199 height 56
click at [186, 336] on textarea "**********" at bounding box center [180, 354] width 199 height 56
click at [194, 336] on textarea "**********" at bounding box center [180, 354] width 199 height 56
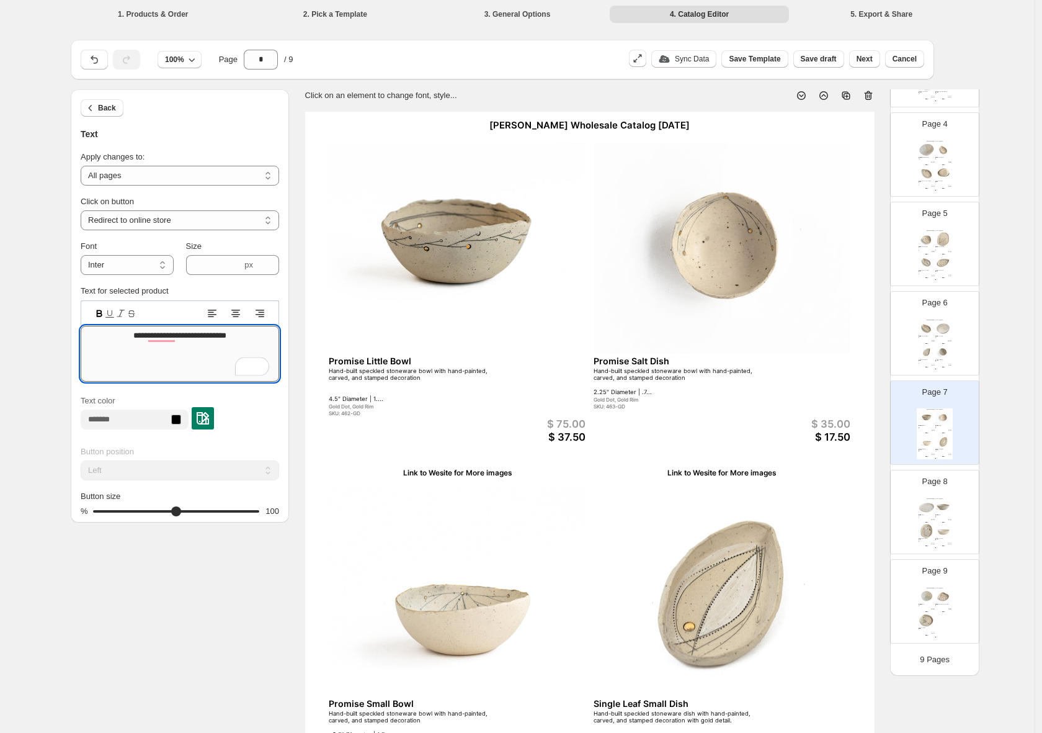
click at [214, 334] on textarea "**********" at bounding box center [180, 354] width 199 height 56
type textarea "**********"
click at [269, 437] on div "Button position **** ****** ***** Left Button size % 100 100" at bounding box center [180, 477] width 199 height 82
click at [214, 426] on div at bounding box center [203, 418] width 22 height 22
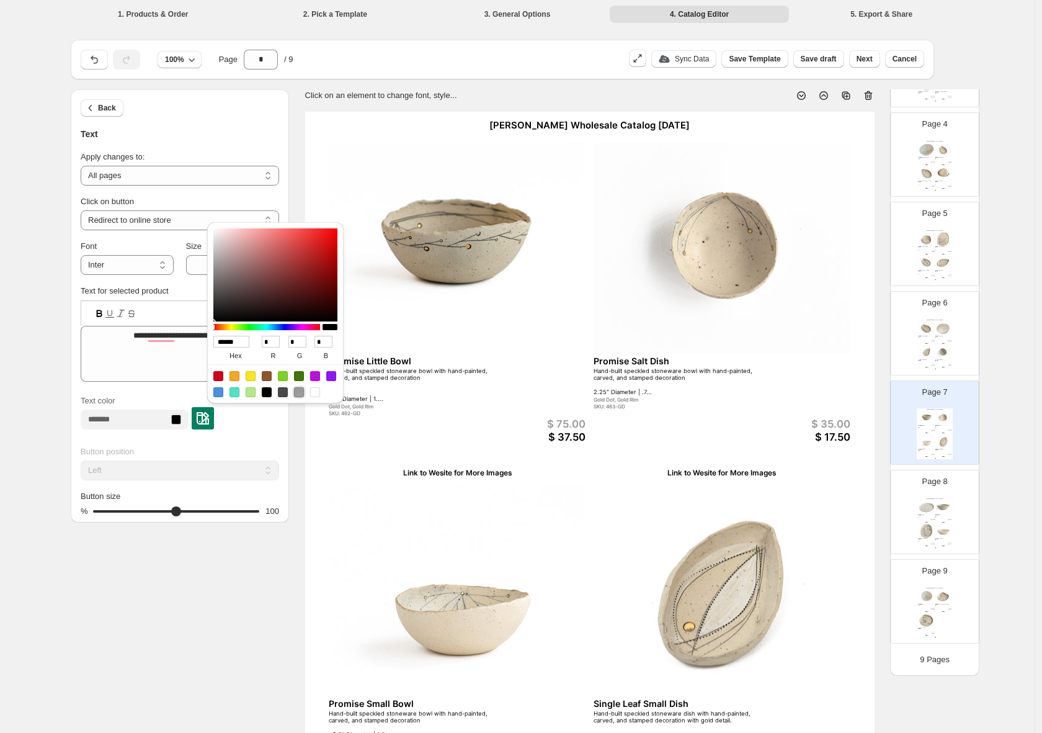
click at [298, 395] on div at bounding box center [299, 392] width 10 height 10
type input "******"
type input "***"
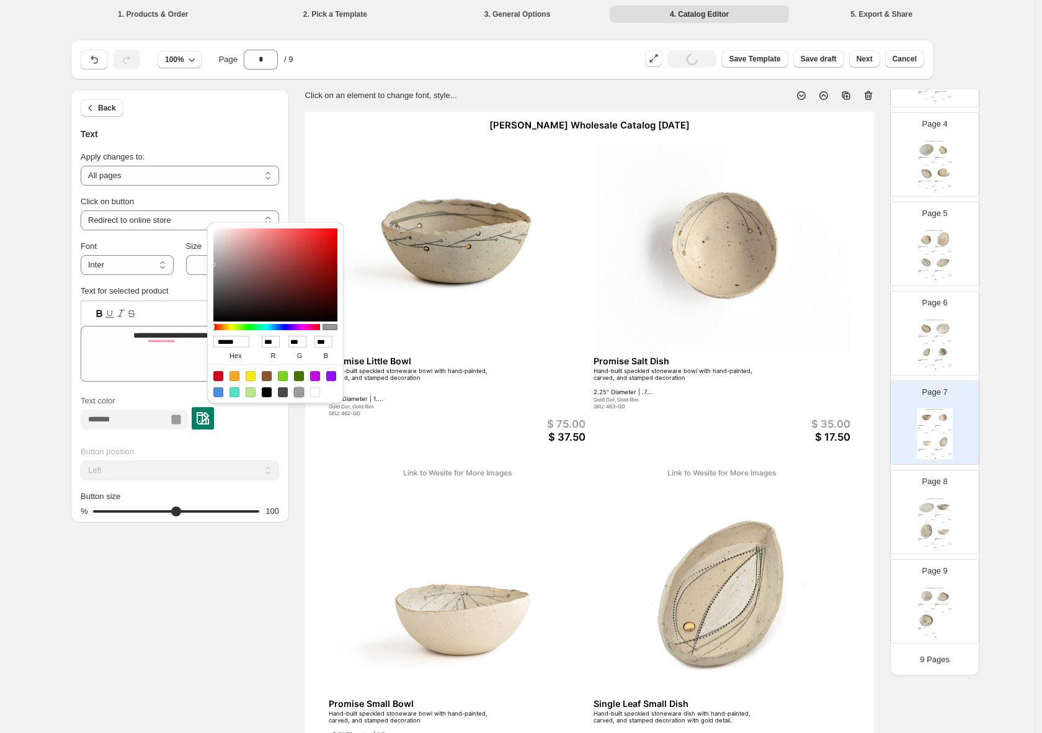
click at [275, 430] on div "Text color" at bounding box center [180, 415] width 199 height 41
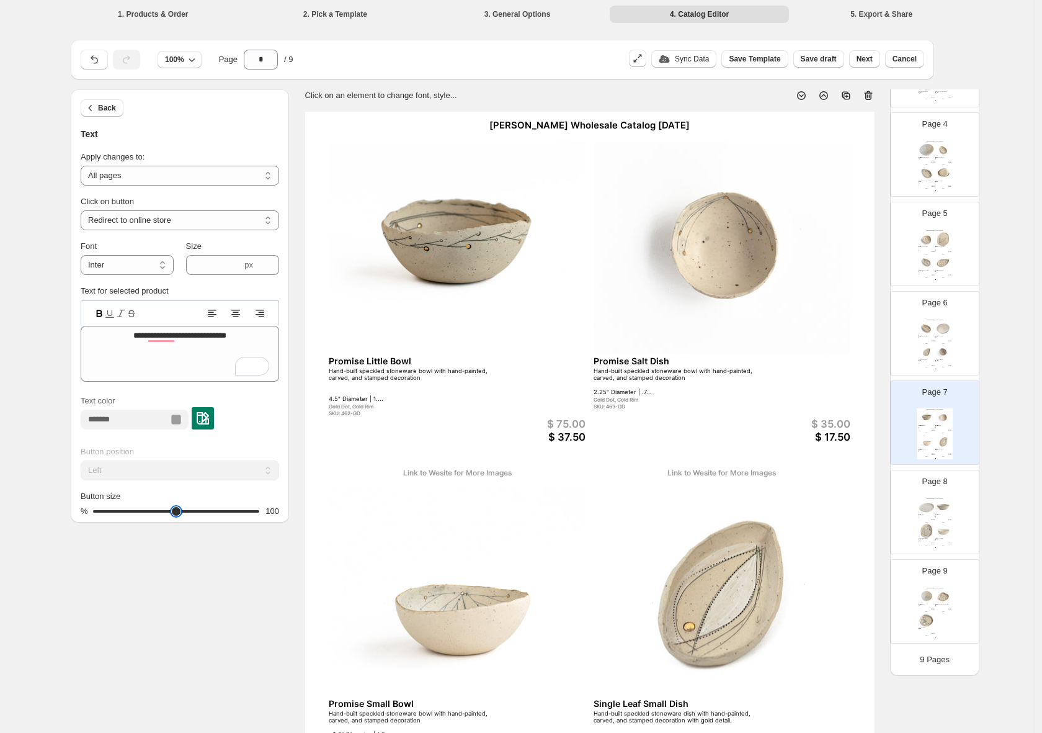
click at [259, 514] on input "Button size" at bounding box center [176, 511] width 166 height 17
drag, startPoint x: 257, startPoint y: 513, endPoint x: 226, endPoint y: 515, distance: 31.1
click at [225, 515] on input "Button size" at bounding box center [176, 511] width 166 height 17
drag, startPoint x: 225, startPoint y: 513, endPoint x: 210, endPoint y: 515, distance: 14.4
type input "**"
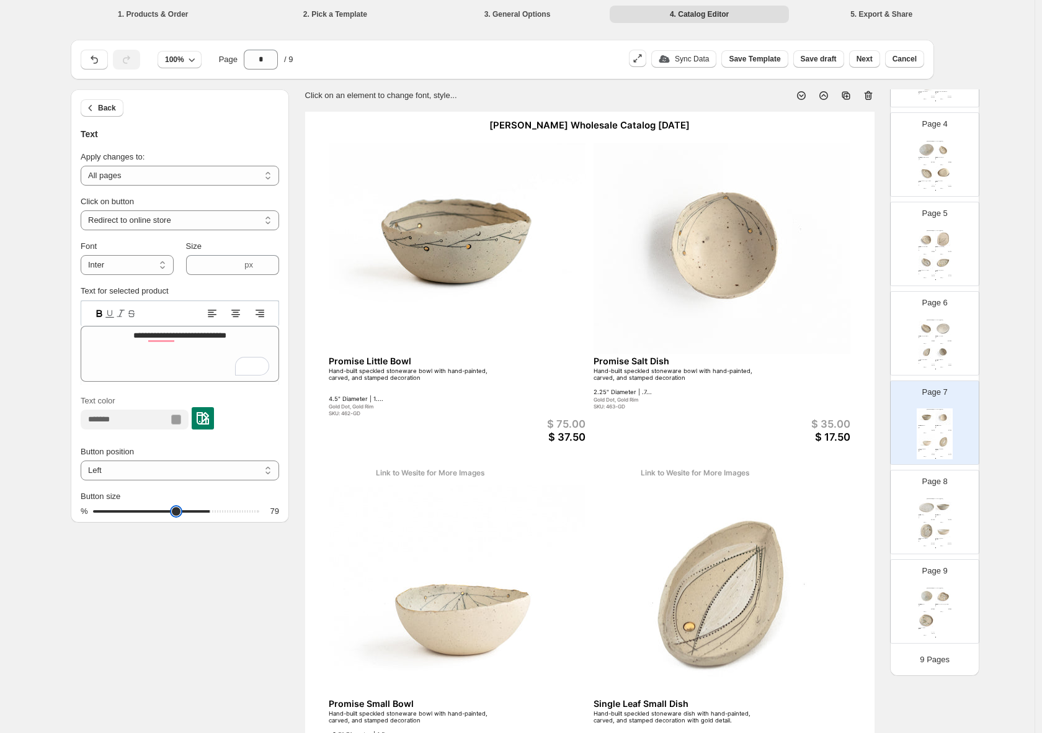
click at [210, 514] on input "Button size" at bounding box center [176, 511] width 166 height 17
click at [246, 498] on div "Button size" at bounding box center [180, 496] width 199 height 12
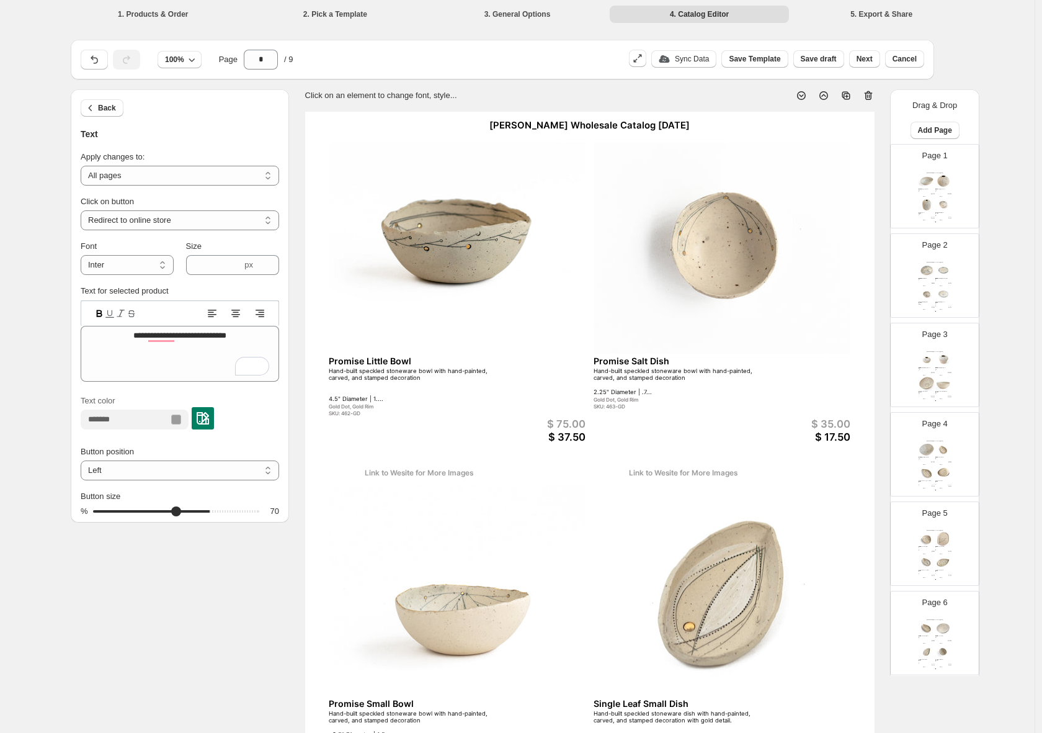
click at [1016, 86] on div "**********" at bounding box center [517, 450] width 1035 height 900
drag, startPoint x: 925, startPoint y: 360, endPoint x: 925, endPoint y: 352, distance: 7.5
click at [925, 360] on img at bounding box center [927, 359] width 16 height 15
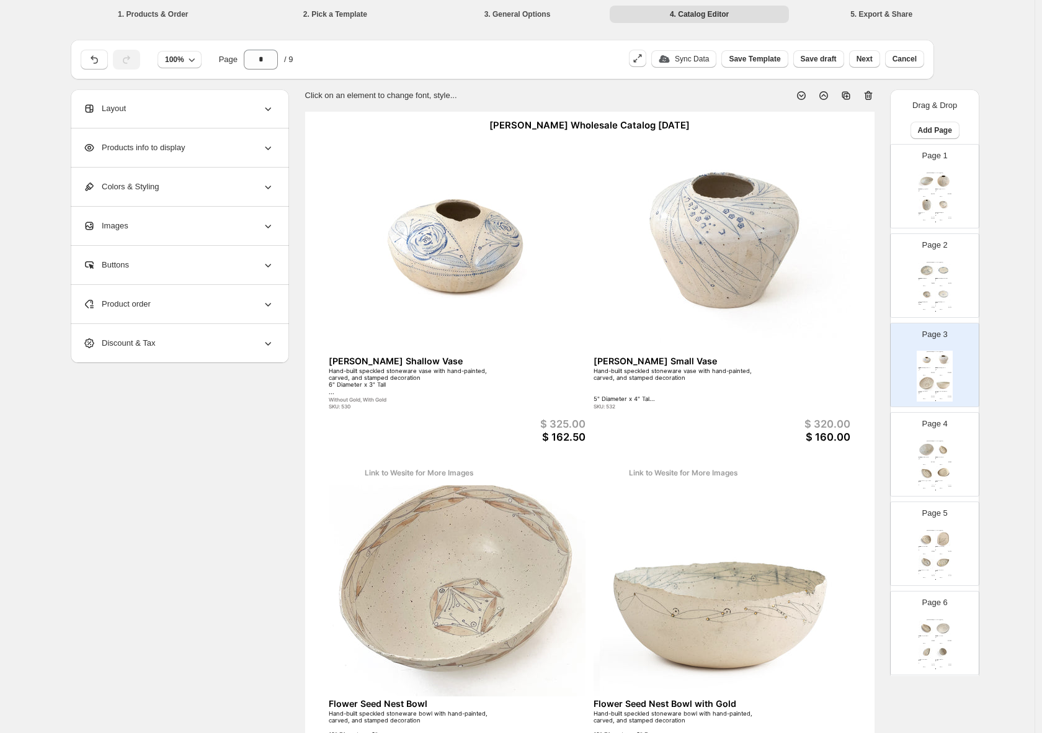
click at [924, 303] on div "Hand-built speckled stoneware bowl with hand-painted, carved, and stamped decor…" at bounding box center [924, 304] width 11 height 2
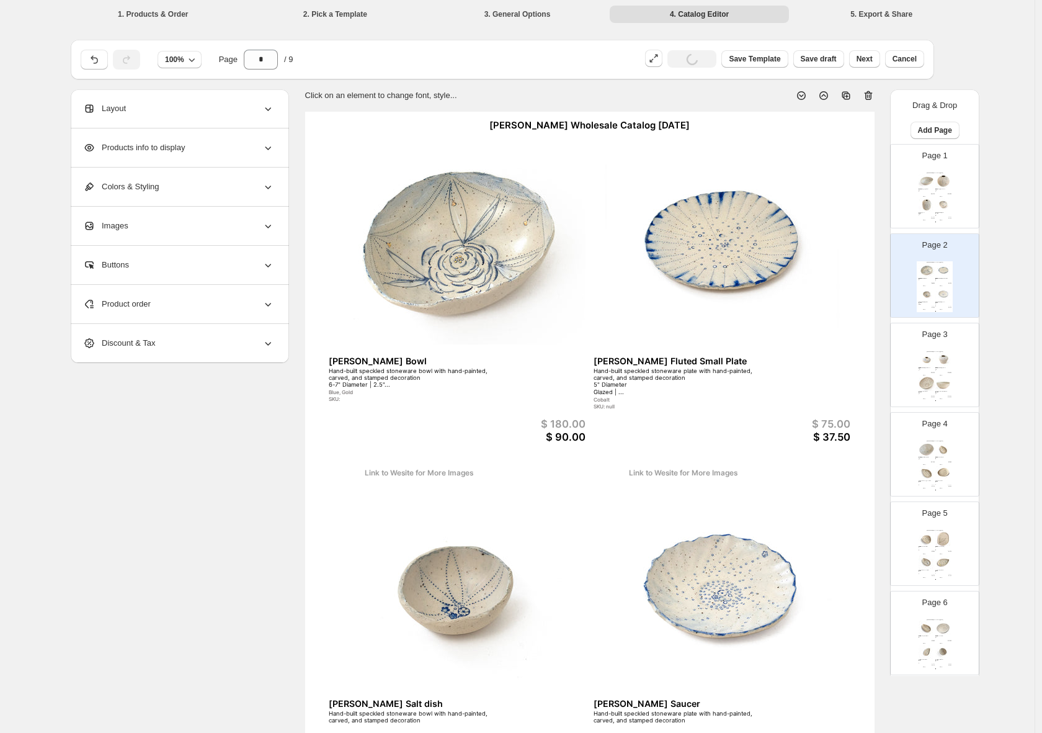
click at [932, 455] on img at bounding box center [927, 449] width 16 height 15
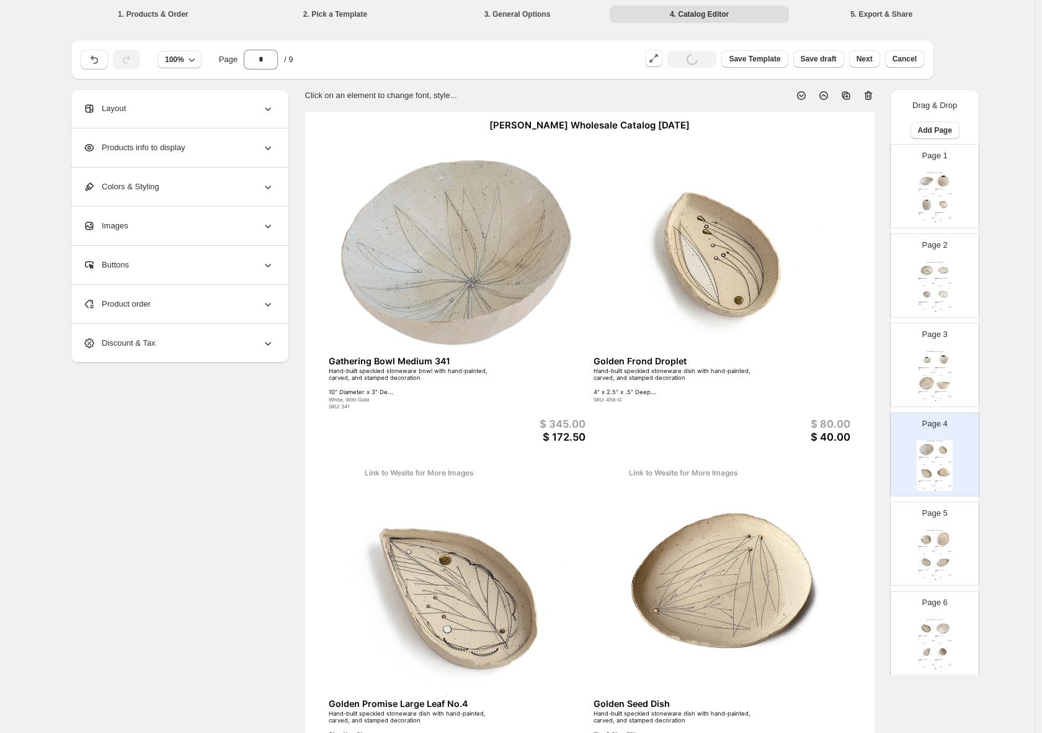
click at [933, 556] on div "Helen Prior Wholesale Catalog August 2025 Golden Seed Small Dish Hand-built spe…" at bounding box center [935, 554] width 36 height 51
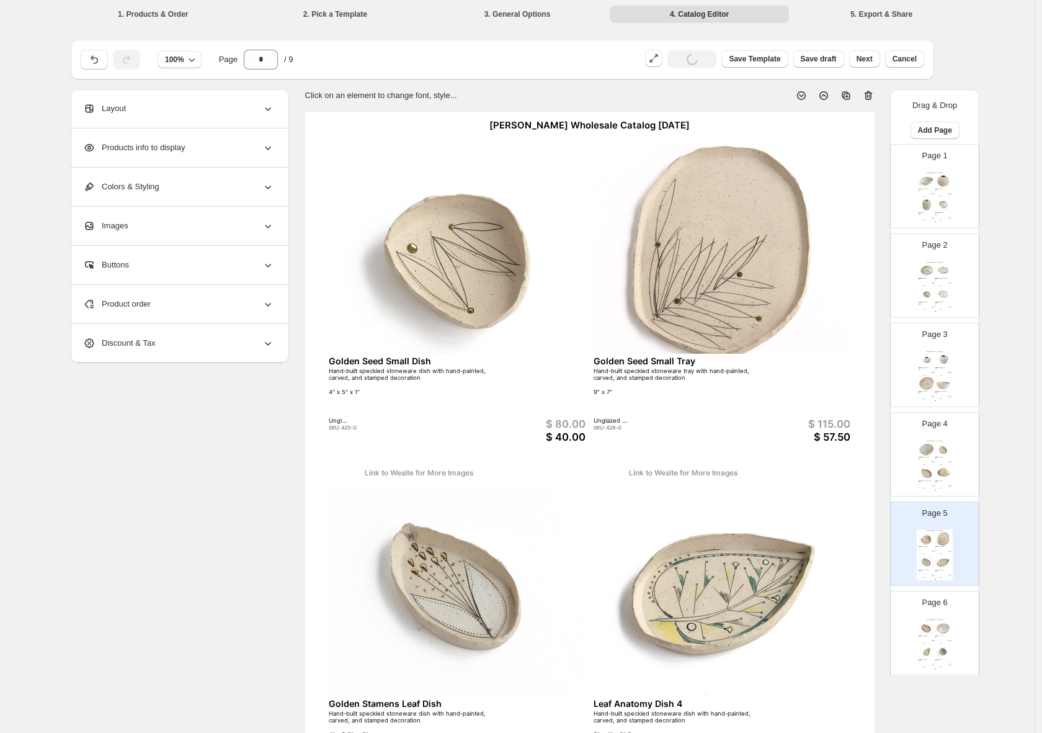
click at [946, 635] on div "Leaf Balance Platter" at bounding box center [943, 635] width 14 height 1
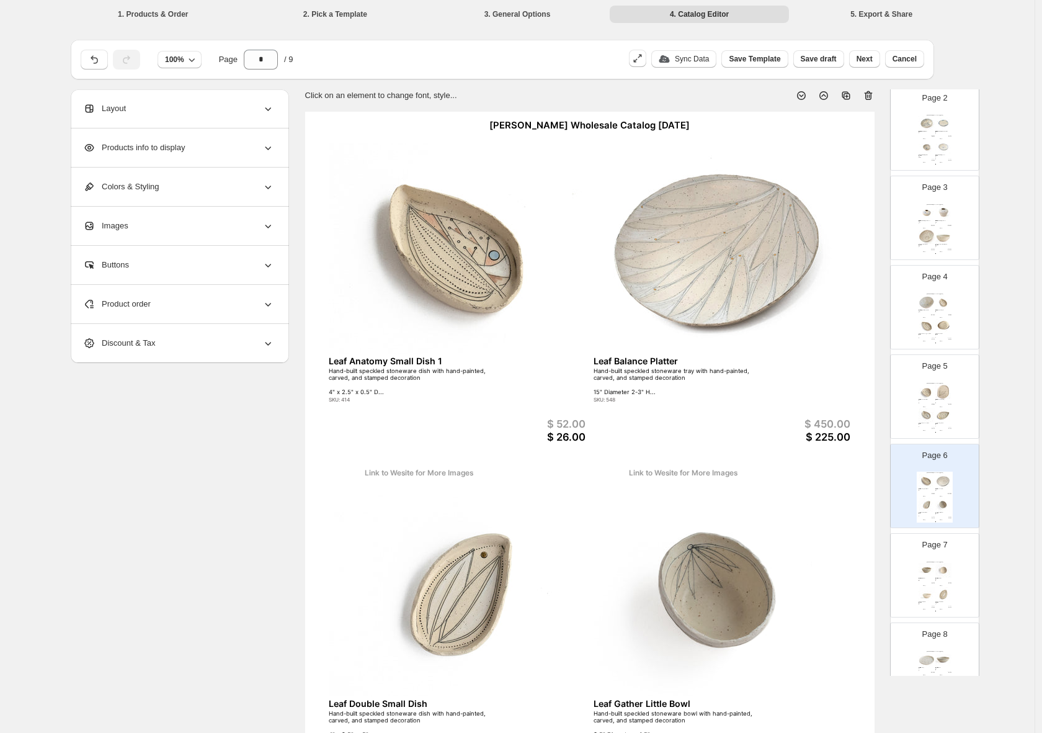
scroll to position [153, 0]
click at [946, 572] on div "Promise Salt Dish" at bounding box center [943, 572] width 14 height 1
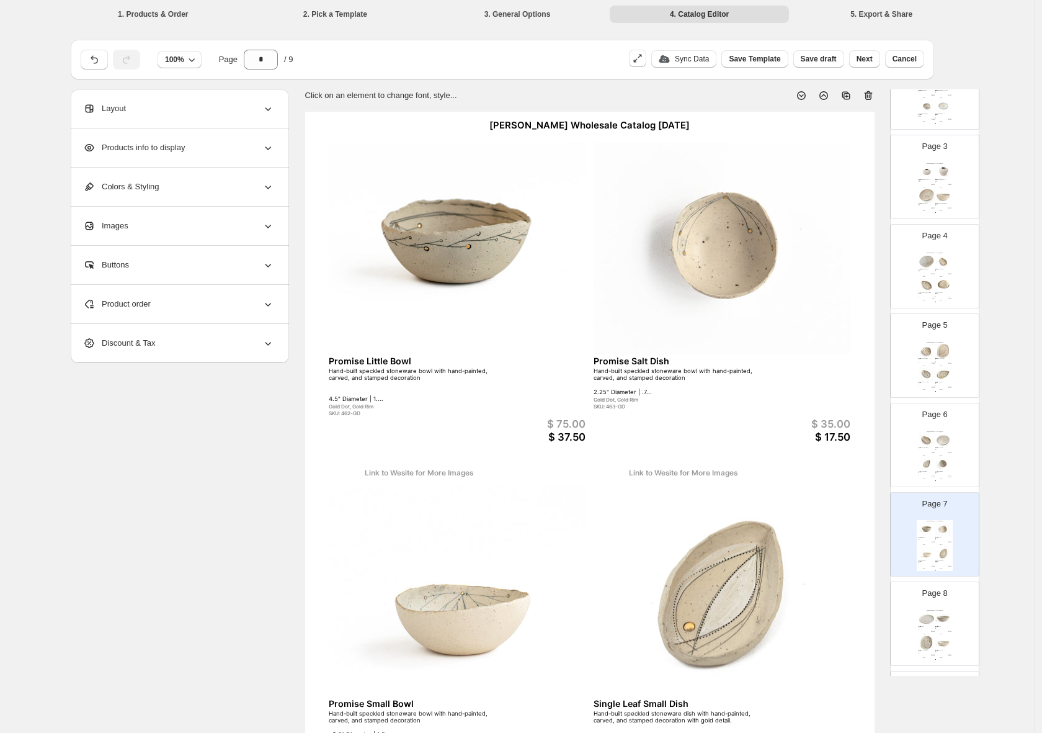
scroll to position [207, 0]
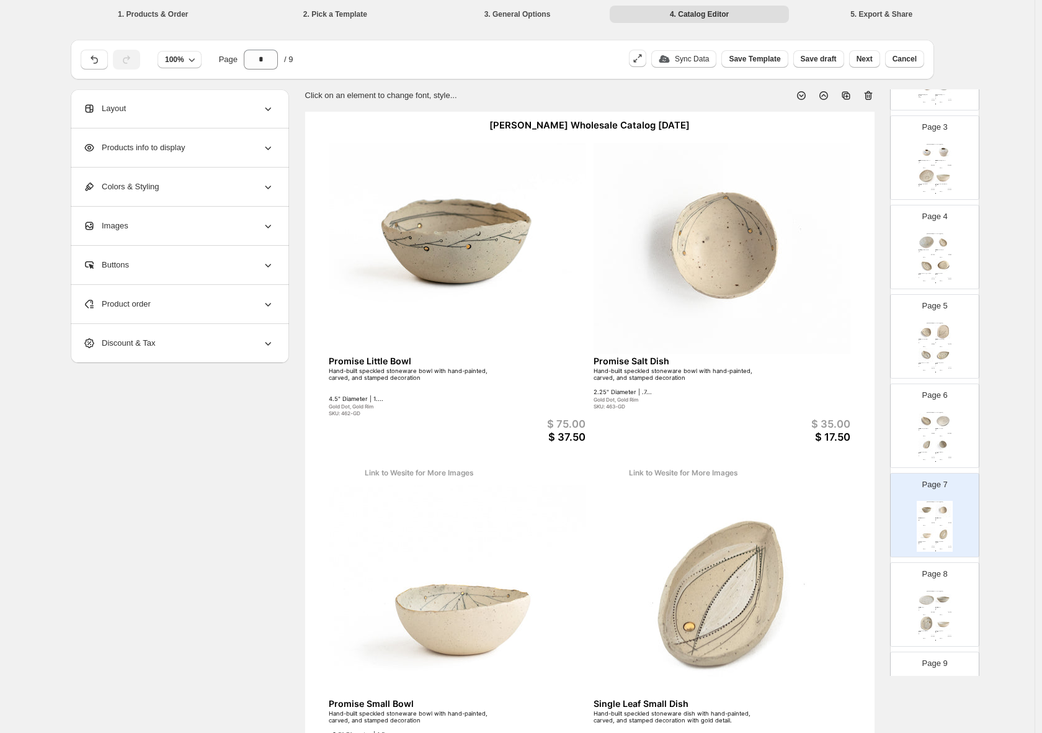
click at [945, 611] on div "SKU: 464-GD" at bounding box center [941, 610] width 11 height 1
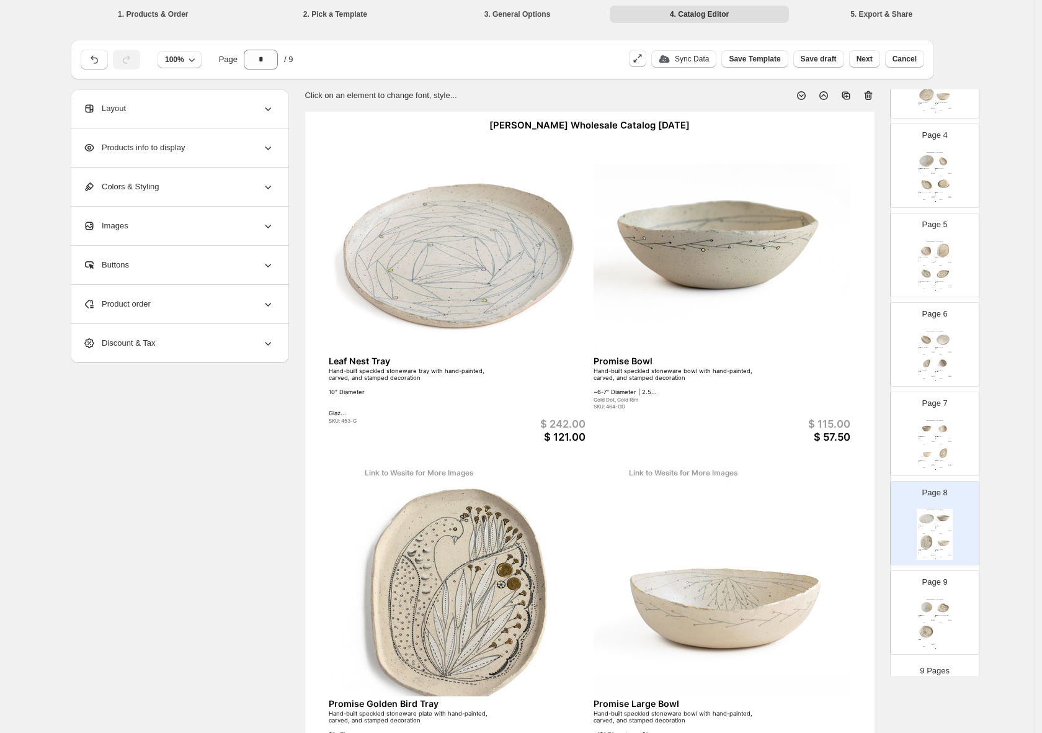
scroll to position [290, 0]
click at [937, 630] on div "Helen Prior Wholesale Catalog August 2025 Springing Bowl Hand-built speckled st…" at bounding box center [935, 621] width 36 height 51
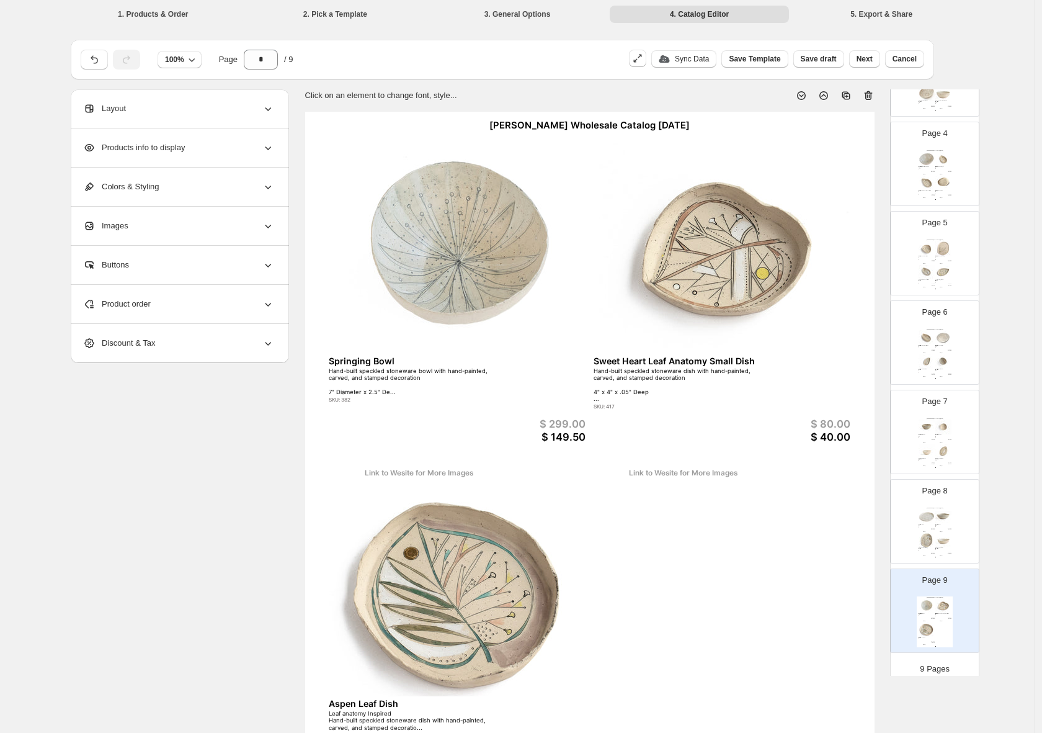
click at [932, 547] on div "Helen Prior Wholesale Catalog August 2025 Leaf Nest Tray Hand-built speckled st…" at bounding box center [935, 532] width 36 height 51
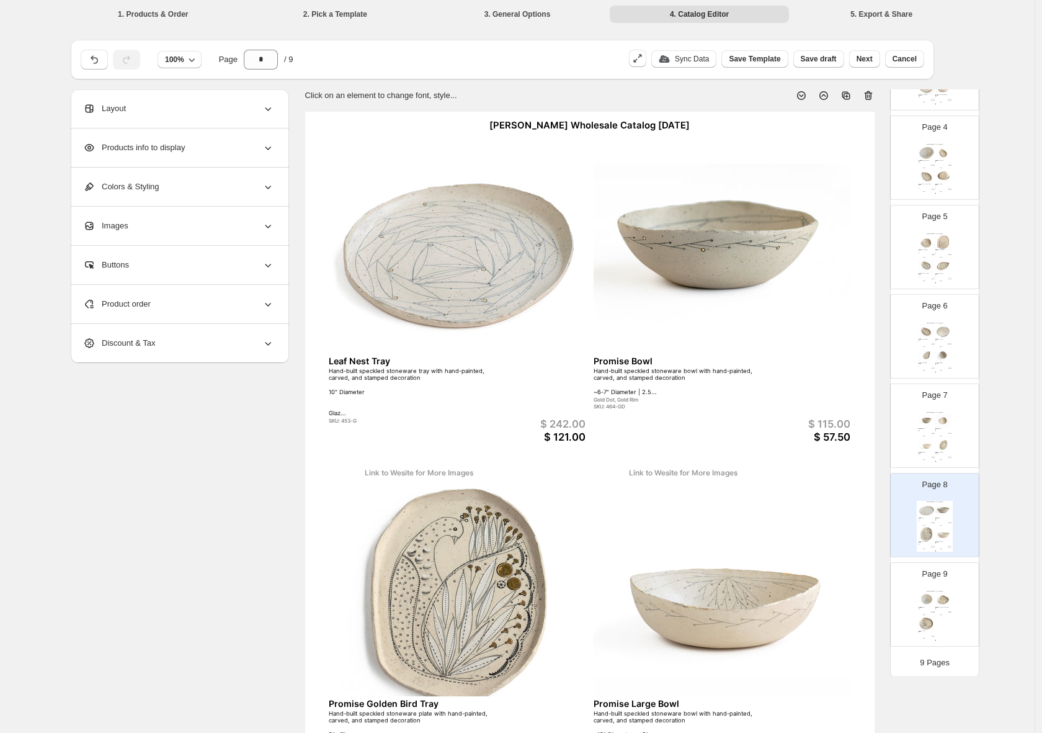
scroll to position [300, 0]
drag, startPoint x: 935, startPoint y: 591, endPoint x: 936, endPoint y: 584, distance: 6.9
click at [936, 590] on img at bounding box center [944, 596] width 16 height 15
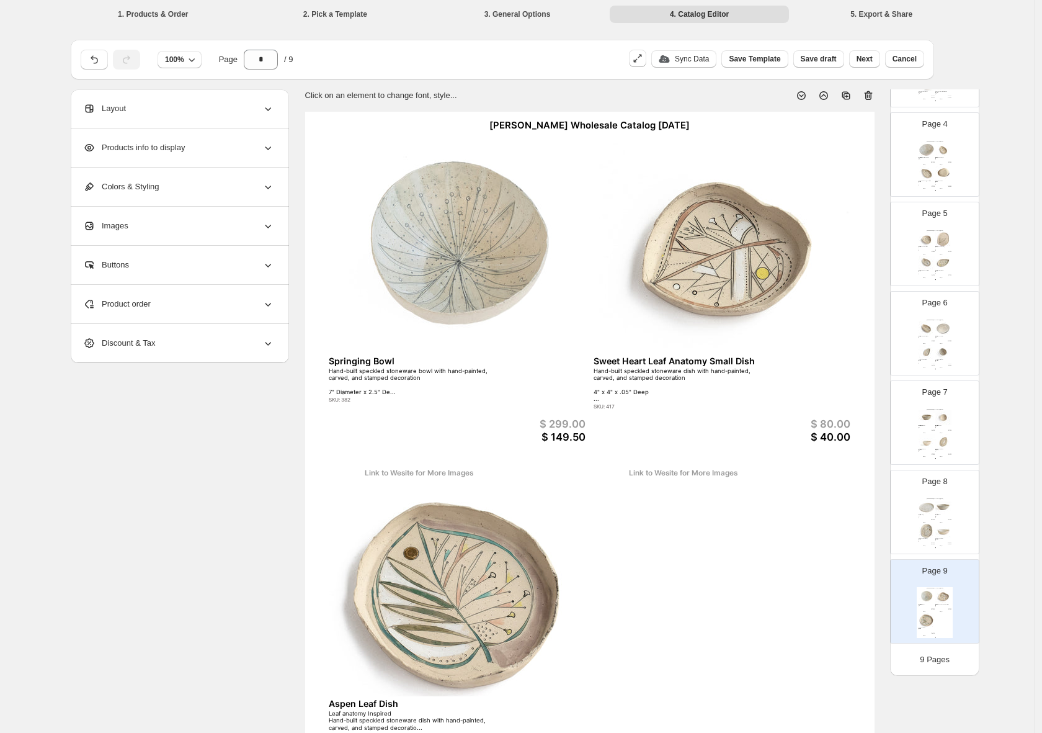
click at [943, 536] on img at bounding box center [944, 531] width 16 height 15
type input "*"
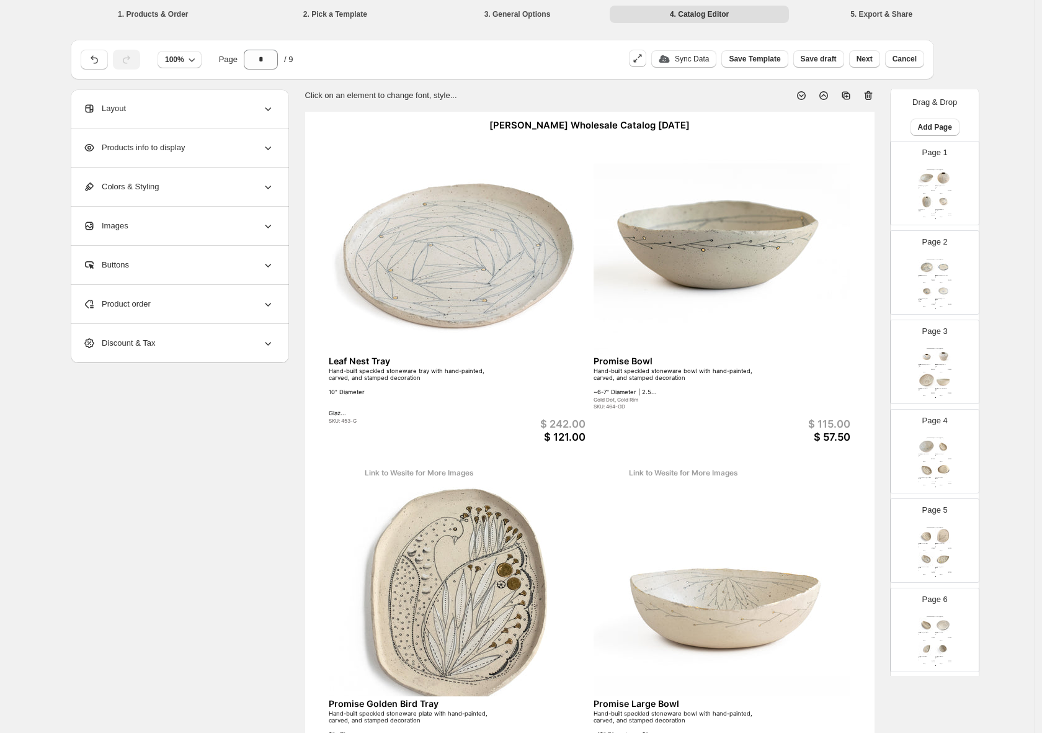
scroll to position [0, 0]
click at [237, 450] on div "**********" at bounding box center [518, 469] width 894 height 760
